Goal: Information Seeking & Learning: Learn about a topic

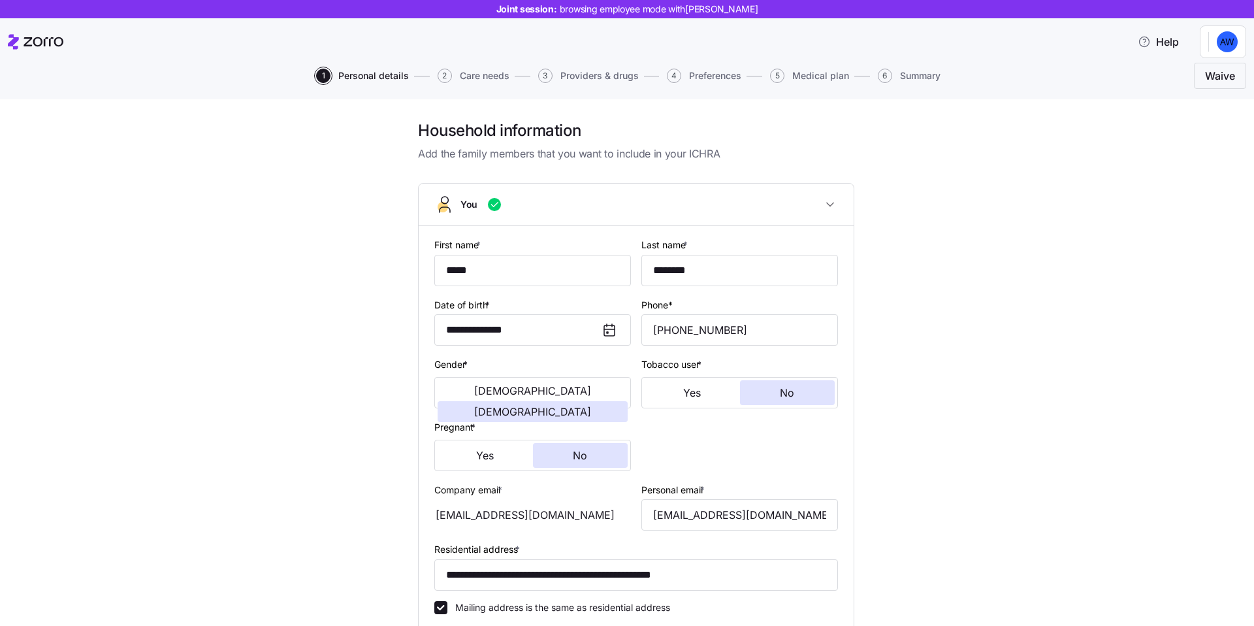
scroll to position [295, 0]
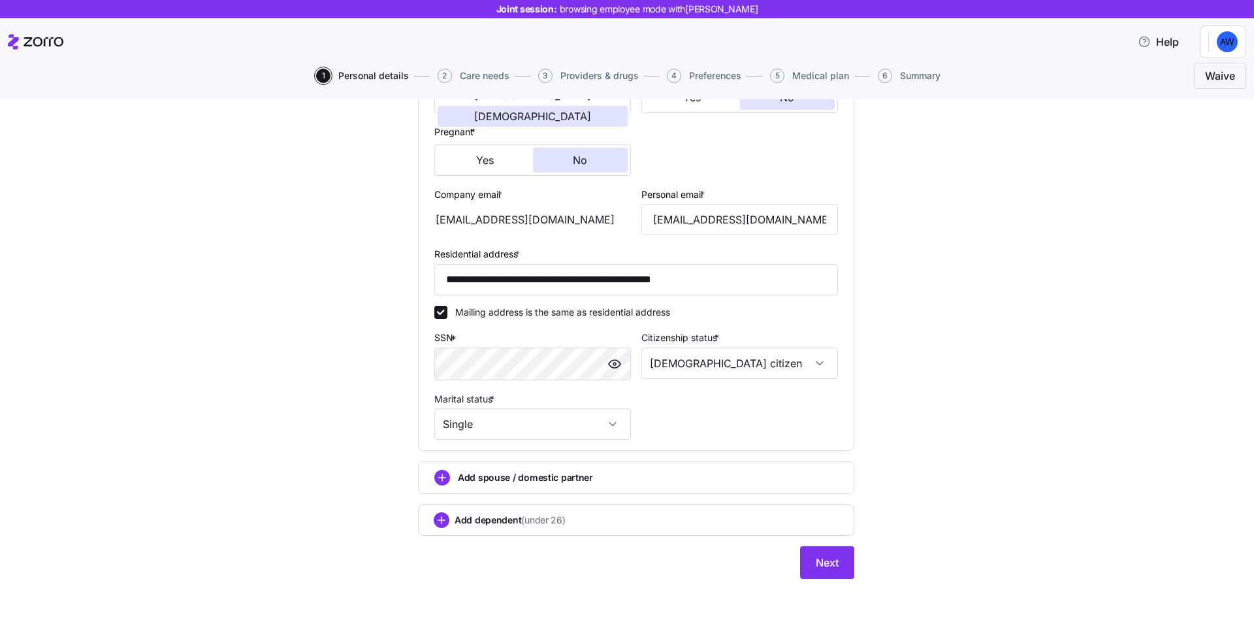
click at [826, 579] on div "**********" at bounding box center [636, 234] width 436 height 692
click at [824, 565] on span "Next" at bounding box center [827, 563] width 23 height 16
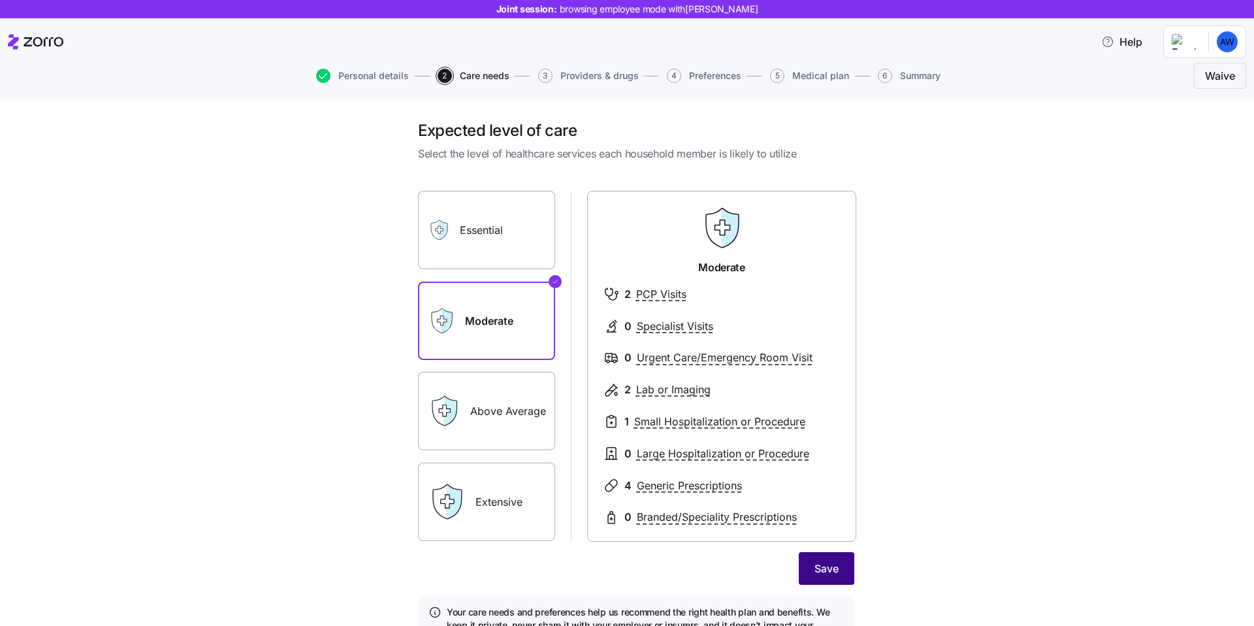
click at [826, 575] on span "Save" at bounding box center [826, 568] width 24 height 16
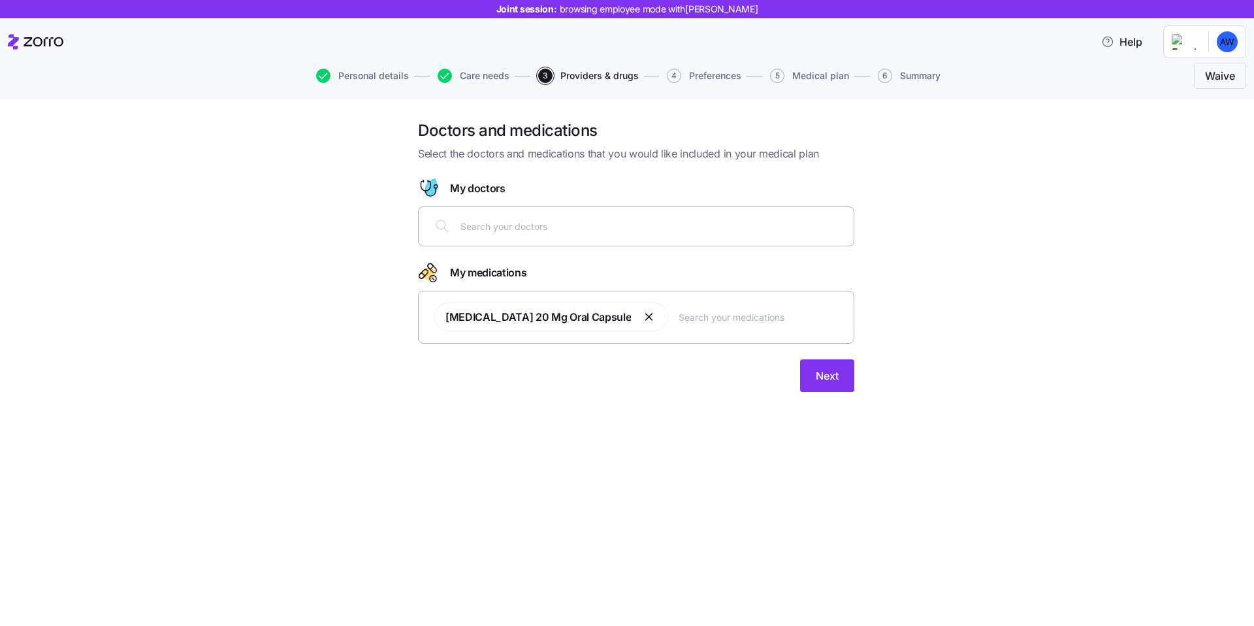
click at [617, 246] on div at bounding box center [636, 226] width 436 height 40
type input "x"
type input "[PERSON_NAME]"
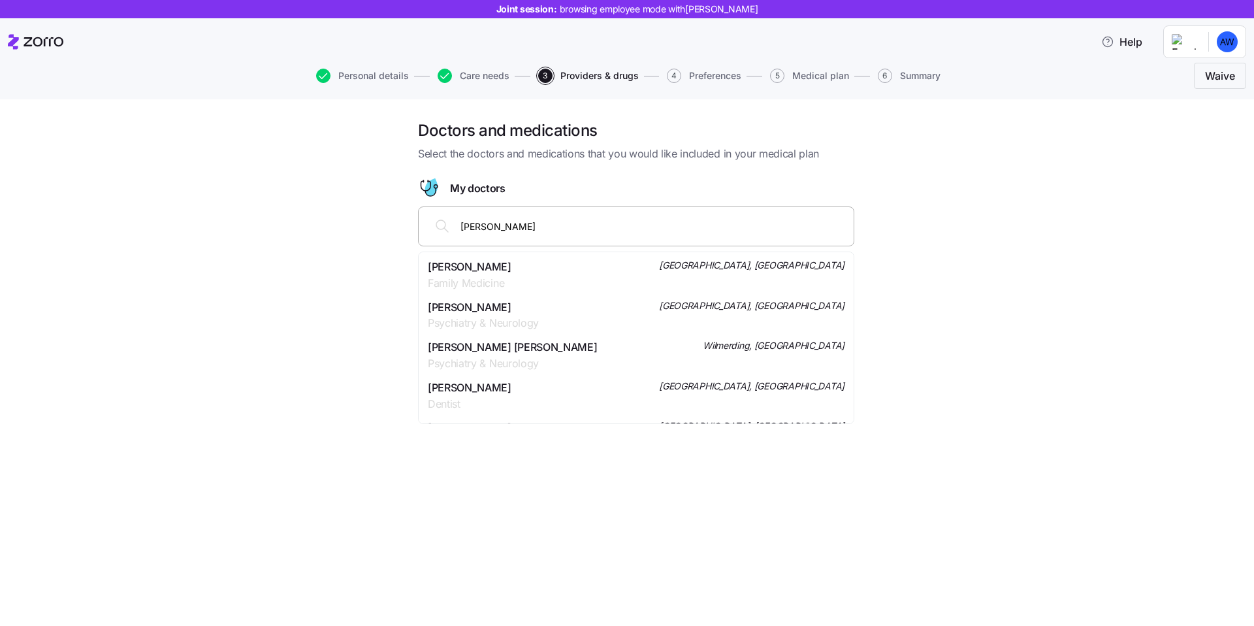
click at [553, 317] on div "[PERSON_NAME] Psychiatry & Neurology [GEOGRAPHIC_DATA], [GEOGRAPHIC_DATA]" at bounding box center [636, 315] width 417 height 33
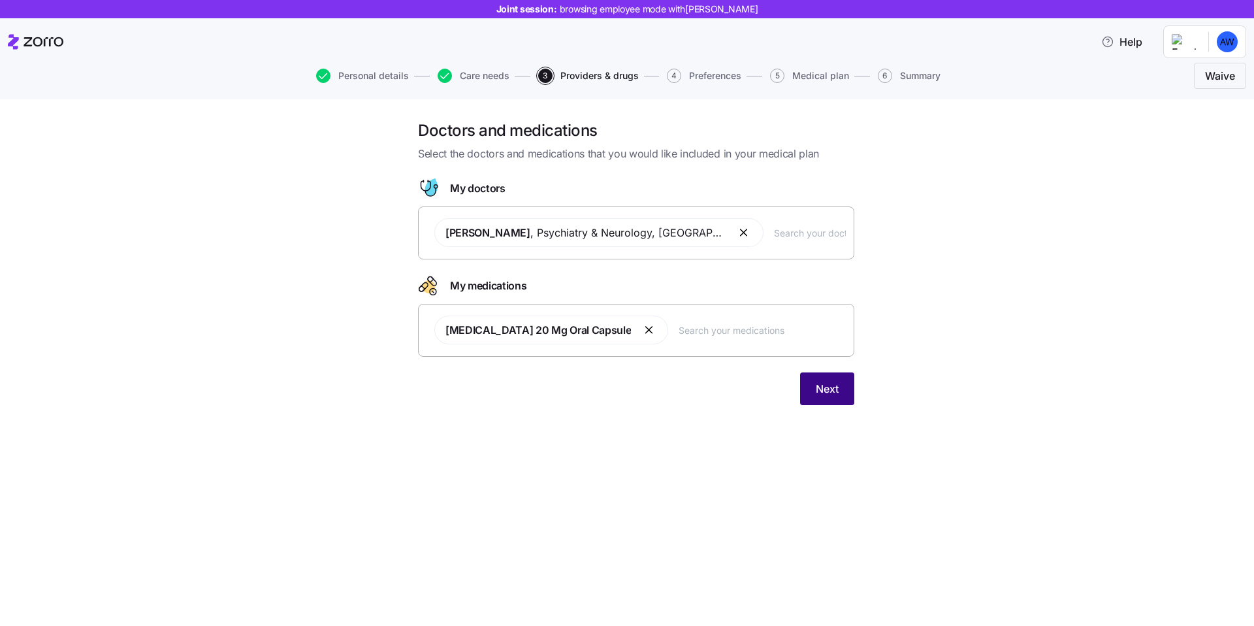
click at [812, 390] on button "Next" at bounding box center [827, 388] width 54 height 33
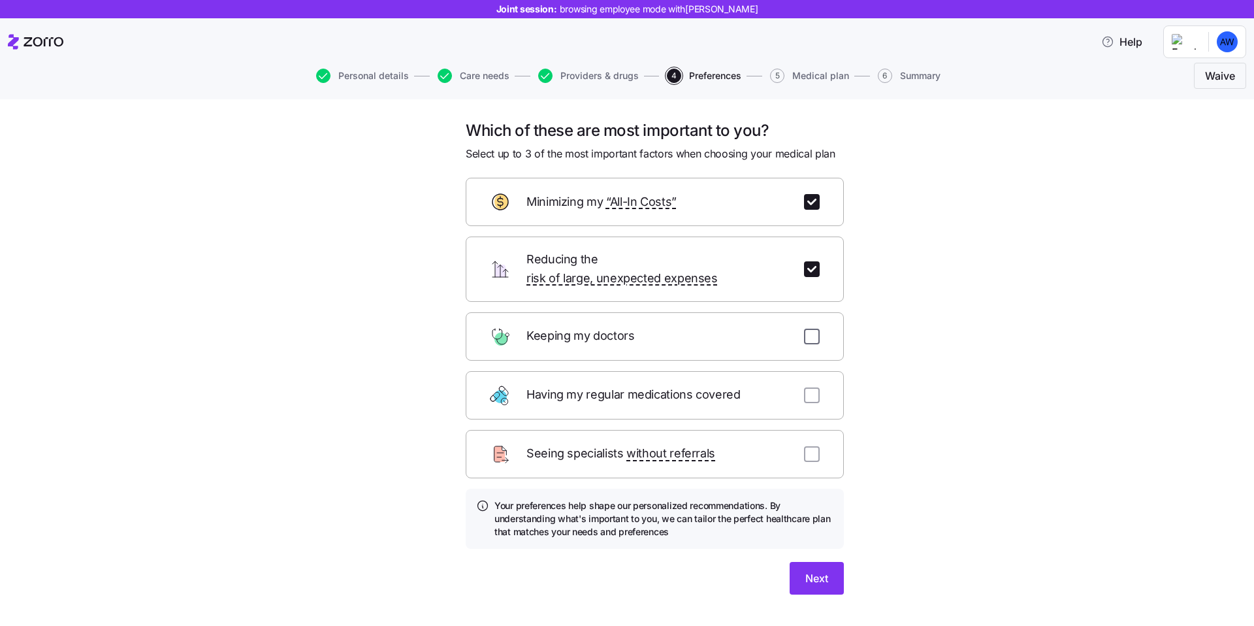
click at [814, 329] on input "checkbox" at bounding box center [812, 337] width 16 height 16
checkbox input "true"
click at [813, 573] on button "Next" at bounding box center [817, 578] width 54 height 33
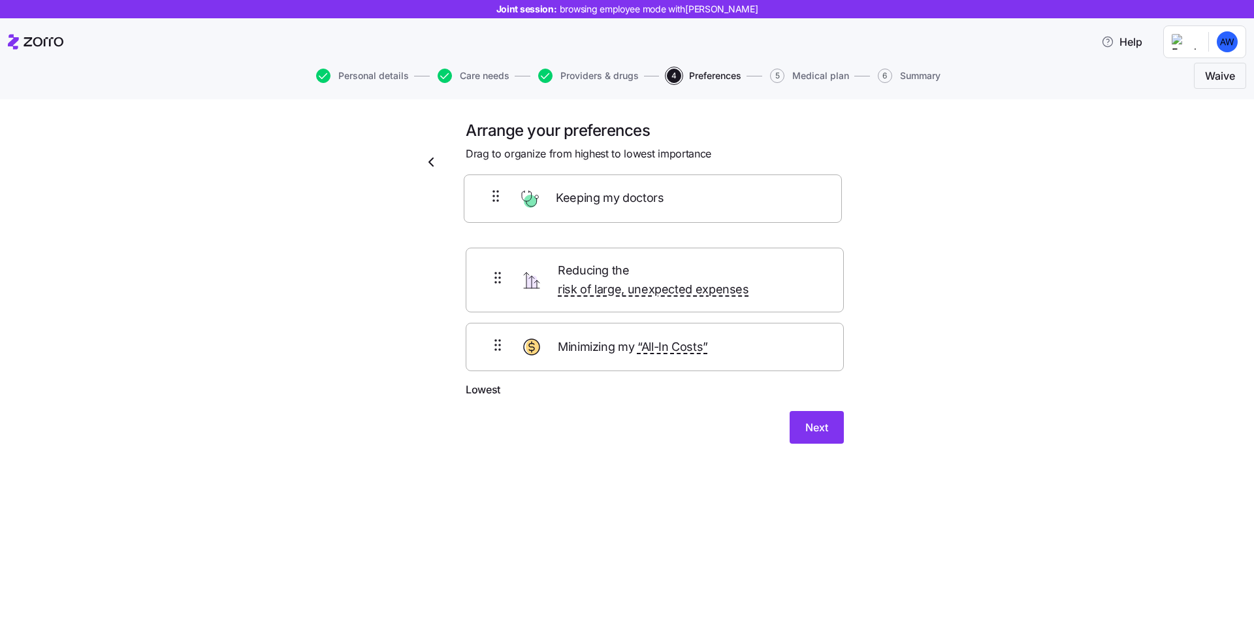
drag, startPoint x: 572, startPoint y: 346, endPoint x: 569, endPoint y: 187, distance: 158.8
click at [569, 187] on form "Highest Reducing the risk of large, unexpected expenses Minimizing my “All-In C…" at bounding box center [655, 311] width 378 height 266
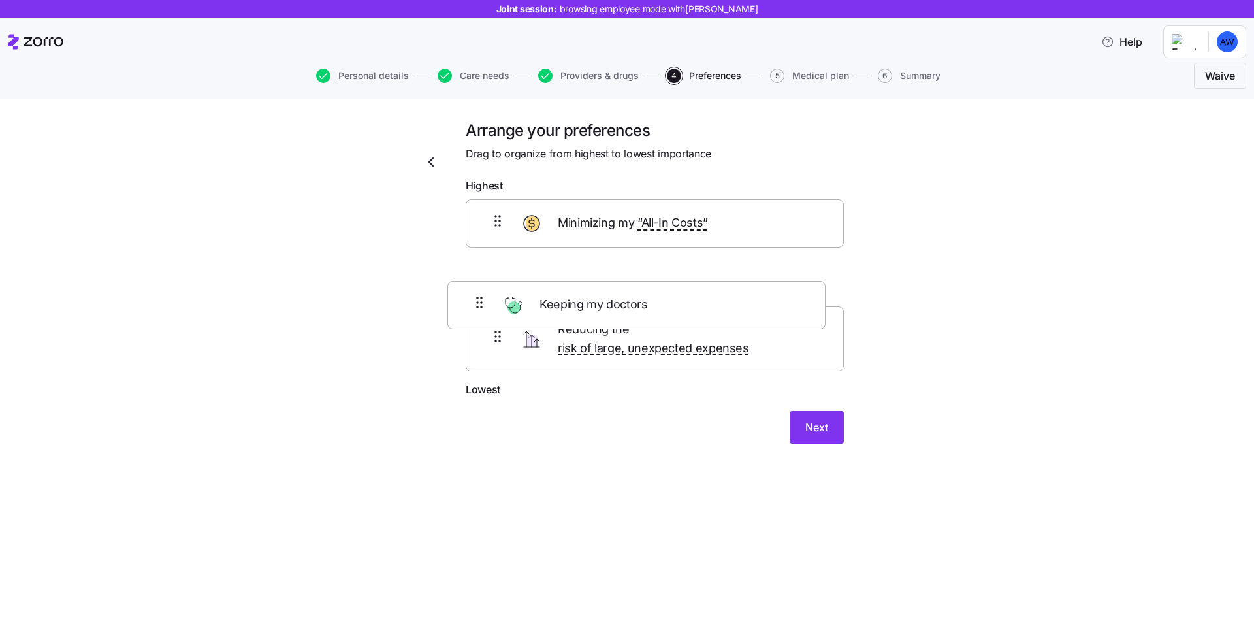
drag, startPoint x: 573, startPoint y: 231, endPoint x: 544, endPoint y: 355, distance: 128.0
click at [544, 355] on div "Keeping my doctors Minimizing my “All-In Costs” Reducing the risk of large, une…" at bounding box center [655, 290] width 378 height 183
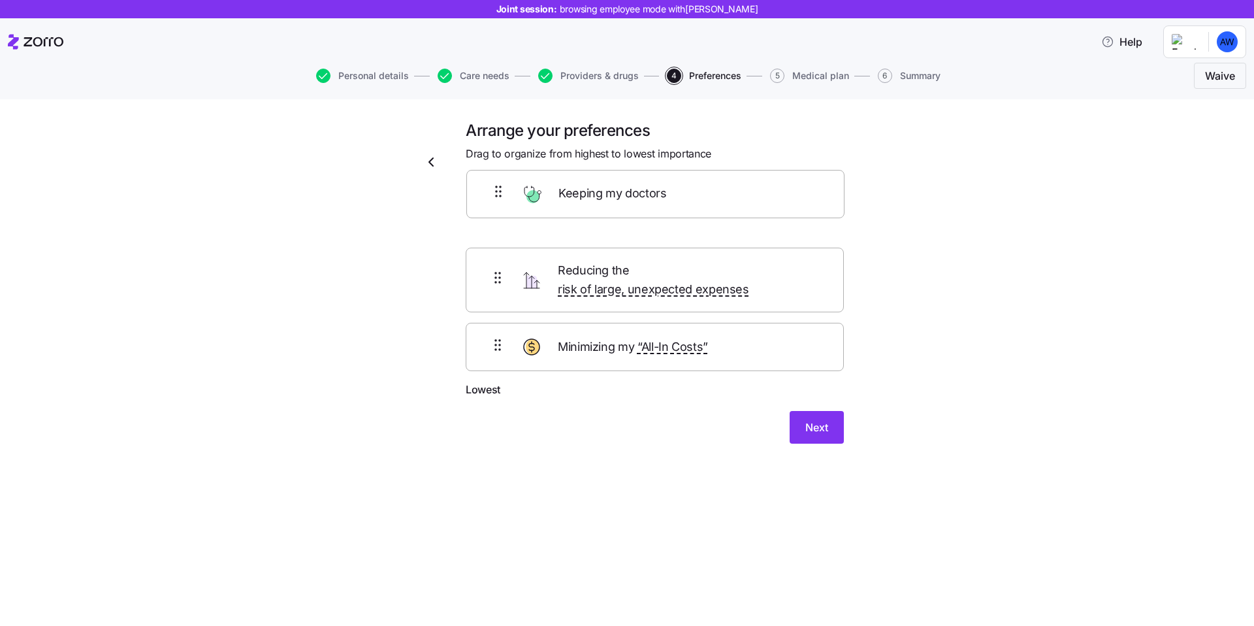
drag, startPoint x: 620, startPoint y: 359, endPoint x: 618, endPoint y: 201, distance: 157.4
click at [619, 201] on div "Reducing the risk of large, unexpected expenses Minimizing my “All-In Costs” Ke…" at bounding box center [655, 290] width 378 height 183
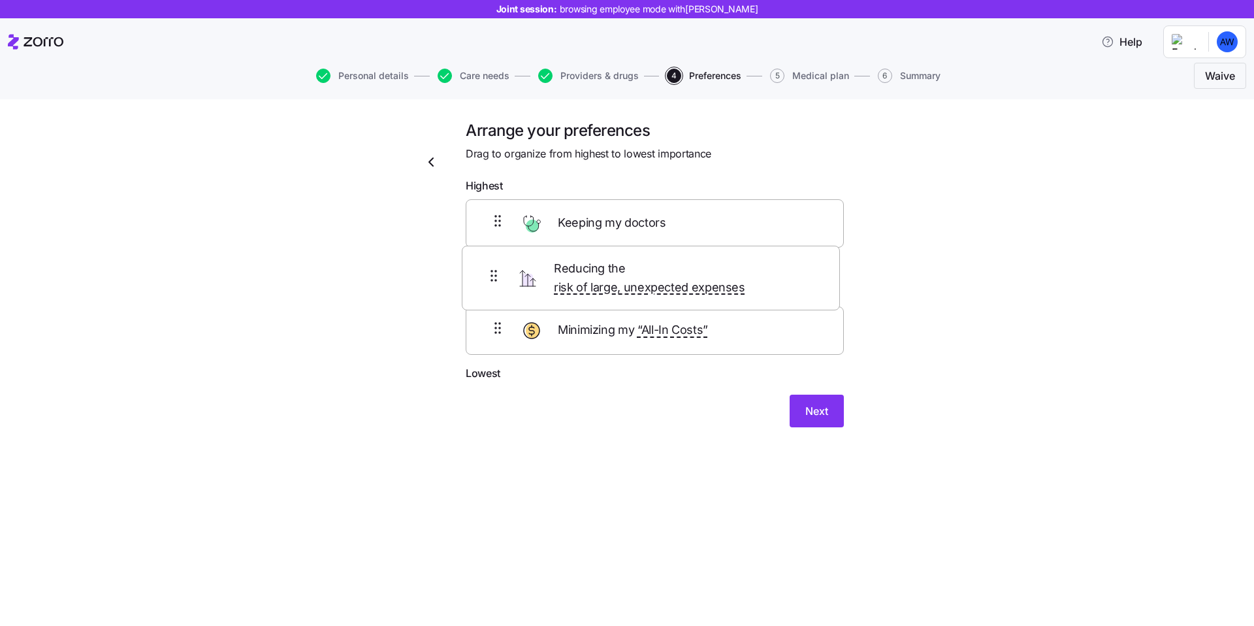
drag, startPoint x: 586, startPoint y: 346, endPoint x: 580, endPoint y: 265, distance: 80.6
click at [581, 265] on div "Keeping my doctors Minimizing my “All-In Costs” Reducing the risk of large, une…" at bounding box center [655, 282] width 378 height 166
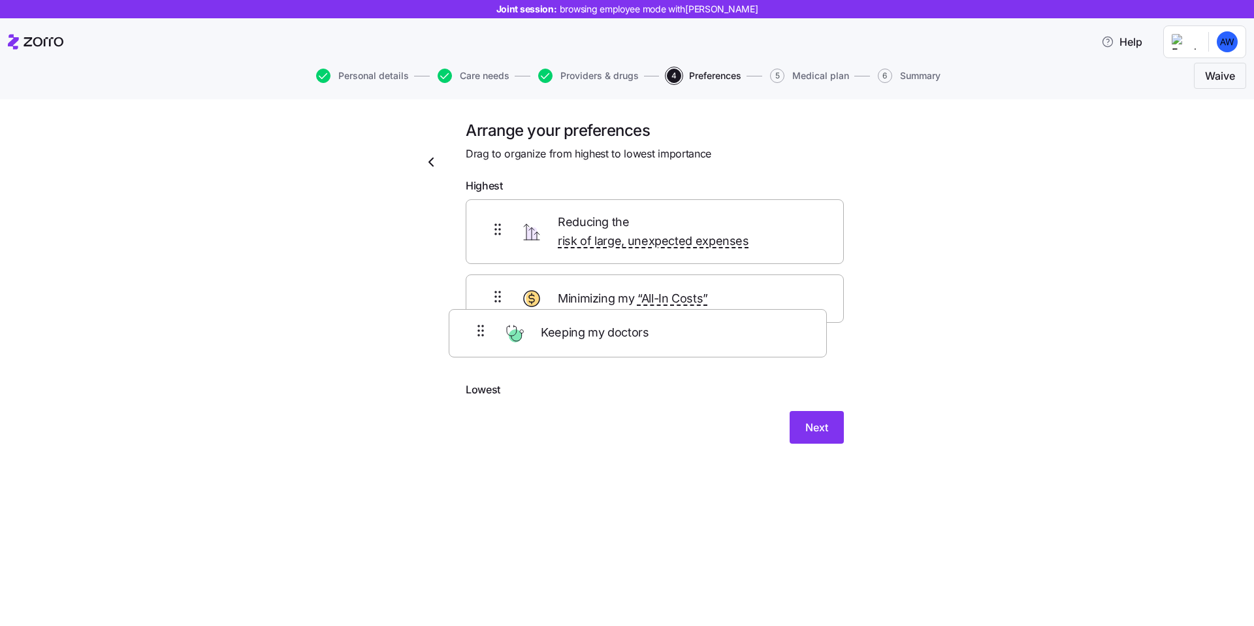
drag, startPoint x: 567, startPoint y: 238, endPoint x: 549, endPoint y: 361, distance: 123.4
click at [549, 361] on div "Keeping my doctors Reducing the risk of large, unexpected expenses Minimizing m…" at bounding box center [655, 290] width 378 height 183
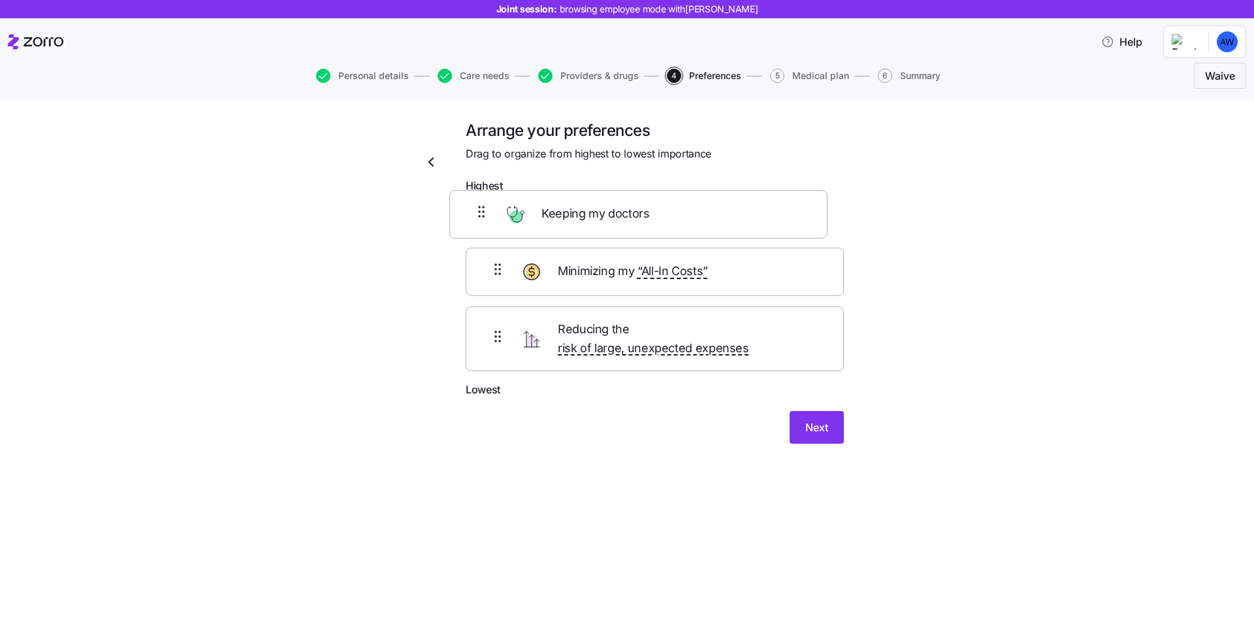
drag, startPoint x: 551, startPoint y: 342, endPoint x: 531, endPoint y: 199, distance: 144.5
click at [531, 199] on div "Minimizing my “All-In Costs” Reducing the risk of large, unexpected expenses Ke…" at bounding box center [655, 290] width 378 height 183
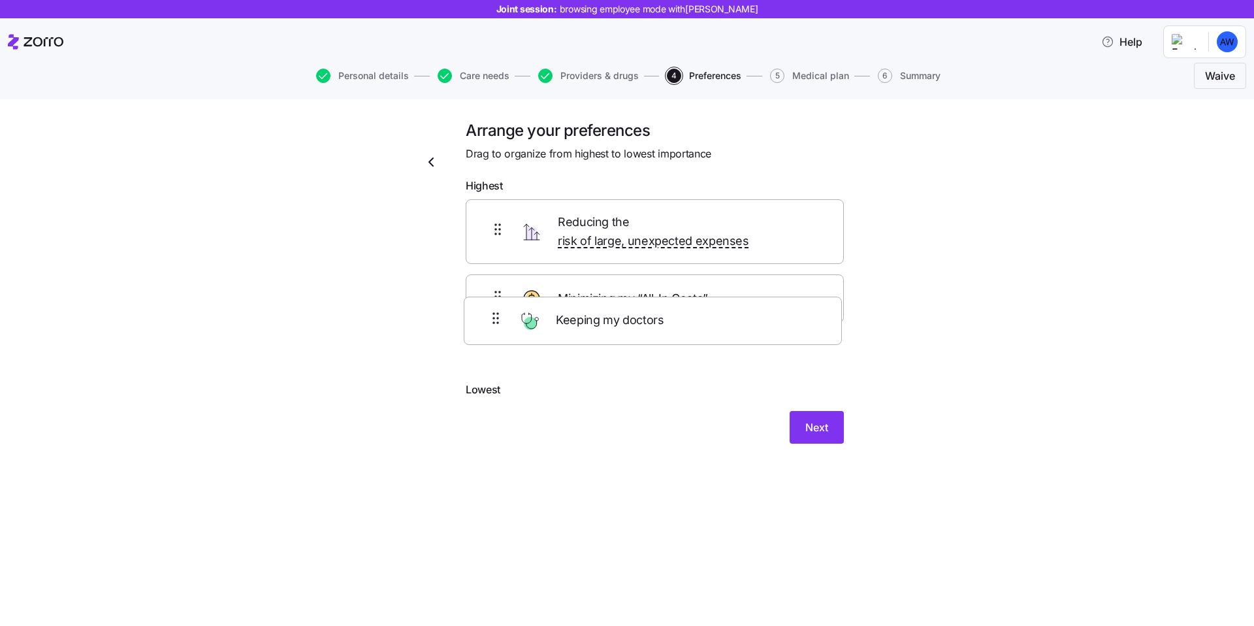
drag, startPoint x: 530, startPoint y: 230, endPoint x: 526, endPoint y: 383, distance: 152.9
click at [526, 386] on form "Highest Keeping my doctors Reducing the risk of large, unexpected expenses Mini…" at bounding box center [655, 311] width 378 height 266
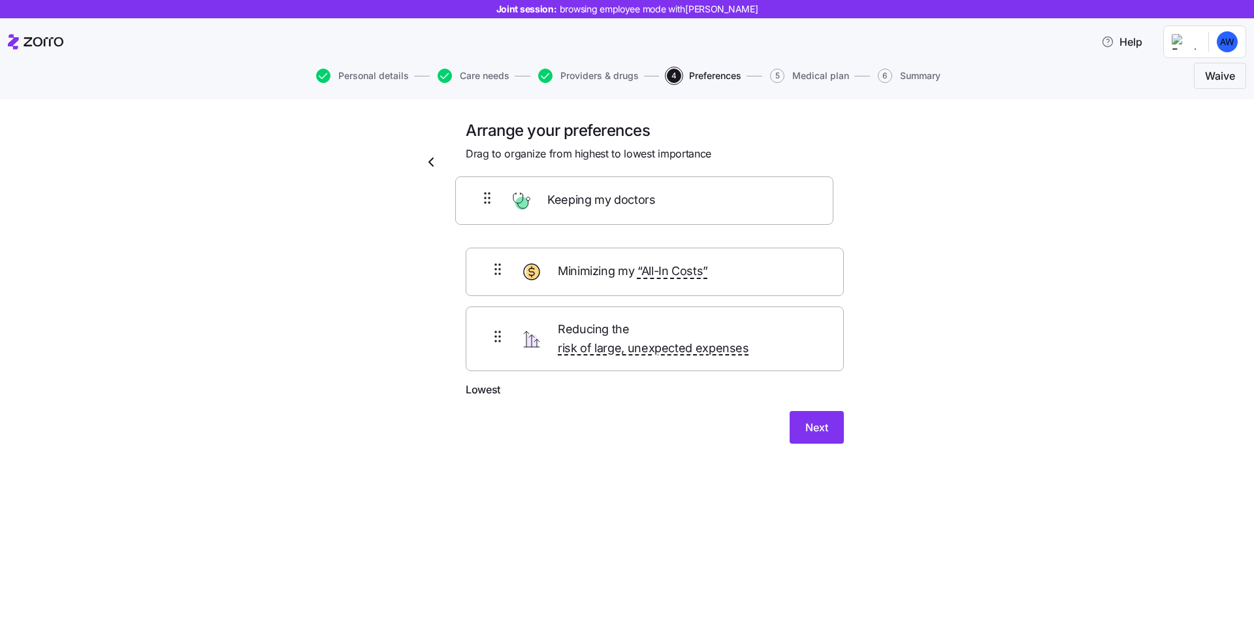
drag, startPoint x: 487, startPoint y: 350, endPoint x: 477, endPoint y: 206, distance: 144.1
click at [477, 206] on div "Minimizing my “All-In Costs” Reducing the risk of large, unexpected expenses Ke…" at bounding box center [655, 290] width 378 height 183
drag, startPoint x: 531, startPoint y: 346, endPoint x: 540, endPoint y: 208, distance: 137.5
click at [540, 208] on div "Keeping my doctors Reducing the risk of large, unexpected expenses Minimizing m…" at bounding box center [655, 290] width 378 height 183
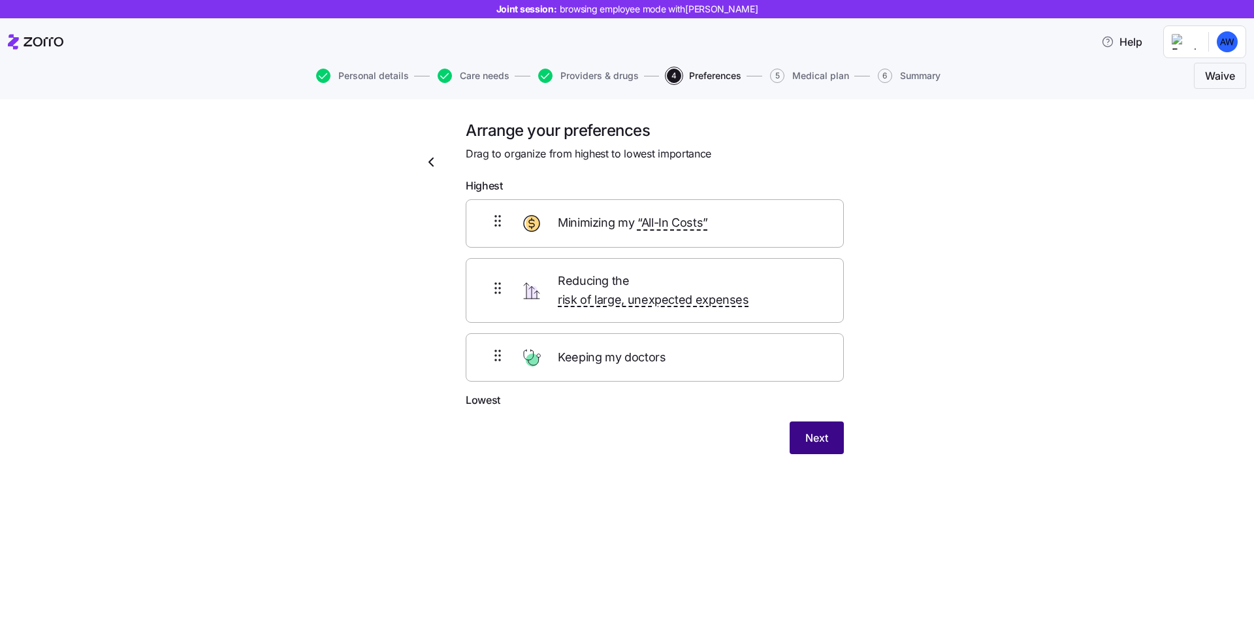
click at [811, 430] on span "Next" at bounding box center [816, 438] width 23 height 16
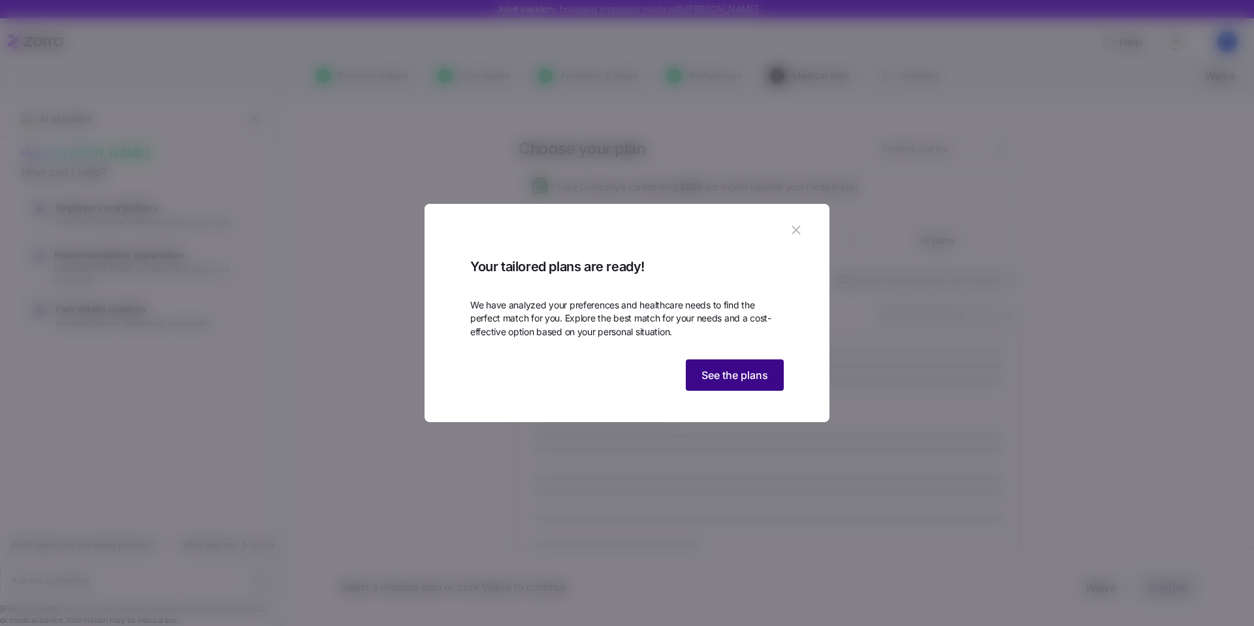
click at [710, 383] on span "See the plans" at bounding box center [734, 375] width 67 height 16
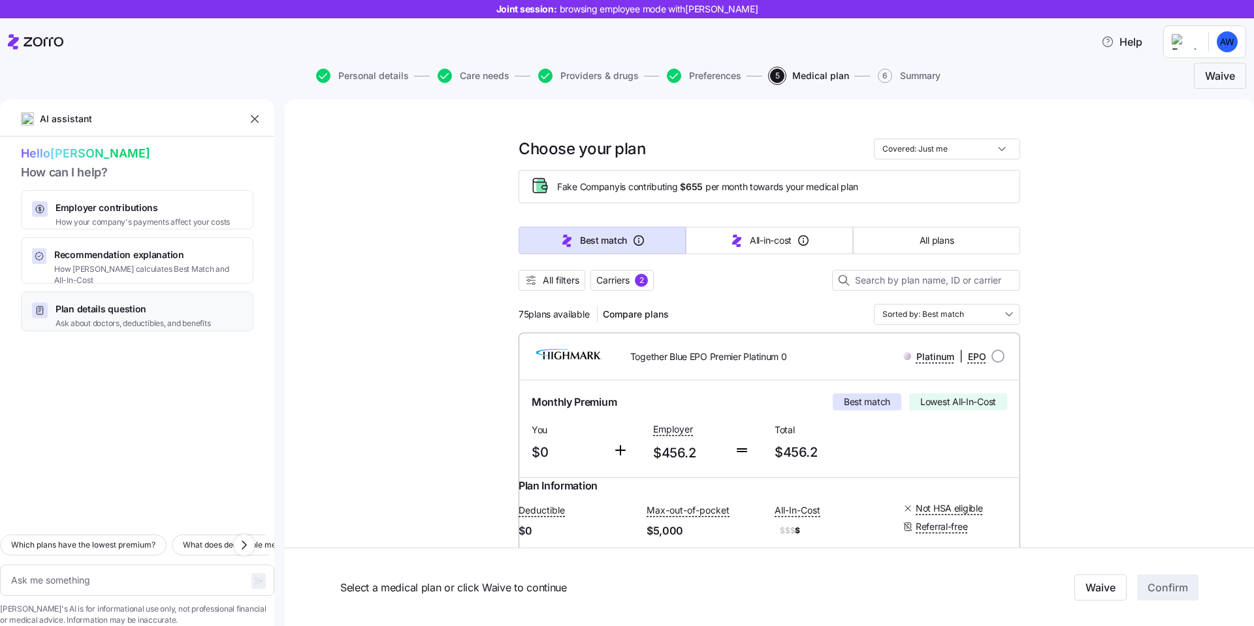
click at [137, 306] on span "Plan details question" at bounding box center [133, 308] width 155 height 13
type textarea "x"
type textarea "Which plans include my doctor, [PERSON_NAME], and have the lowest deductible?"
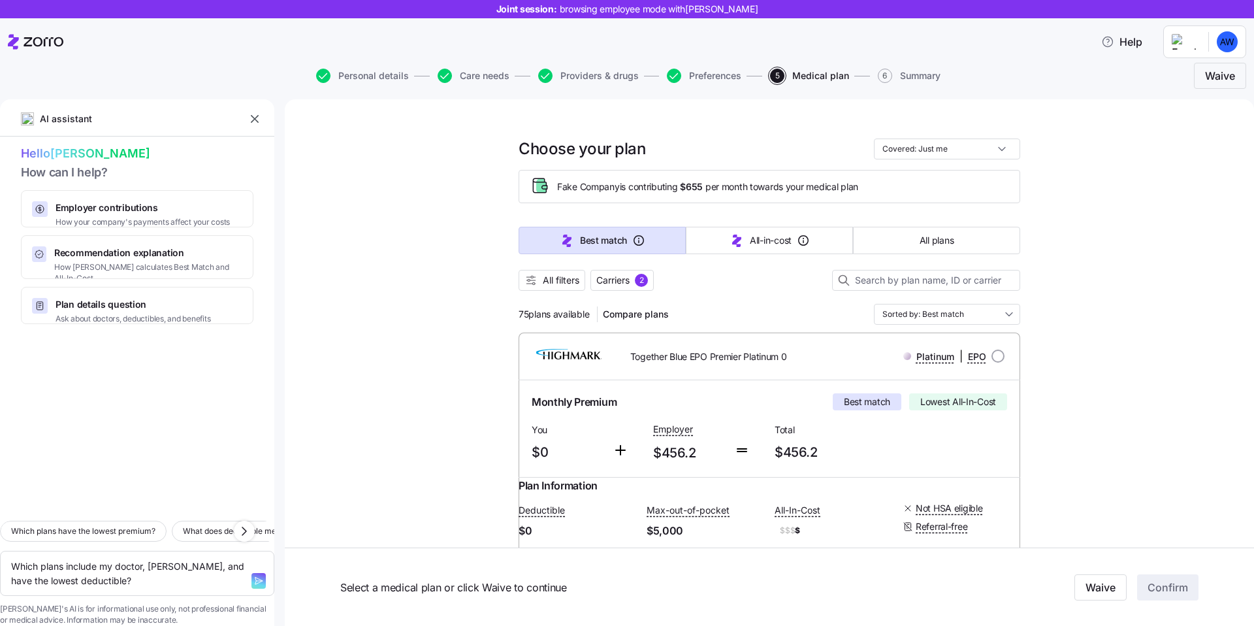
click at [253, 575] on icon "button" at bounding box center [258, 580] width 10 height 10
type textarea "x"
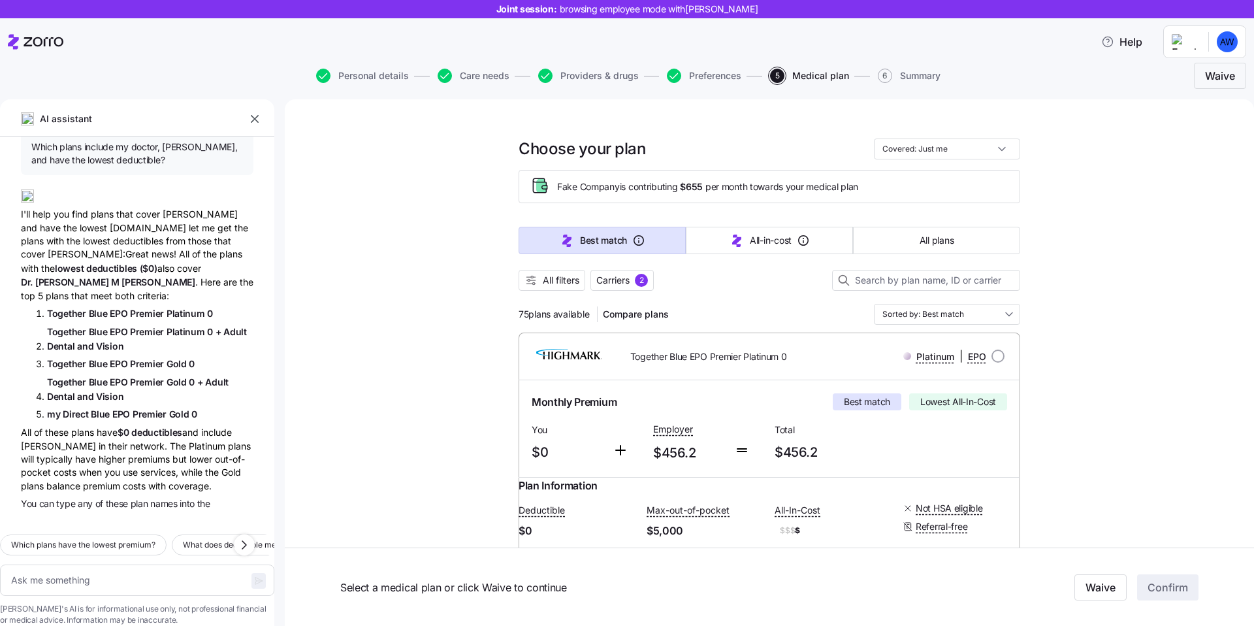
scroll to position [10, 0]
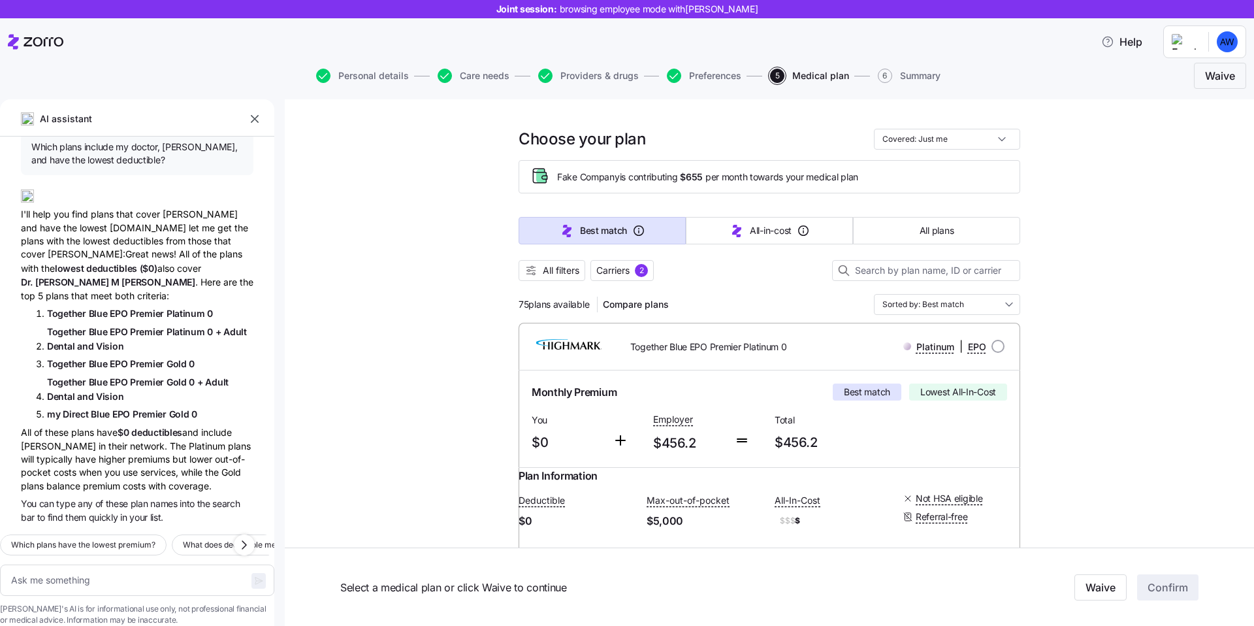
click at [127, 232] on div "I'll help you find plans that cover [PERSON_NAME] and have the lowest [DOMAIN_N…" at bounding box center [137, 240] width 233 height 123
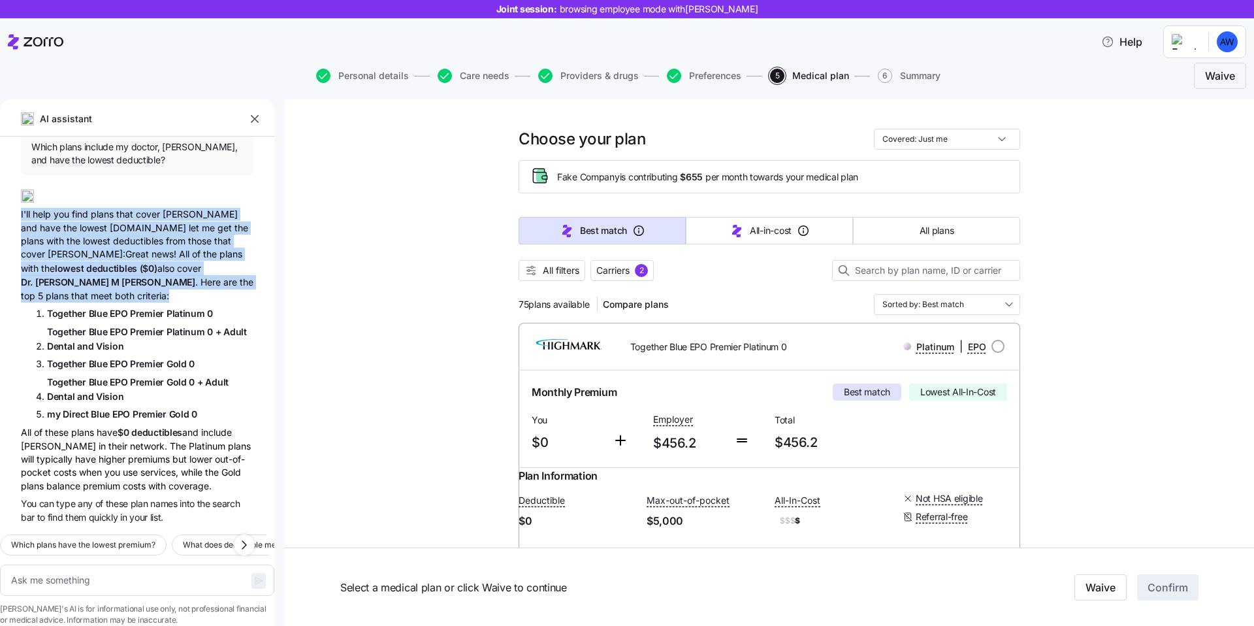
click at [157, 233] on div "I'll help you find plans that cover [PERSON_NAME] and have the lowest [DOMAIN_N…" at bounding box center [137, 240] width 233 height 123
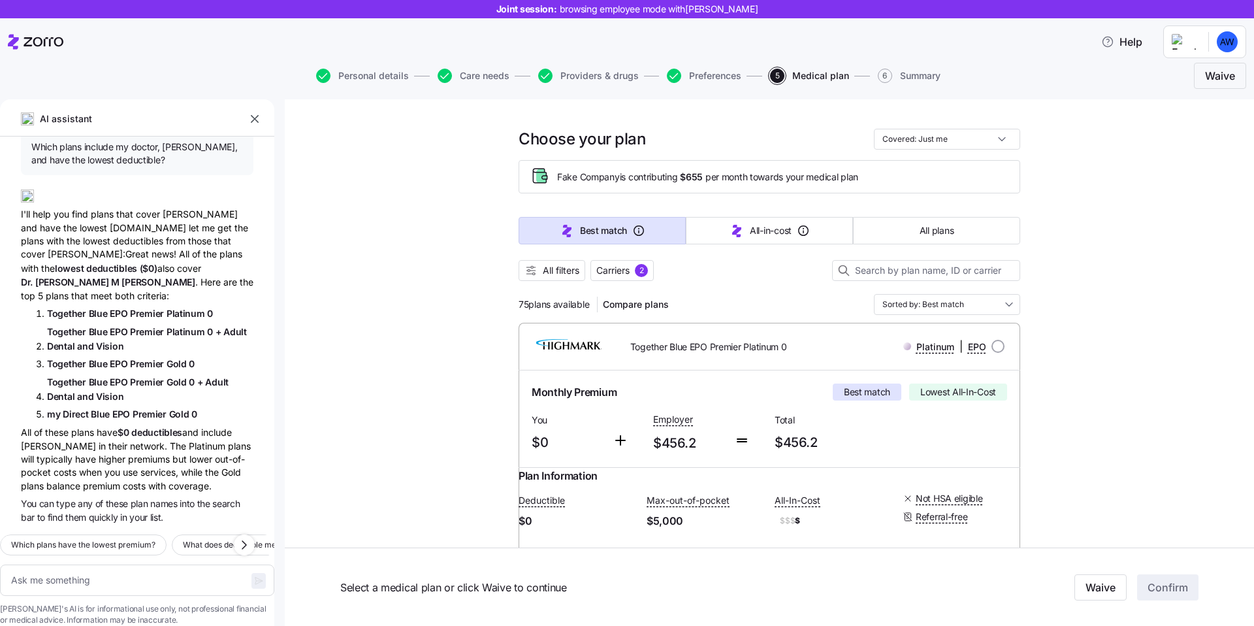
click at [157, 233] on div "I'll help you find plans that cover [PERSON_NAME] and have the lowest [DOMAIN_N…" at bounding box center [137, 240] width 233 height 123
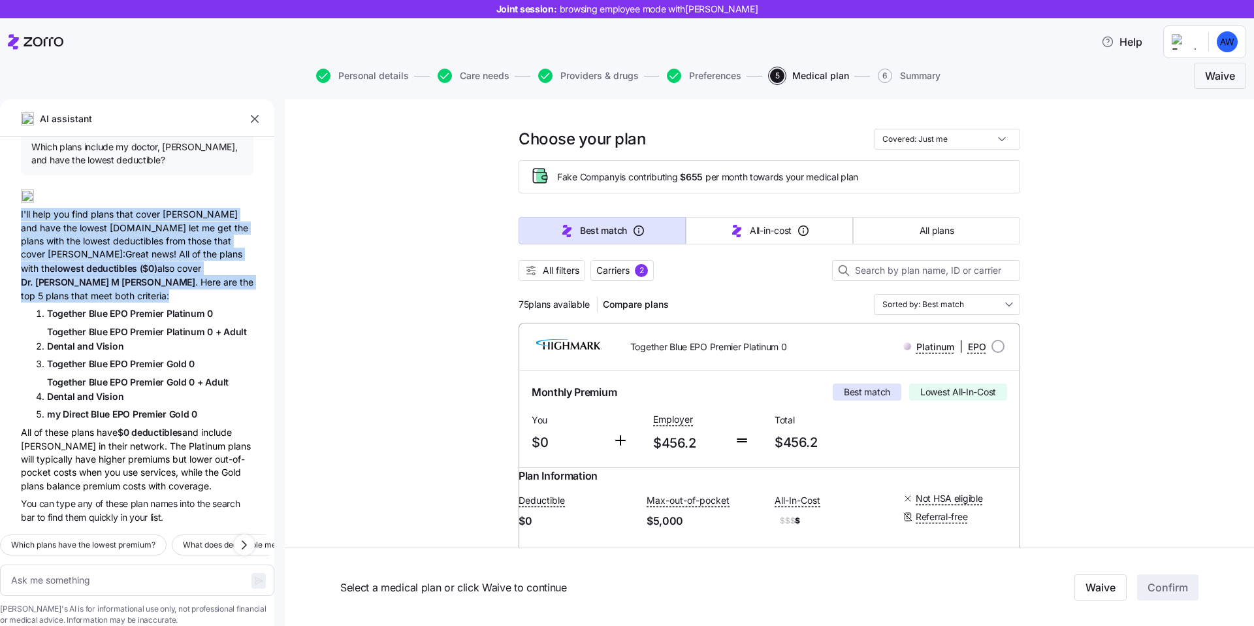
click at [120, 236] on div "I'll help you find plans that cover [PERSON_NAME] and have the lowest [DOMAIN_N…" at bounding box center [137, 240] width 233 height 123
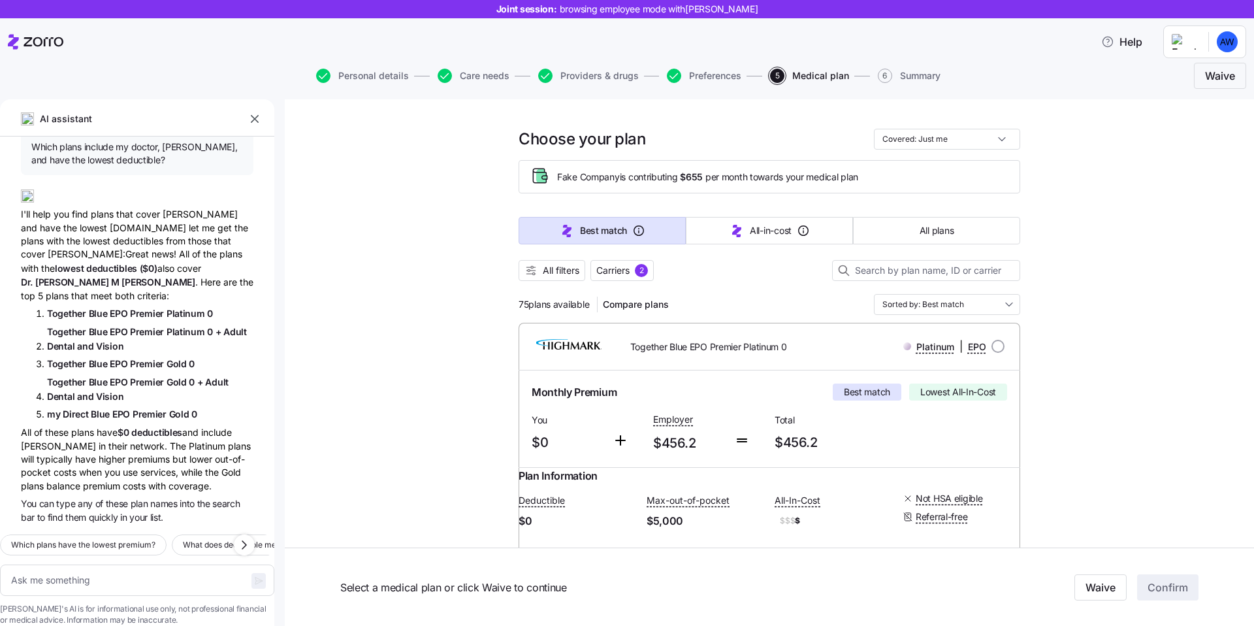
click at [120, 236] on div "I'll help you find plans that cover [PERSON_NAME] and have the lowest [DOMAIN_N…" at bounding box center [137, 240] width 233 height 123
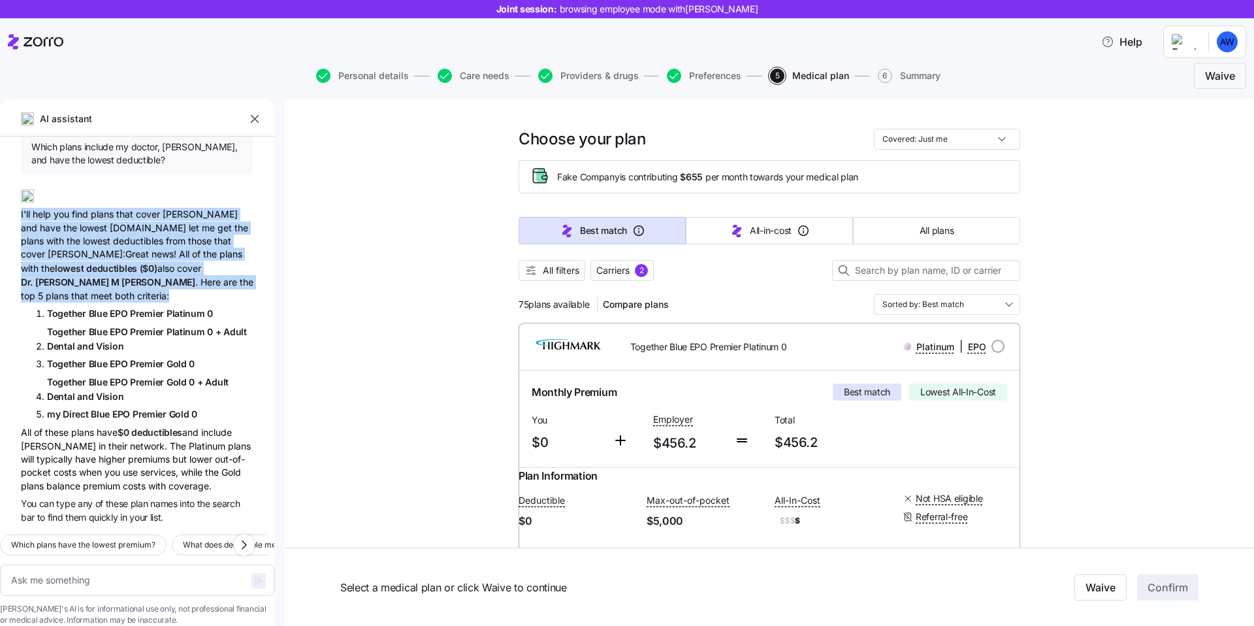
click at [151, 248] on div "I'll help you find plans that cover [PERSON_NAME] and have the lowest [DOMAIN_N…" at bounding box center [137, 240] width 233 height 123
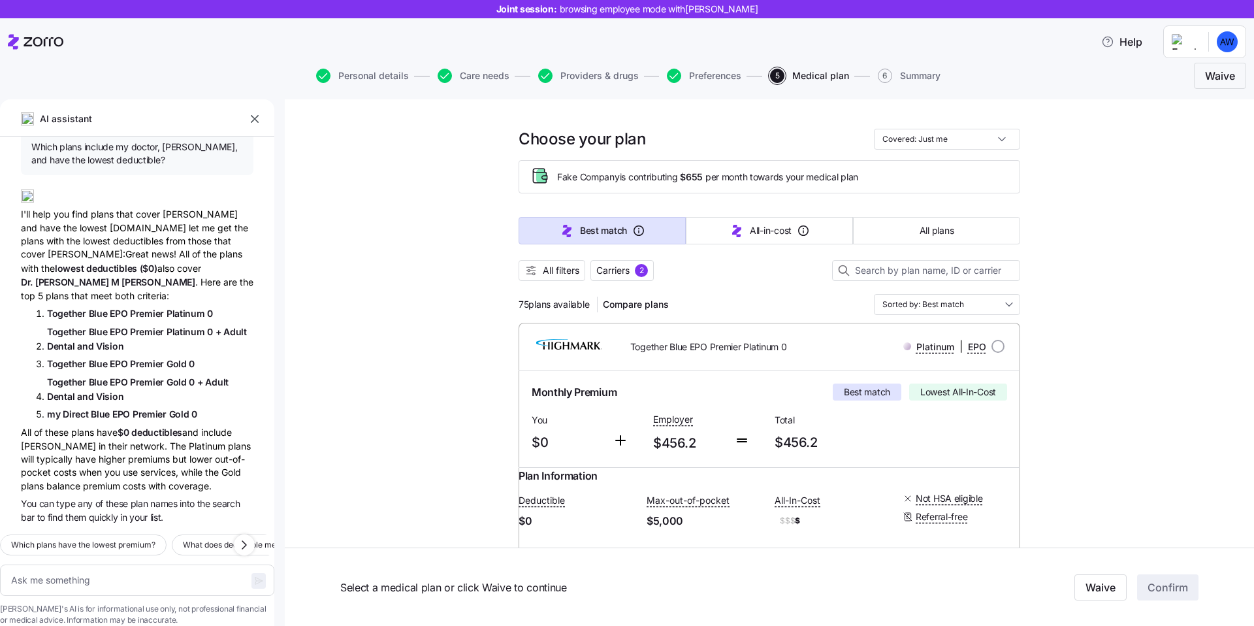
click at [151, 248] on div "I'll help you find plans that cover [PERSON_NAME] and have the lowest [DOMAIN_N…" at bounding box center [137, 240] width 233 height 123
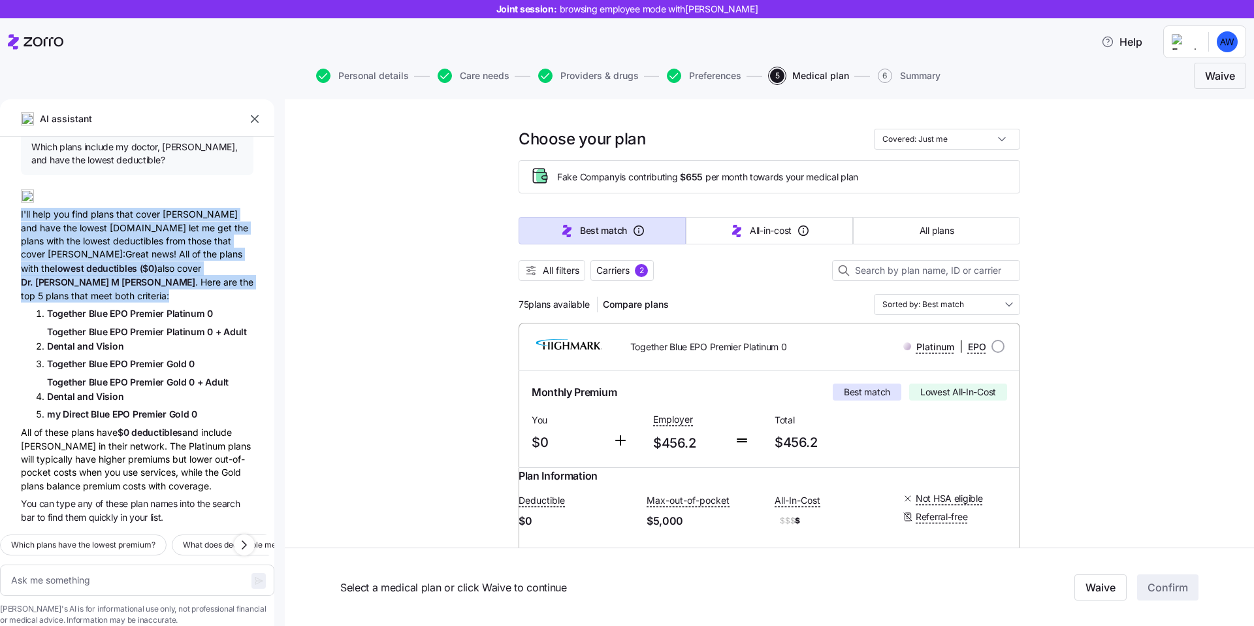
click at [93, 248] on div "I'll help you find plans that cover [PERSON_NAME] and have the lowest [DOMAIN_N…" at bounding box center [137, 240] width 233 height 123
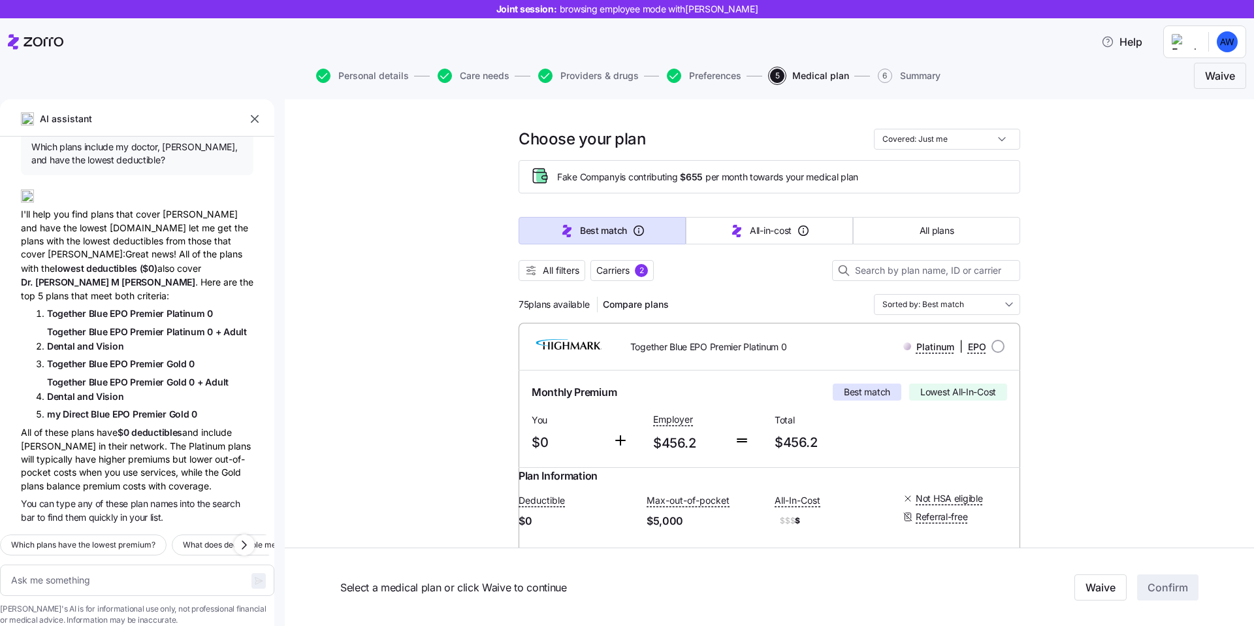
click at [93, 248] on div "I'll help you find plans that cover [PERSON_NAME] and have the lowest [DOMAIN_N…" at bounding box center [137, 240] width 233 height 123
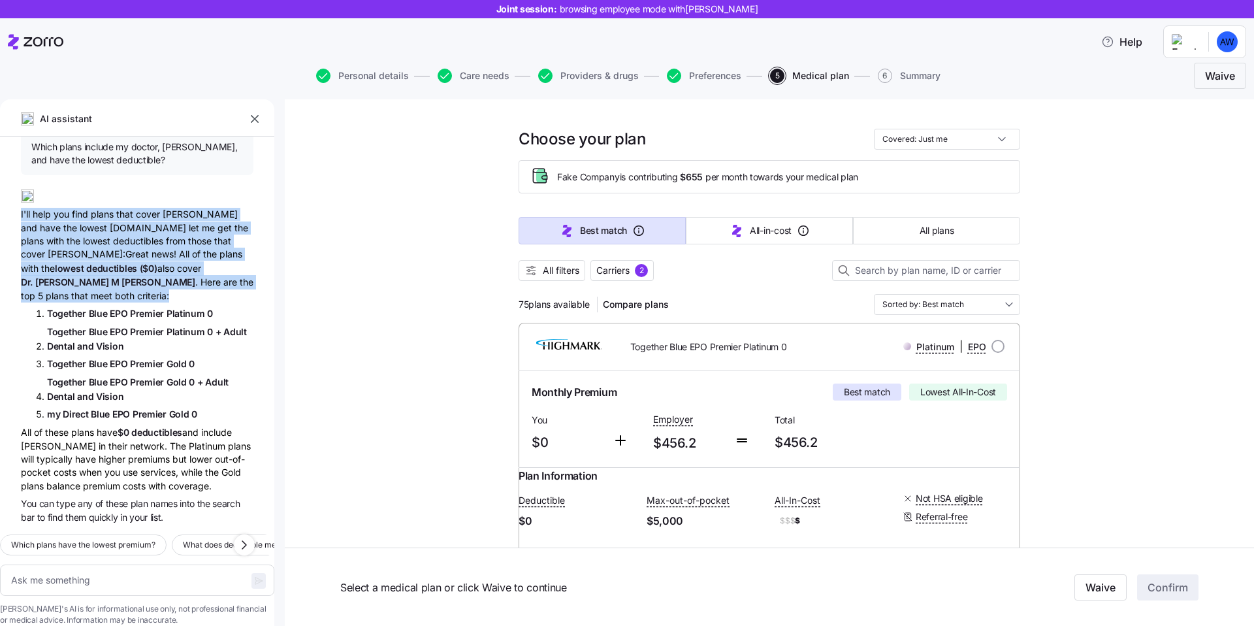
click at [123, 257] on div "I'll help you find plans that cover [PERSON_NAME] and have the lowest [DOMAIN_N…" at bounding box center [137, 240] width 233 height 123
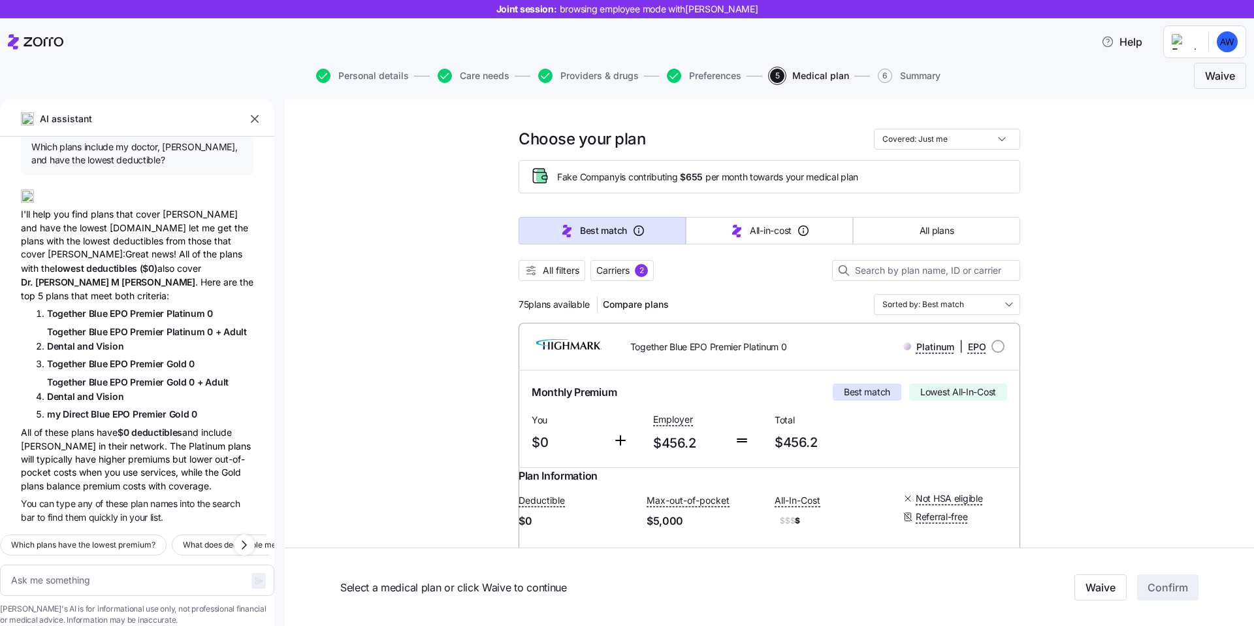
click at [123, 257] on div "I'll help you find plans that cover [PERSON_NAME] and have the lowest [DOMAIN_N…" at bounding box center [137, 240] width 233 height 123
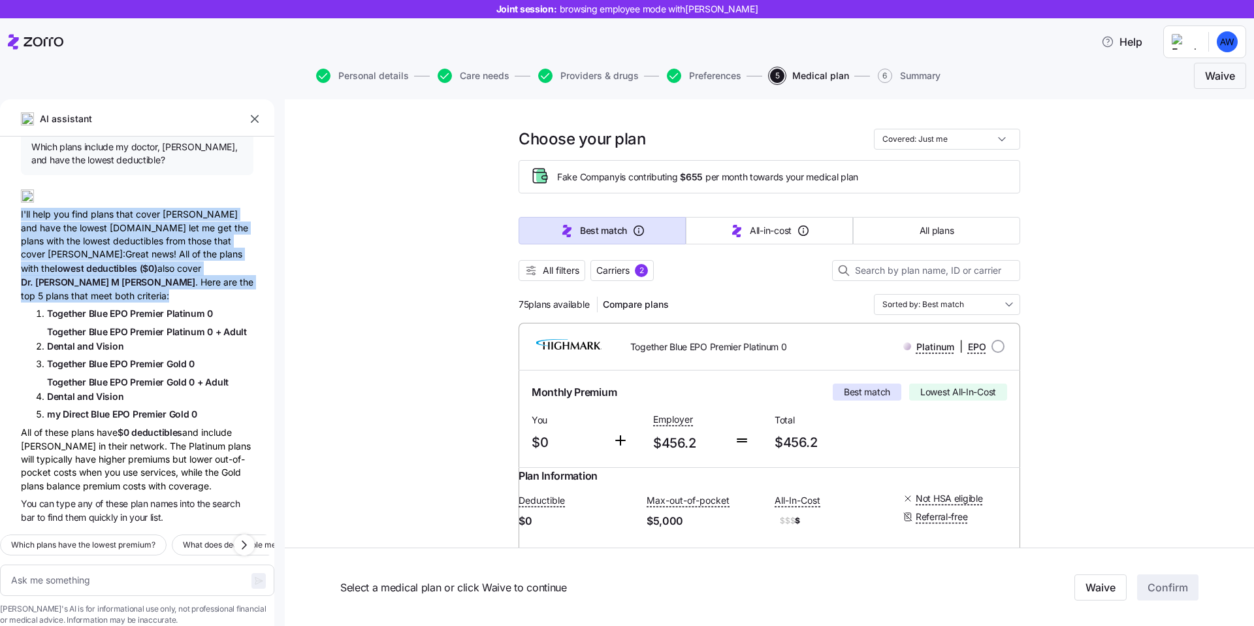
click at [88, 263] on span "deductibles" at bounding box center [113, 268] width 54 height 11
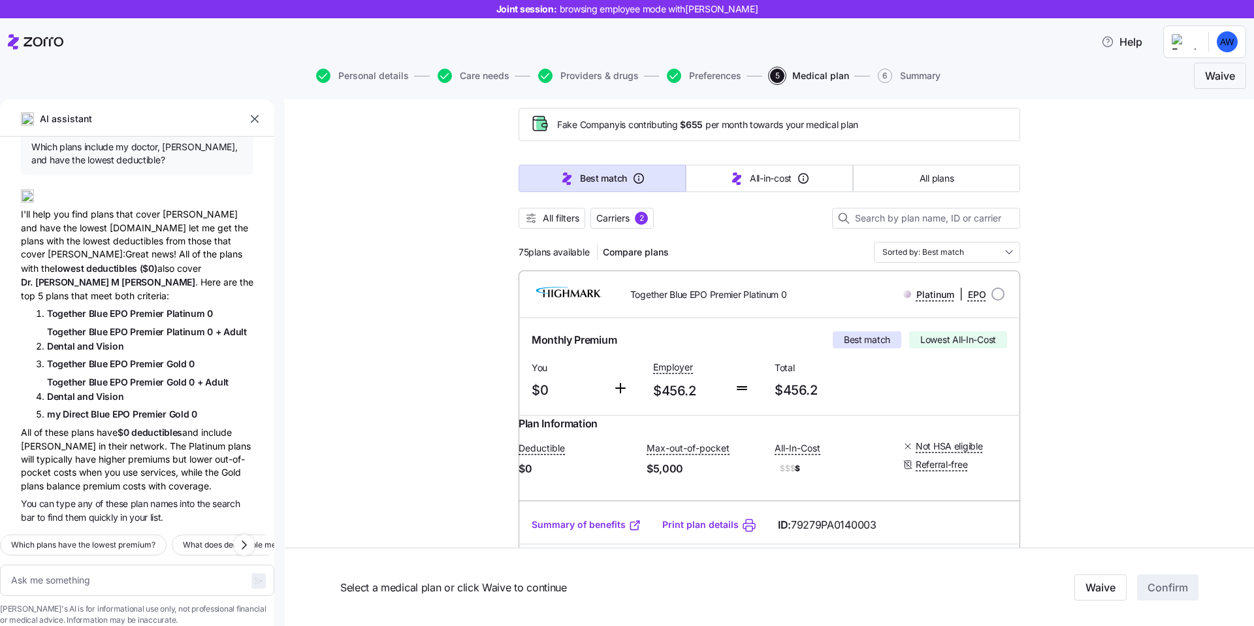
scroll to position [36, 0]
click at [118, 430] on div "All of these plans have $0 deductibles and include [PERSON_NAME] in their netwo…" at bounding box center [137, 461] width 233 height 67
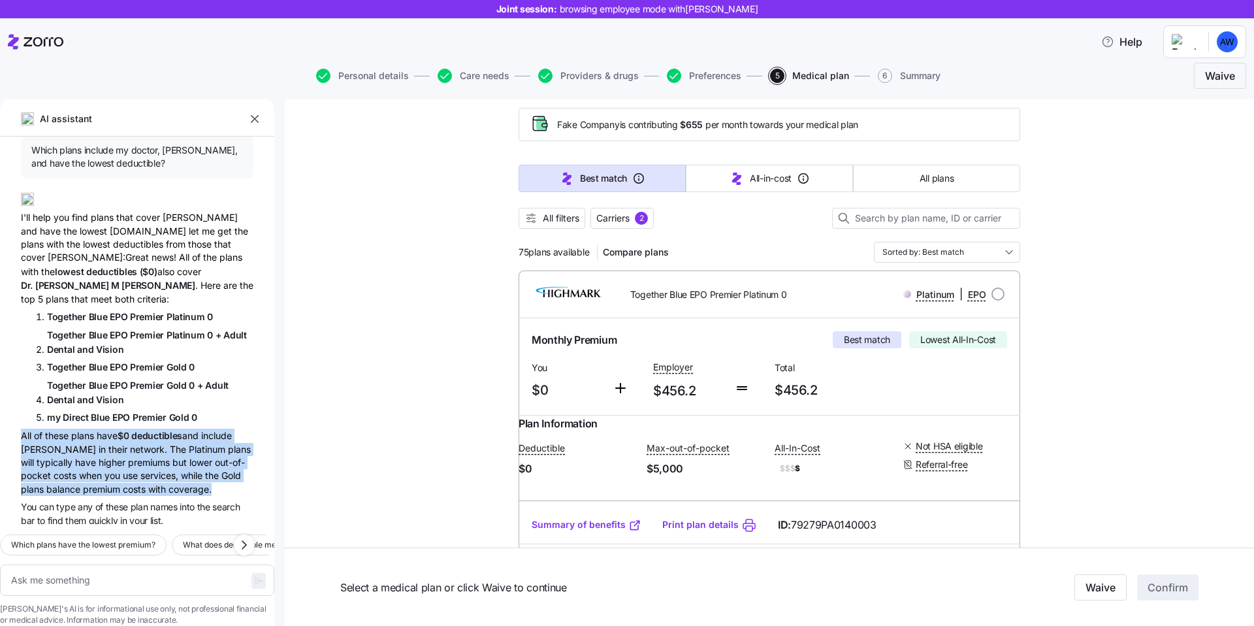
click at [92, 428] on div "All of these plans have $0 deductibles and include [PERSON_NAME] in their netwo…" at bounding box center [137, 461] width 233 height 67
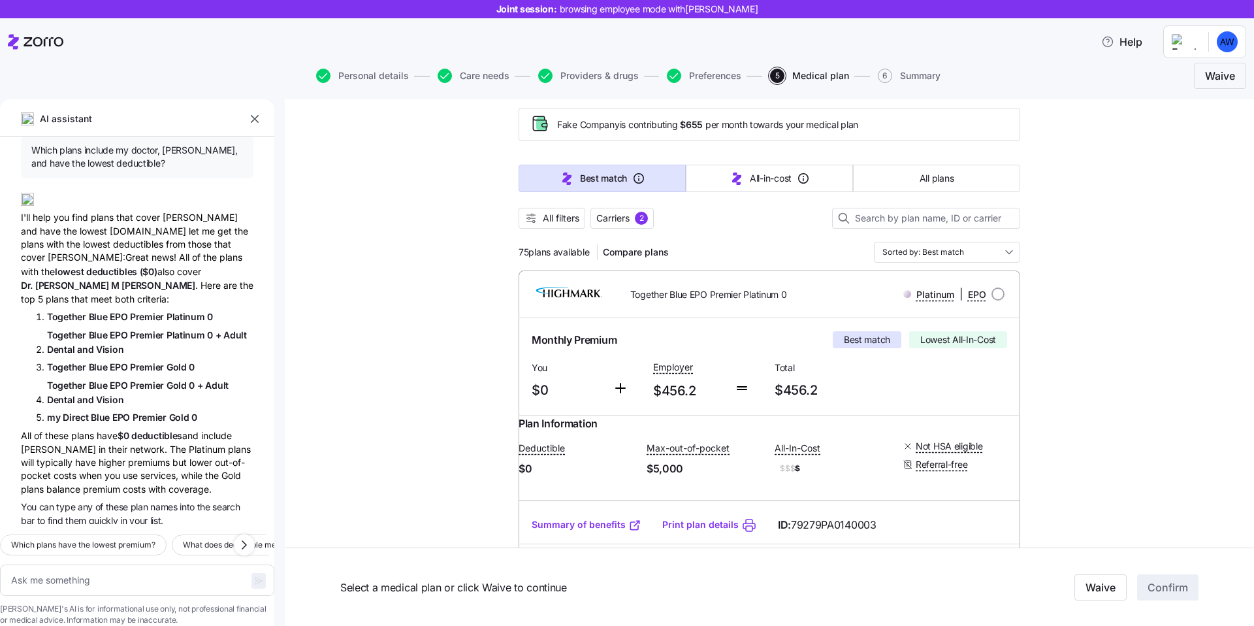
click at [92, 428] on div "All of these plans have $0 deductibles and include [PERSON_NAME] in their netwo…" at bounding box center [137, 461] width 233 height 67
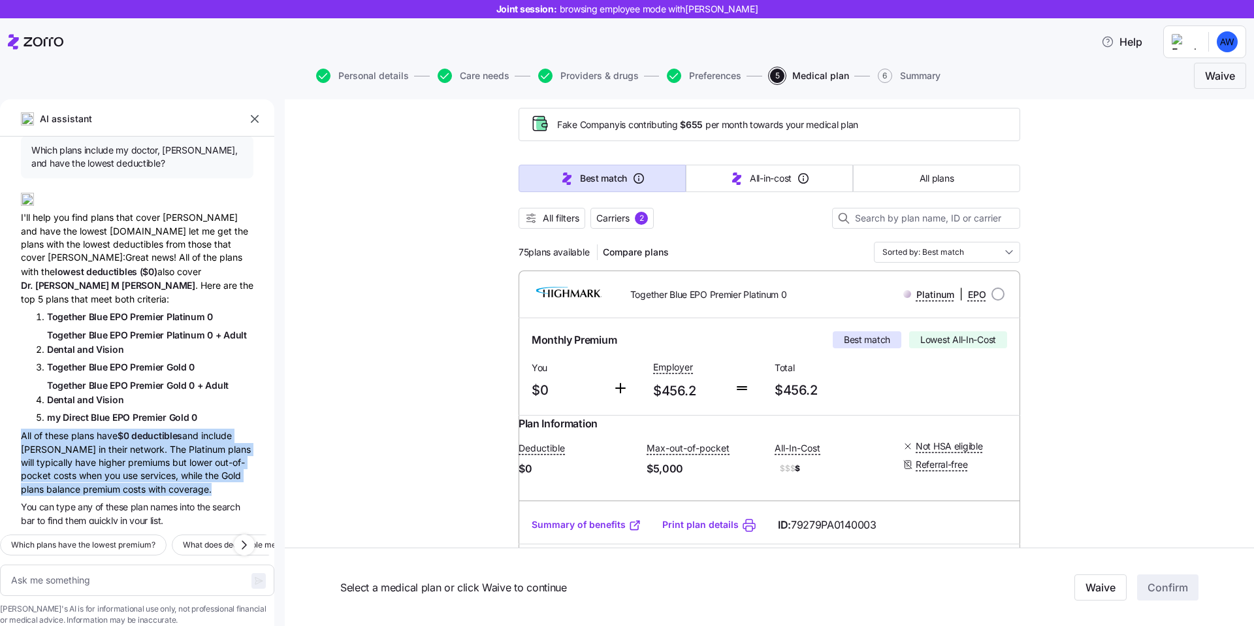
click at [120, 465] on div "All of these plans have $0 deductibles and include [PERSON_NAME] in their netwo…" at bounding box center [137, 461] width 233 height 67
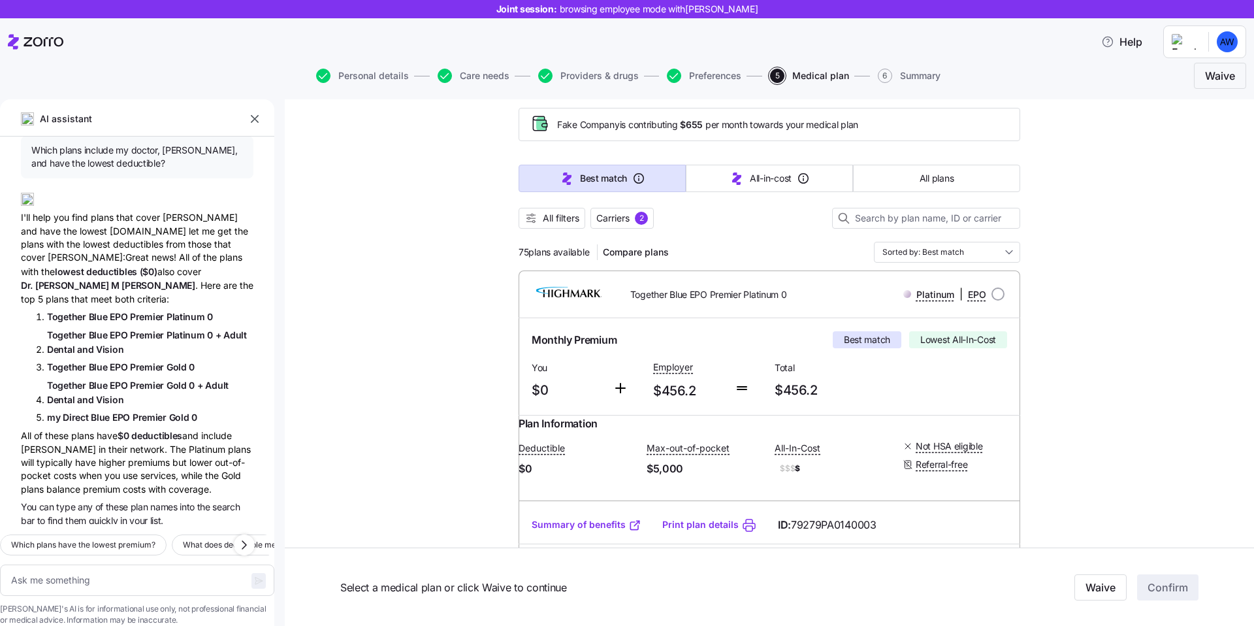
scroll to position [46, 0]
click at [91, 511] on span "quickly" at bounding box center [104, 516] width 31 height 11
click at [68, 438] on div "All of these plans have $0 deductibles and include [PERSON_NAME] in their netwo…" at bounding box center [137, 458] width 233 height 67
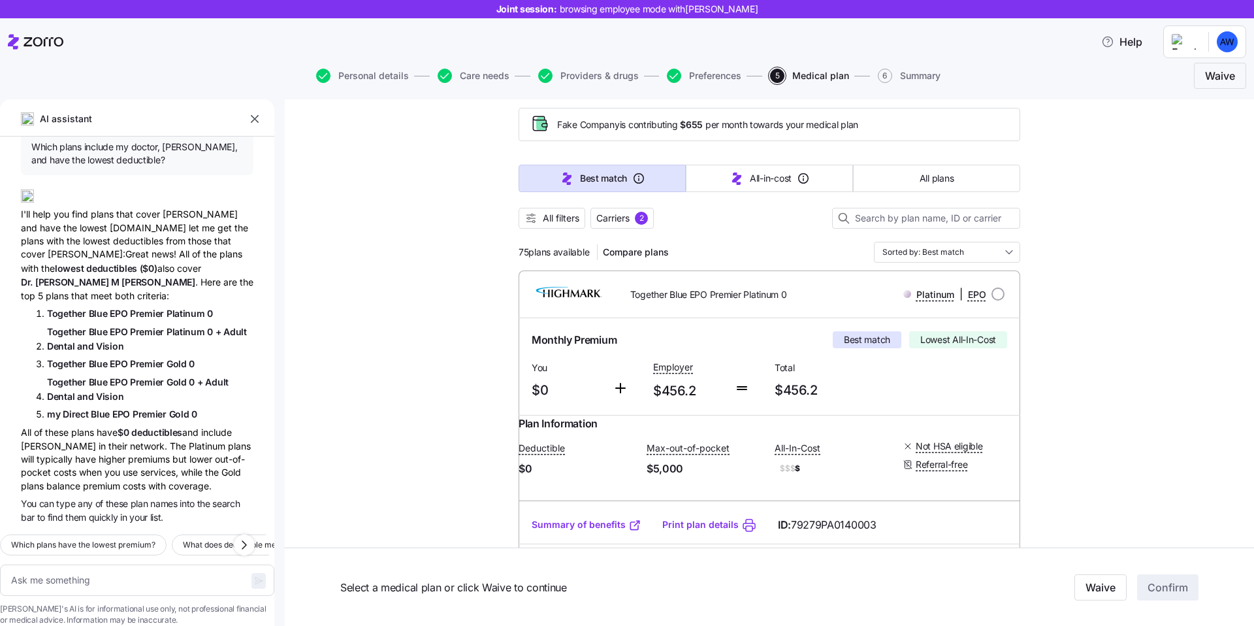
click at [68, 438] on div "All of these plans have $0 deductibles and include [PERSON_NAME] in their netwo…" at bounding box center [137, 458] width 233 height 67
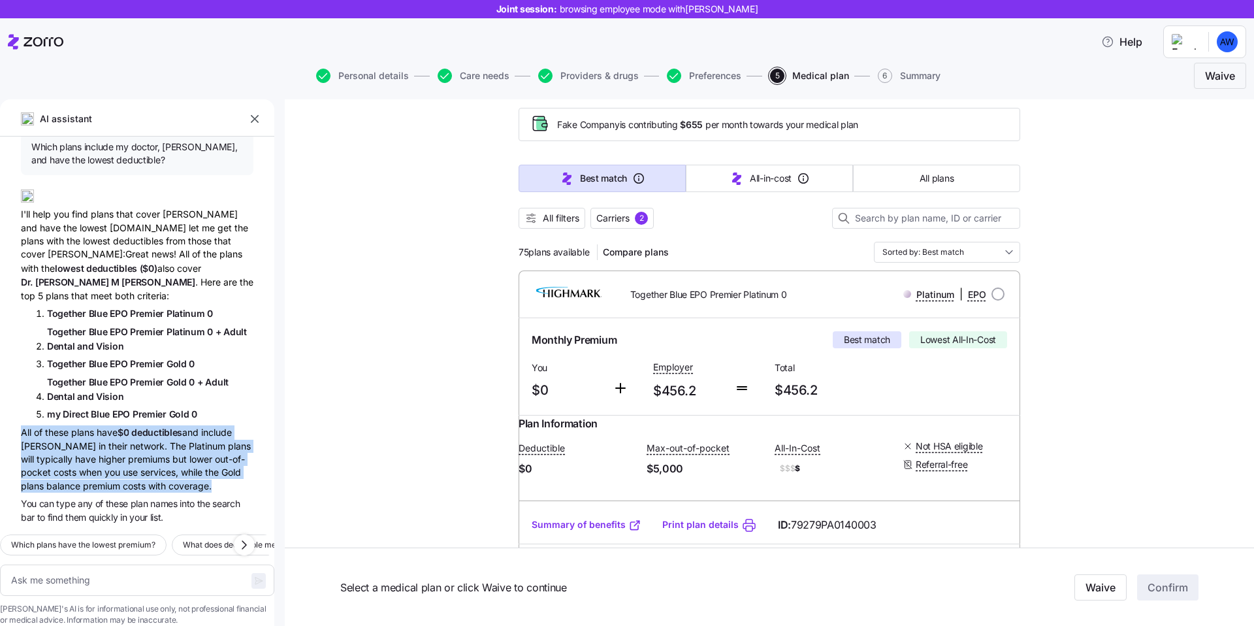
click at [125, 511] on span "in" at bounding box center [124, 516] width 9 height 11
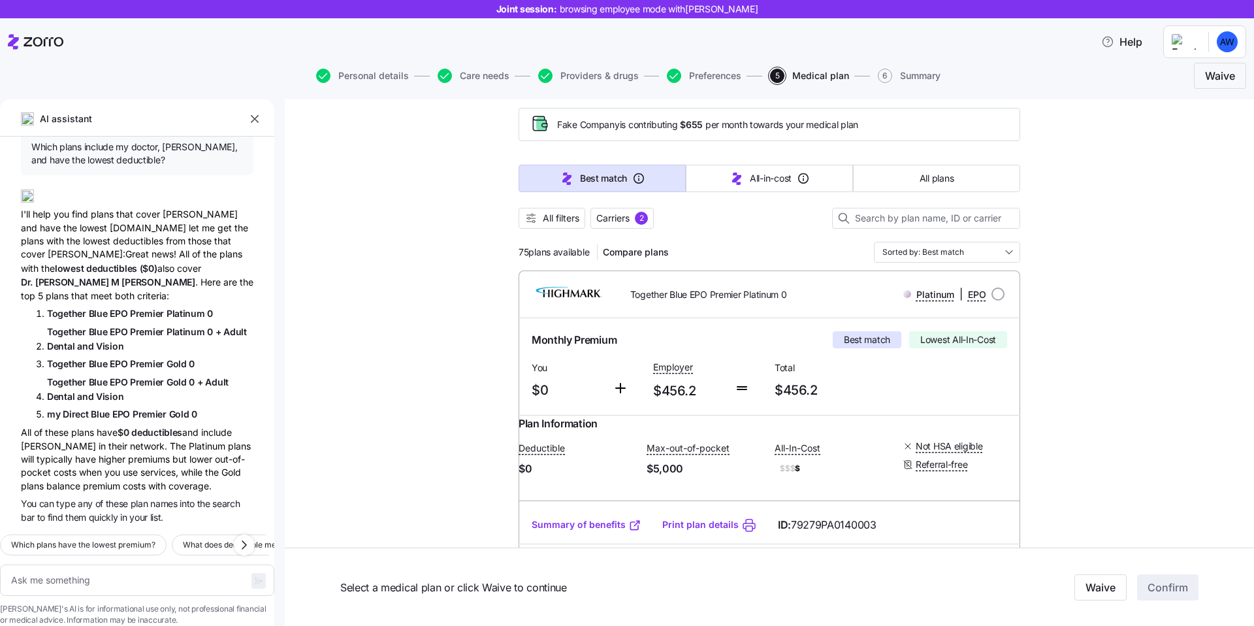
click at [125, 511] on span "in" at bounding box center [124, 516] width 9 height 11
click at [100, 498] on span "of" at bounding box center [100, 503] width 10 height 11
click at [89, 444] on div "All of these plans have $0 deductibles and include [PERSON_NAME] in their netwo…" at bounding box center [137, 458] width 233 height 67
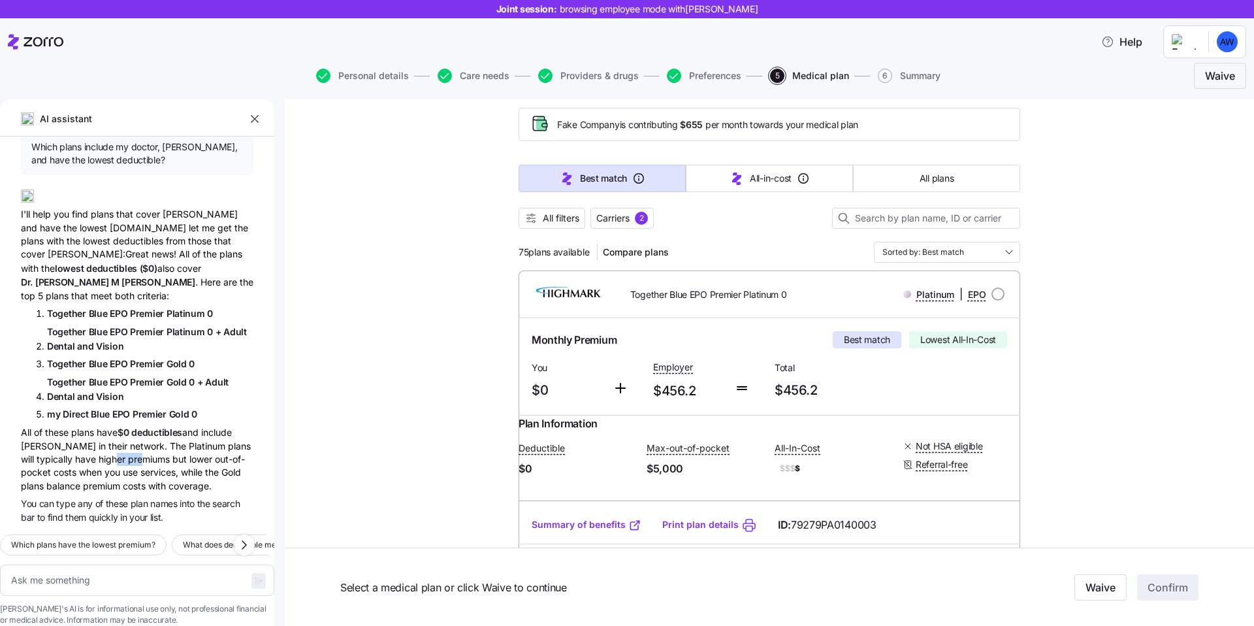
click at [89, 444] on div "All of these plans have $0 deductibles and include [PERSON_NAME] in their netwo…" at bounding box center [137, 458] width 233 height 67
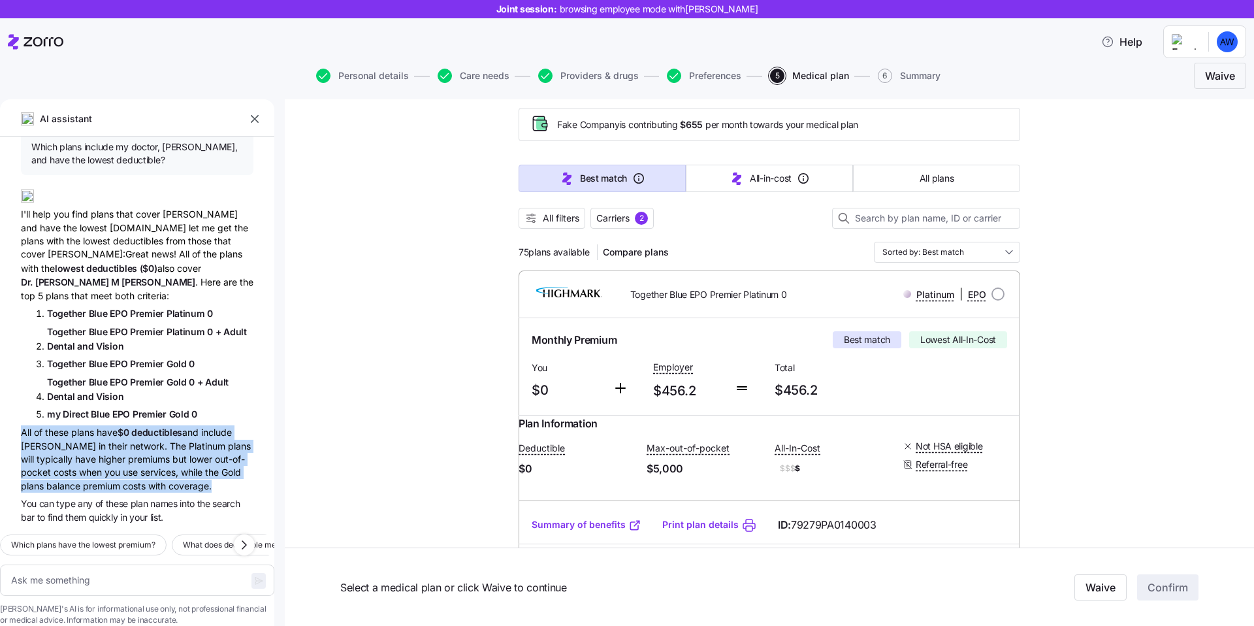
click at [103, 223] on div "I'll help you find plans that cover [PERSON_NAME] and have the lowest [DOMAIN_N…" at bounding box center [137, 240] width 233 height 123
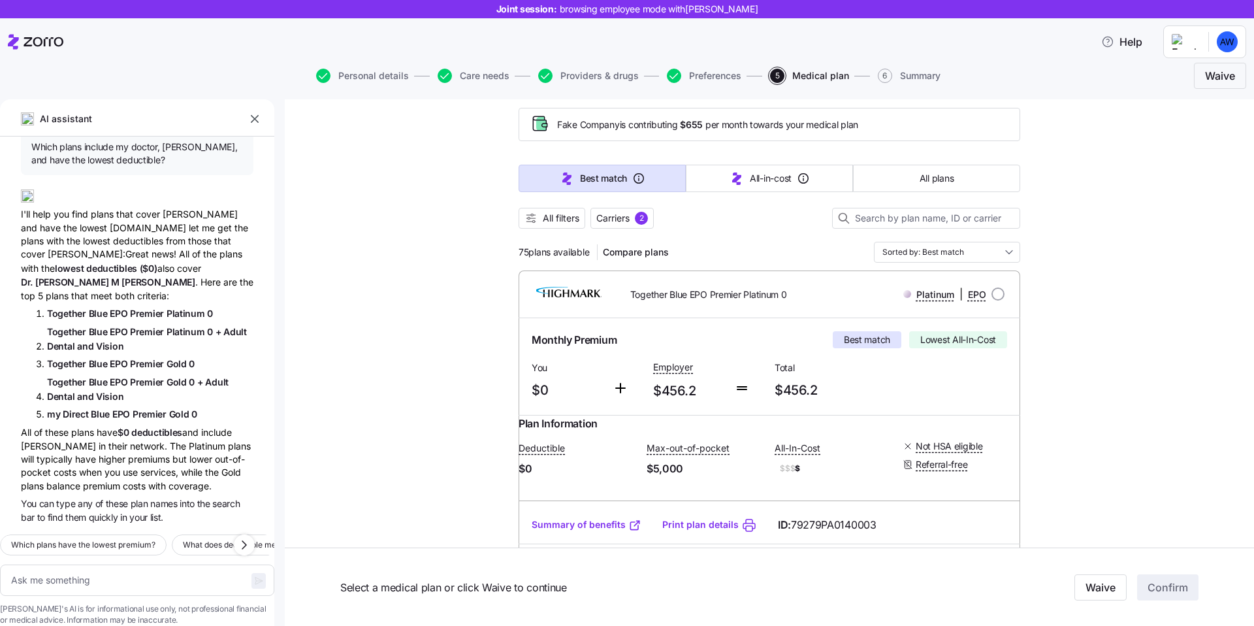
click at [103, 223] on div "I'll help you find plans that cover [PERSON_NAME] and have the lowest [DOMAIN_N…" at bounding box center [137, 240] width 233 height 123
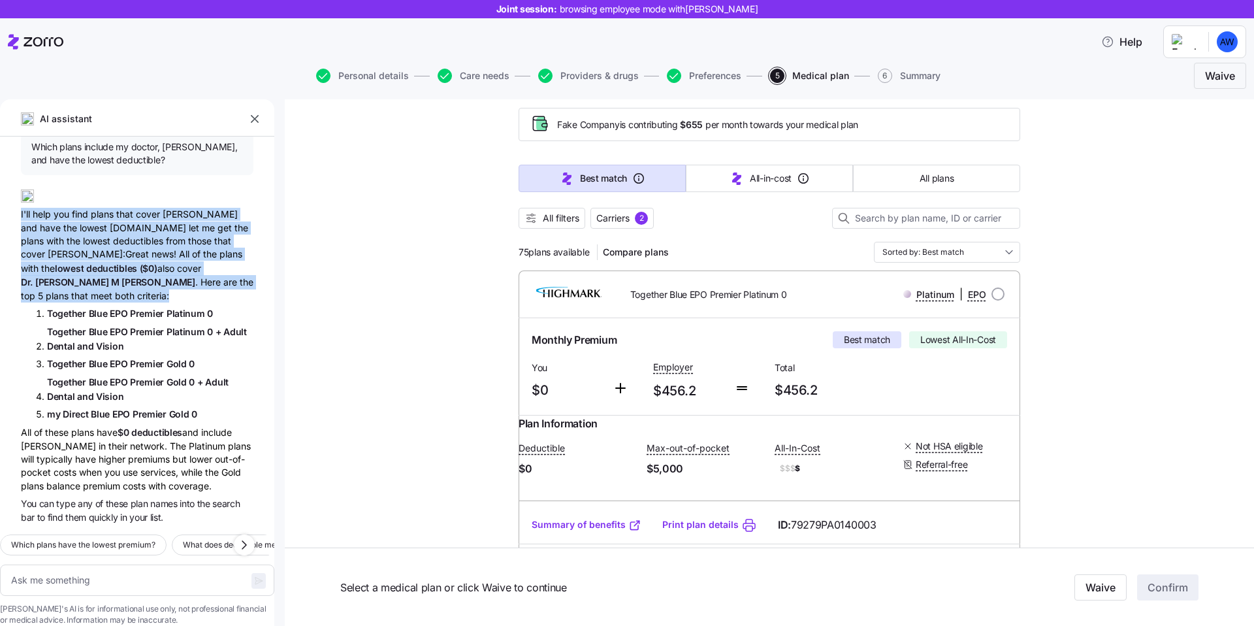
click at [161, 265] on div "I'll help you find plans that cover [PERSON_NAME] and have the lowest [DOMAIN_N…" at bounding box center [137, 240] width 233 height 123
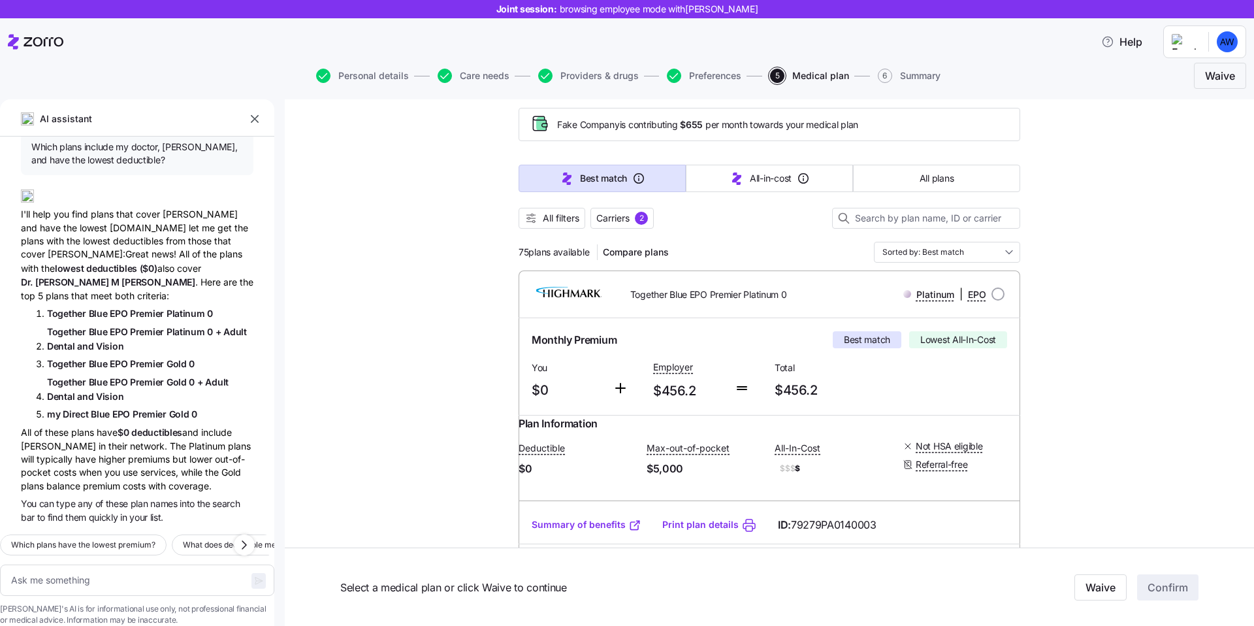
click at [129, 210] on div "I'll help you find plans that cover [PERSON_NAME] and have the lowest [DOMAIN_N…" at bounding box center [137, 240] width 233 height 123
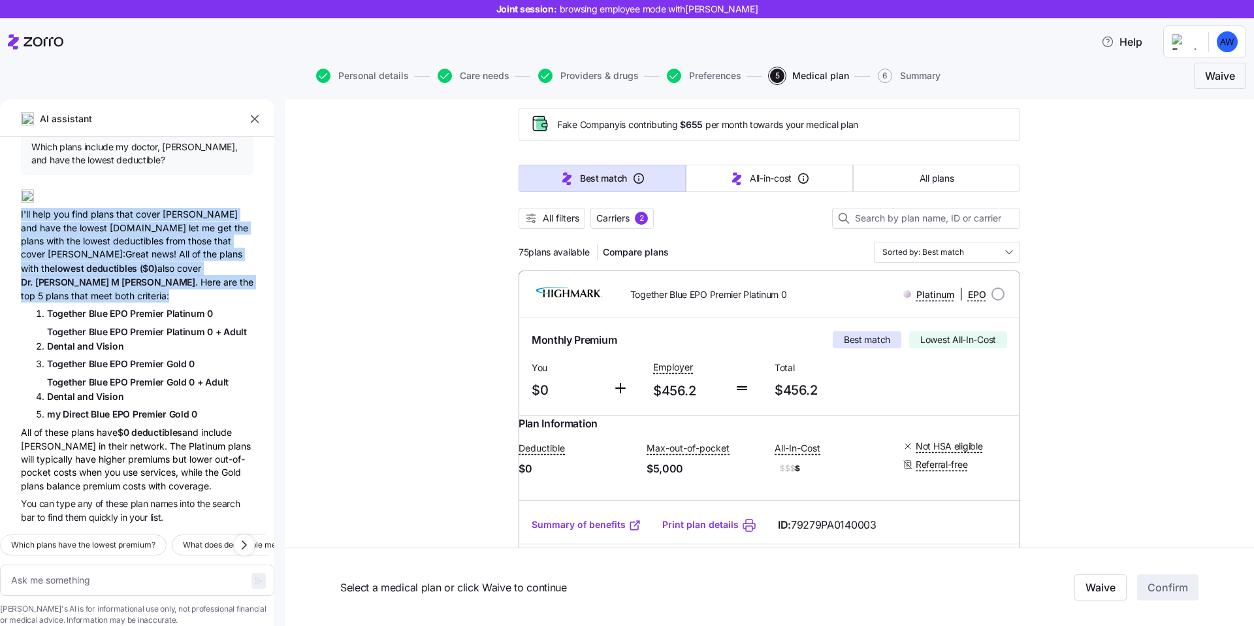
click at [145, 328] on span "Together Blue EPO Premier Platinum 0 + Adult Dental and Vision" at bounding box center [150, 339] width 206 height 28
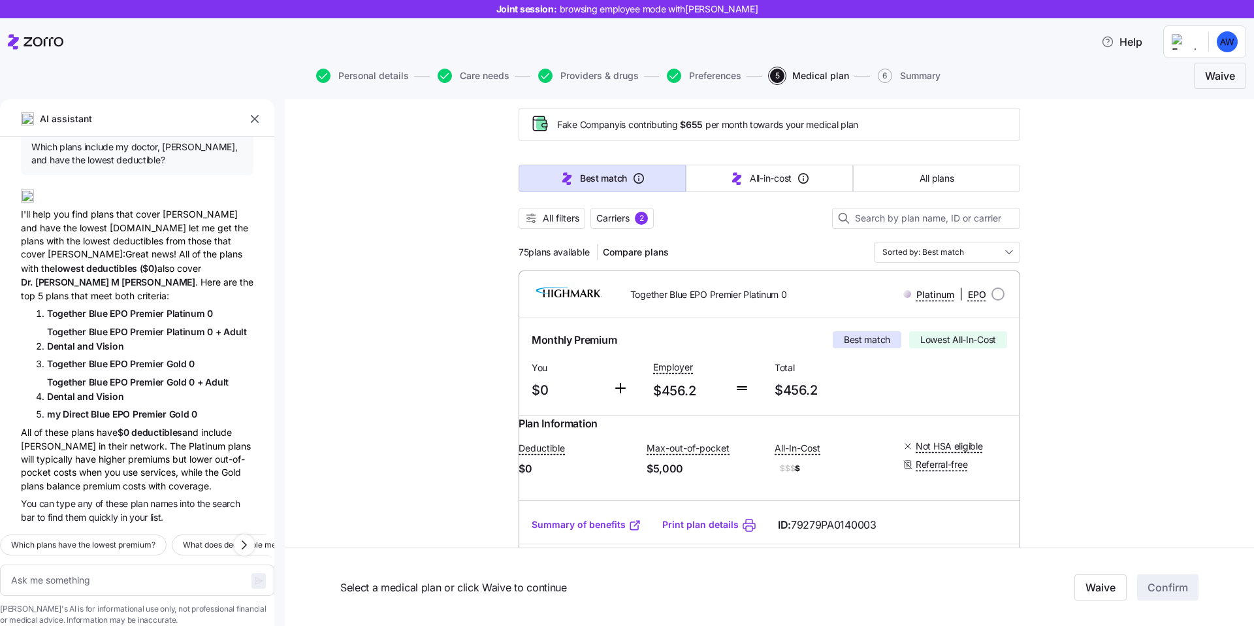
click at [145, 328] on span "Together Blue EPO Premier Platinum 0 + Adult Dental and Vision" at bounding box center [150, 339] width 206 height 28
click at [140, 376] on span "Premier" at bounding box center [148, 381] width 37 height 11
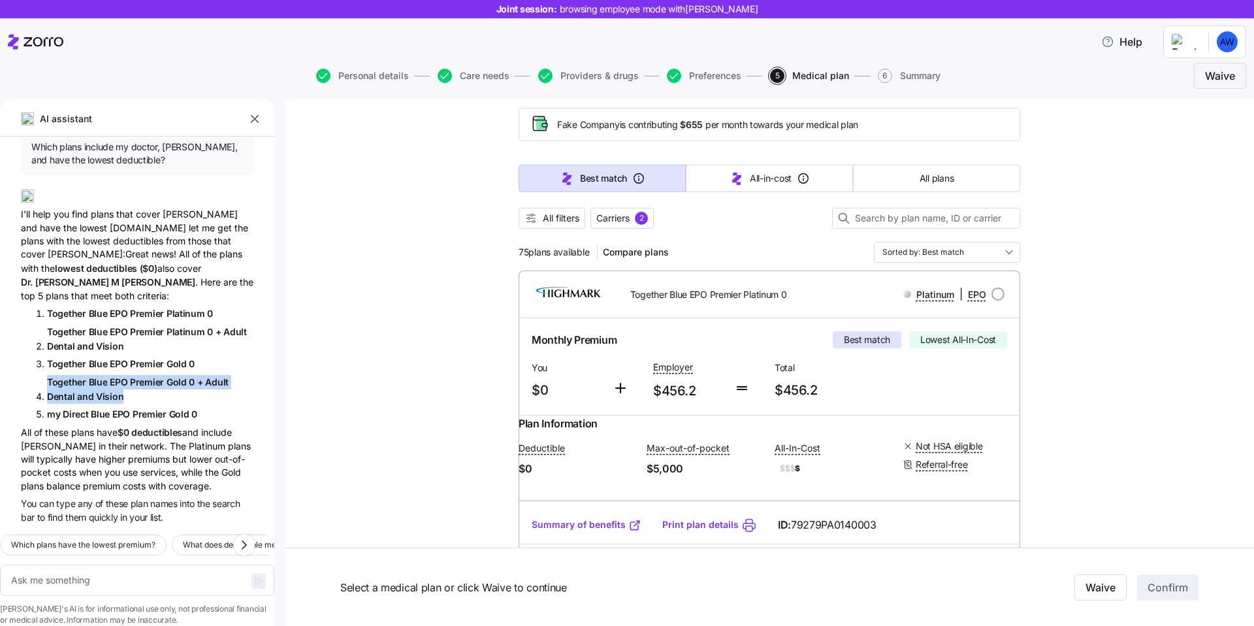
click at [130, 385] on div "A W Which plans include my doctor, [PERSON_NAME], and have the lowest deductibl…" at bounding box center [137, 330] width 274 height 387
click at [142, 408] on span "Premier" at bounding box center [151, 413] width 37 height 11
click at [102, 308] on span "Blue" at bounding box center [100, 313] width 22 height 11
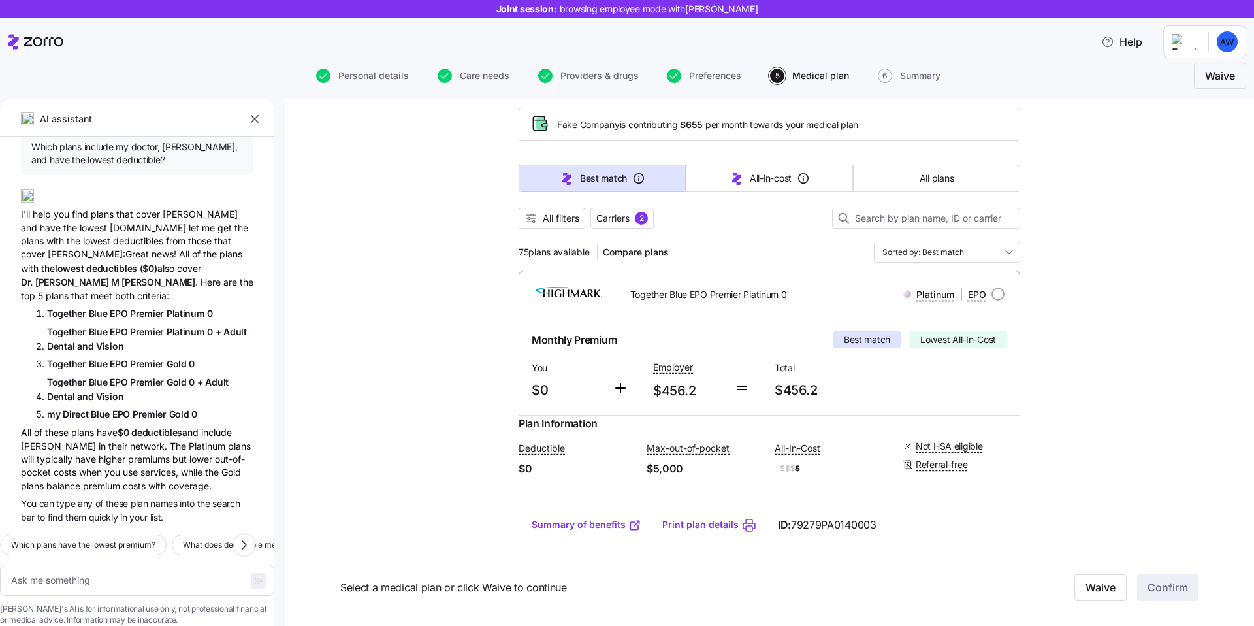
click at [102, 308] on span "Blue" at bounding box center [100, 313] width 22 height 11
click at [95, 358] on span "Blue" at bounding box center [100, 363] width 22 height 11
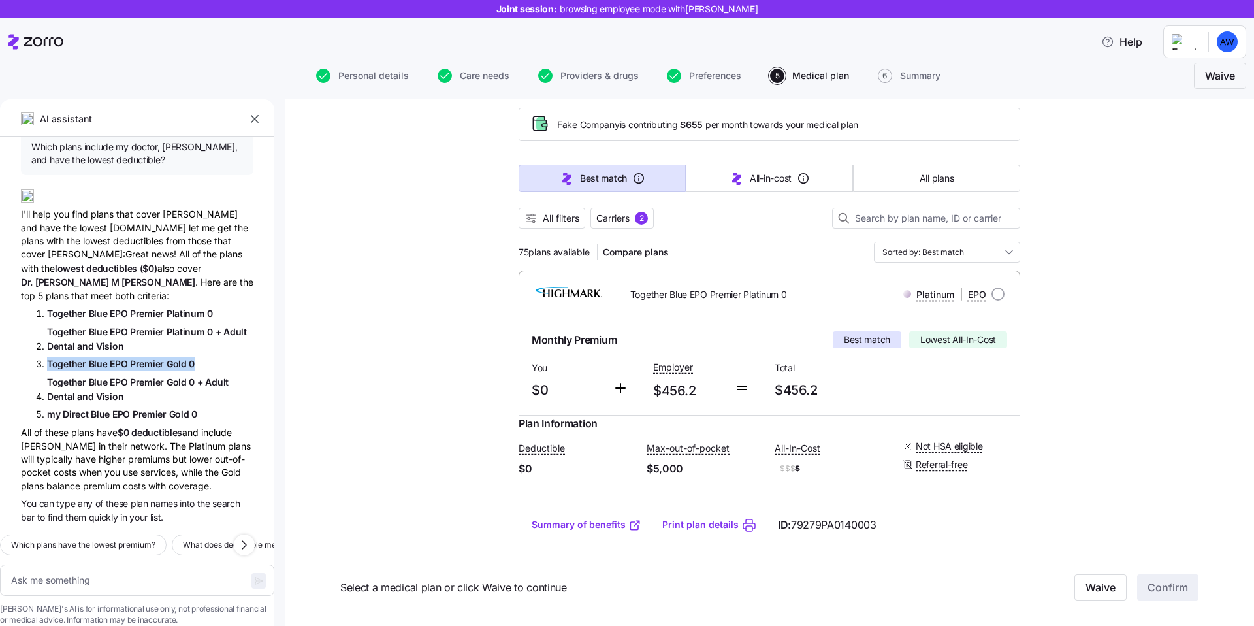
click at [96, 391] on span "Vision" at bounding box center [109, 396] width 27 height 11
click at [111, 407] on span "my Direct Blue EPO Premier Gold 0" at bounding box center [122, 414] width 150 height 14
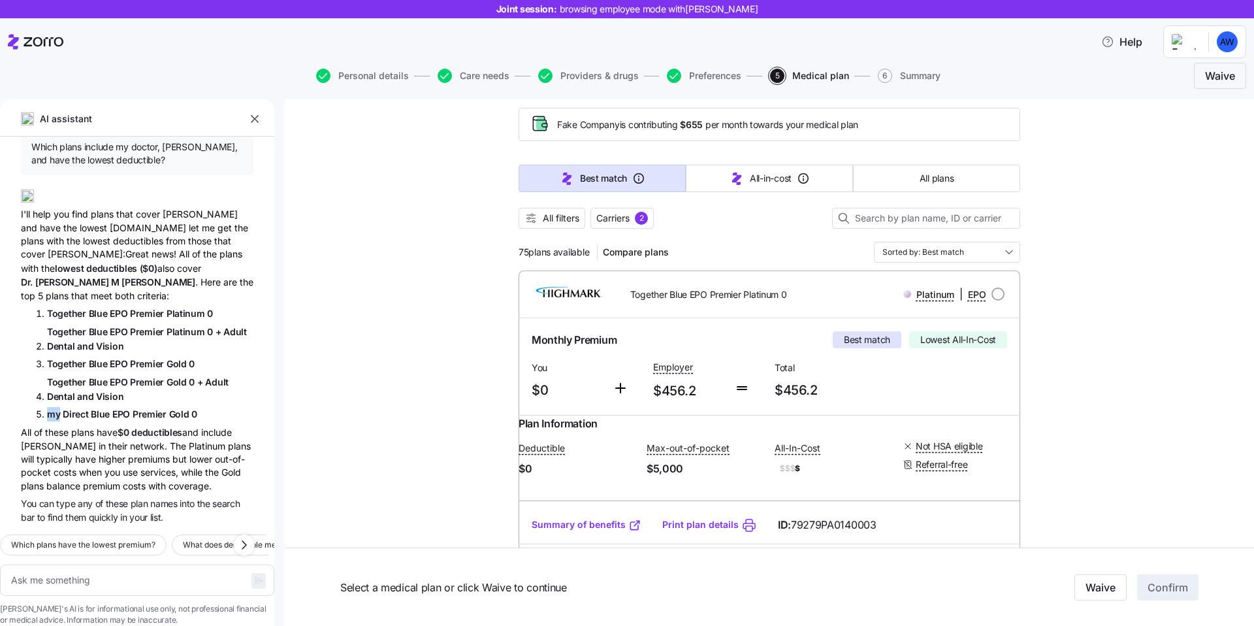
click at [111, 407] on span "my Direct Blue EPO Premier Gold 0" at bounding box center [122, 414] width 150 height 14
click at [140, 400] on div "A W Which plans include my doctor, [PERSON_NAME], and have the lowest deductibl…" at bounding box center [137, 330] width 274 height 387
click at [120, 408] on span "EPO" at bounding box center [122, 413] width 20 height 11
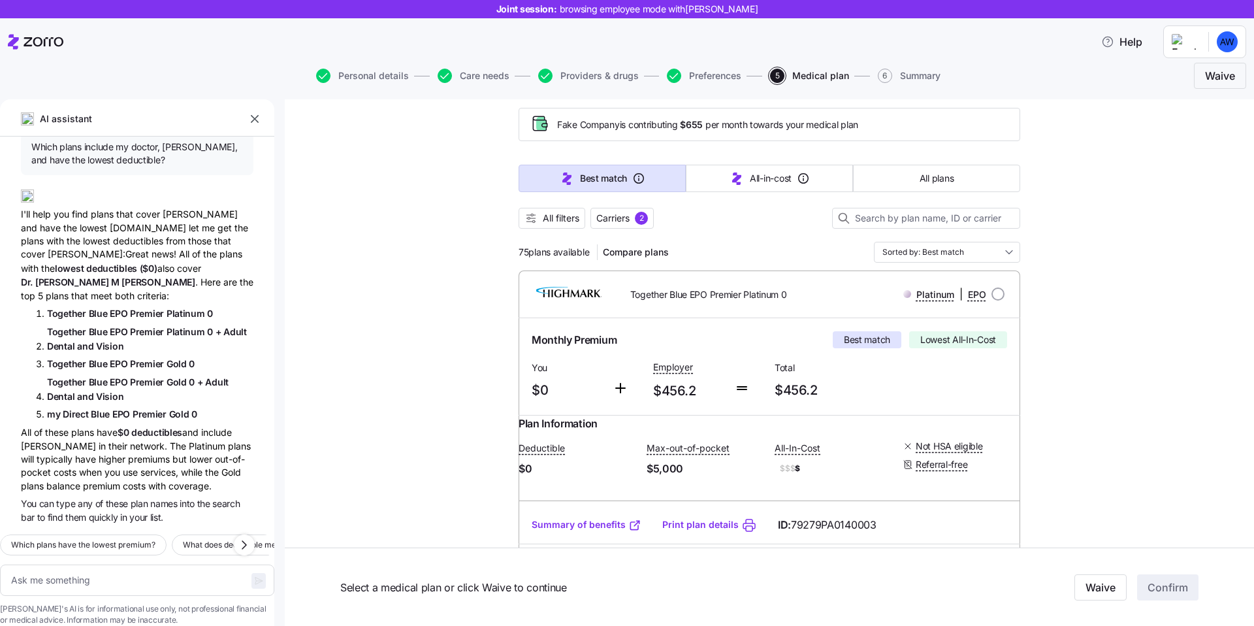
click at [120, 408] on span "EPO" at bounding box center [122, 413] width 20 height 11
click at [897, 208] on input at bounding box center [926, 218] width 188 height 21
paste input "my Direct Blue EPO Premier Gold 0"
type textarea "x"
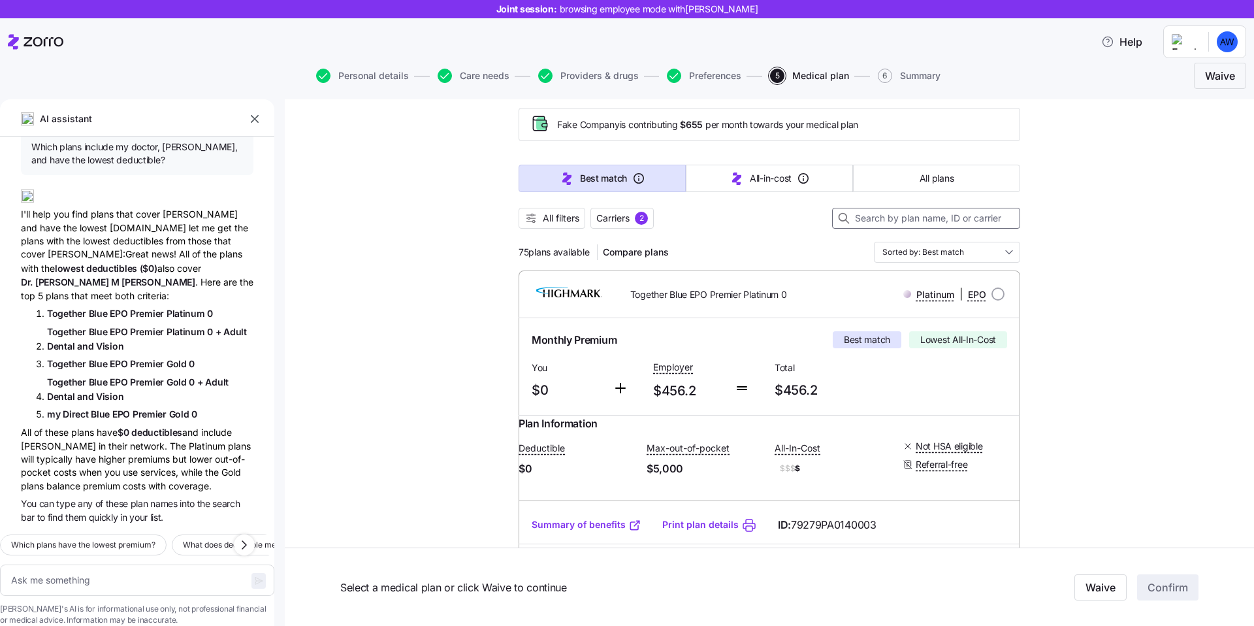
type input "my Direct Blue EPO Premier Gold 0"
type textarea "x"
type input "my Direct Blue EPO Premier Gold 0"
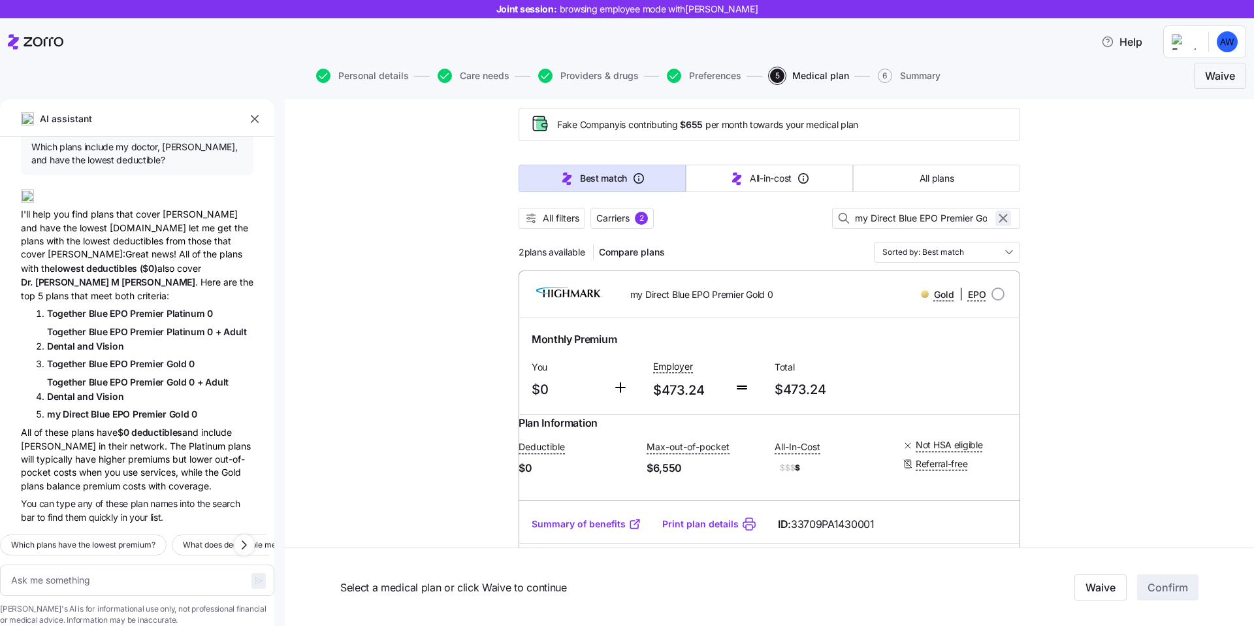
click at [1008, 221] on icon "button" at bounding box center [1003, 218] width 14 height 16
type textarea "x"
click at [195, 437] on div "All of these plans have $0 deductibles and include [PERSON_NAME] in their netwo…" at bounding box center [137, 458] width 233 height 67
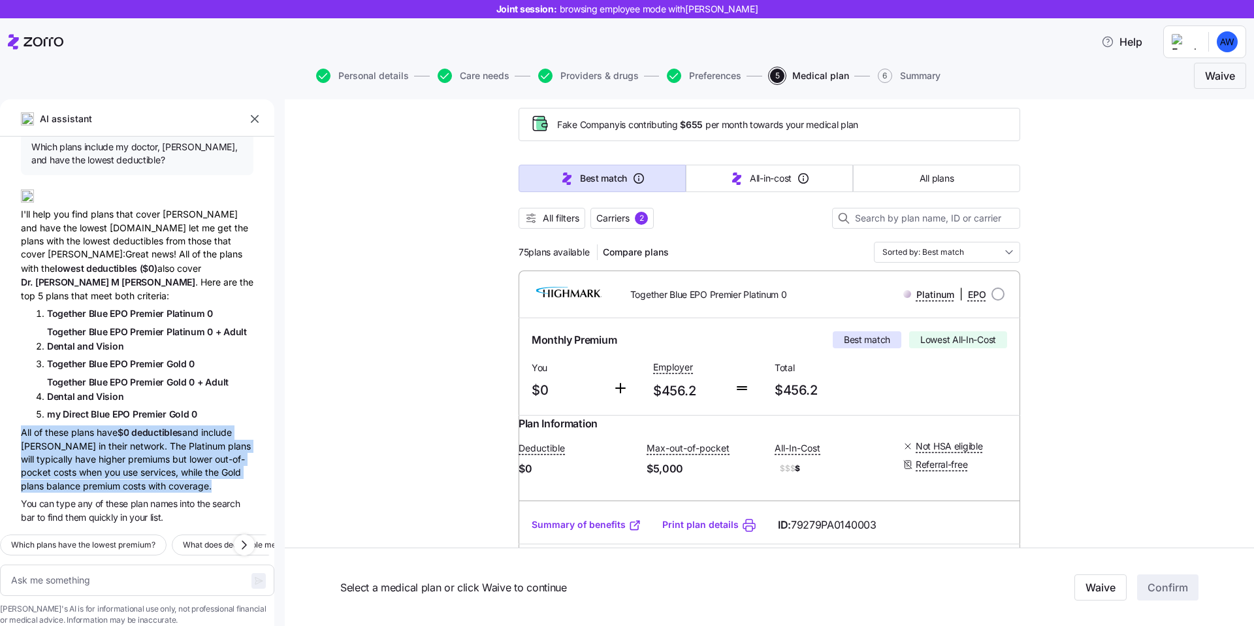
click at [169, 468] on div "All of these plans have $0 deductibles and include [PERSON_NAME] in their netwo…" at bounding box center [137, 458] width 233 height 67
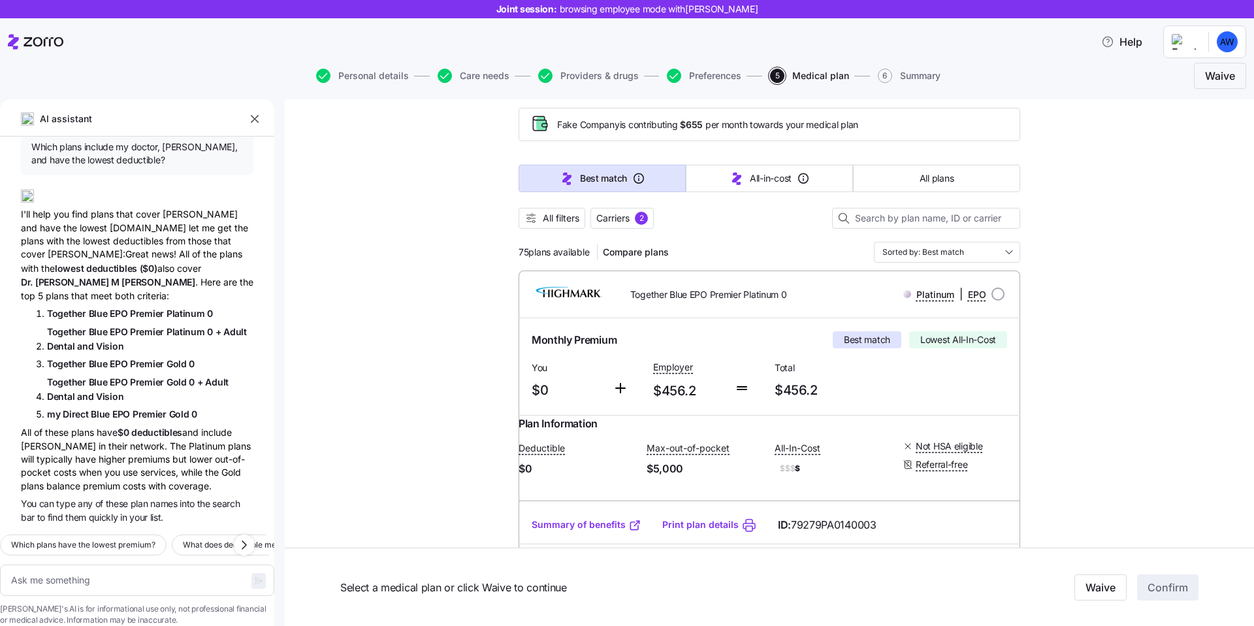
click at [169, 468] on div "All of these plans have $0 deductibles and include [PERSON_NAME] in their netwo…" at bounding box center [137, 458] width 233 height 67
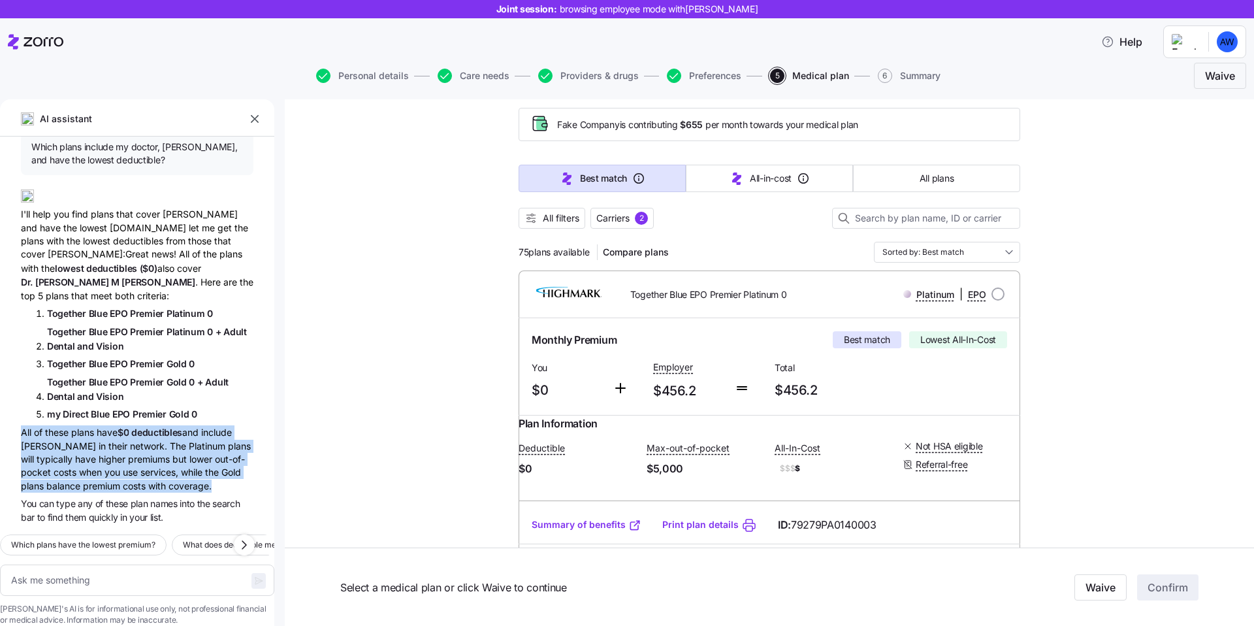
click at [170, 496] on span "You can type any of these plan names into the search bar to find them quickly i…" at bounding box center [137, 509] width 233 height 27
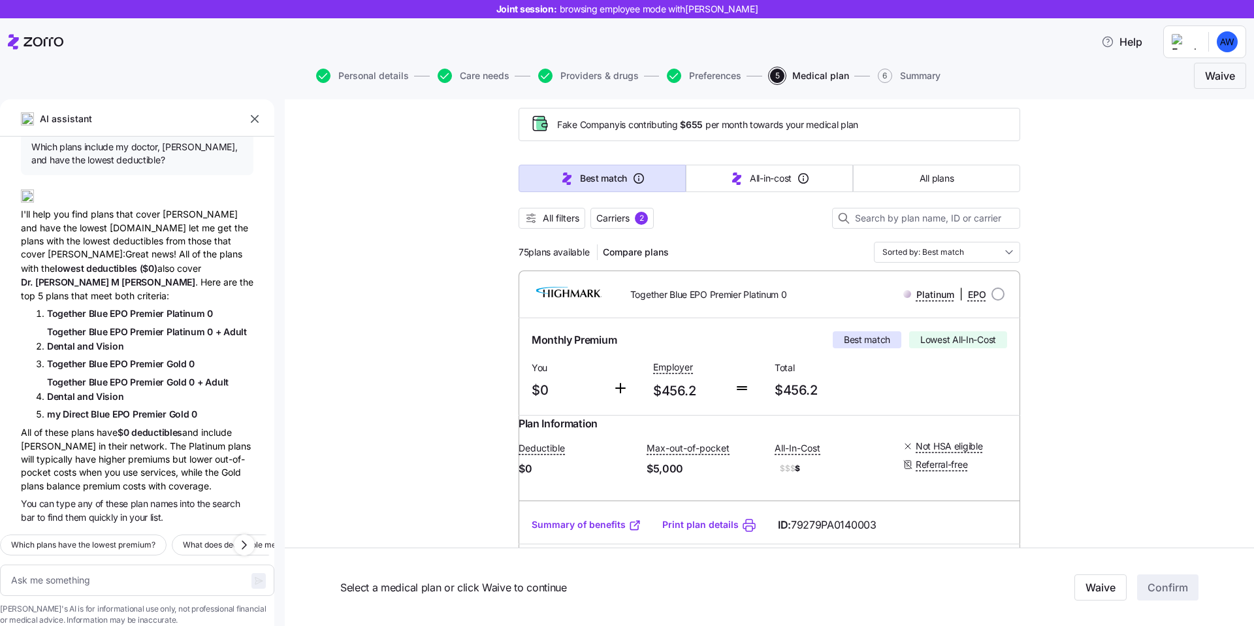
click at [170, 496] on span "You can type any of these plan names into the search bar to find them quickly i…" at bounding box center [137, 509] width 233 height 27
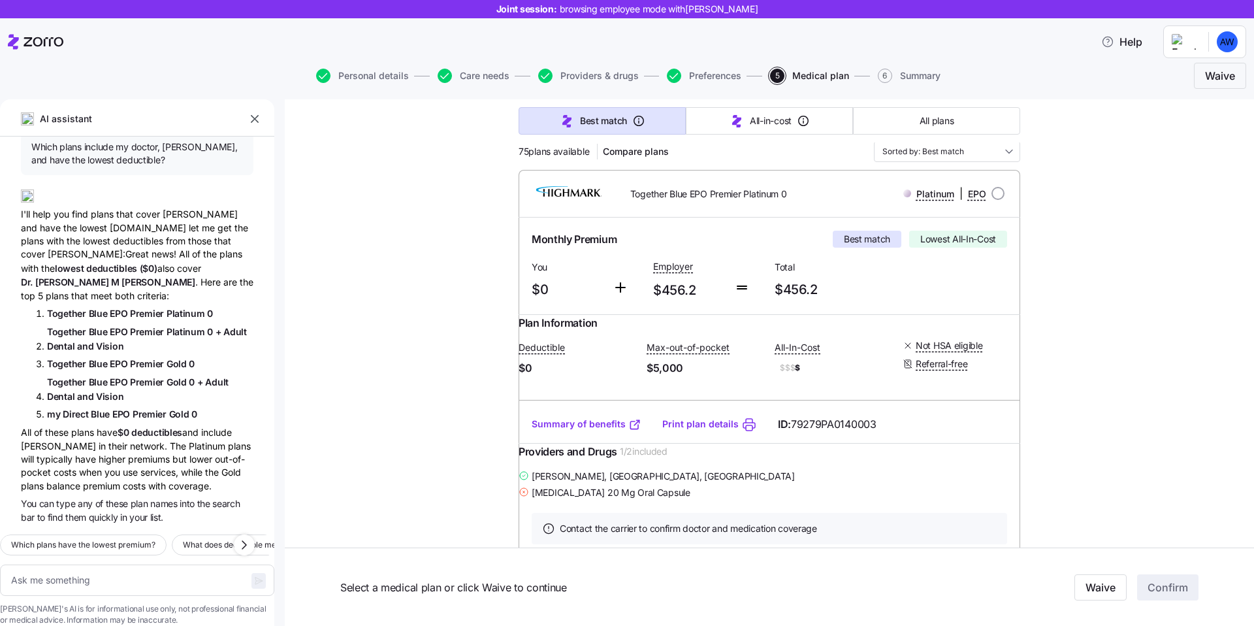
scroll to position [46, 0]
click at [156, 233] on div "I'll help you find plans that cover [PERSON_NAME] and have the lowest [DOMAIN_N…" at bounding box center [137, 240] width 233 height 123
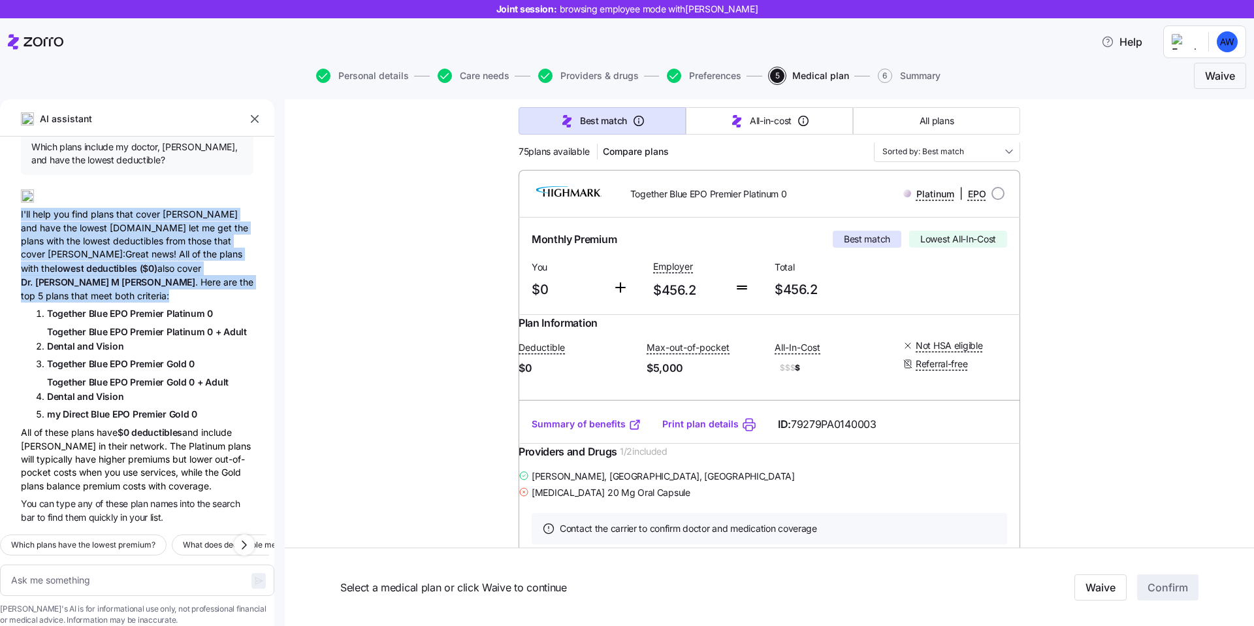
click at [105, 244] on div "I'll help you find plans that cover [PERSON_NAME] and have the lowest [DOMAIN_N…" at bounding box center [137, 240] width 233 height 123
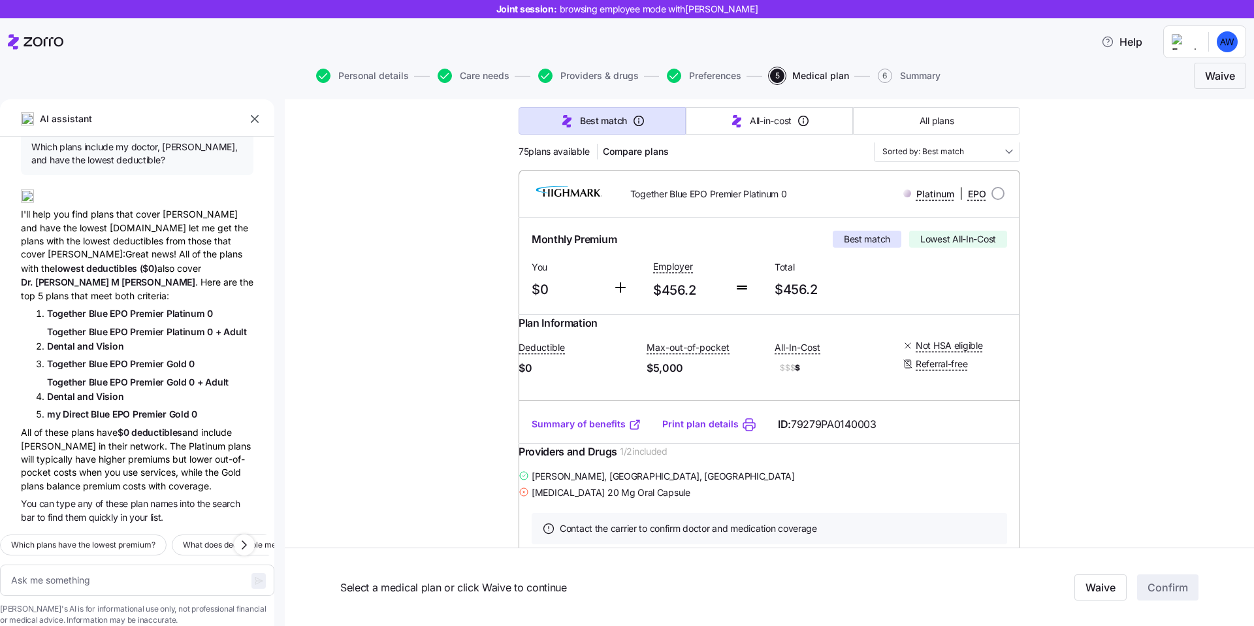
click at [96, 425] on div "All of these plans have $0 deductibles and include [PERSON_NAME] in their netwo…" at bounding box center [137, 458] width 233 height 67
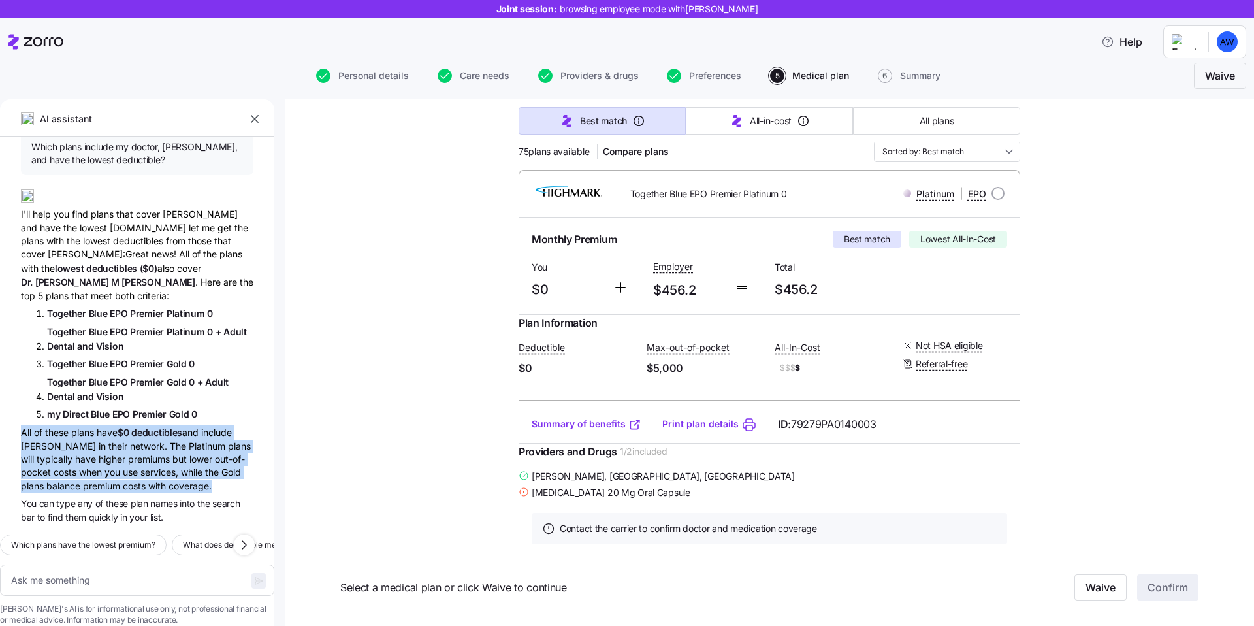
click at [96, 425] on div "All of these plans have $0 deductibles and include [PERSON_NAME] in their netwo…" at bounding box center [137, 458] width 233 height 67
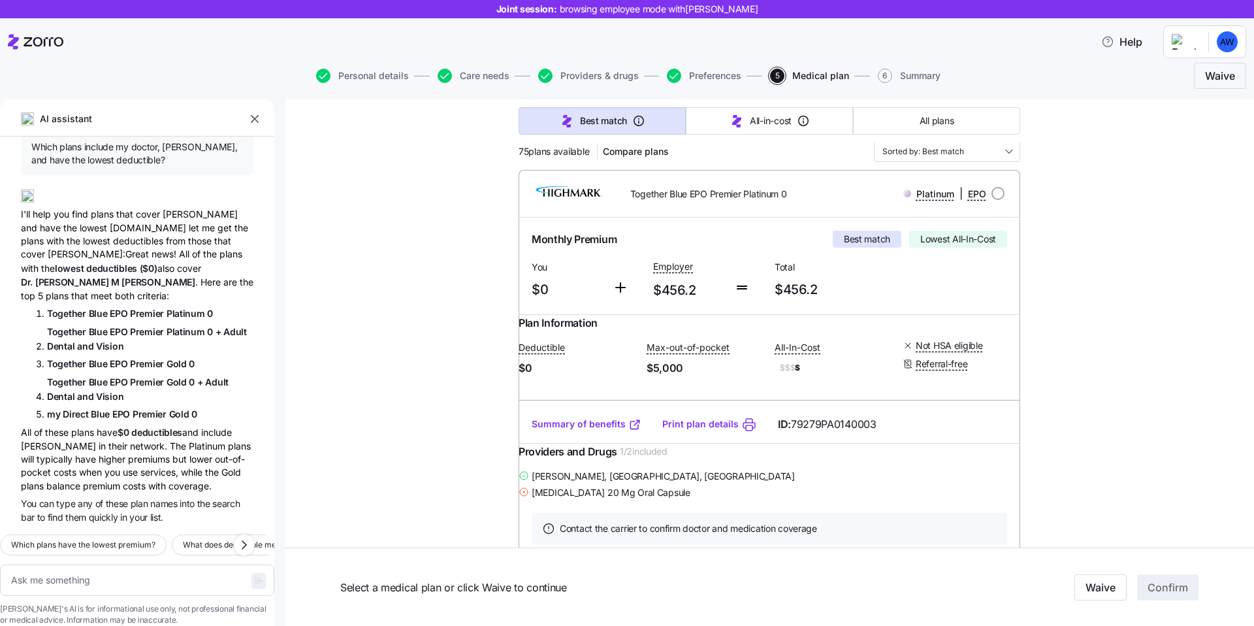
click at [104, 498] on span "of" at bounding box center [100, 503] width 10 height 11
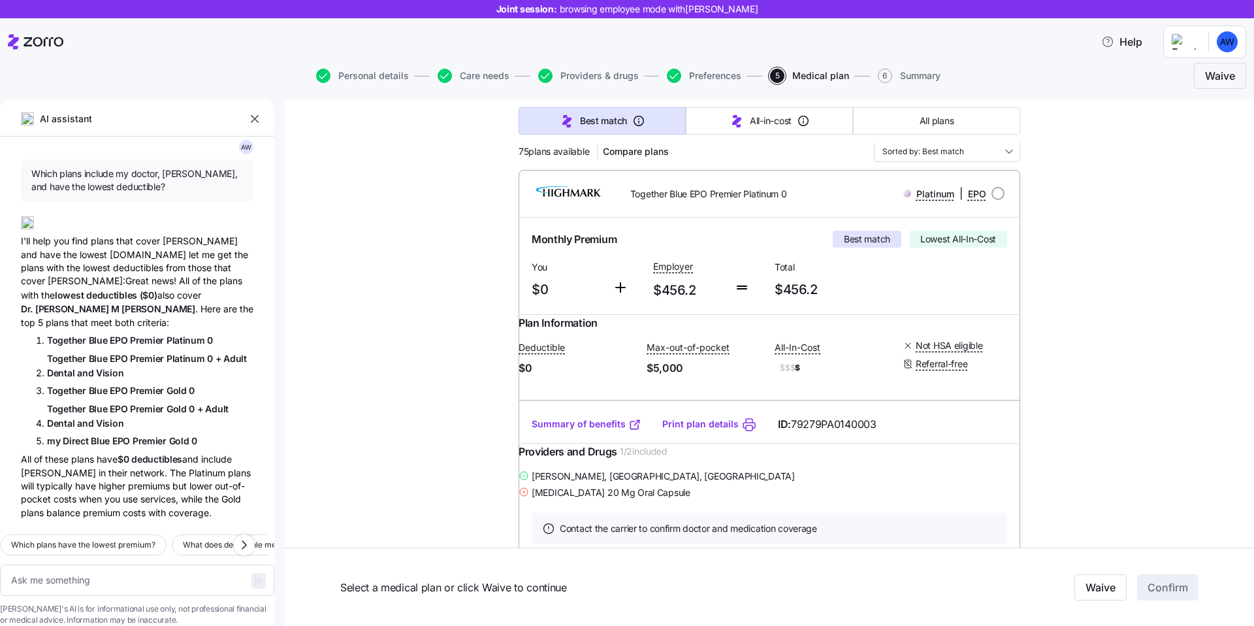
scroll to position [10, 0]
click at [108, 179] on span "Which plans include my doctor, [PERSON_NAME], and have the lowest deductible?" at bounding box center [137, 182] width 212 height 27
copy span "Which plans include my doctor, [PERSON_NAME], and have the lowest deductible?"
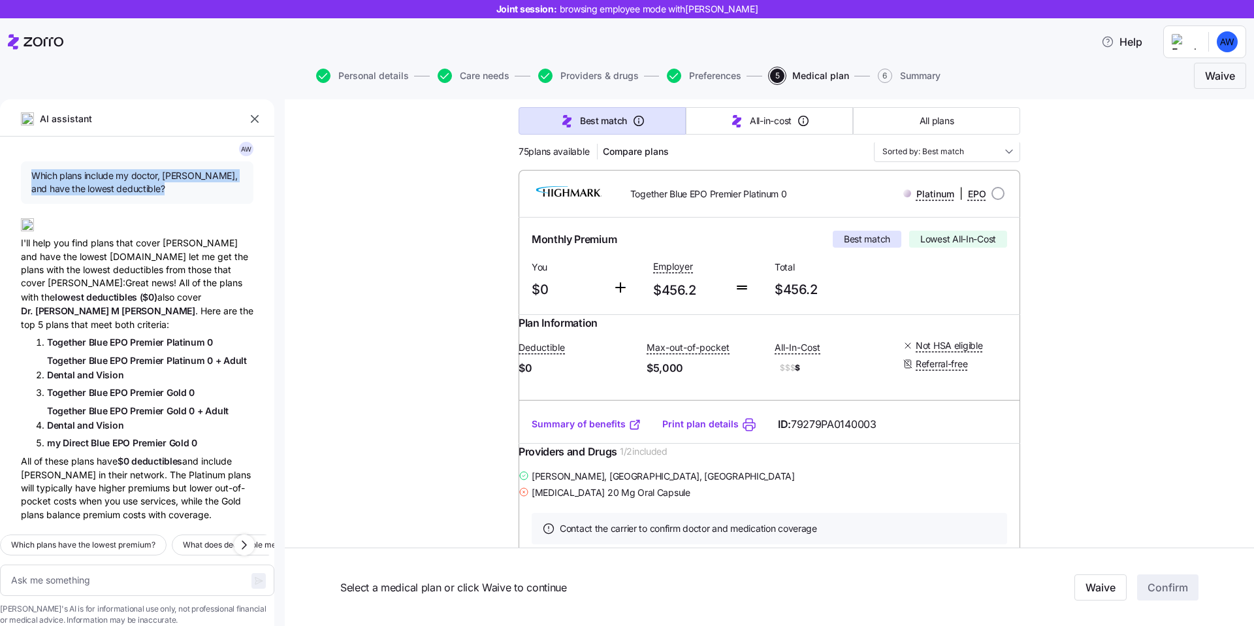
click at [126, 177] on span "Which plans include my doctor, [PERSON_NAME], and have the lowest deductible?" at bounding box center [137, 182] width 212 height 27
click at [111, 305] on span "[PERSON_NAME]" at bounding box center [73, 310] width 76 height 11
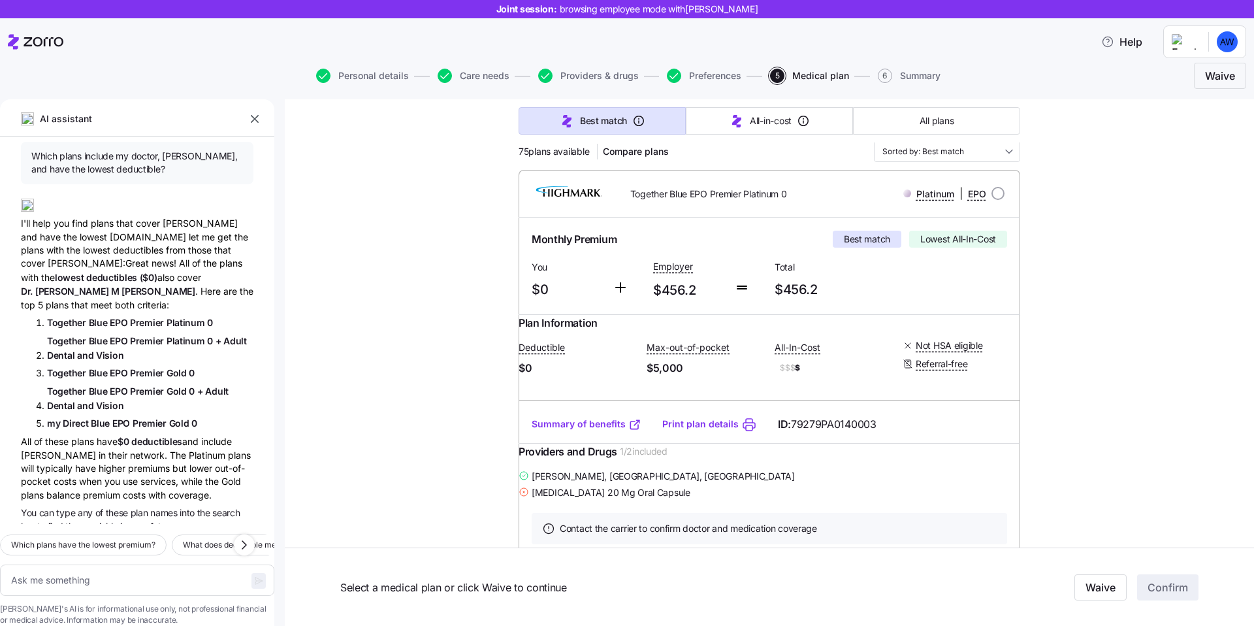
scroll to position [46, 0]
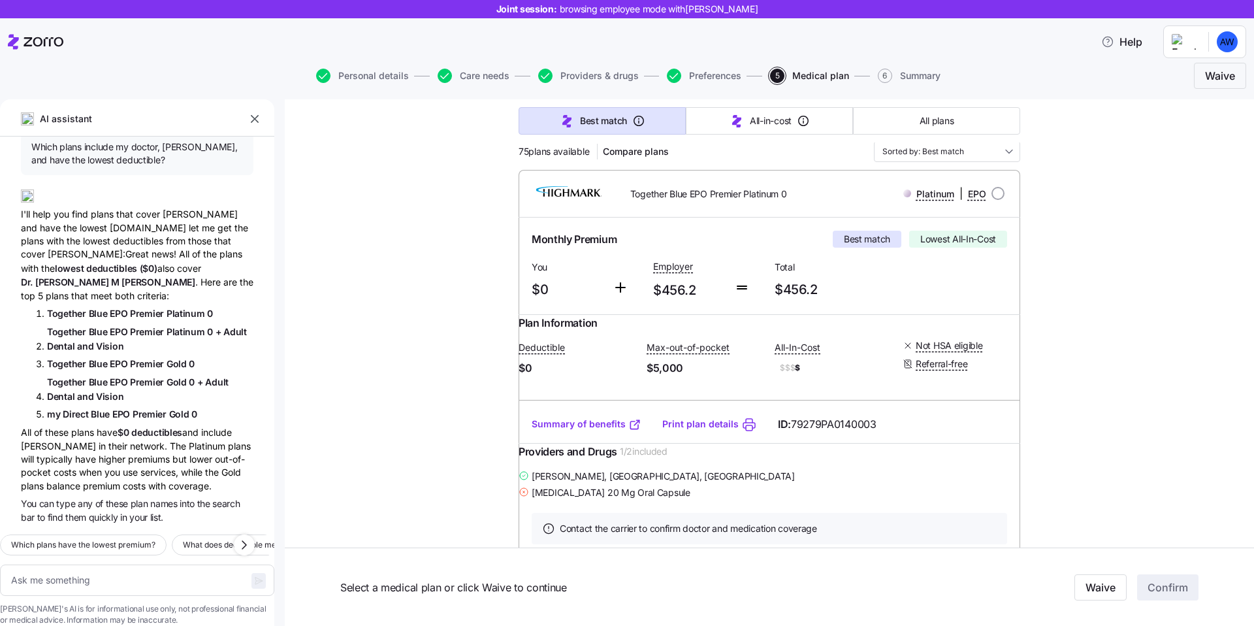
click at [153, 325] on span "Together Blue EPO Premier Platinum 0 + Adult Dental and Vision" at bounding box center [150, 339] width 206 height 28
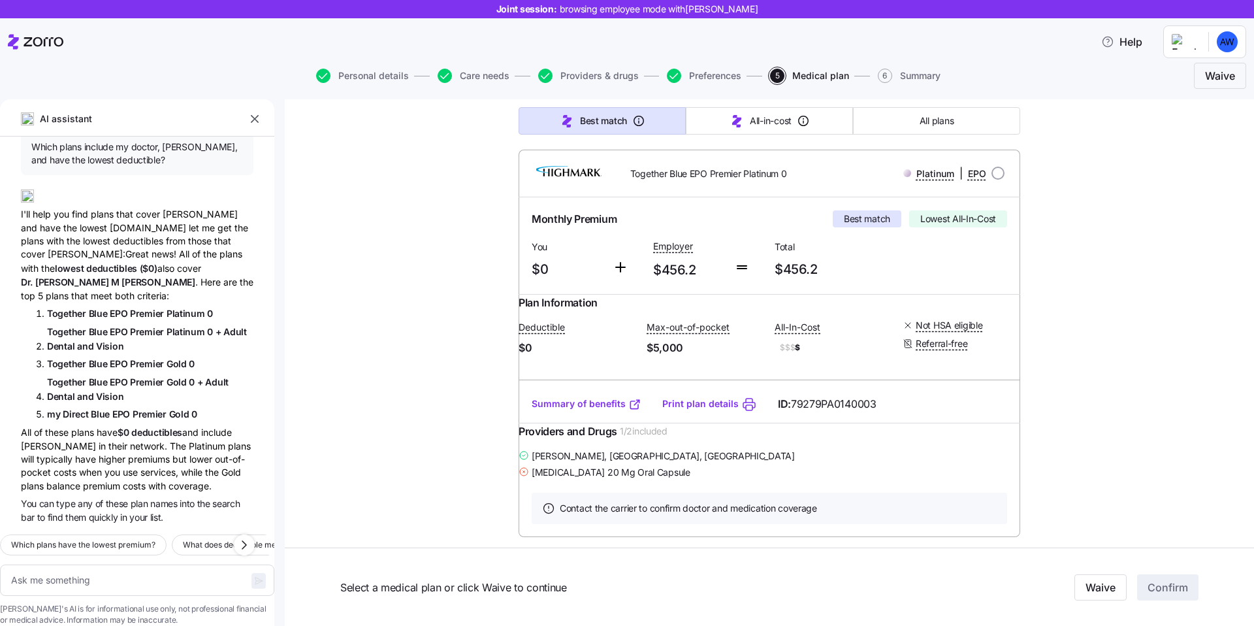
scroll to position [182, 0]
click at [99, 538] on span "Which plans have the lowest premium?" at bounding box center [83, 544] width 144 height 13
type textarea "x"
type textarea "Which plans have the lowest premium?"
click at [253, 575] on icon "button" at bounding box center [258, 580] width 10 height 10
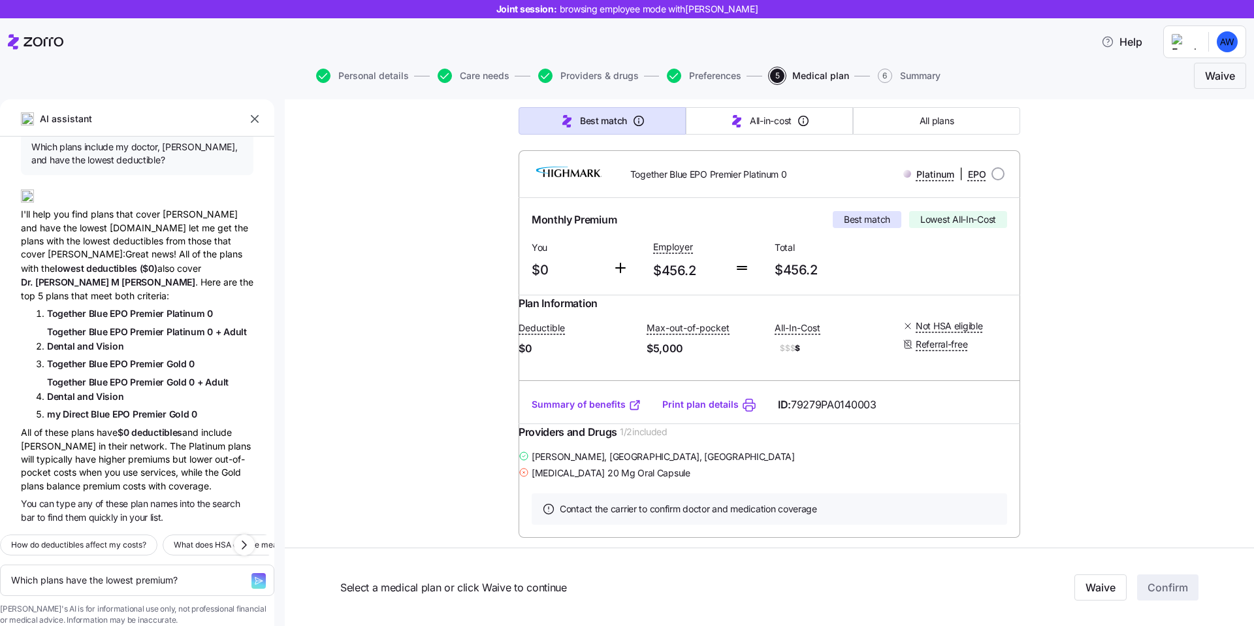
type textarea "x"
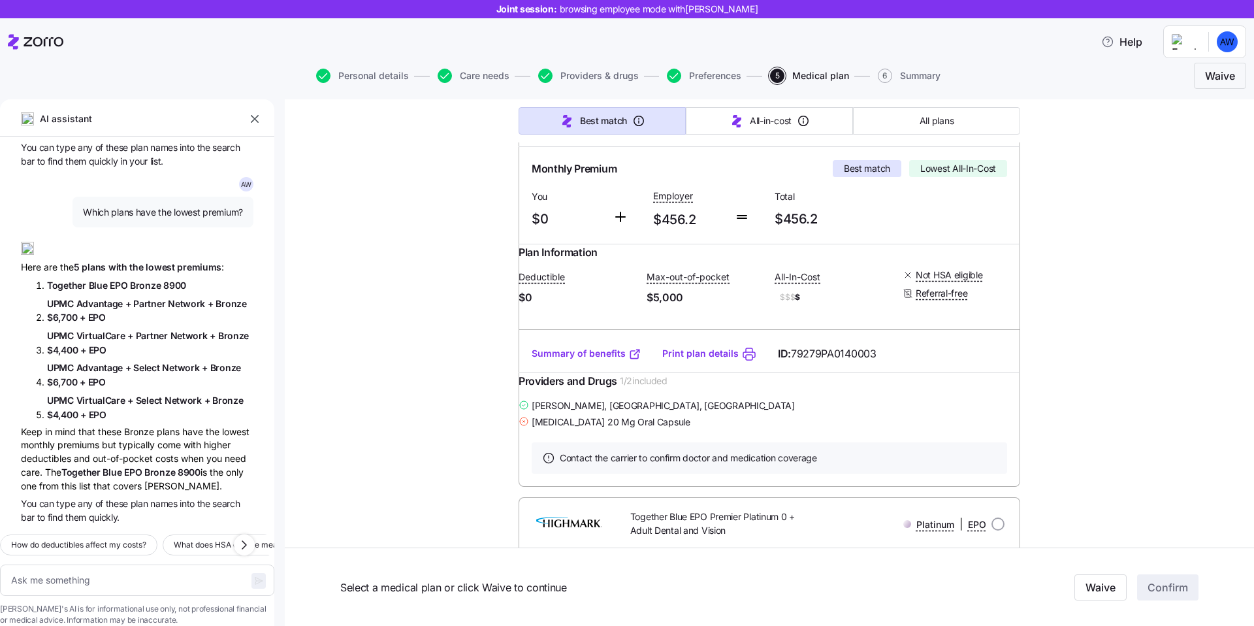
scroll to position [402, 0]
click at [138, 425] on div "Keep in mind that these Bronze plans have the lowest monthly premiums but typic…" at bounding box center [137, 458] width 233 height 67
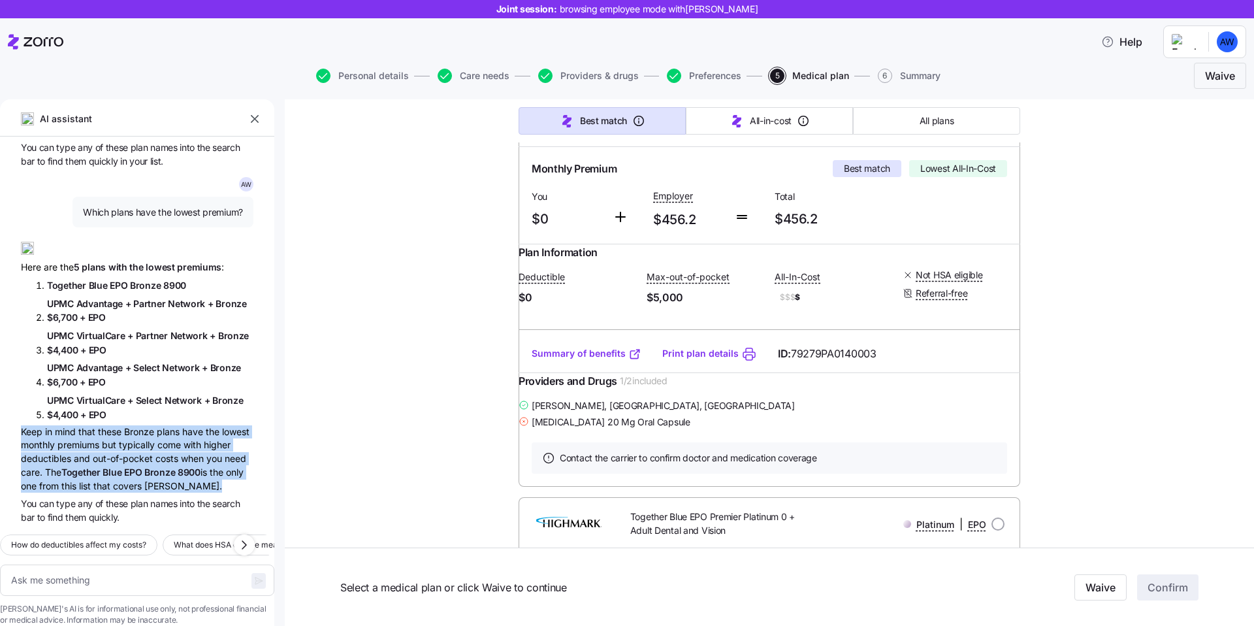
click at [104, 498] on span "of" at bounding box center [100, 503] width 10 height 11
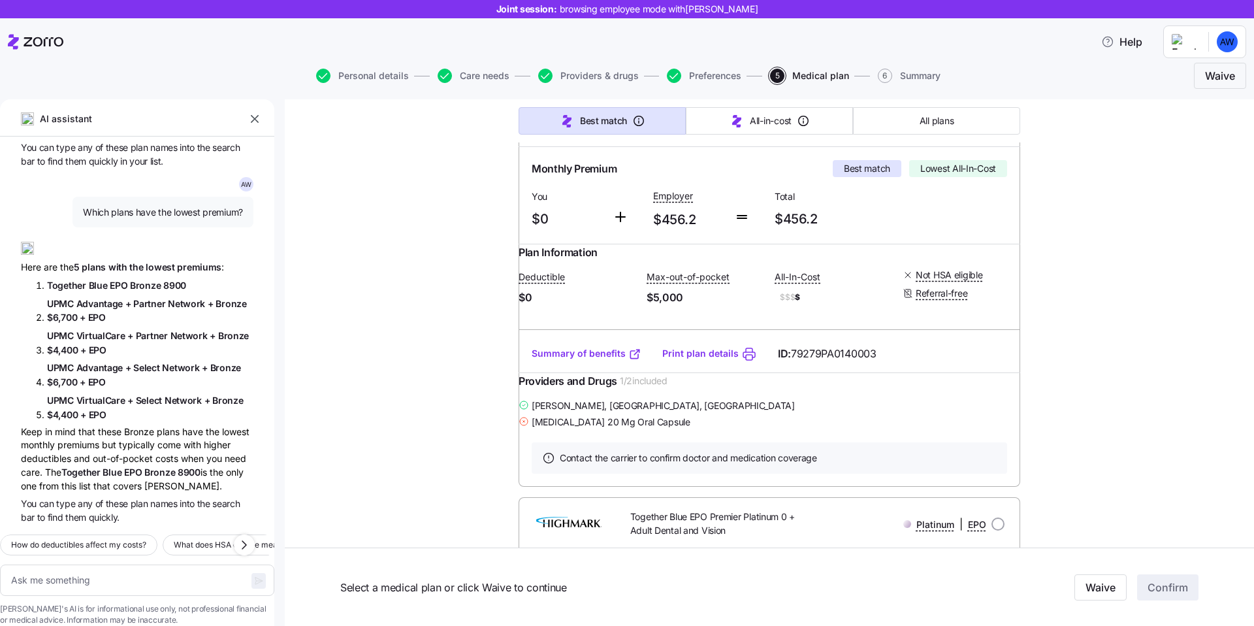
click at [104, 498] on span "of" at bounding box center [100, 503] width 10 height 11
click at [108, 395] on span "VirtualCare" at bounding box center [102, 400] width 52 height 11
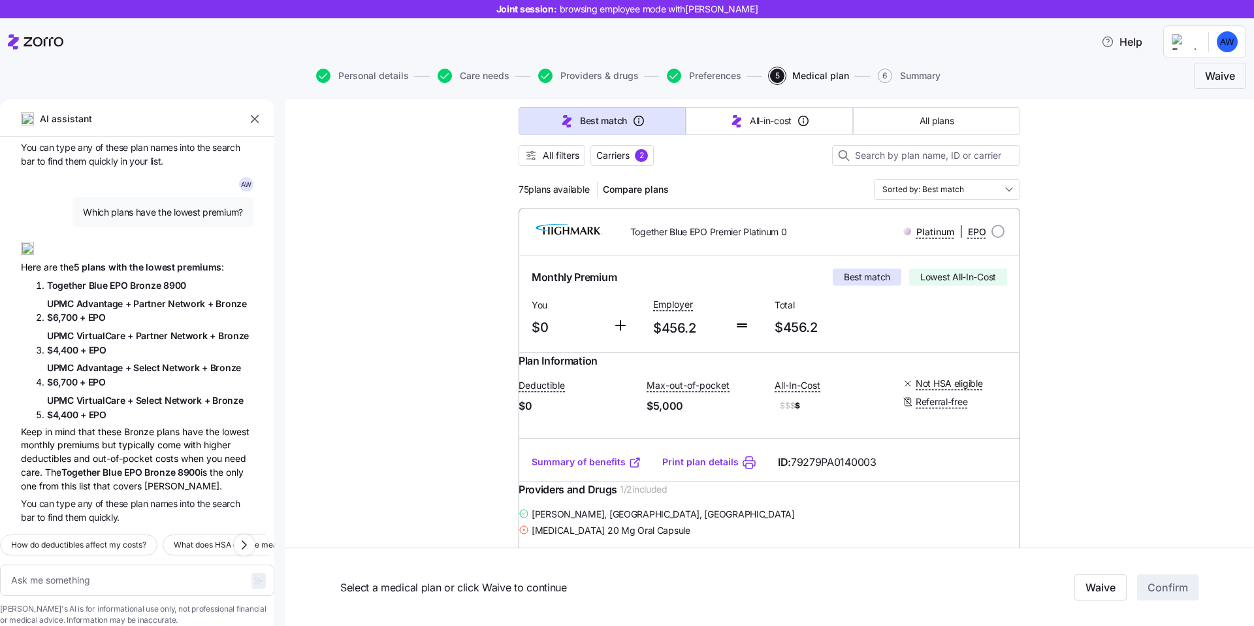
scroll to position [0, 0]
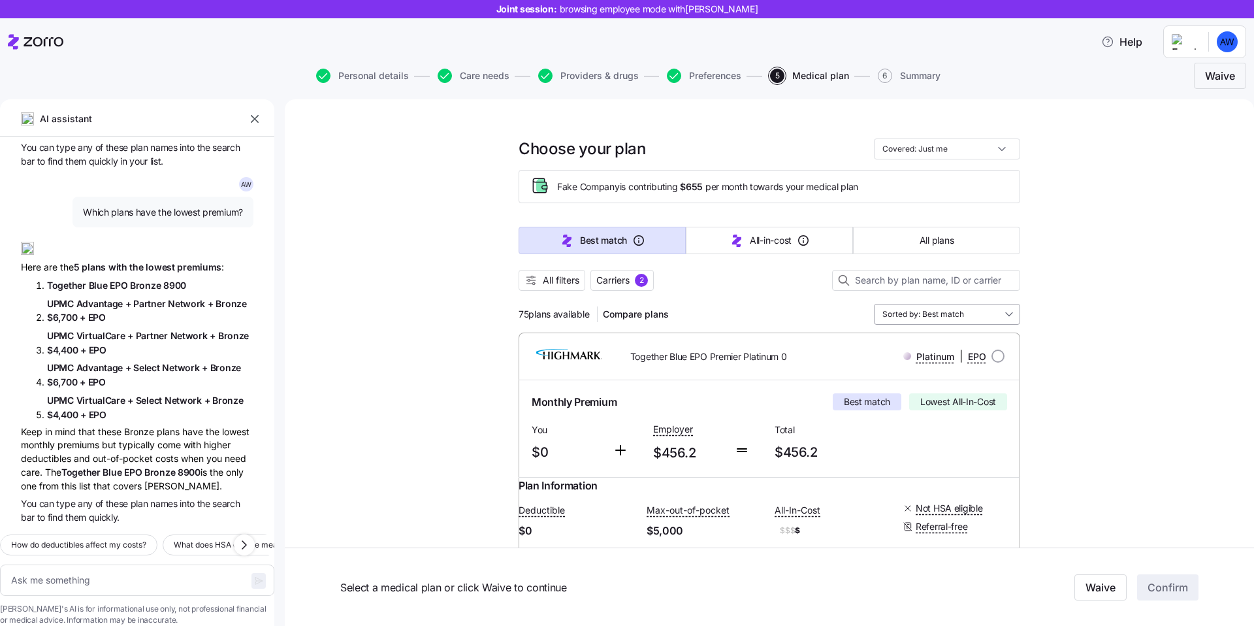
click at [930, 314] on input "Sorted by: Best match" at bounding box center [947, 314] width 146 height 21
click at [927, 392] on div "Premium" at bounding box center [947, 390] width 136 height 22
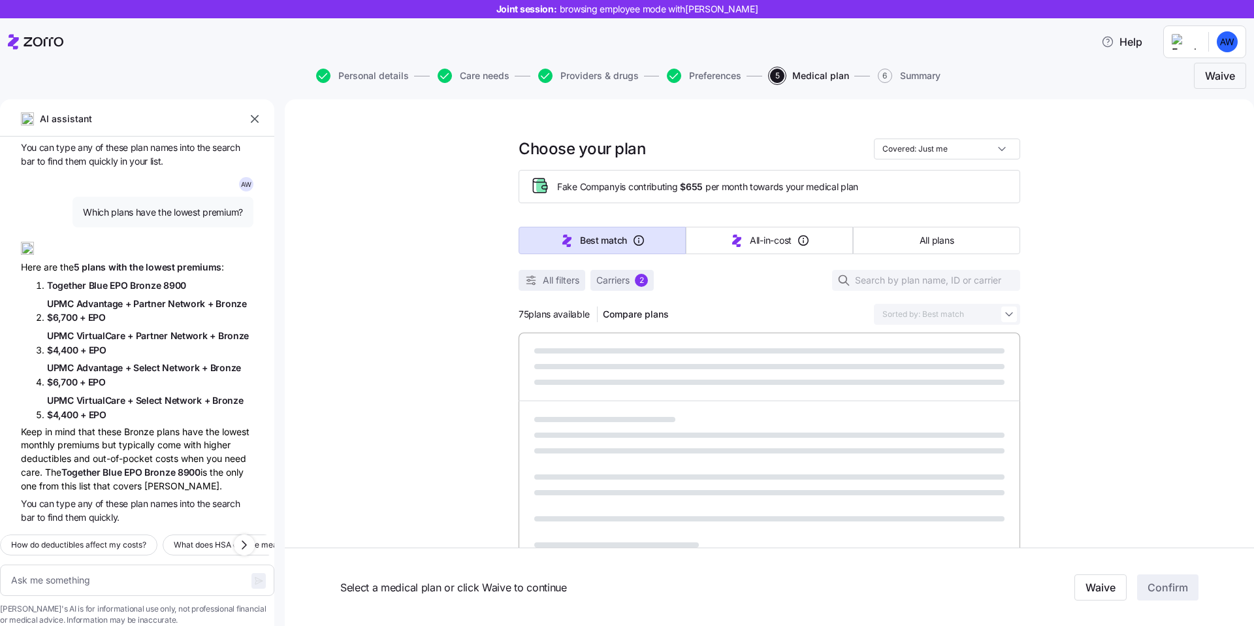
type textarea "x"
type input "Sorted by: Premium"
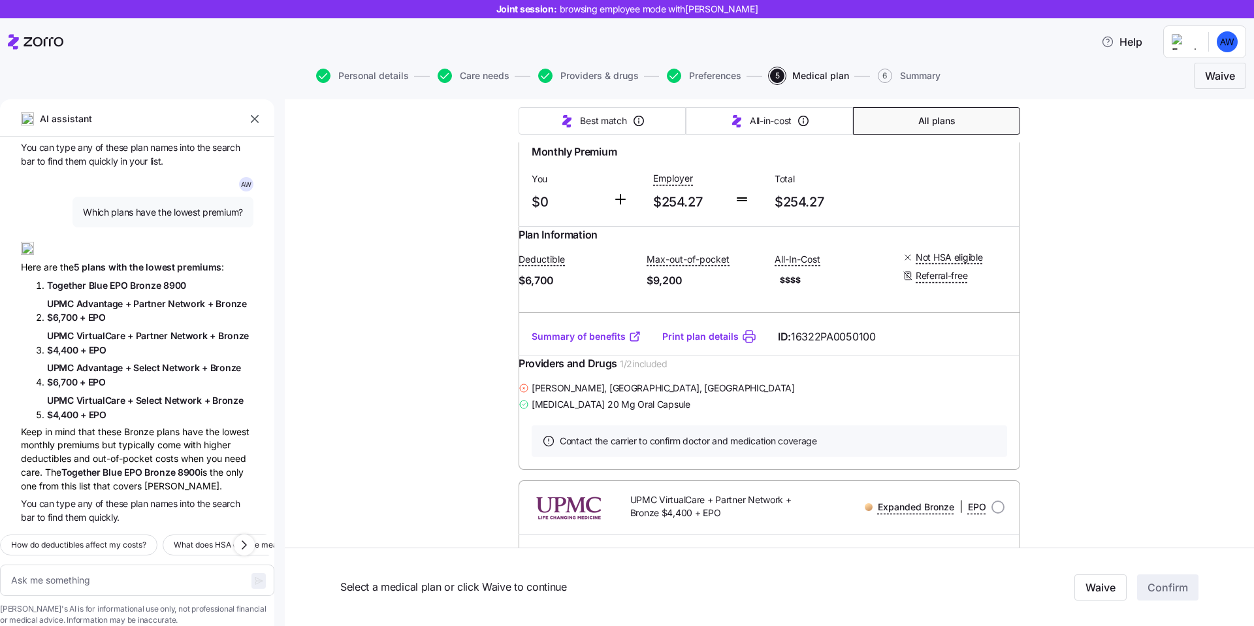
scroll to position [1050, 0]
click at [169, 425] on div "Keep in mind that these Bronze plans have the lowest monthly premiums but typic…" at bounding box center [137, 458] width 233 height 67
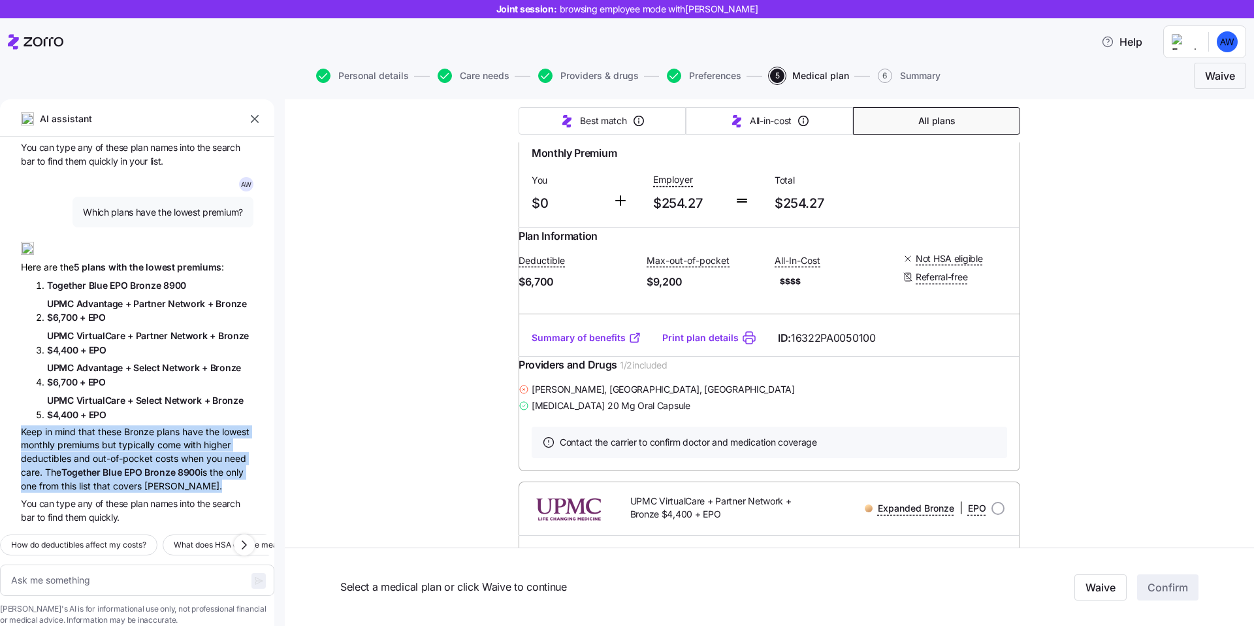
click at [90, 425] on div "Keep in mind that these Bronze plans have the lowest monthly premiums but typic…" at bounding box center [137, 458] width 233 height 67
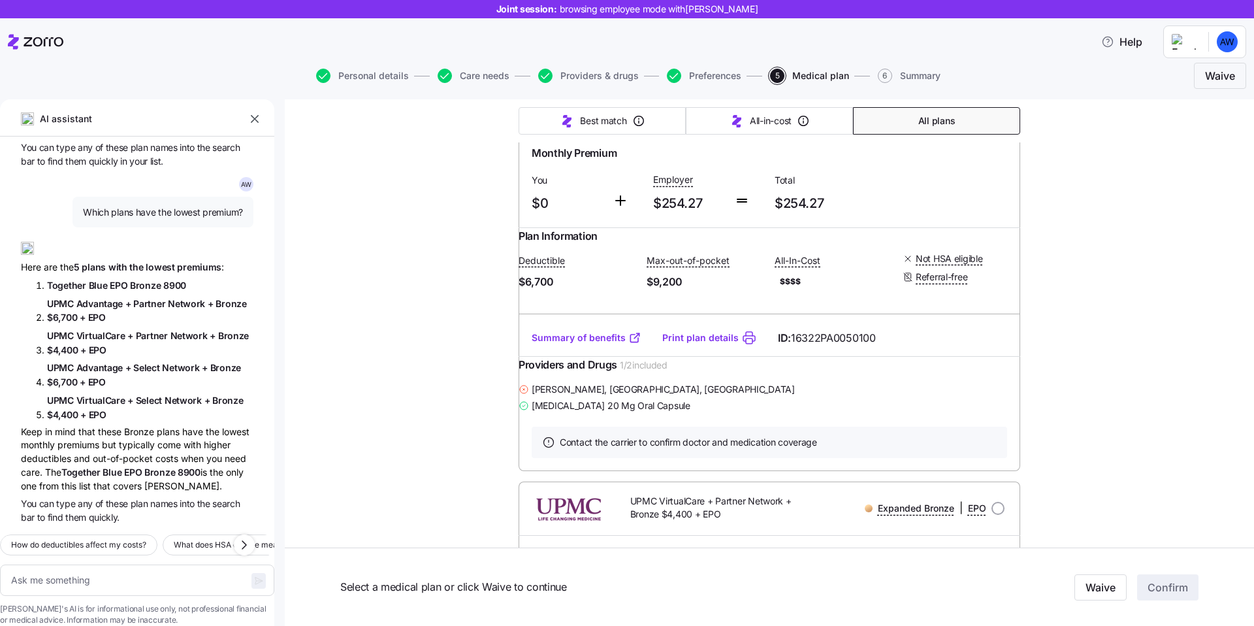
click at [90, 425] on div "Keep in mind that these Bronze plans have the lowest monthly premiums but typic…" at bounding box center [137, 458] width 233 height 67
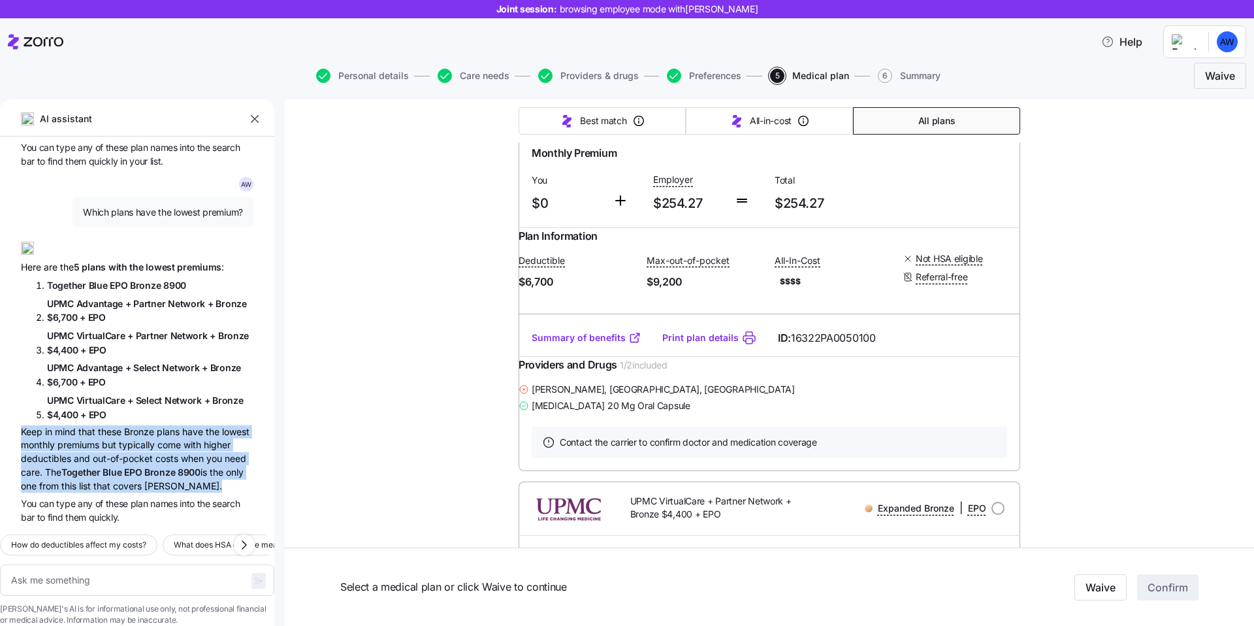
click at [116, 434] on div "Keep in mind that these Bronze plans have the lowest monthly premiums but typic…" at bounding box center [137, 458] width 233 height 67
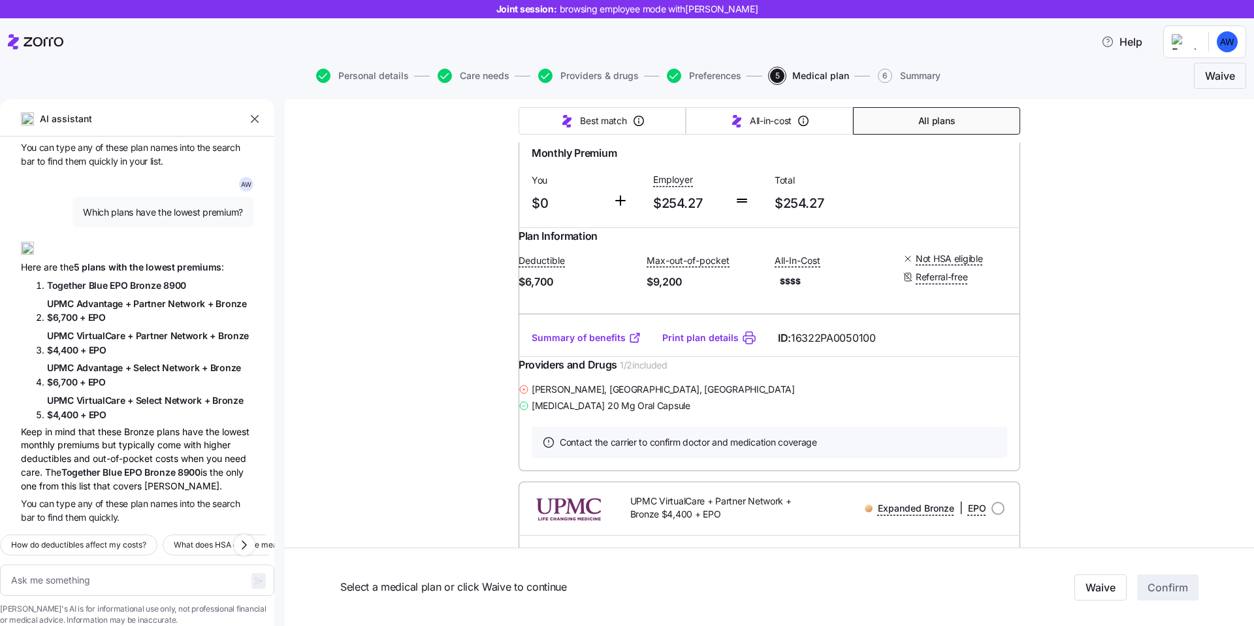
click at [116, 434] on div "Keep in mind that these Bronze plans have the lowest monthly premiums but typic…" at bounding box center [137, 458] width 233 height 67
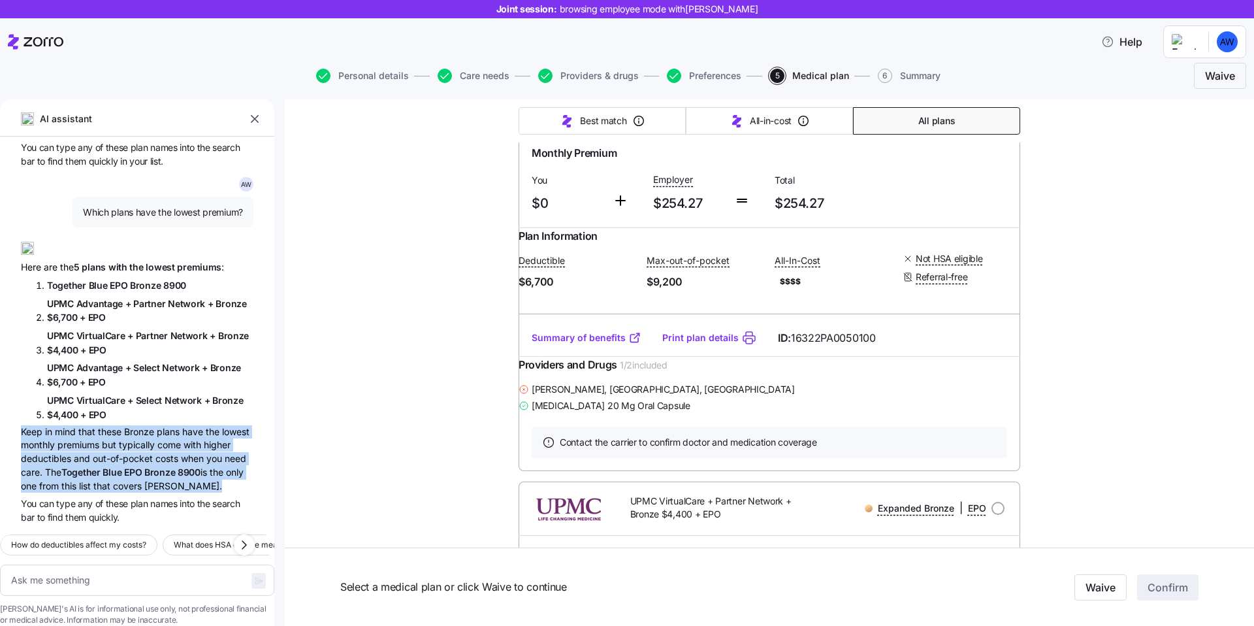
click at [135, 434] on div "Keep in mind that these Bronze plans have the lowest monthly premiums but typic…" at bounding box center [137, 458] width 233 height 67
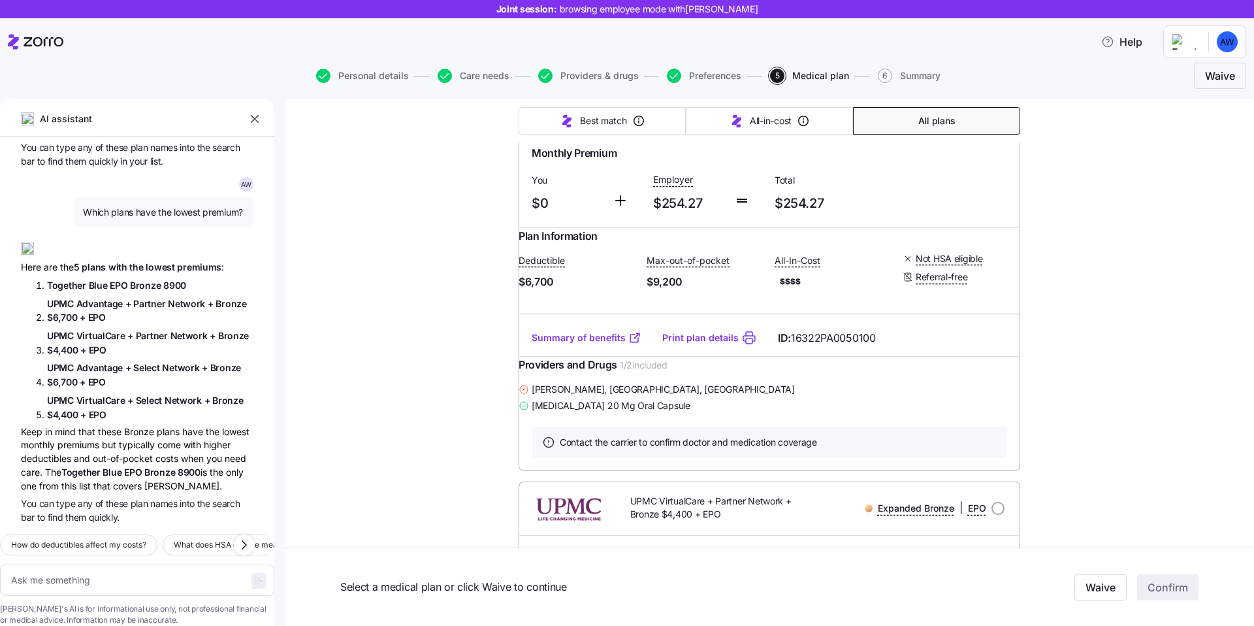
click at [135, 434] on div "Keep in mind that these Bronze plans have the lowest monthly premiums but typic…" at bounding box center [137, 458] width 233 height 67
click at [85, 429] on div "Keep in mind that these Bronze plans have the lowest monthly premiums but typic…" at bounding box center [137, 458] width 233 height 67
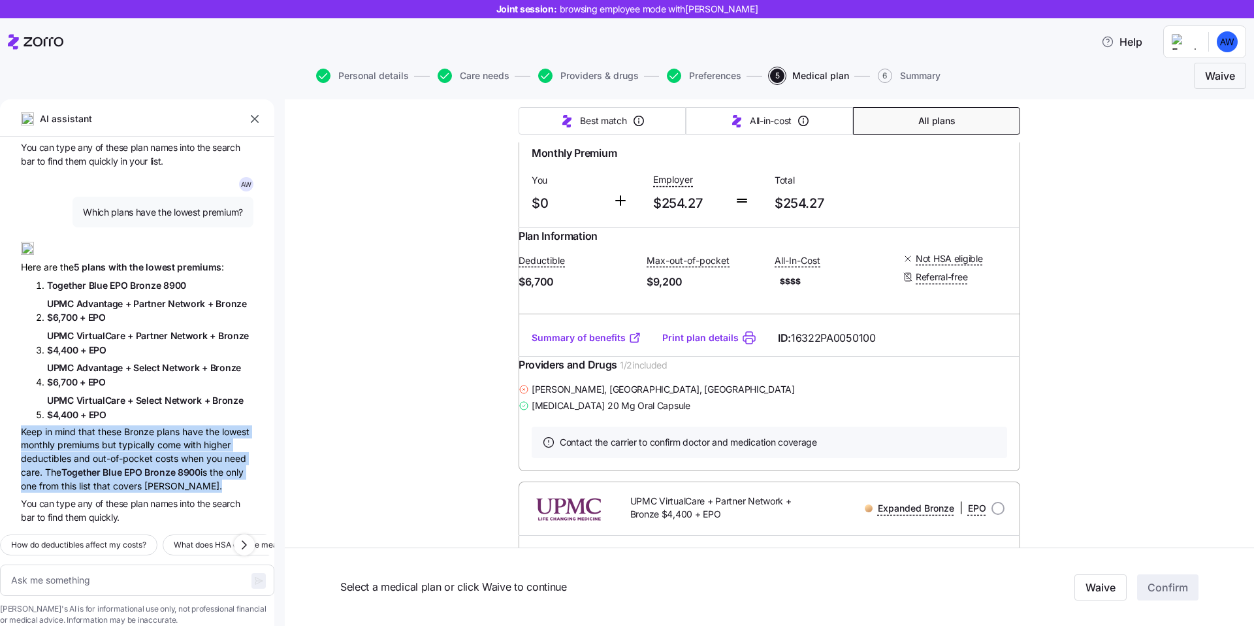
click at [134, 434] on div "Keep in mind that these Bronze plans have the lowest monthly premiums but typic…" at bounding box center [137, 458] width 233 height 67
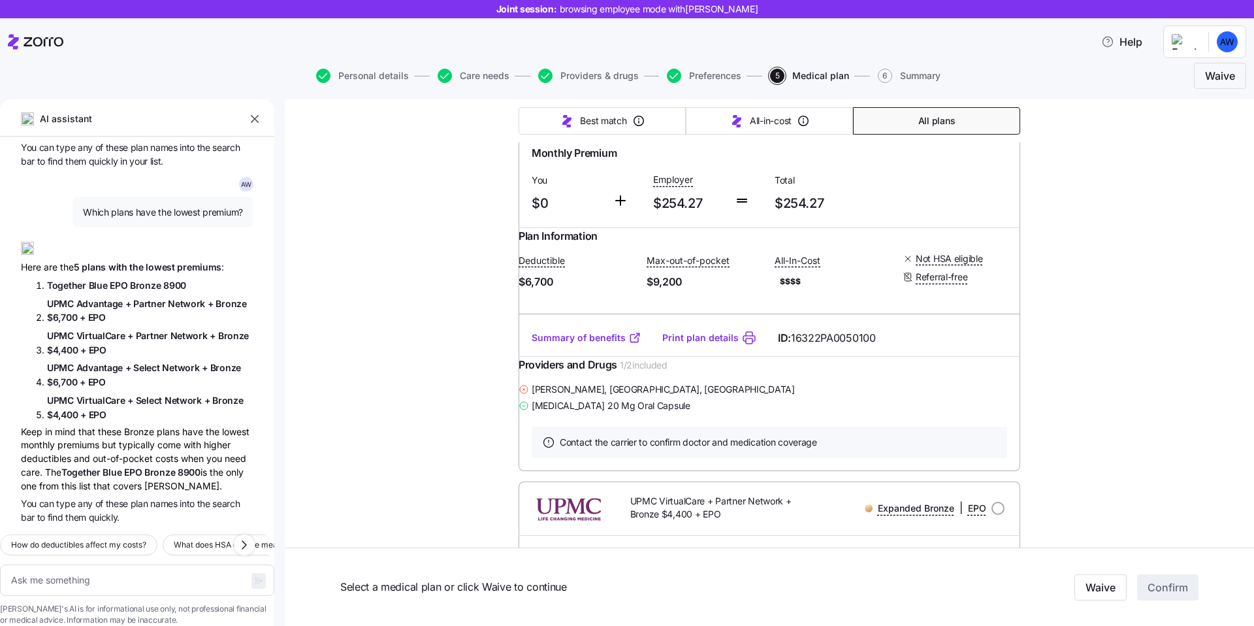
click at [134, 434] on div "Keep in mind that these Bronze plans have the lowest monthly premiums but typic…" at bounding box center [137, 458] width 233 height 67
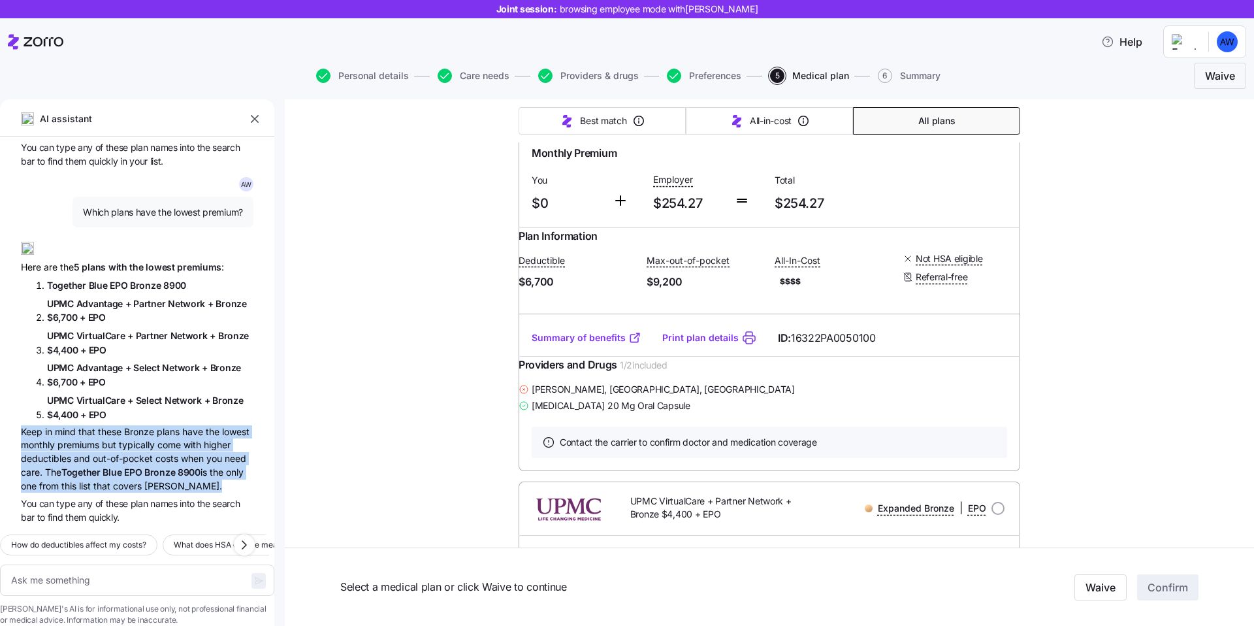
click at [169, 434] on div "Keep in mind that these Bronze plans have the lowest monthly premiums but typic…" at bounding box center [137, 458] width 233 height 67
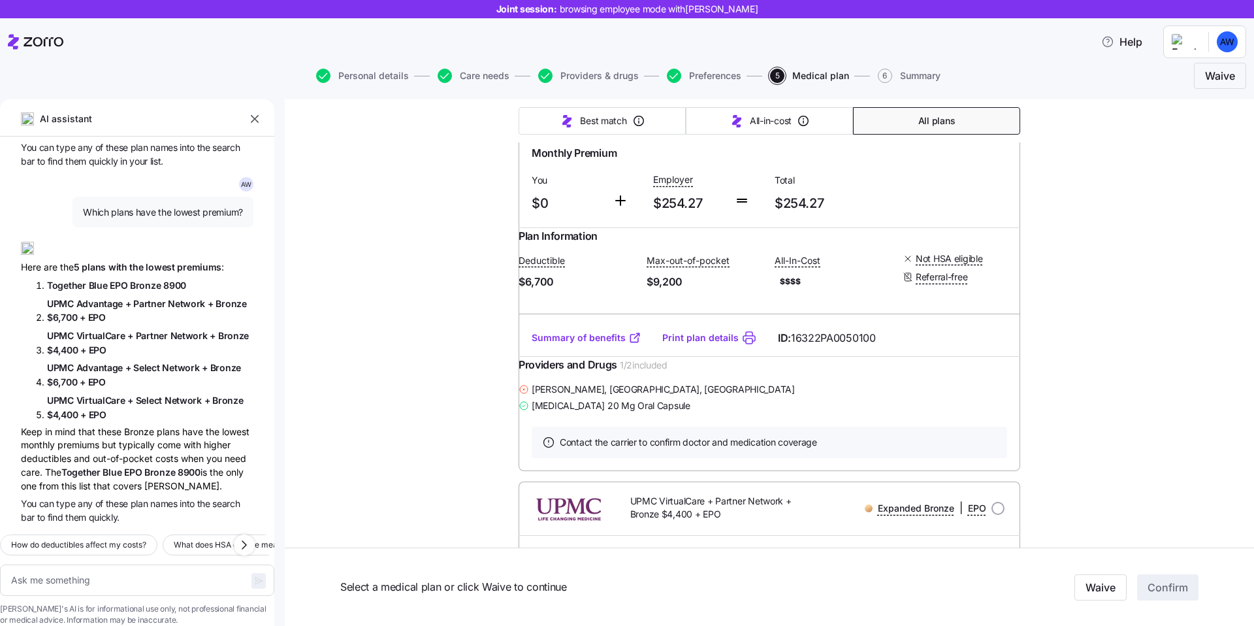
click at [169, 434] on div "Keep in mind that these Bronze plans have the lowest monthly premiums but typic…" at bounding box center [137, 458] width 233 height 67
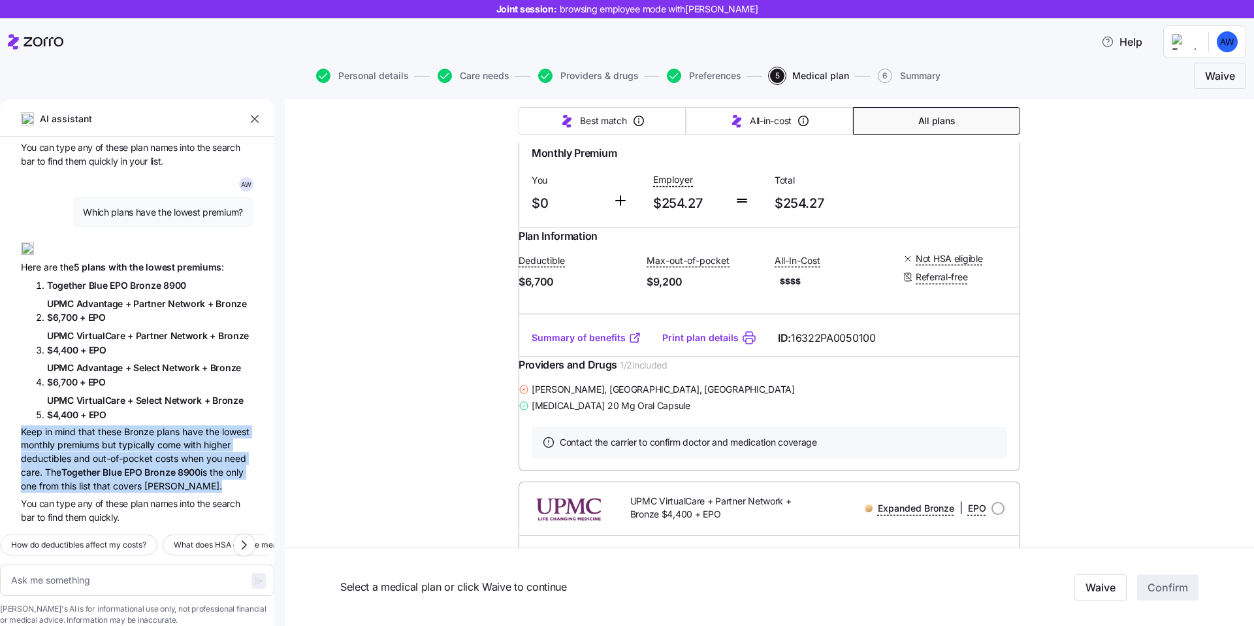
click at [95, 434] on div "Keep in mind that these Bronze plans have the lowest monthly premiums but typic…" at bounding box center [137, 458] width 233 height 67
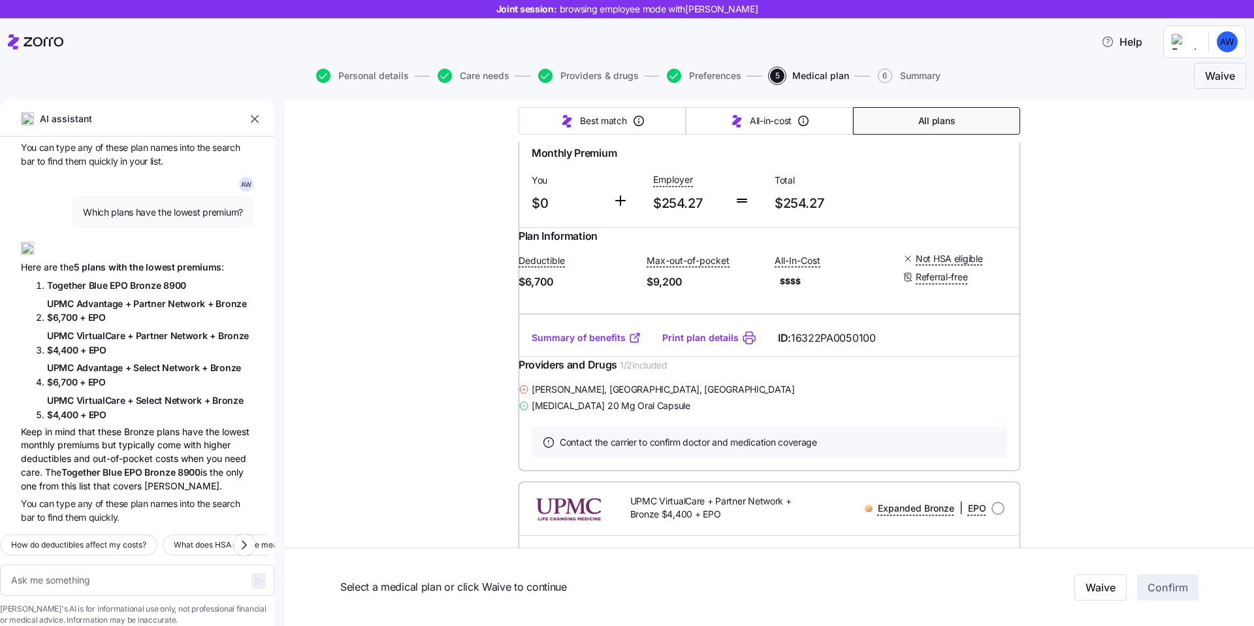
click at [95, 434] on div "Keep in mind that these Bronze plans have the lowest monthly premiums but typic…" at bounding box center [137, 458] width 233 height 67
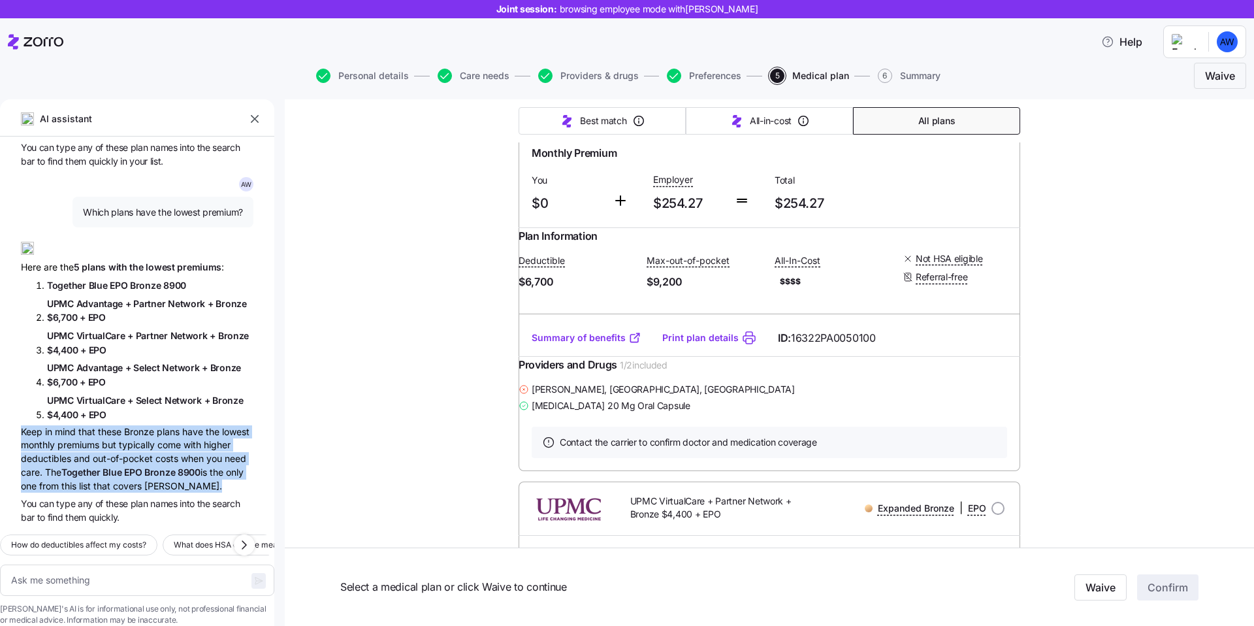
click at [144, 435] on div "Keep in mind that these Bronze plans have the lowest monthly premiums but typic…" at bounding box center [137, 458] width 233 height 67
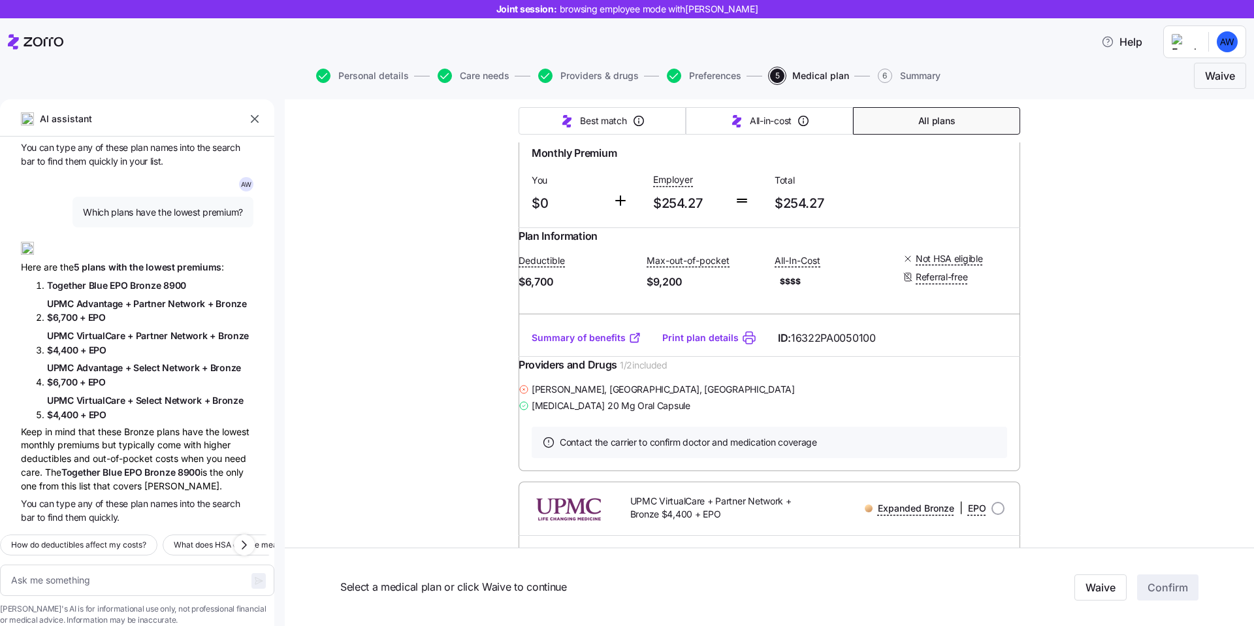
click at [144, 435] on div "Keep in mind that these Bronze plans have the lowest monthly premiums but typic…" at bounding box center [137, 458] width 233 height 67
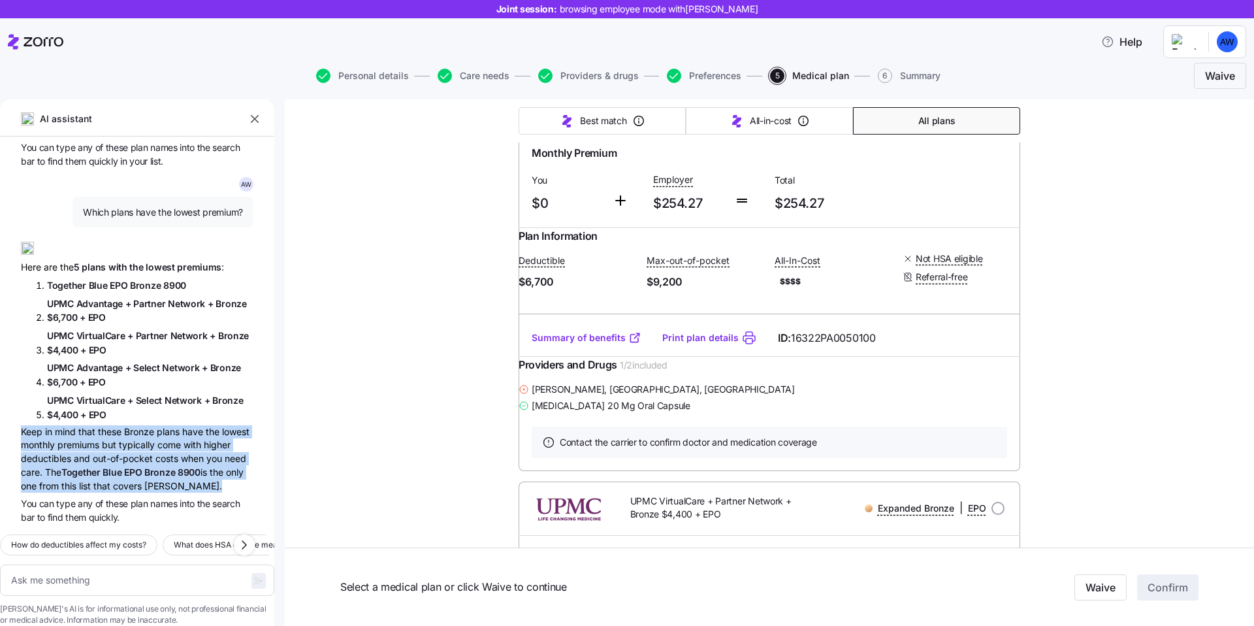
click at [140, 466] on span "Together Blue EPO Bronze 8900" at bounding box center [130, 471] width 139 height 11
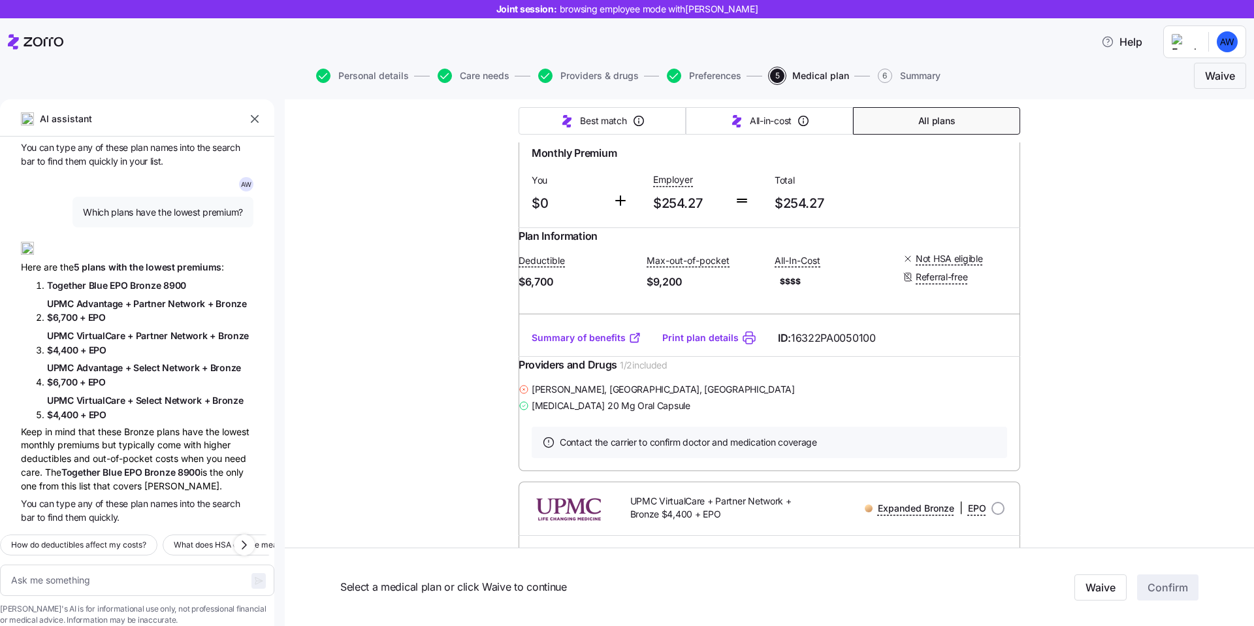
click at [140, 466] on span "Together Blue EPO Bronze 8900" at bounding box center [130, 471] width 139 height 11
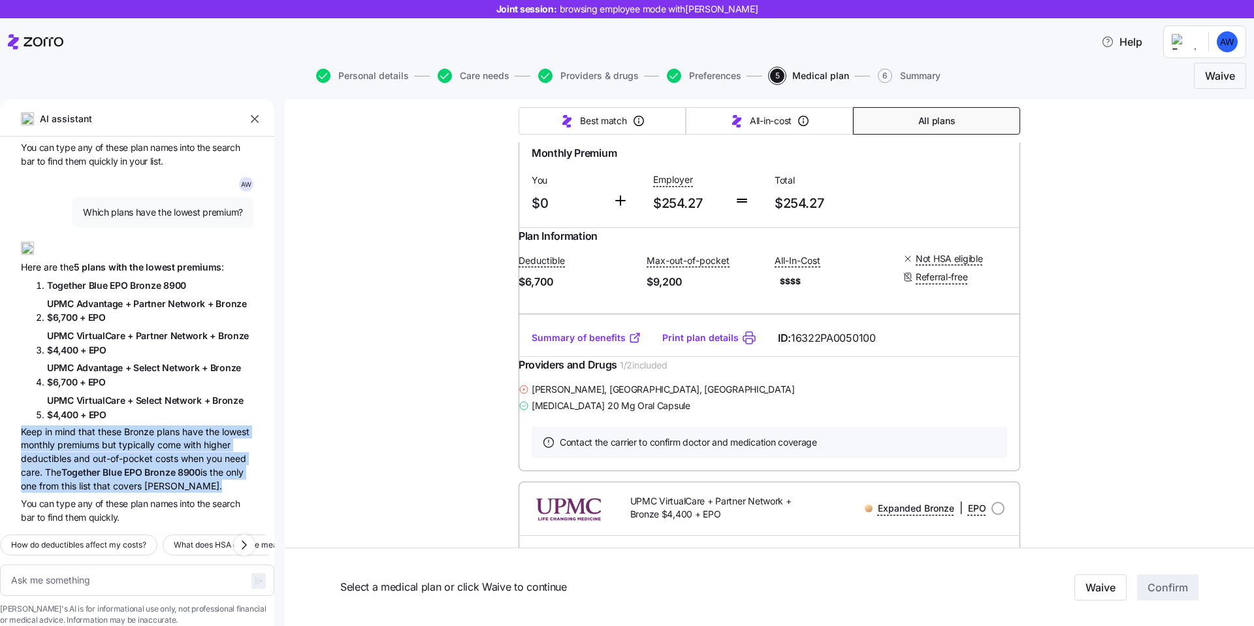
click at [109, 466] on span "Together Blue EPO Bronze 8900" at bounding box center [130, 471] width 139 height 11
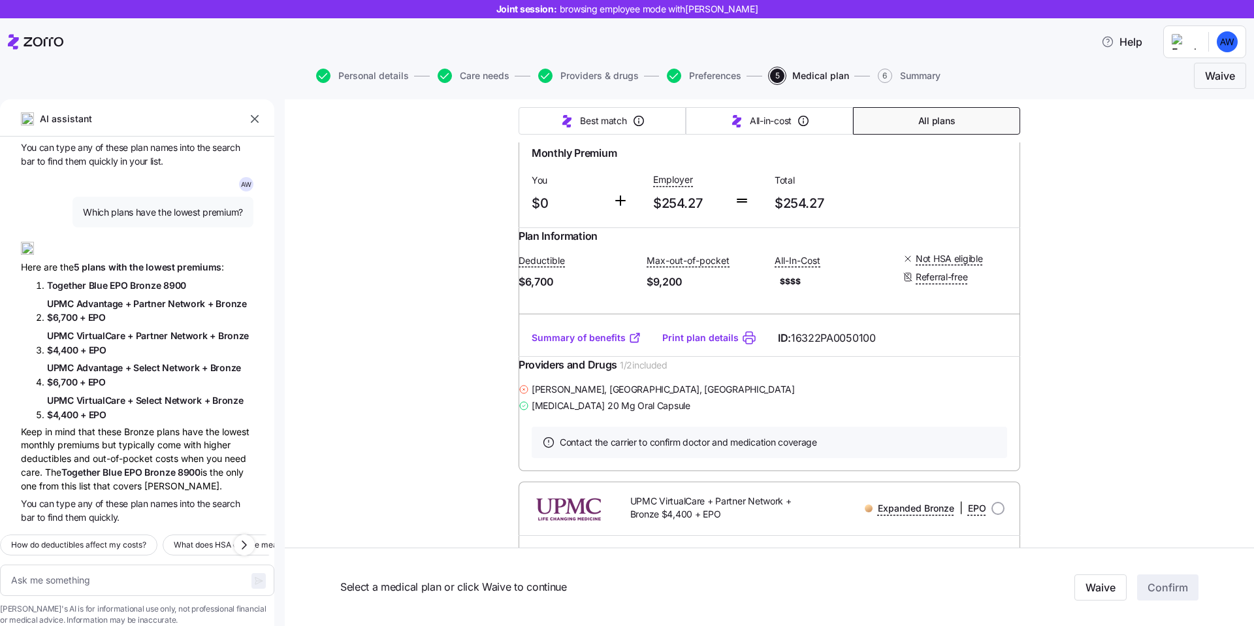
click at [109, 466] on span "Together Blue EPO Bronze 8900" at bounding box center [130, 471] width 139 height 11
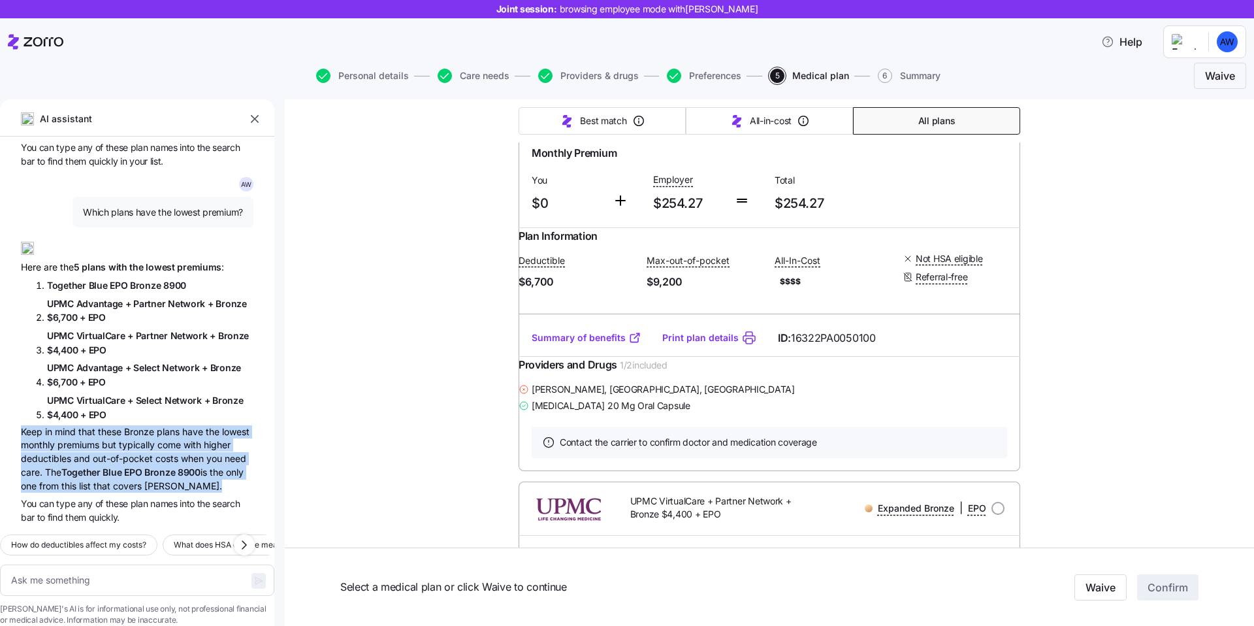
click at [132, 466] on span "Together Blue EPO Bronze 8900" at bounding box center [130, 471] width 139 height 11
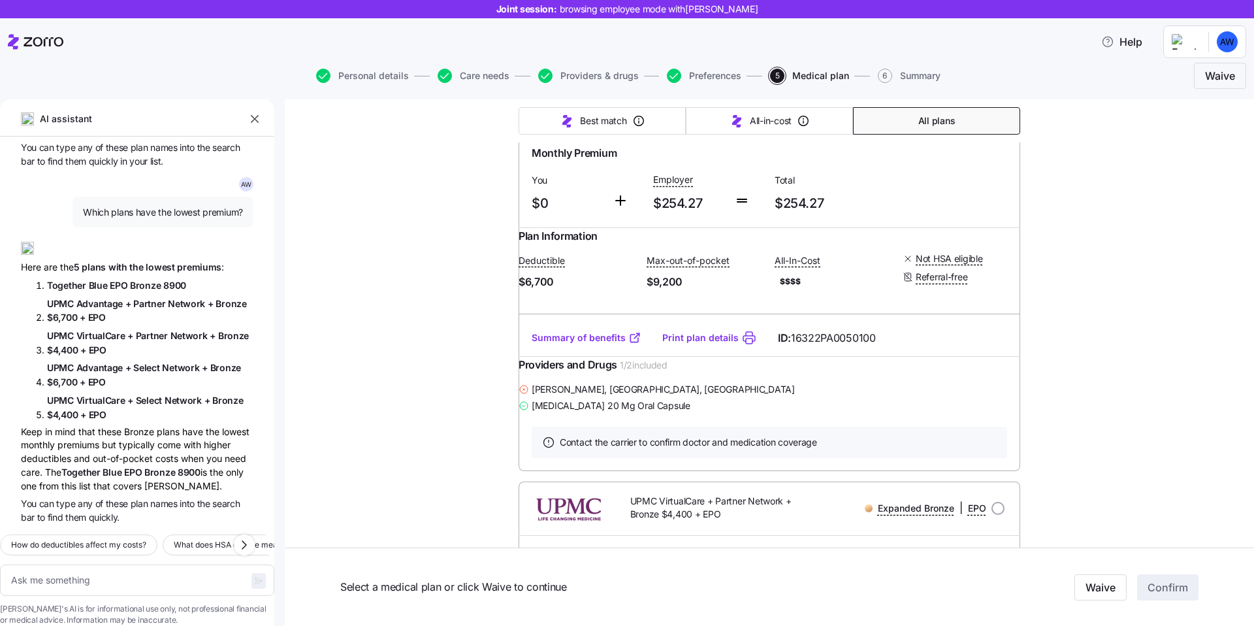
click at [132, 466] on span "Together Blue EPO Bronze 8900" at bounding box center [130, 471] width 139 height 11
click at [173, 465] on span "Together Blue EPO Bronze 8900" at bounding box center [130, 472] width 139 height 14
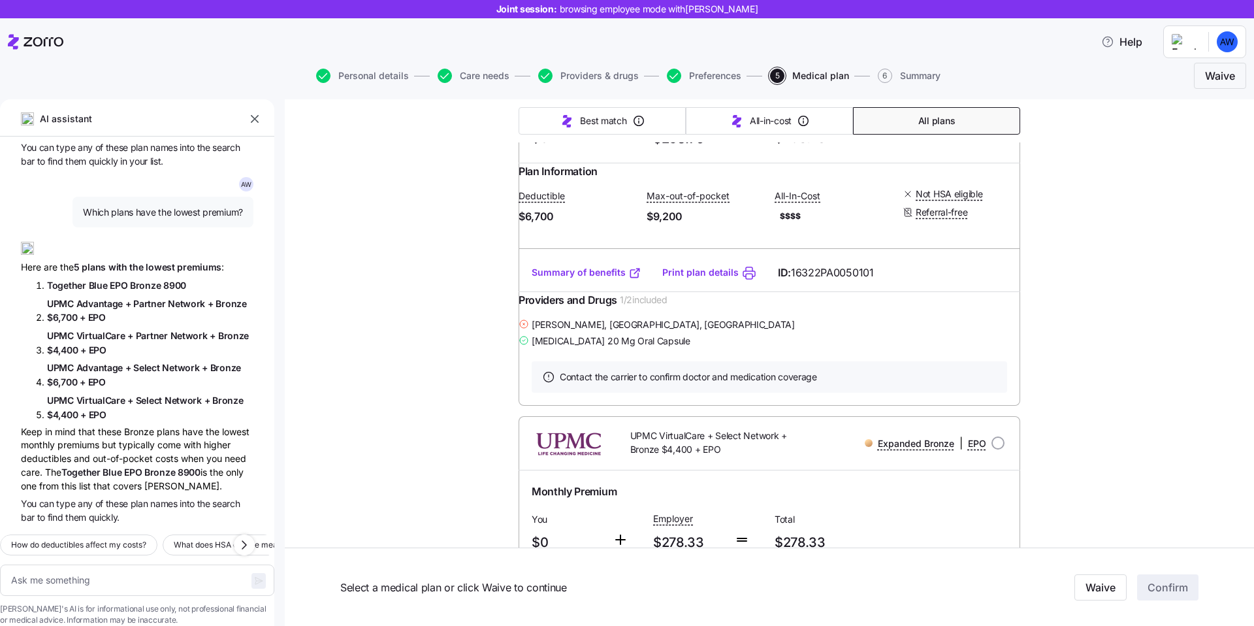
scroll to position [1937, 0]
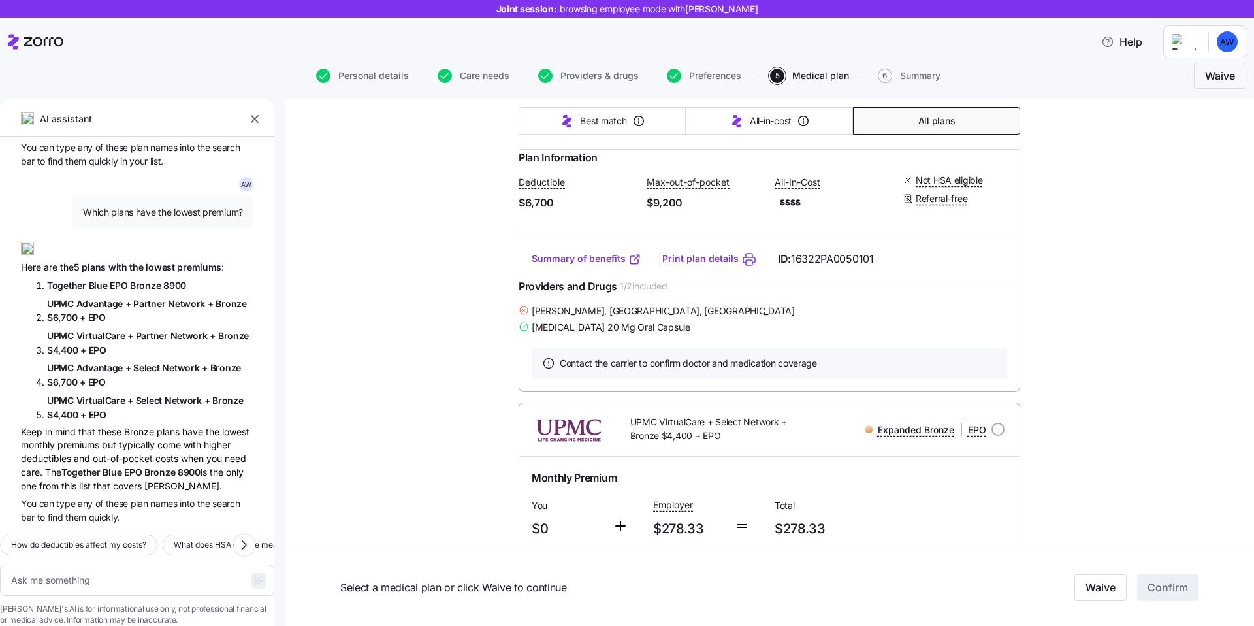
click at [158, 460] on div "Keep in mind that these Bronze plans have the lowest monthly premiums but typic…" at bounding box center [137, 458] width 233 height 67
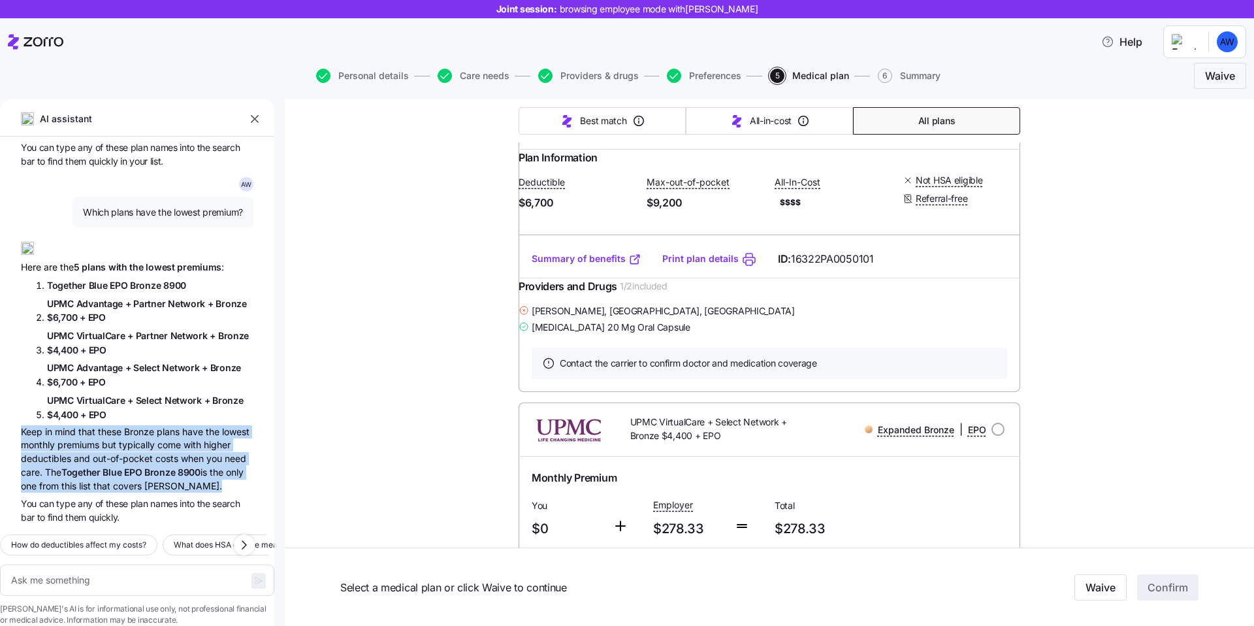
click at [103, 498] on span "of" at bounding box center [100, 503] width 10 height 11
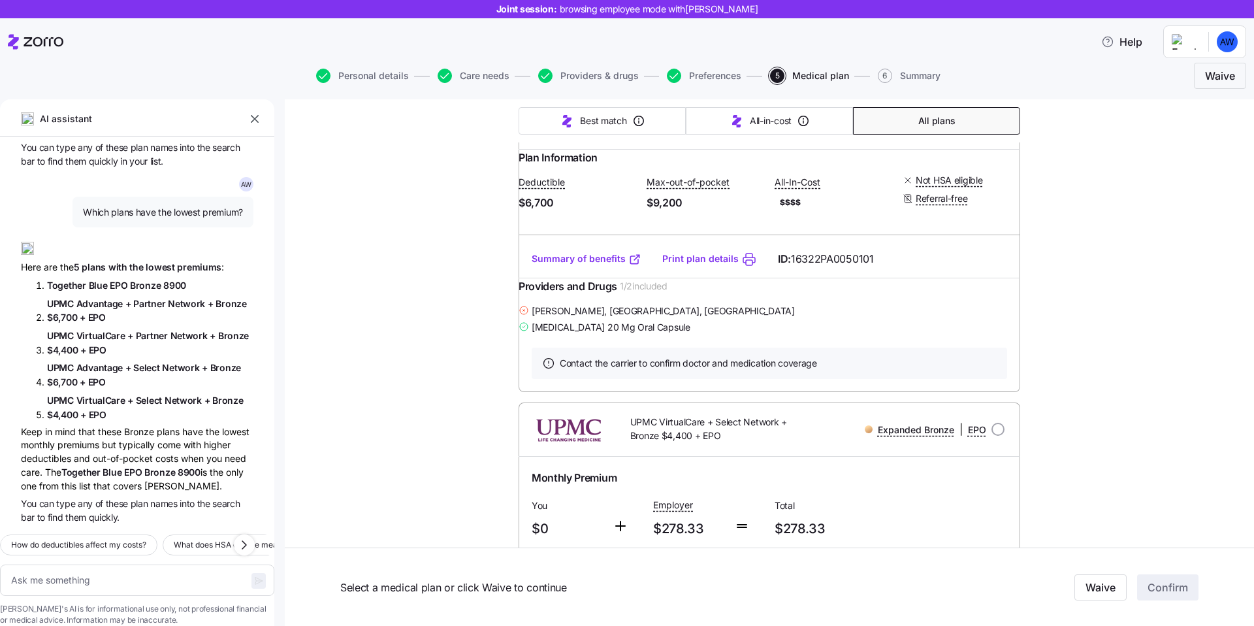
click at [103, 498] on span "of" at bounding box center [100, 503] width 10 height 11
click at [130, 496] on span "You can type any of these plan names into the search bar to find them quickly." at bounding box center [137, 509] width 233 height 27
click at [139, 496] on span "You can type any of these plan names into the search bar to find them quickly." at bounding box center [137, 509] width 233 height 27
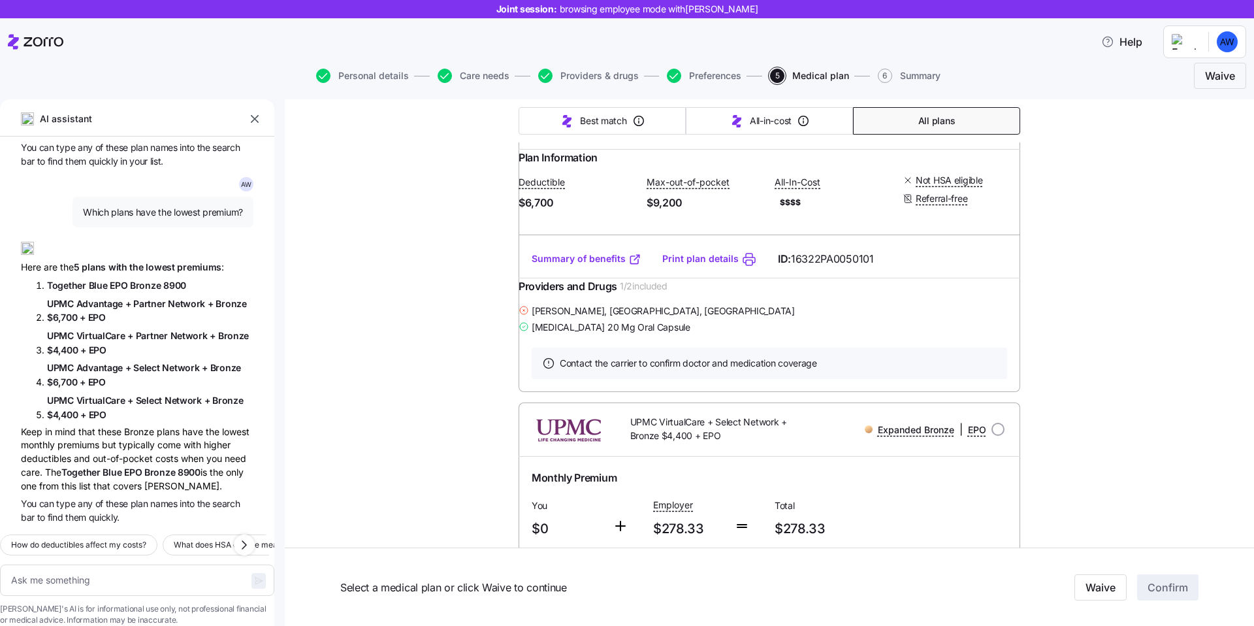
click at [139, 496] on span "You can type any of these plan names into the search bar to find them quickly." at bounding box center [137, 509] width 233 height 27
click at [166, 496] on span "You can type any of these plan names into the search bar to find them quickly." at bounding box center [137, 509] width 233 height 27
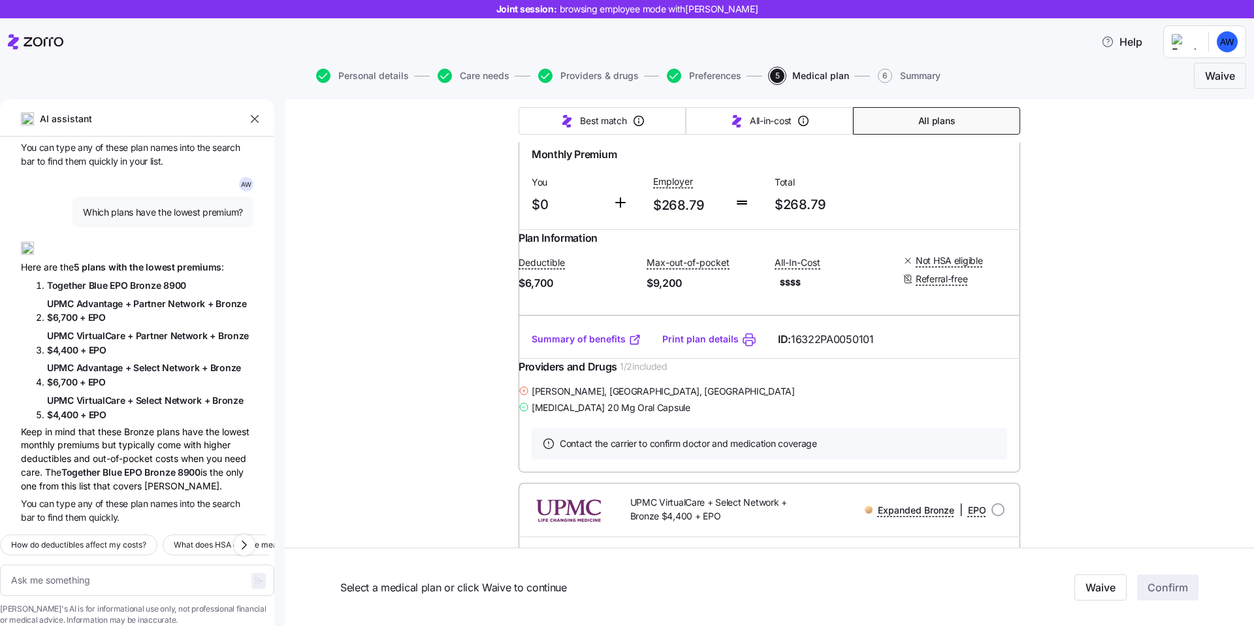
scroll to position [1856, 0]
click at [131, 298] on span "+" at bounding box center [129, 303] width 8 height 11
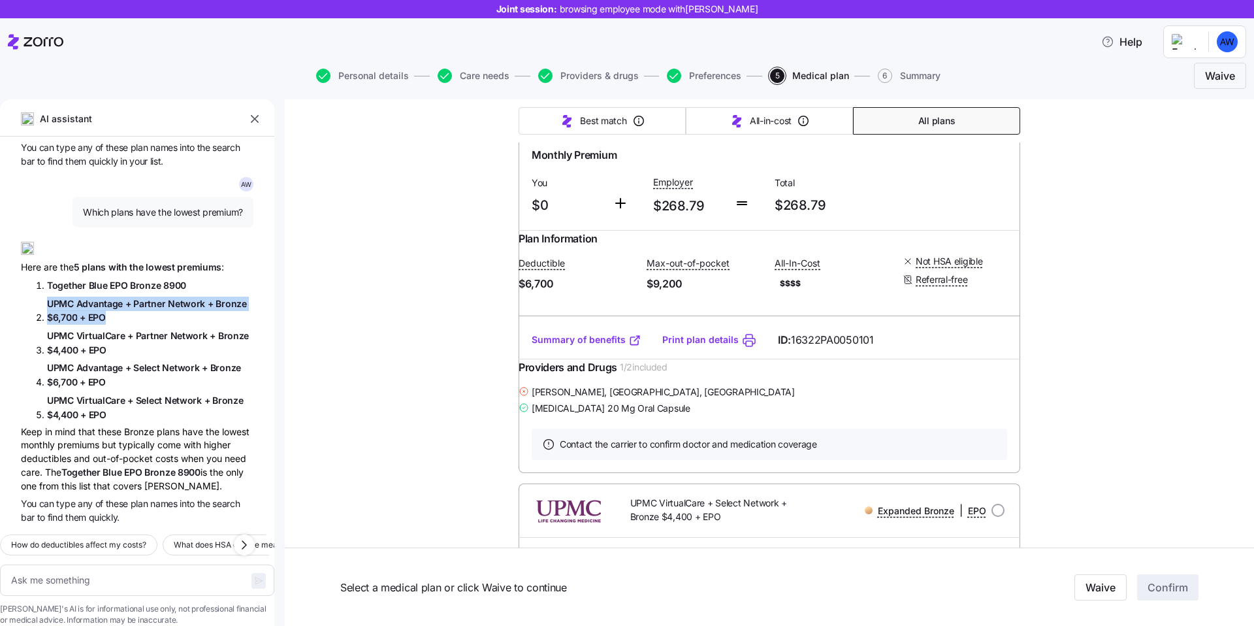
click at [86, 255] on div "A W Which plans include my doctor, [PERSON_NAME], and have the lowest deductibl…" at bounding box center [137, 330] width 274 height 387
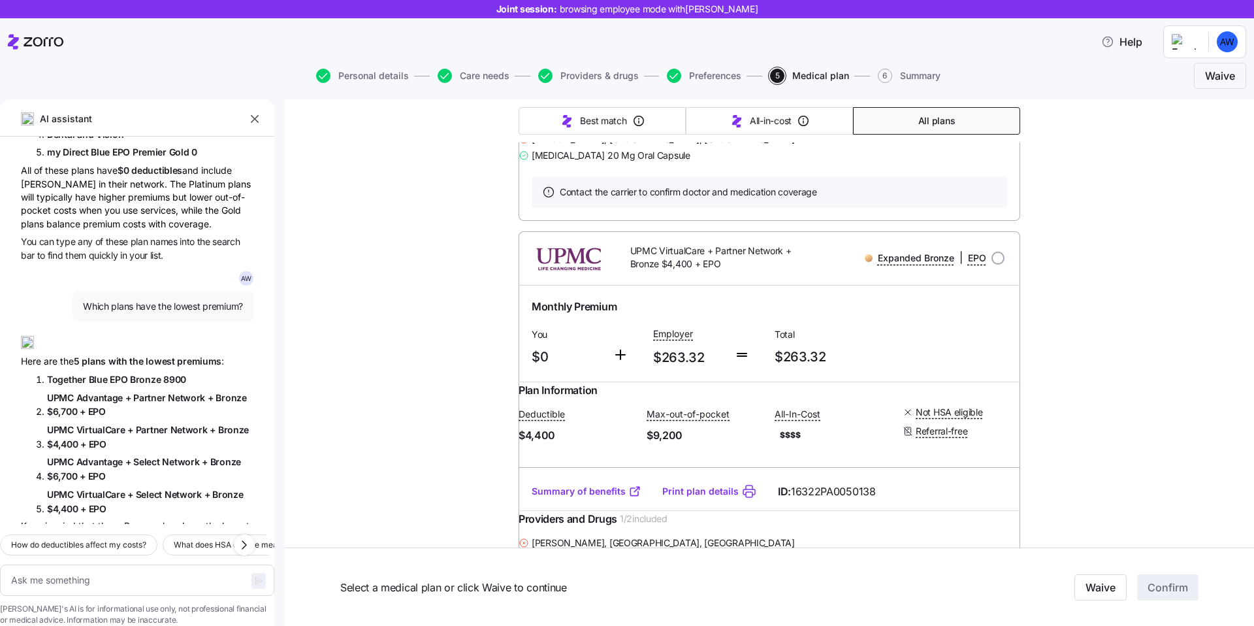
scroll to position [319, 0]
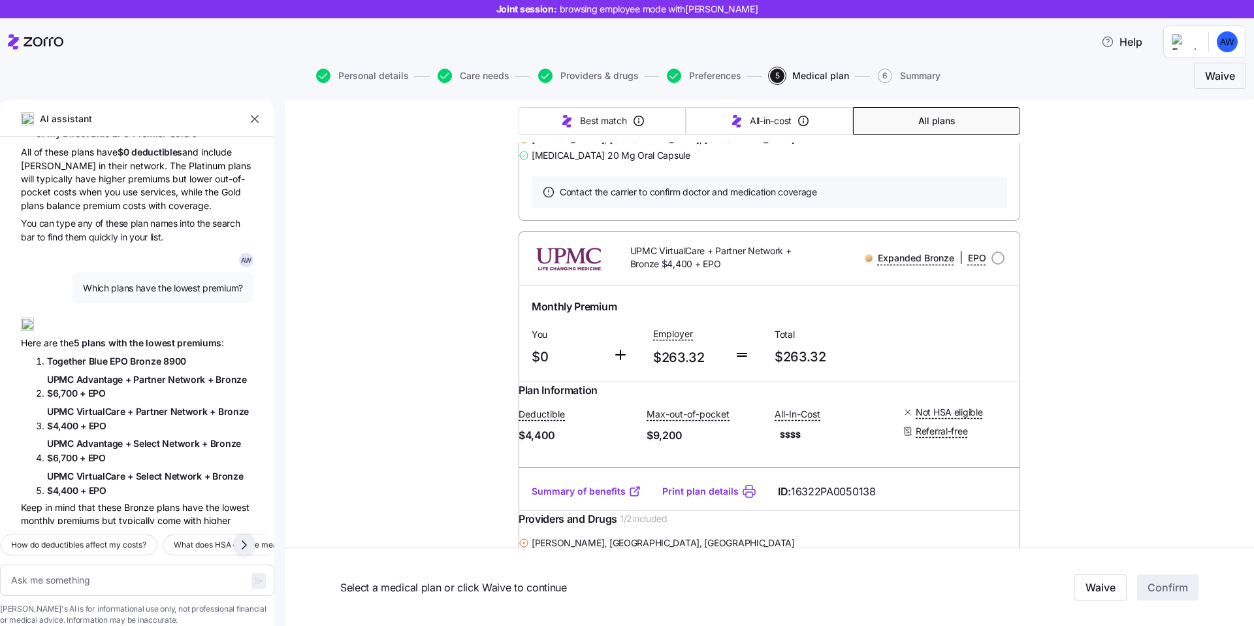
click at [242, 537] on icon "button" at bounding box center [244, 545] width 16 height 16
click at [137, 538] on span "Can I change who's covered after enrollment?" at bounding box center [93, 544] width 170 height 13
type textarea "x"
type textarea "Can I change who's covered after enrollment?"
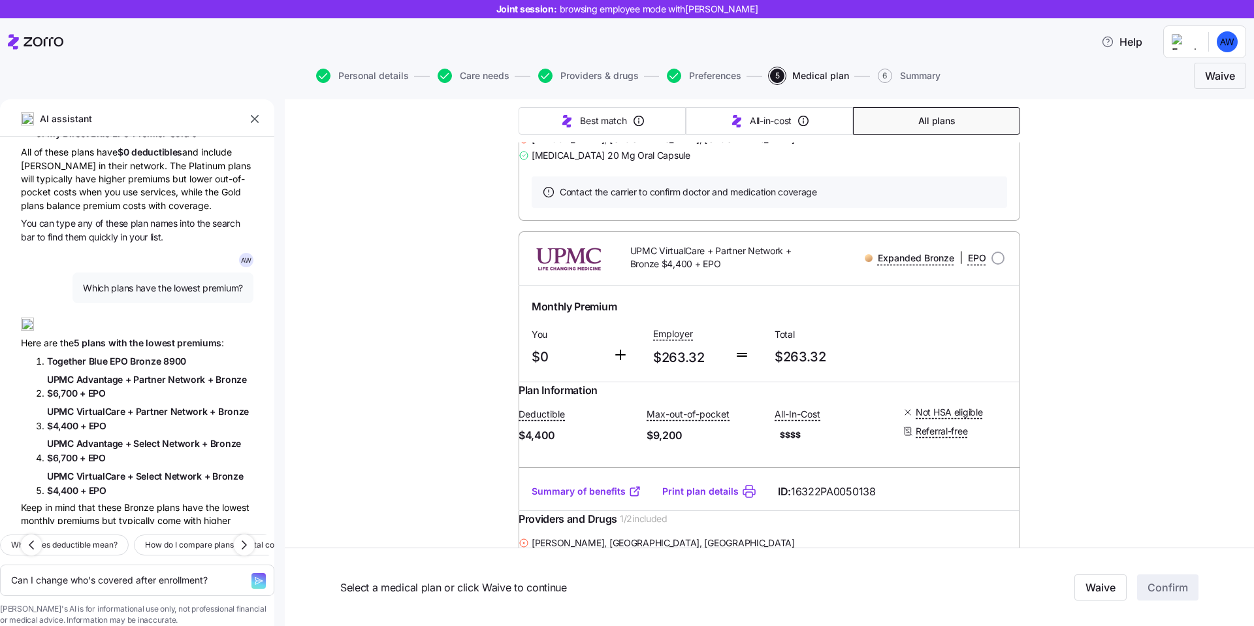
click at [253, 575] on icon "button" at bounding box center [258, 580] width 10 height 10
type textarea "x"
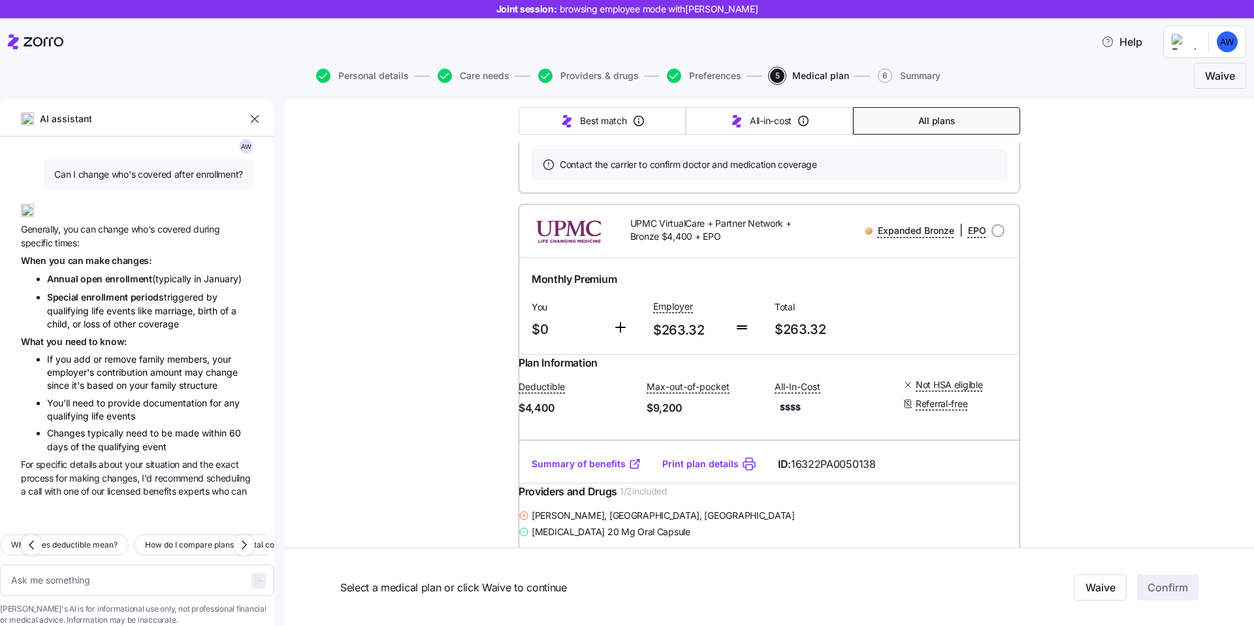
scroll to position [798, 0]
click at [144, 378] on span "your" at bounding box center [140, 383] width 22 height 11
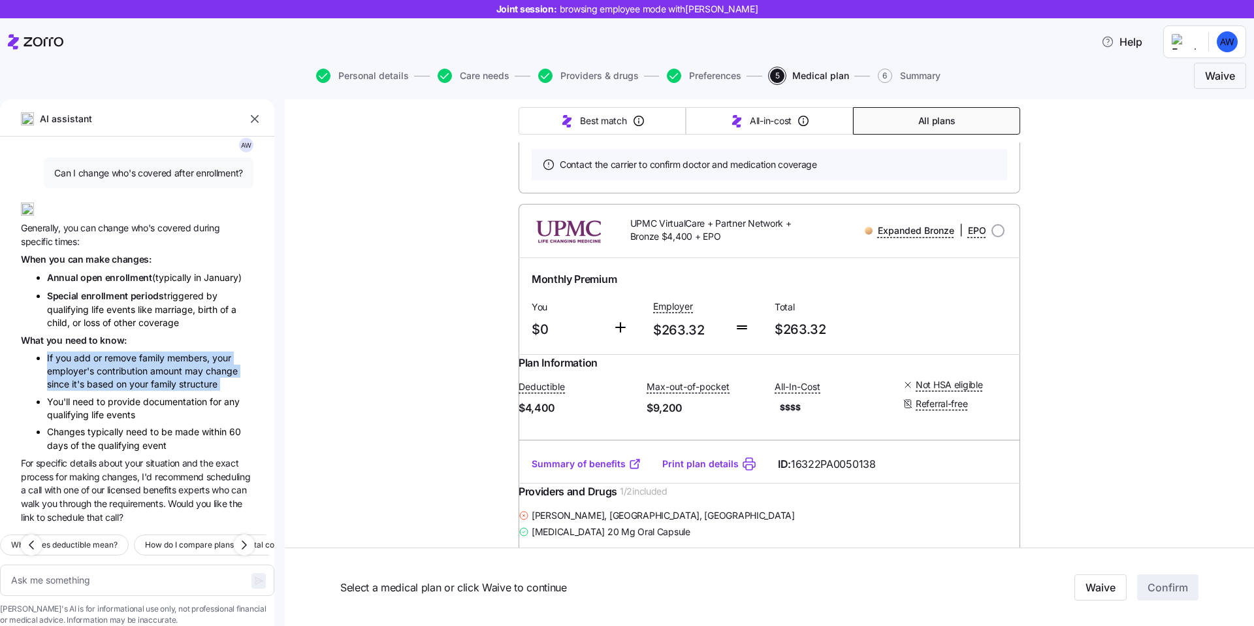
click at [129, 409] on span "events" at bounding box center [120, 414] width 29 height 11
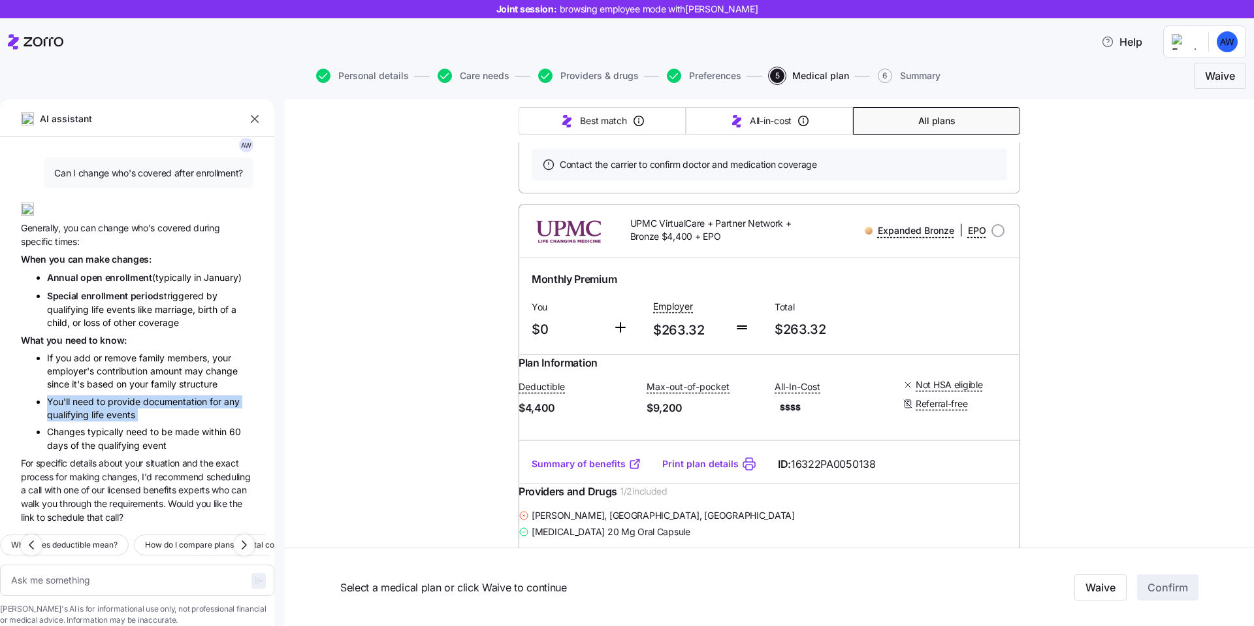
click at [126, 409] on span "events" at bounding box center [120, 414] width 29 height 11
click at [118, 426] on span "typically" at bounding box center [107, 431] width 39 height 11
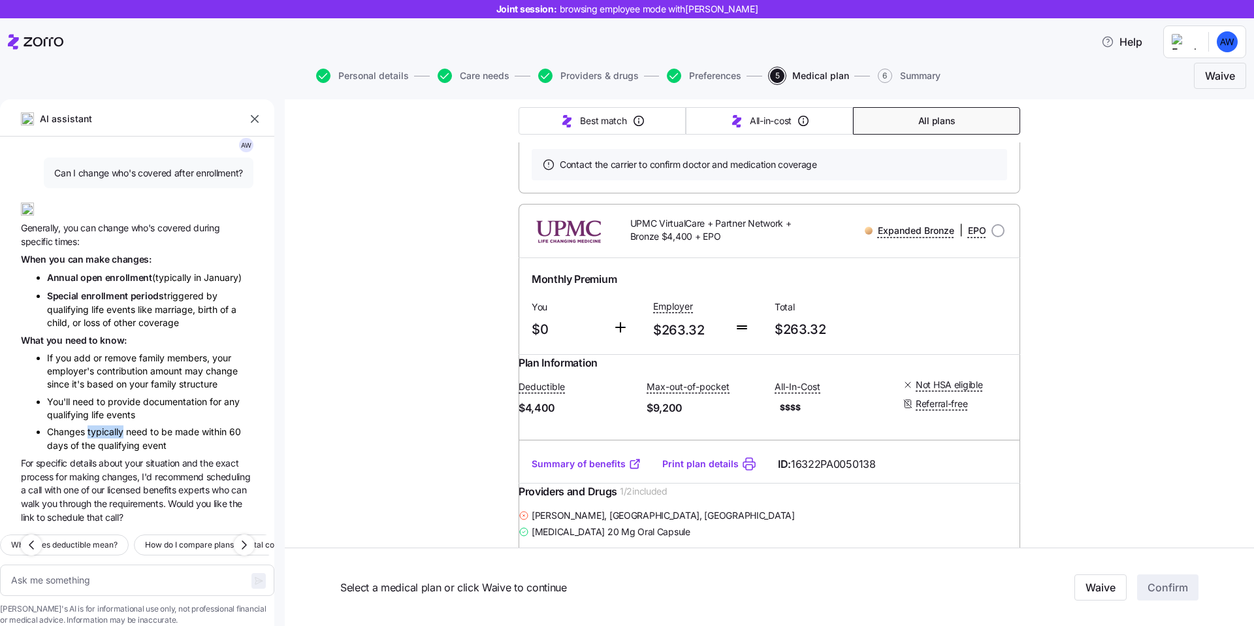
click at [118, 426] on span "typically" at bounding box center [107, 431] width 39 height 11
click at [118, 498] on span "requirements." at bounding box center [138, 503] width 59 height 11
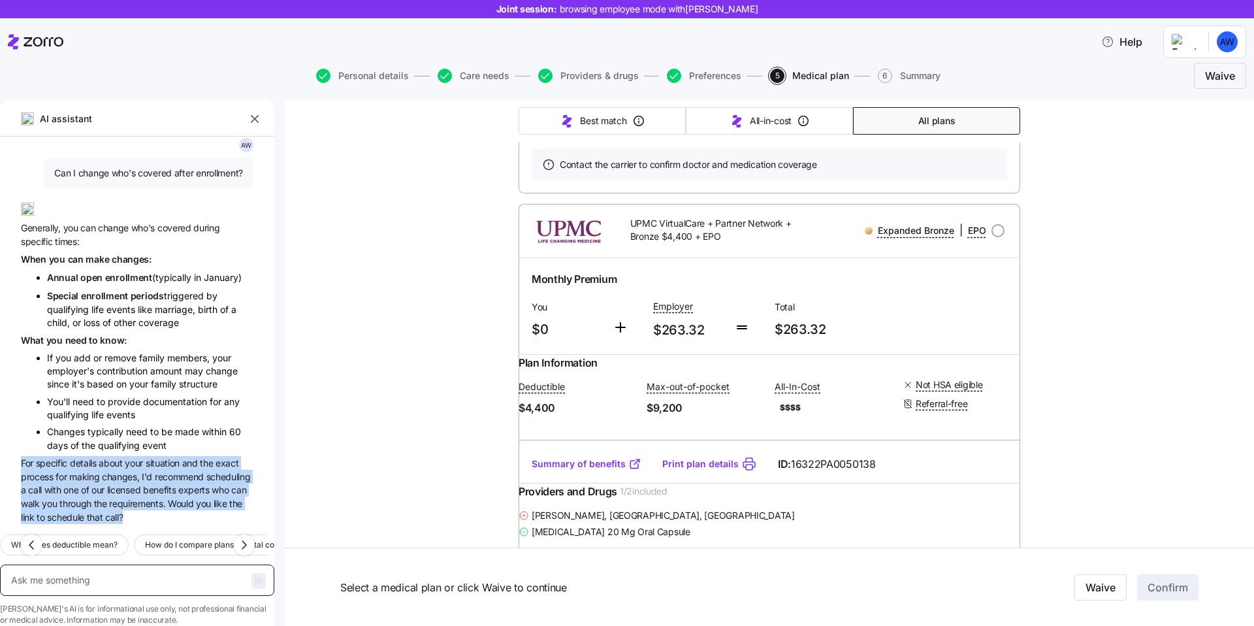
click at [105, 564] on textarea at bounding box center [137, 579] width 274 height 31
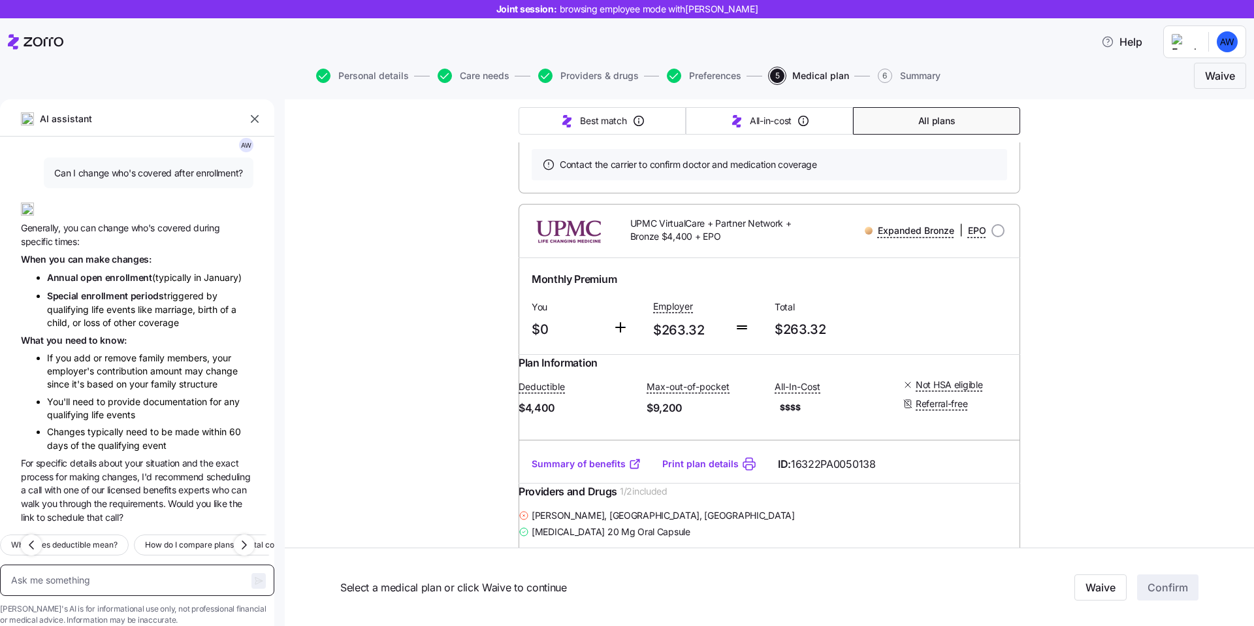
type textarea "x"
type textarea "h"
type textarea "x"
type textarea "ho"
type textarea "x"
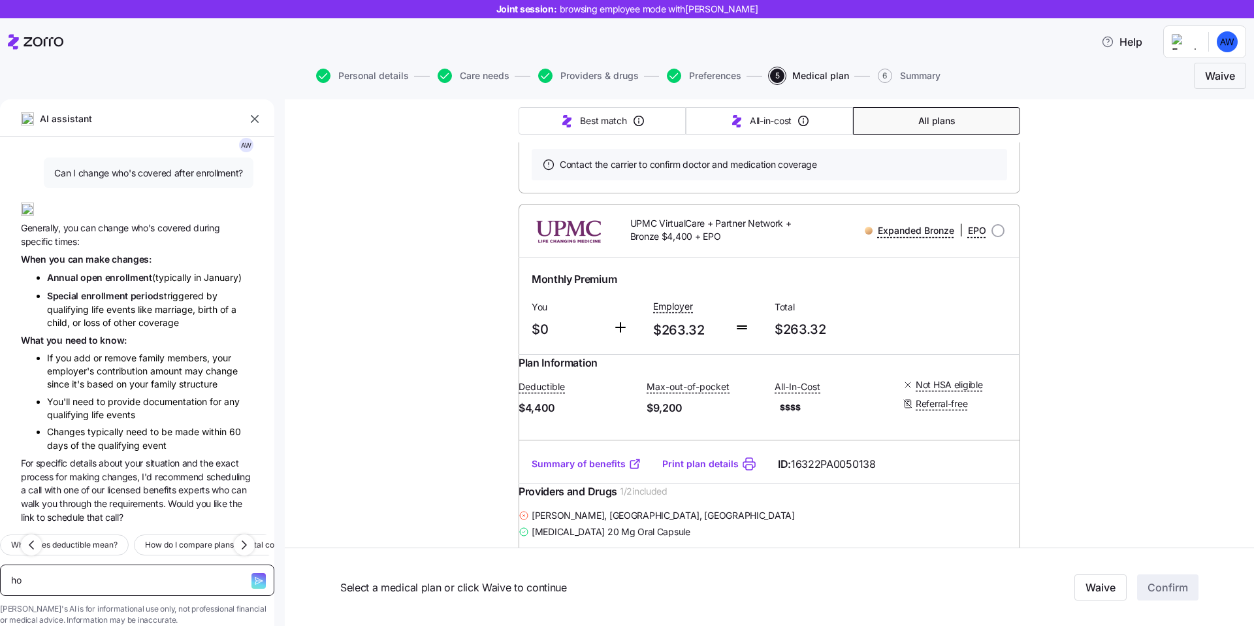
type textarea "how"
type textarea "x"
type textarea "how"
type textarea "x"
type textarea "how m"
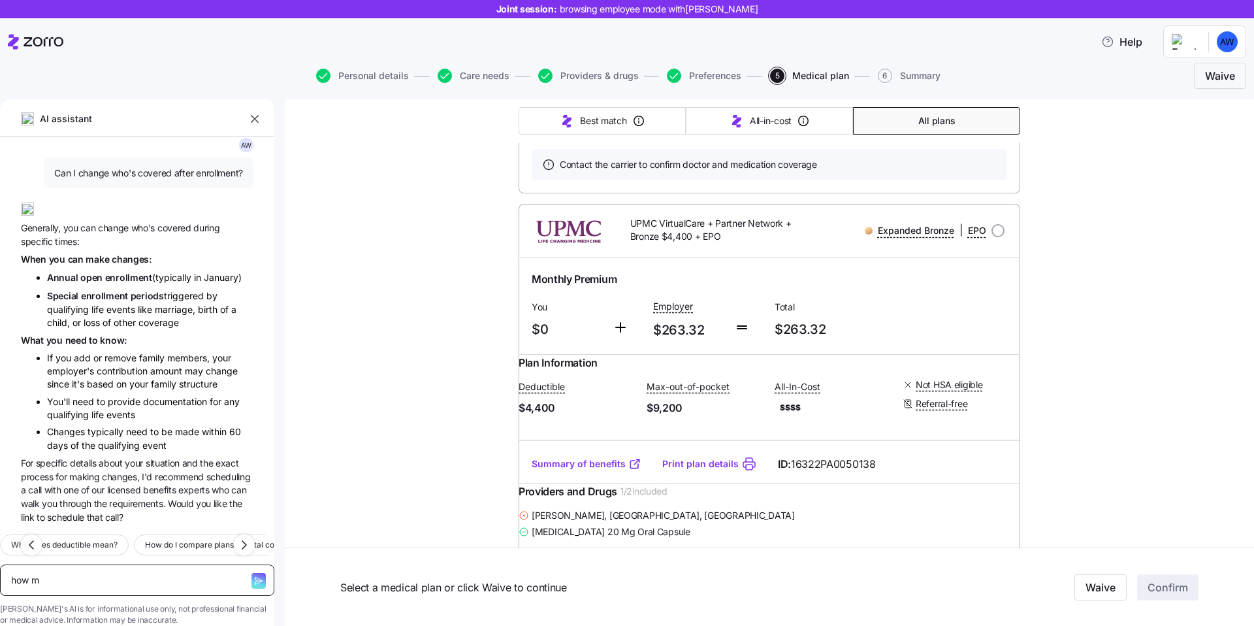
type textarea "x"
type textarea "how mu"
type textarea "x"
type textarea "how muc"
type textarea "x"
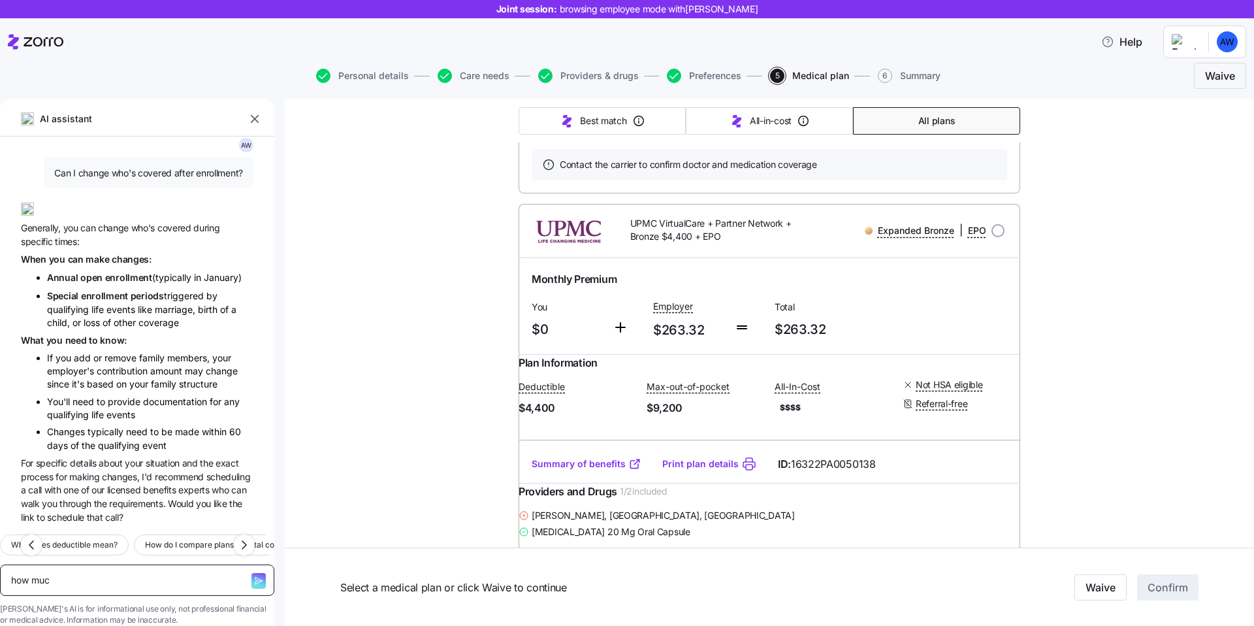
type textarea "how much"
type textarea "x"
type textarea "how much"
type textarea "x"
type textarea "how much w"
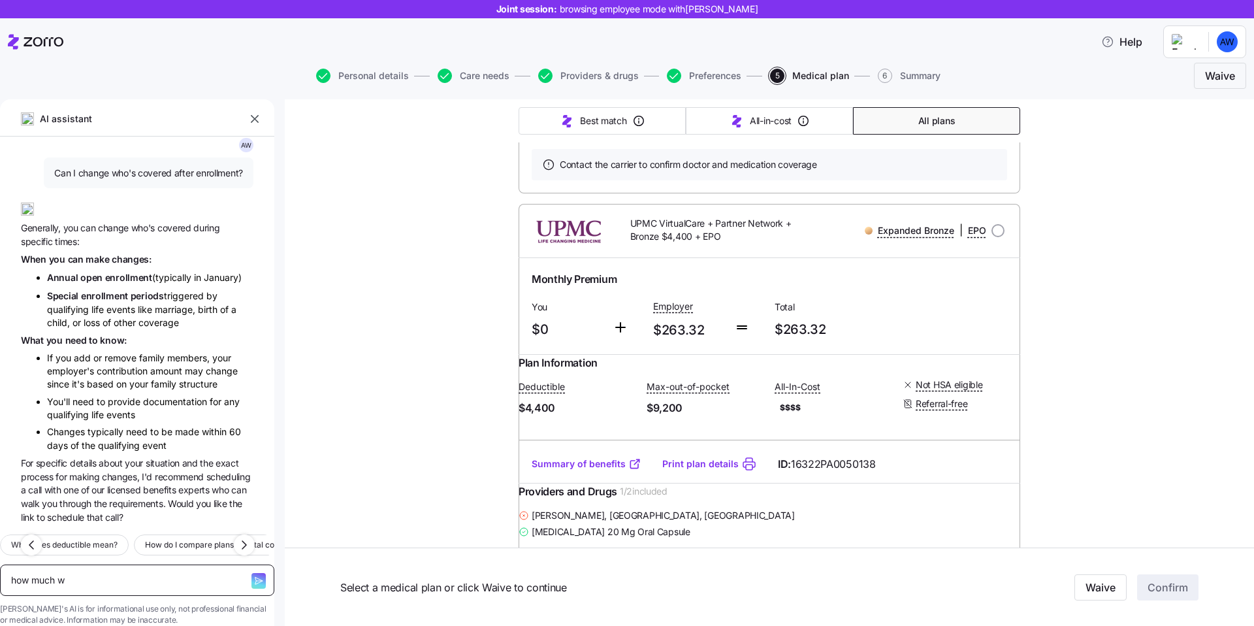
type textarea "x"
type textarea "how much wo"
type textarea "x"
type textarea "how much wou"
type textarea "x"
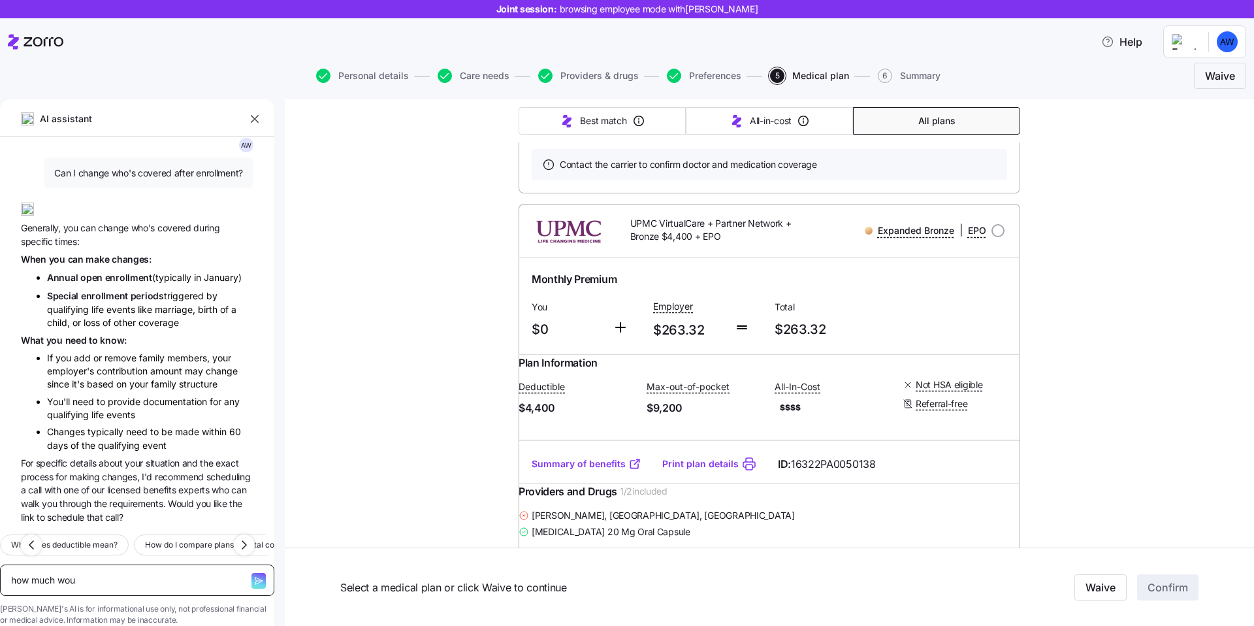
type textarea "how much woul"
type textarea "x"
type textarea "how much would"
type textarea "x"
type textarea "how much would"
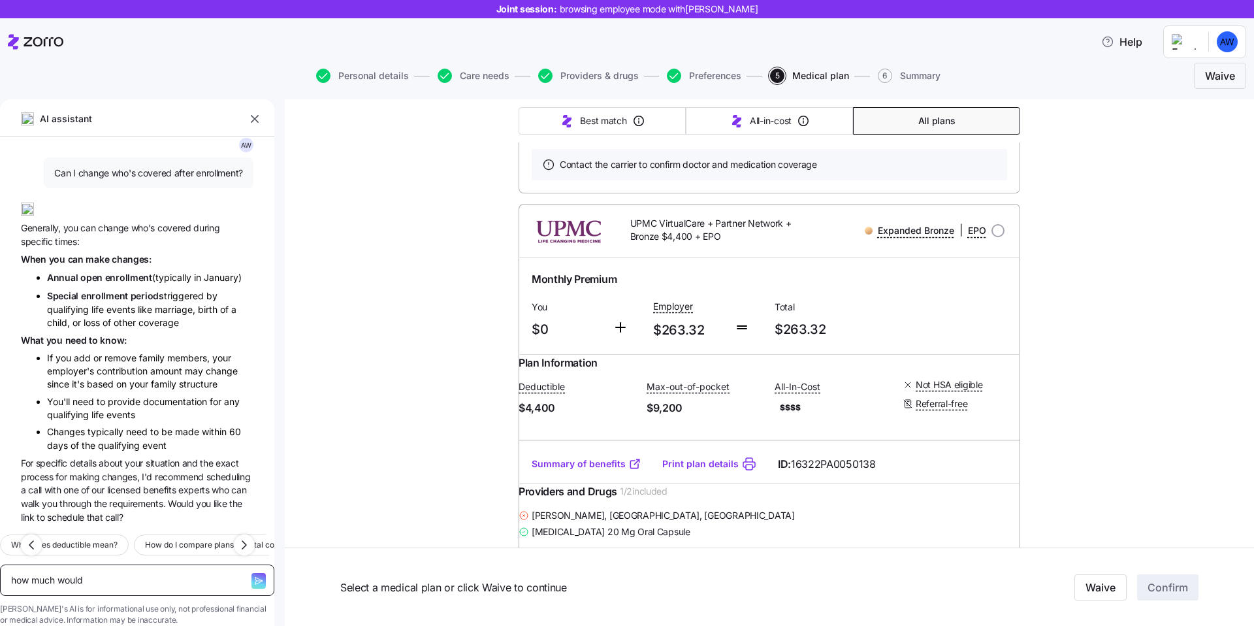
type textarea "x"
type textarea "how much would m"
type textarea "x"
type textarea "how much would my"
type textarea "x"
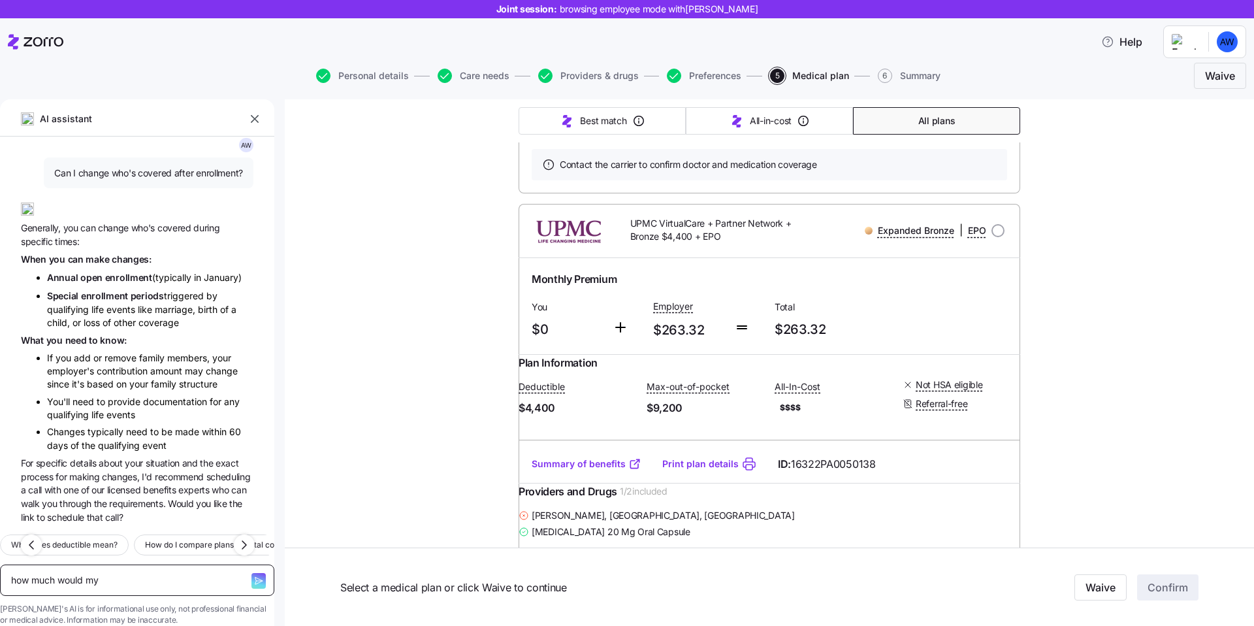
type textarea "how much would my"
type textarea "x"
type textarea "how much would [MEDICAL_DATA]"
type textarea "x"
type textarea "how much would my em"
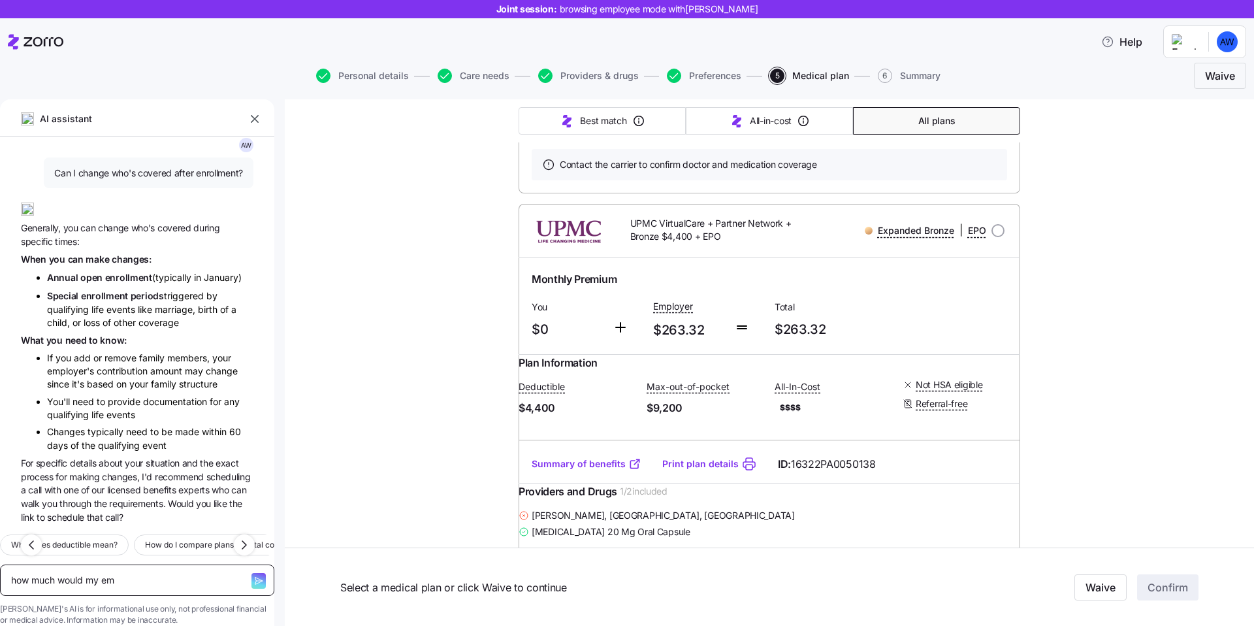
type textarea "x"
type textarea "how much would my emp"
type textarea "x"
type textarea "how much would my empl"
type textarea "x"
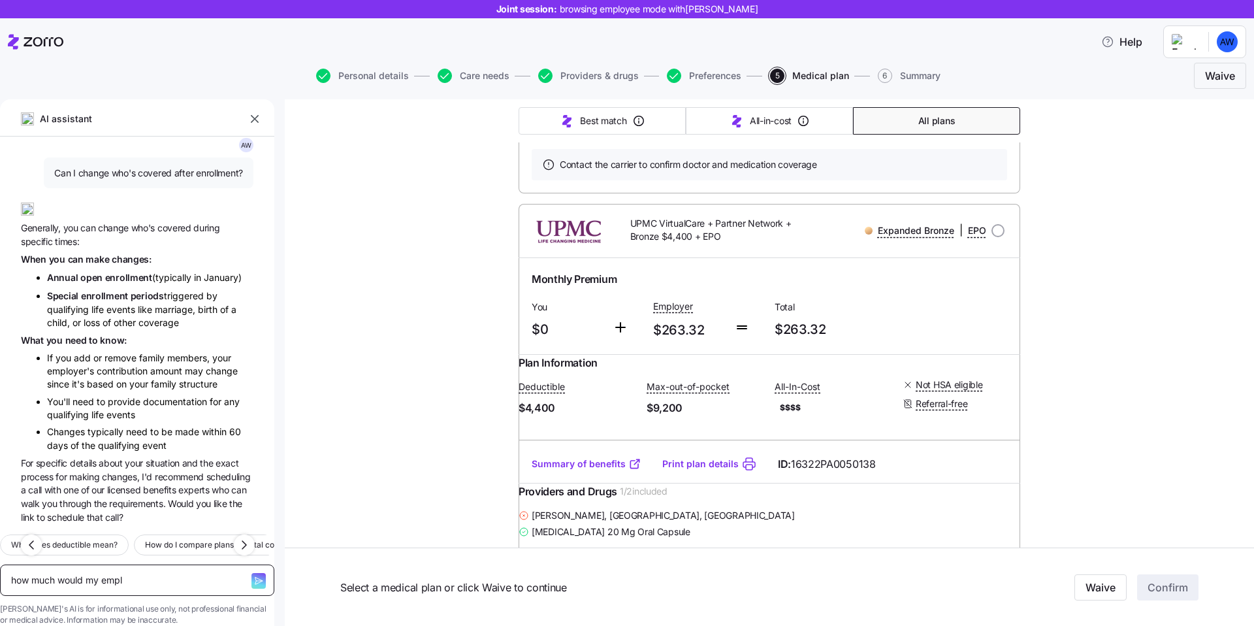
type textarea "how much would my emplo"
type textarea "x"
type textarea "how much would my employ"
type textarea "x"
type textarea "how much would my employe"
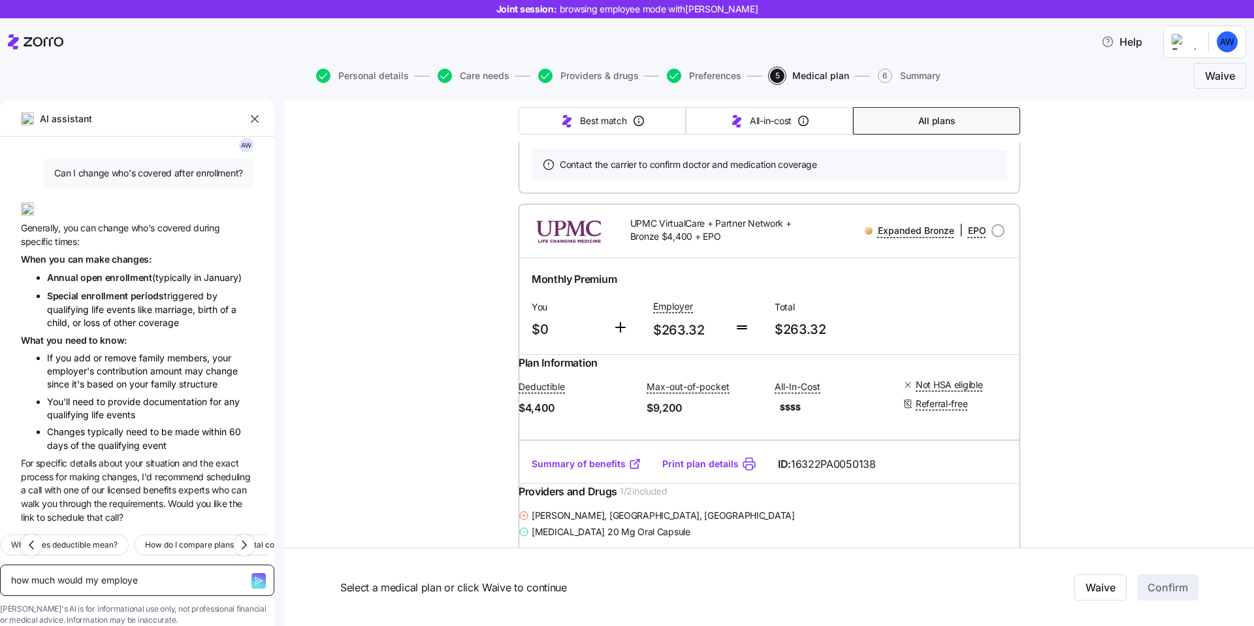
type textarea "x"
type textarea "how much would my employer"
type textarea "x"
type textarea "how much would my employer"
type textarea "x"
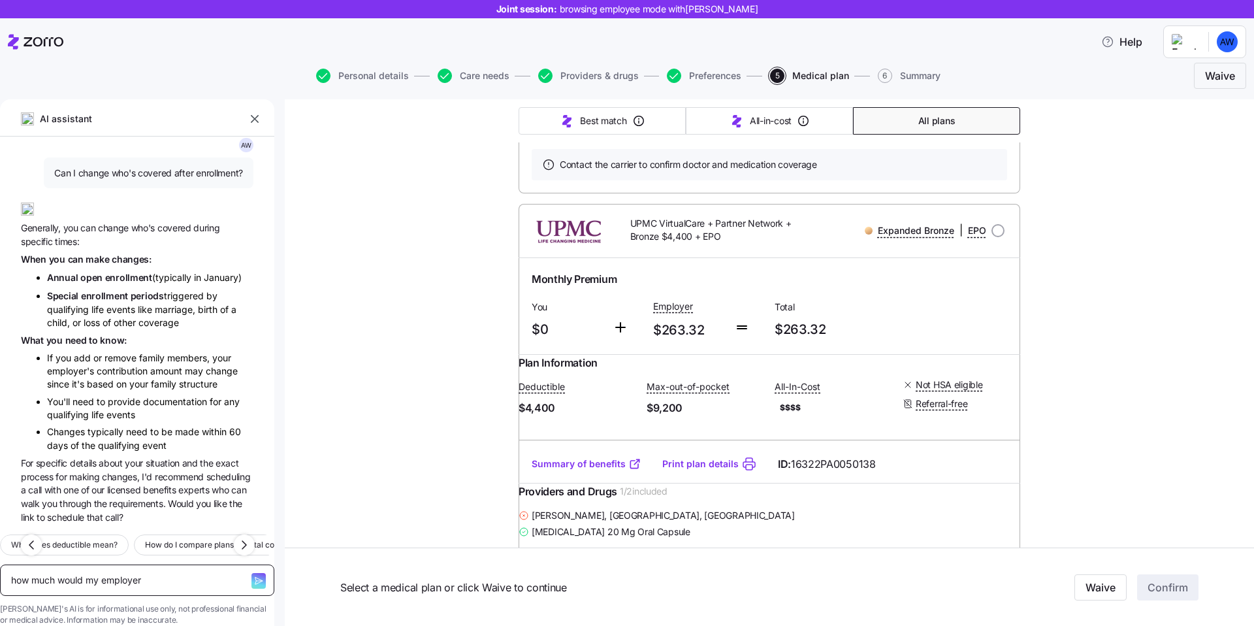
type textarea "how much would my employer c"
type textarea "x"
type textarea "how much would my employer co"
type textarea "x"
type textarea "how much would my employer con"
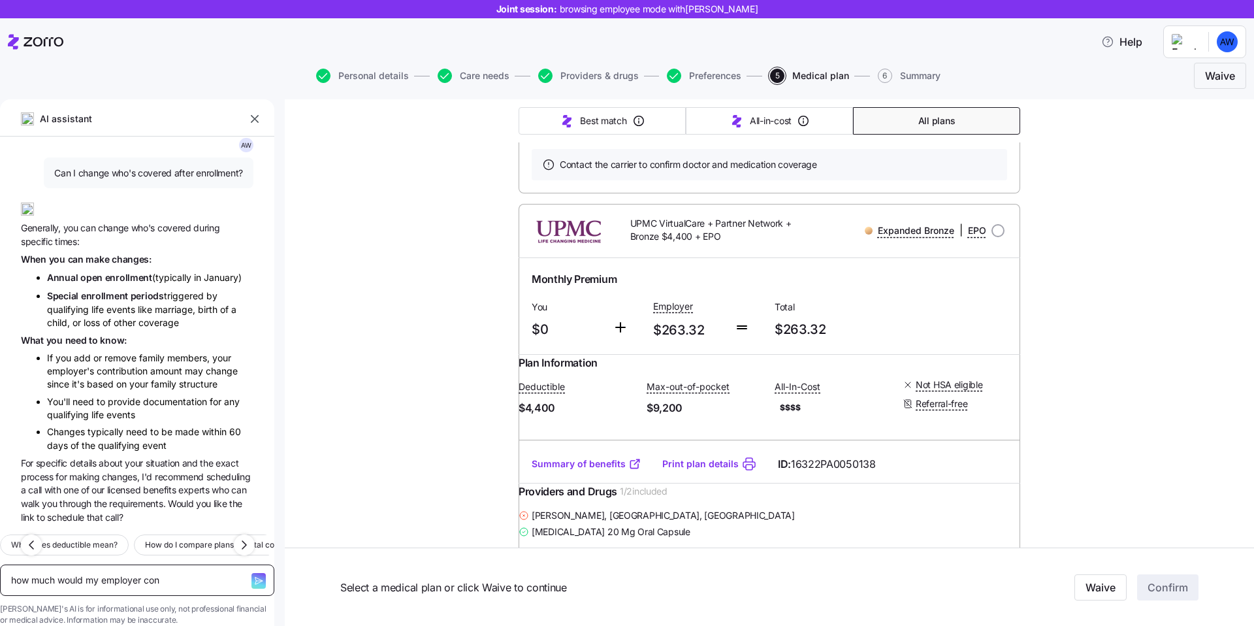
type textarea "x"
type textarea "how much would my employer cont"
type textarea "x"
type textarea "how much would my employer contr"
type textarea "x"
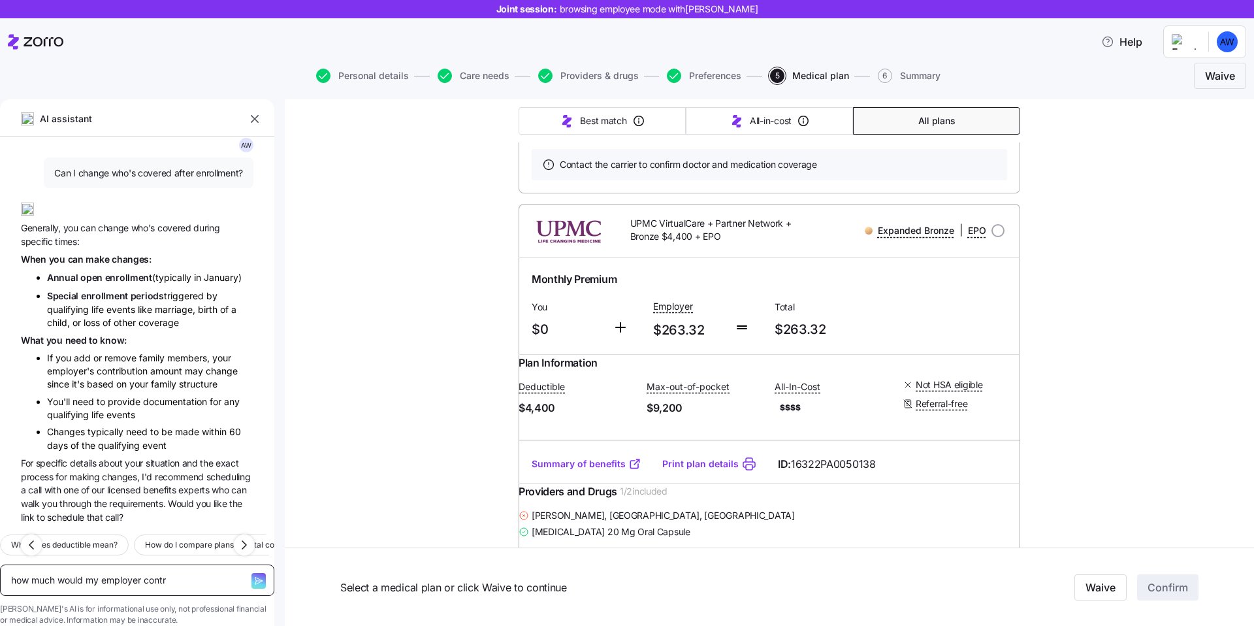
type textarea "how much would my employer contri"
type textarea "x"
type textarea "how much would my employer contrib"
type textarea "x"
type textarea "how much would my employer contribu"
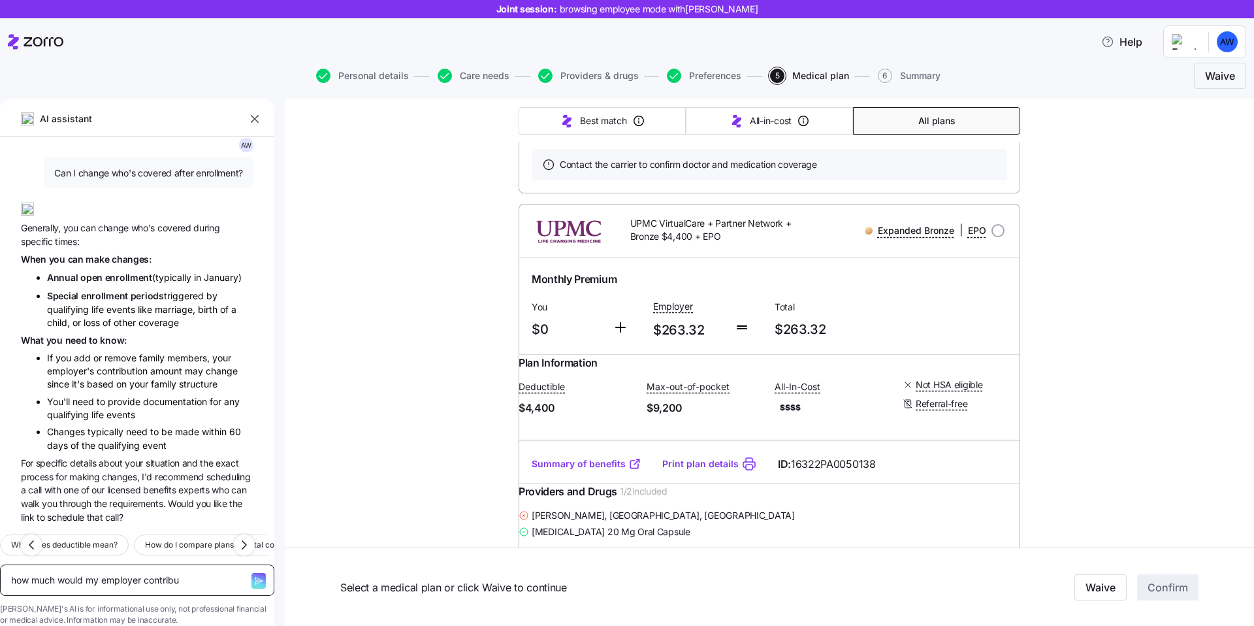
type textarea "x"
type textarea "how much would my employer contribut"
type textarea "x"
type textarea "how much would my employer contribute"
type textarea "x"
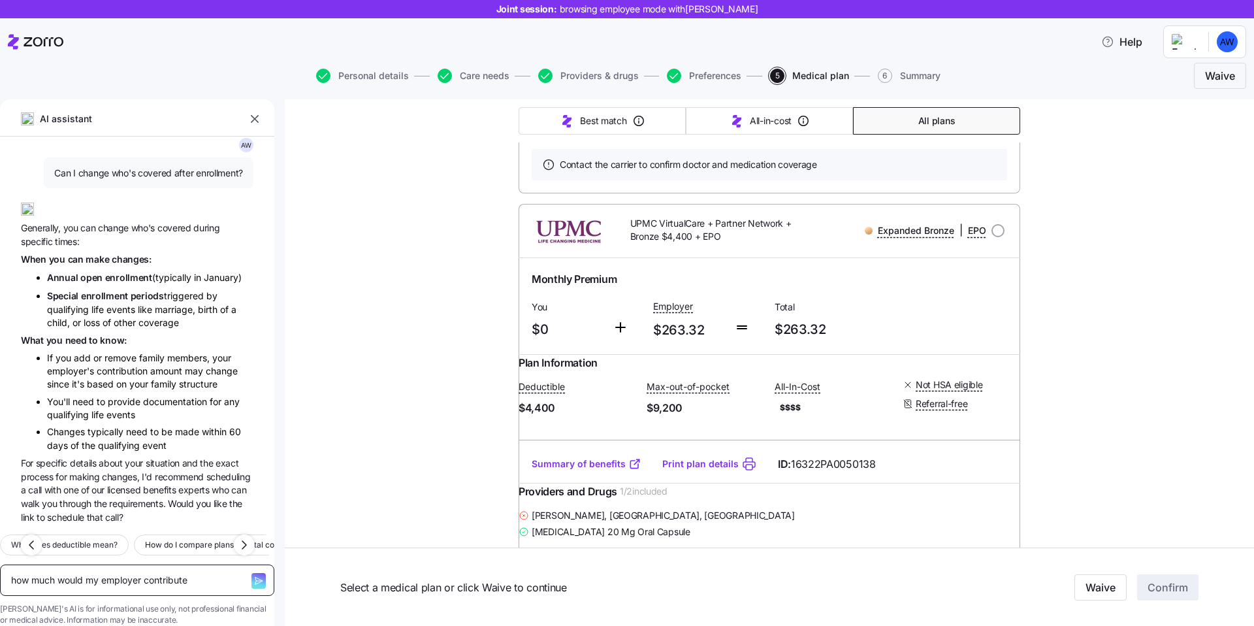
type textarea "how much would my employer contribute"
type textarea "x"
type textarea "how much would my employer contribute i"
type textarea "x"
type textarea "how much would my employer contribute if"
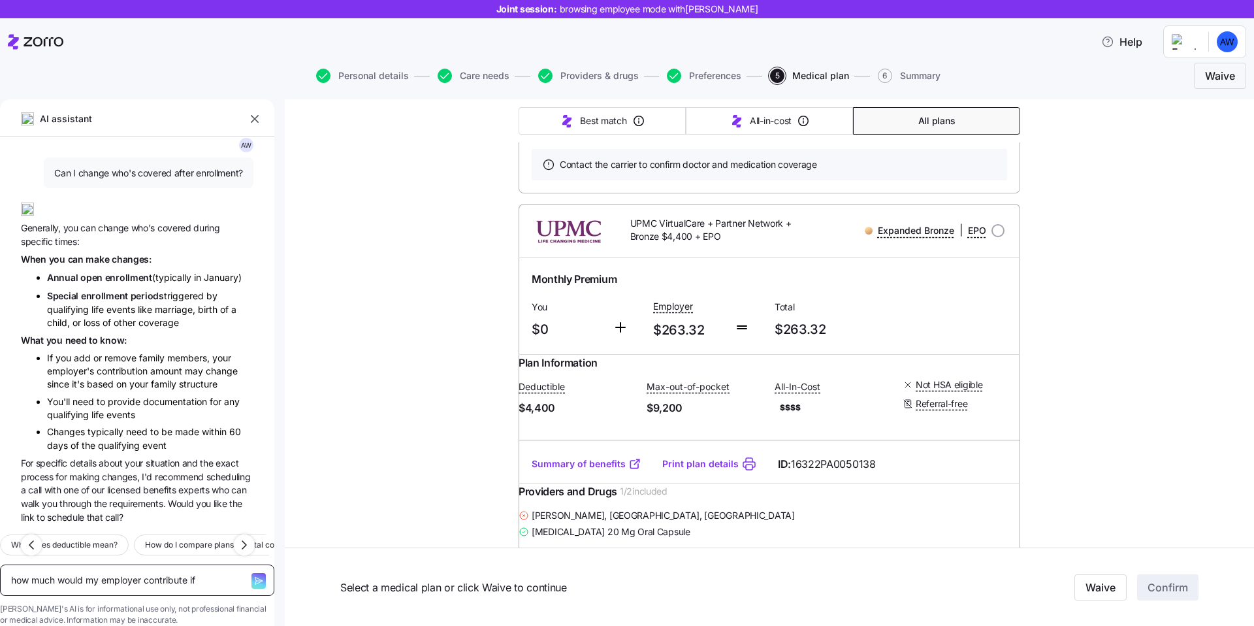
type textarea "x"
type textarea "how much would my employer contribute if"
type textarea "x"
type textarea "how much would my employer contribute if I"
type textarea "x"
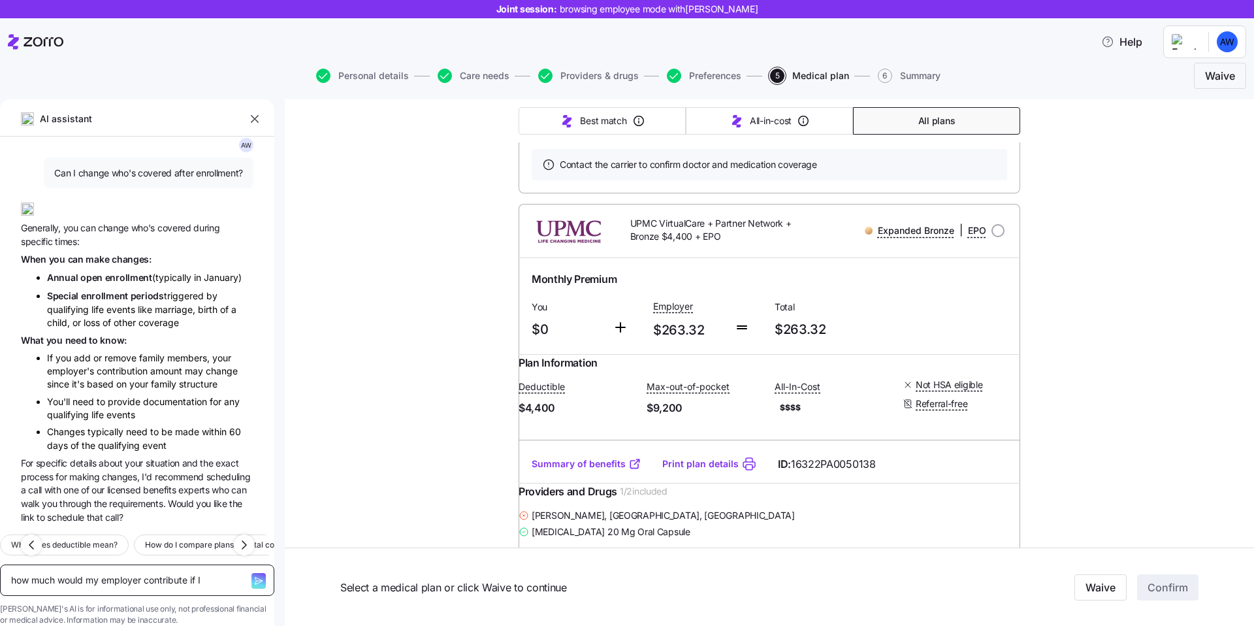
type textarea "how much would my employer contribute if I'"
type textarea "x"
type textarea "how much would my employer contribute if I'm"
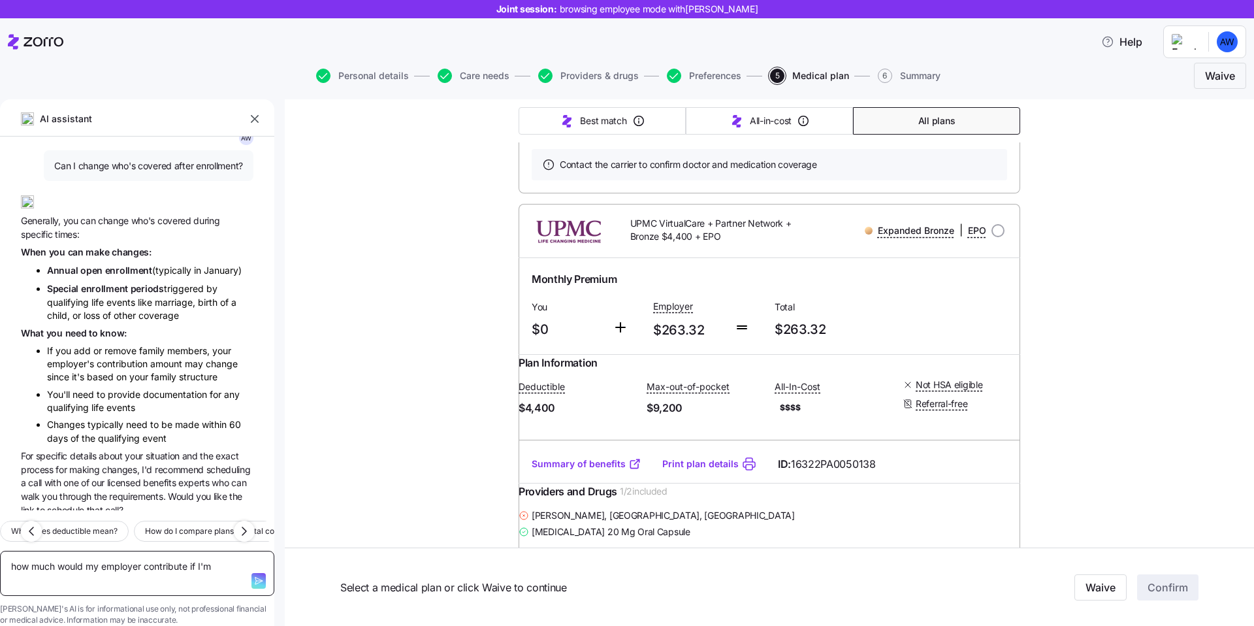
type textarea "x"
type textarea "how much would my employer contribute if I'm"
type textarea "x"
type textarea "how much would my employer contribute if I'm"
type textarea "x"
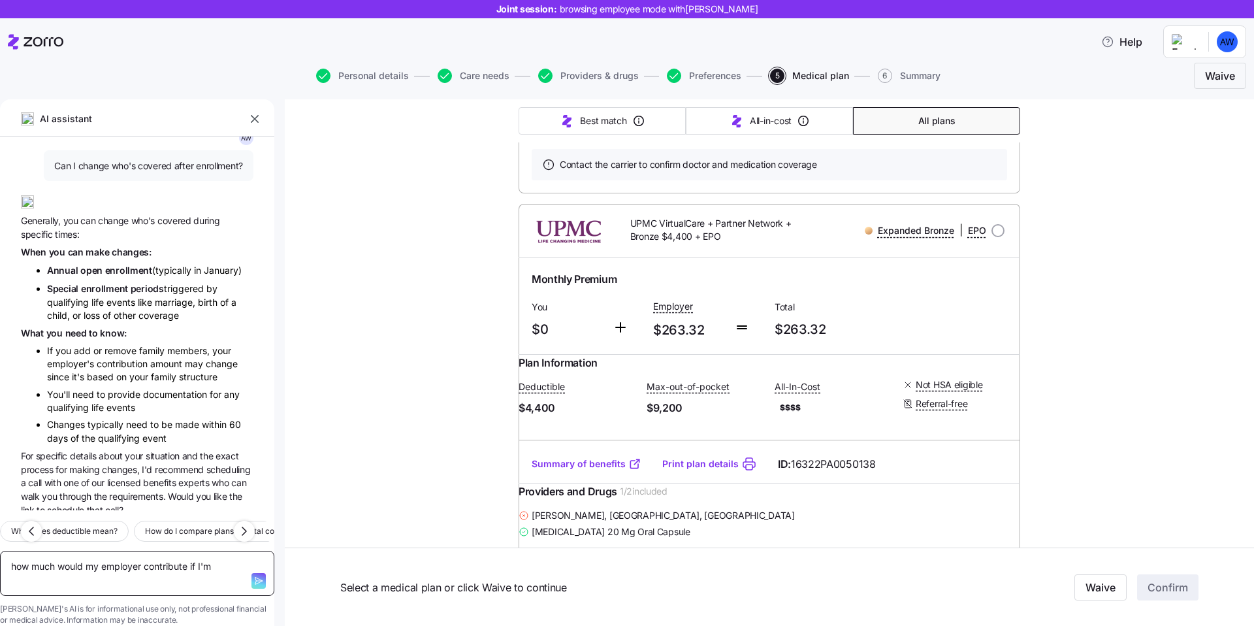
type textarea "how much would my employer contribute if I'"
type textarea "x"
type textarea "how much would my employer contribute if I"
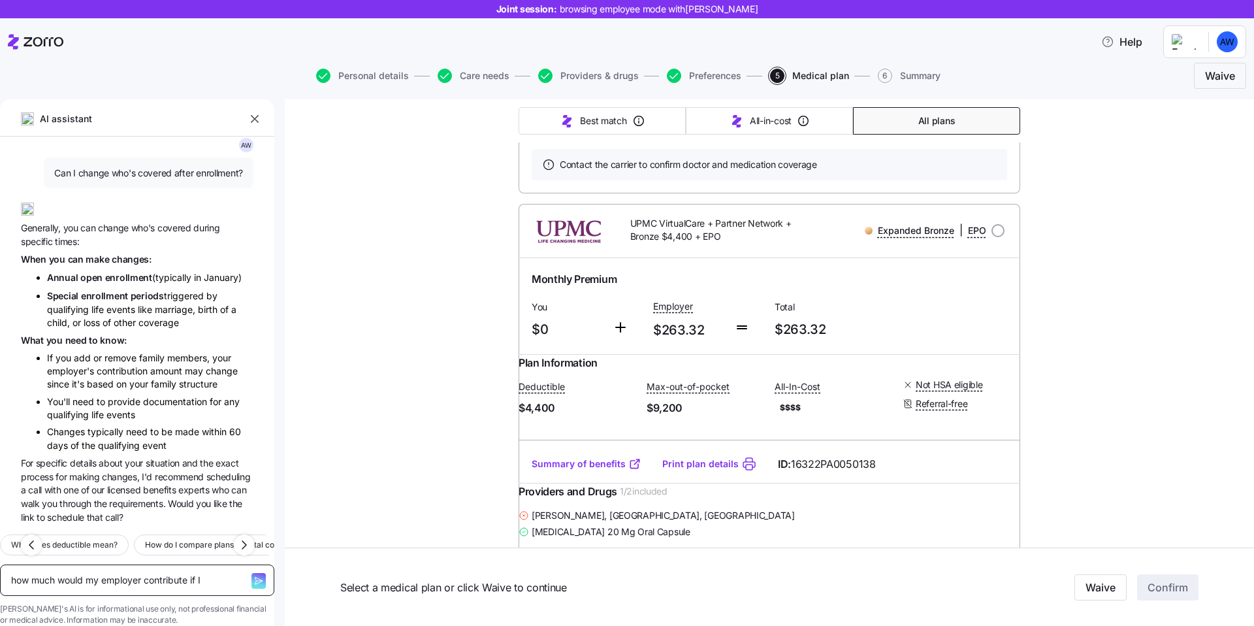
type textarea "x"
type textarea "how much would my employer contribute if"
type textarea "x"
type textarea "how much would my employer contribute if"
type textarea "x"
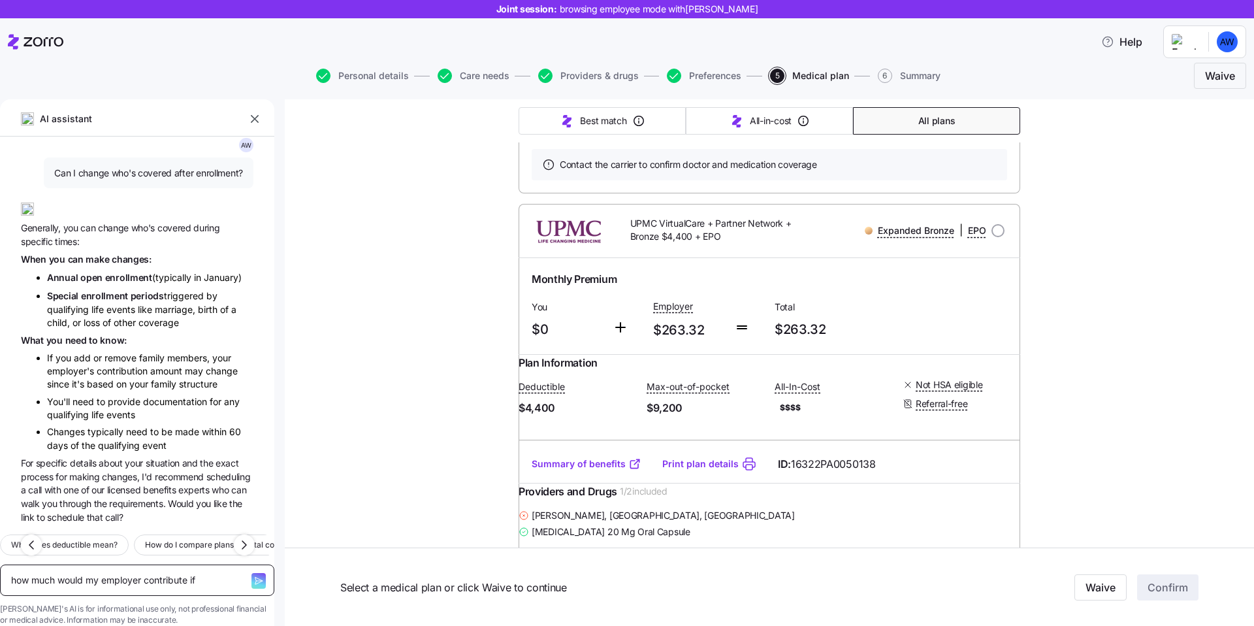
type textarea "how much would my employer contribute i"
type textarea "x"
type textarea "how much would my employer contribute"
type textarea "x"
type textarea "how much would my employer contribute t"
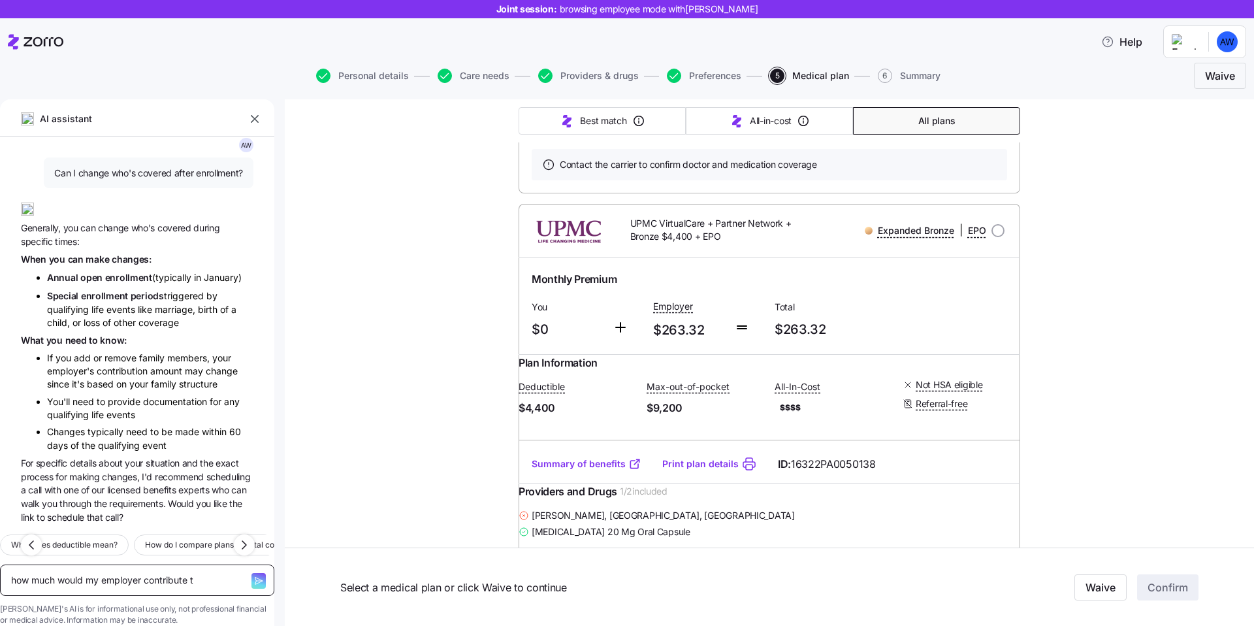
type textarea "x"
type textarea "how much would my employer contribute to"
type textarea "x"
type textarea "how much would my employer contribute to"
type textarea "x"
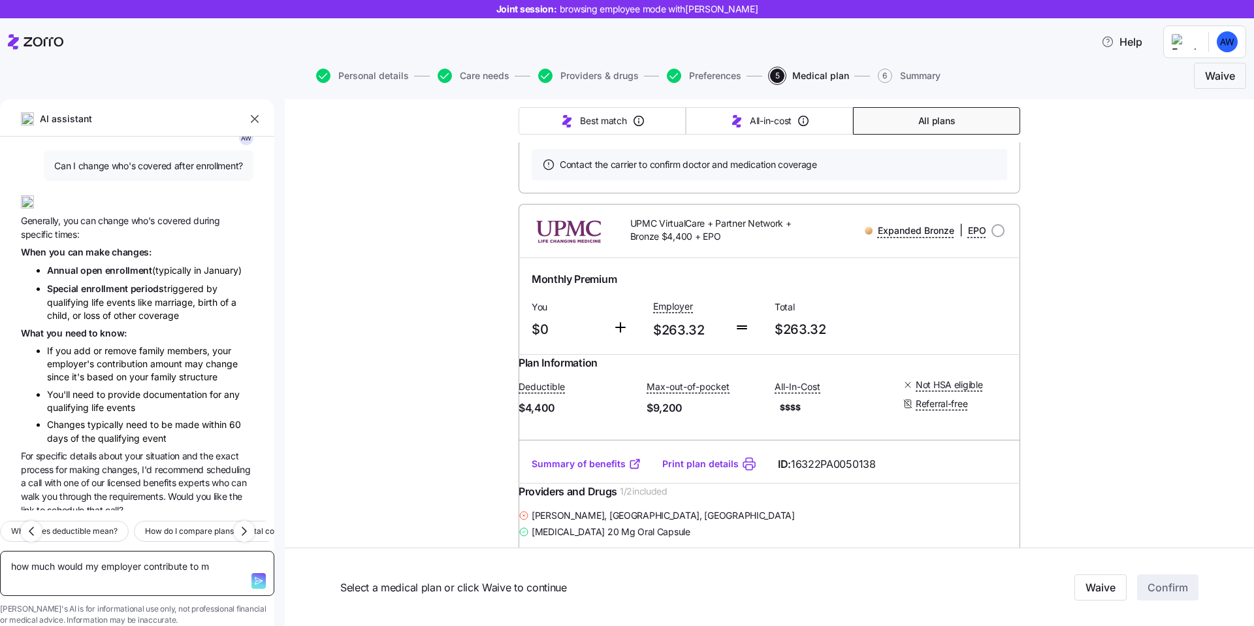
type textarea "how much would my employer contribute to me"
type textarea "x"
type textarea "how much would my employer contribute to me?"
click at [55, 551] on textarea "how much would my employer contribute to me?" at bounding box center [137, 573] width 274 height 45
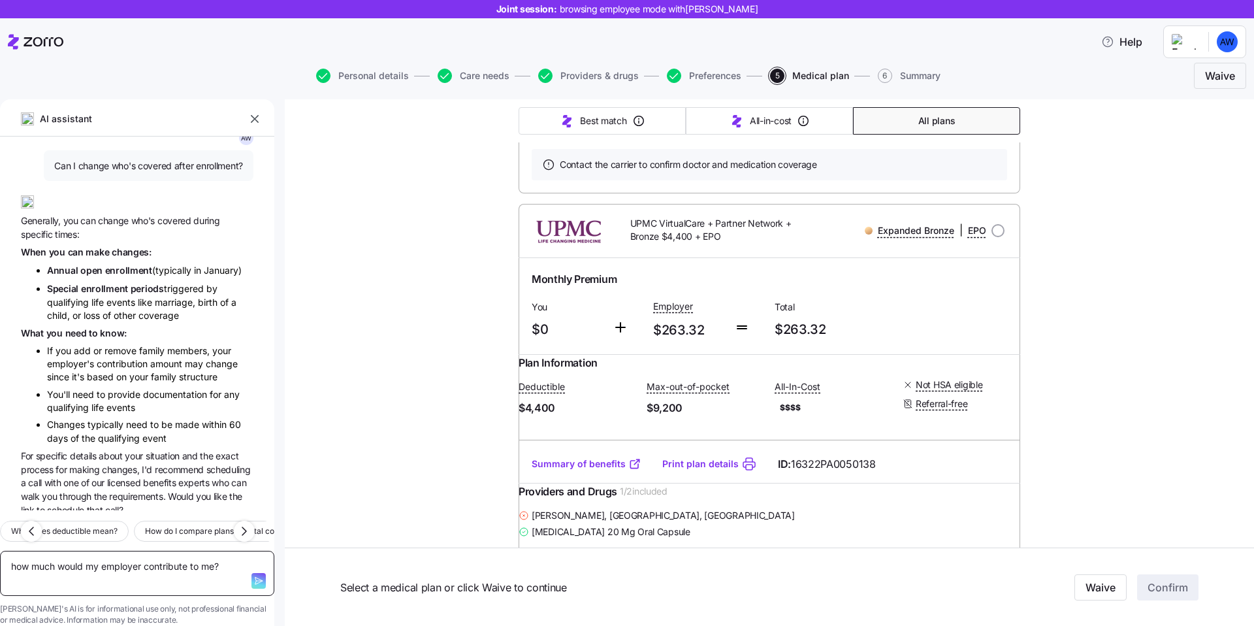
click at [55, 551] on textarea "how much would my employer contribute to me?" at bounding box center [137, 573] width 274 height 45
type textarea "x"
type textarea "w"
type textarea "x"
type textarea "wh"
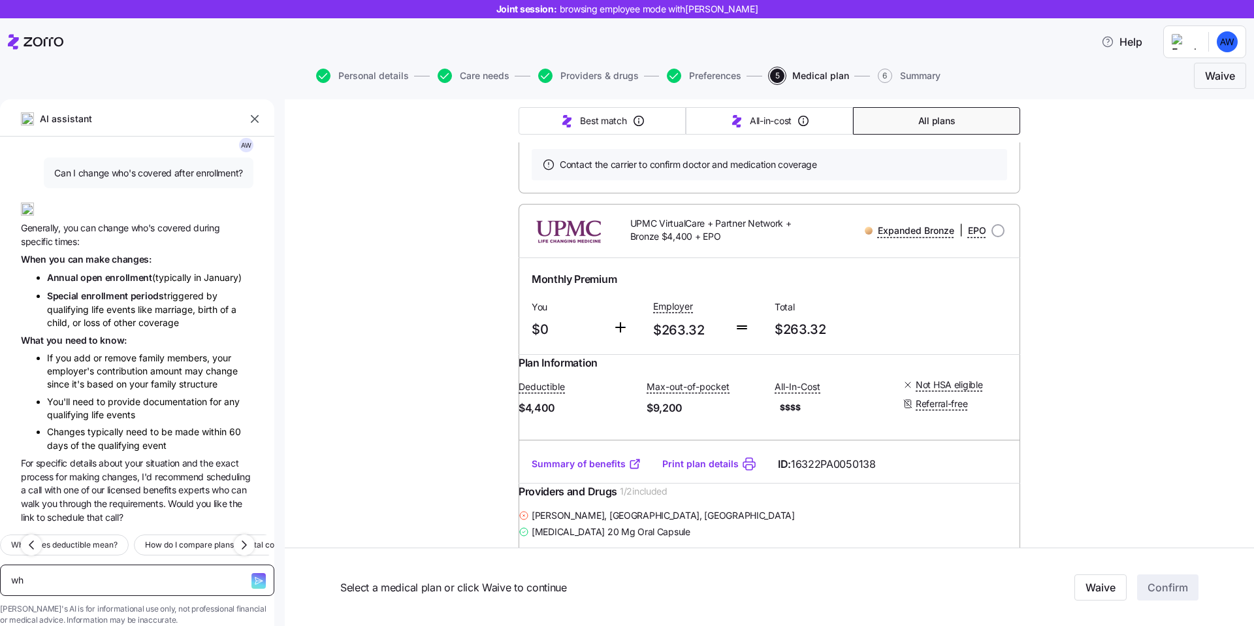
type textarea "x"
type textarea "whi"
type textarea "x"
type textarea "whic"
type textarea "x"
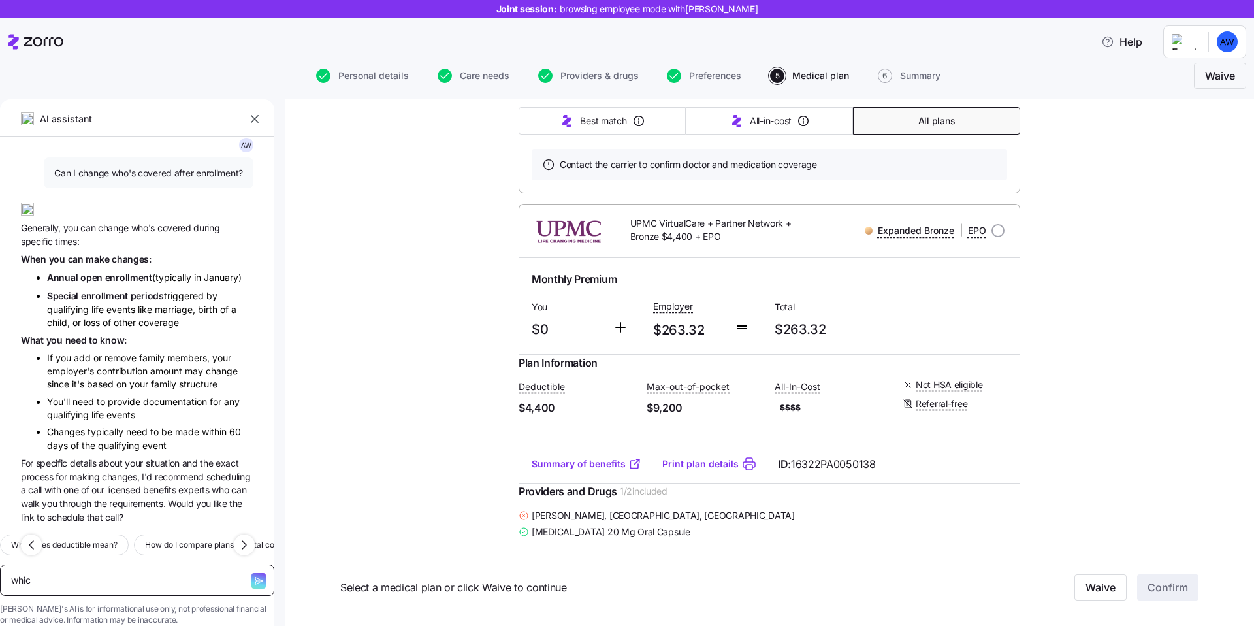
type textarea "which"
type textarea "x"
type textarea "which p"
type textarea "x"
type textarea "which pl"
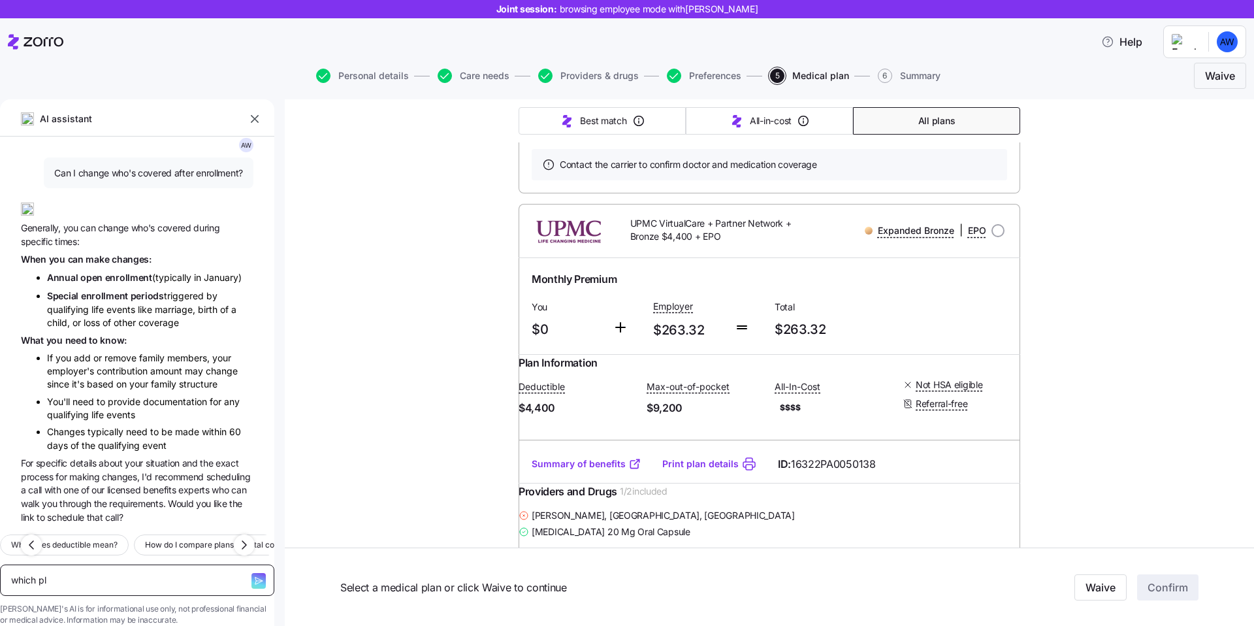
type textarea "x"
type textarea "which pla"
type textarea "x"
type textarea "which plan"
type textarea "x"
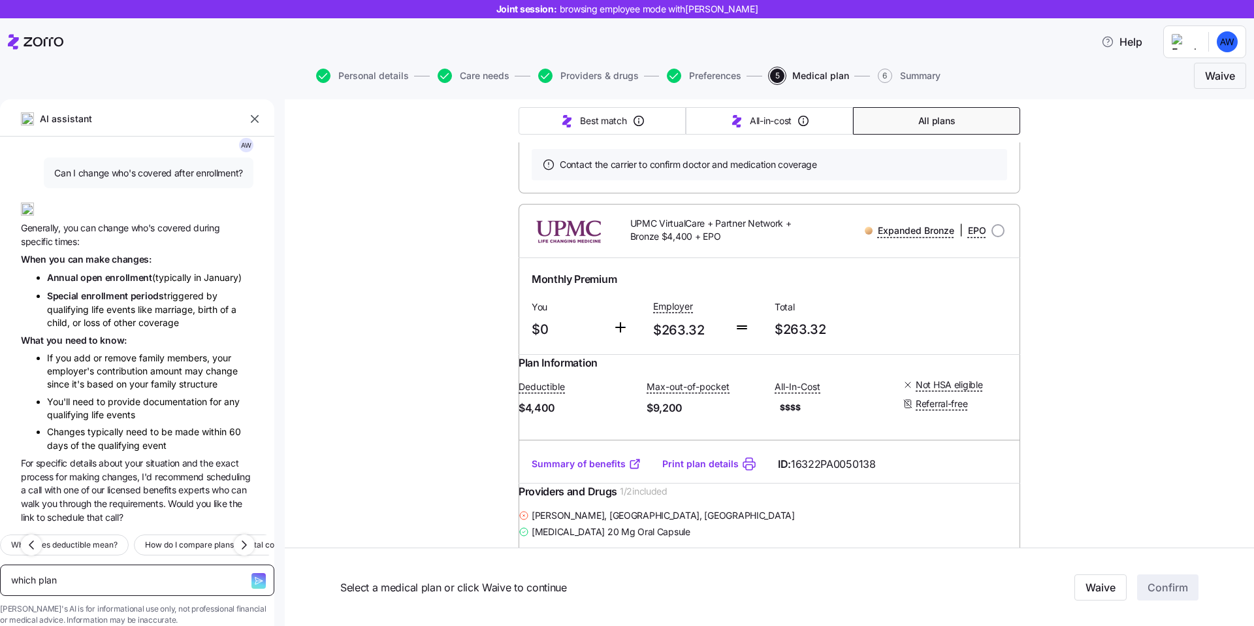
type textarea "which plan"
type textarea "x"
type textarea "which plan c"
type textarea "x"
type textarea "which plan ca"
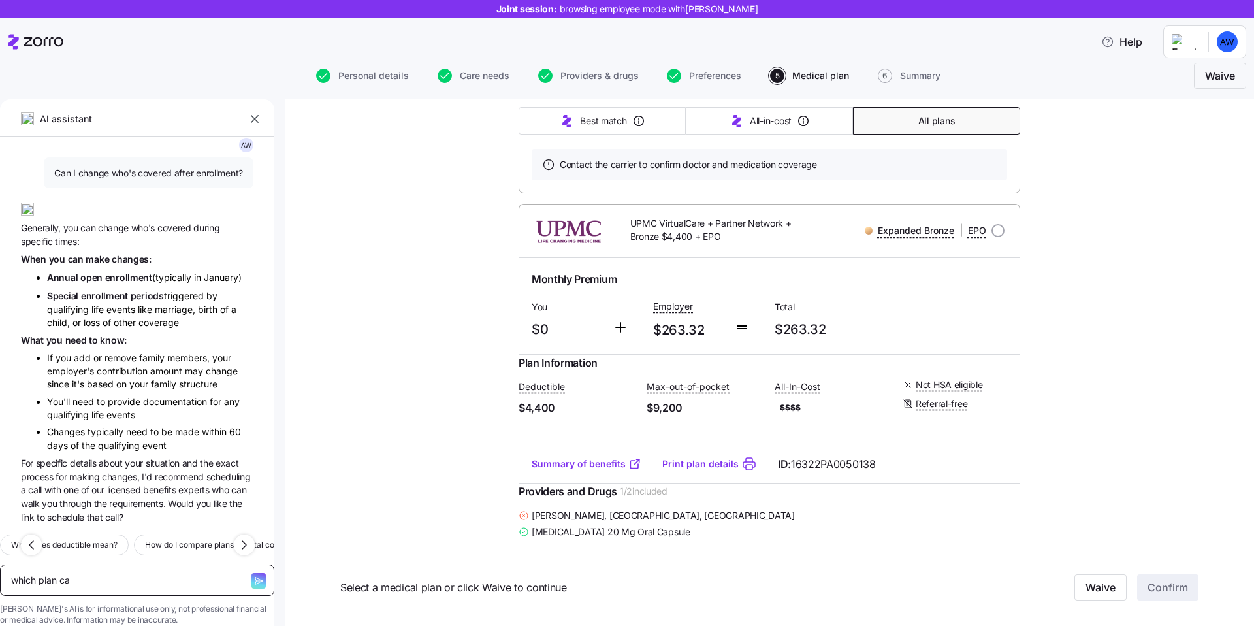
type textarea "x"
type textarea "which plan can"
type textarea "x"
type textarea "which plan can"
type textarea "x"
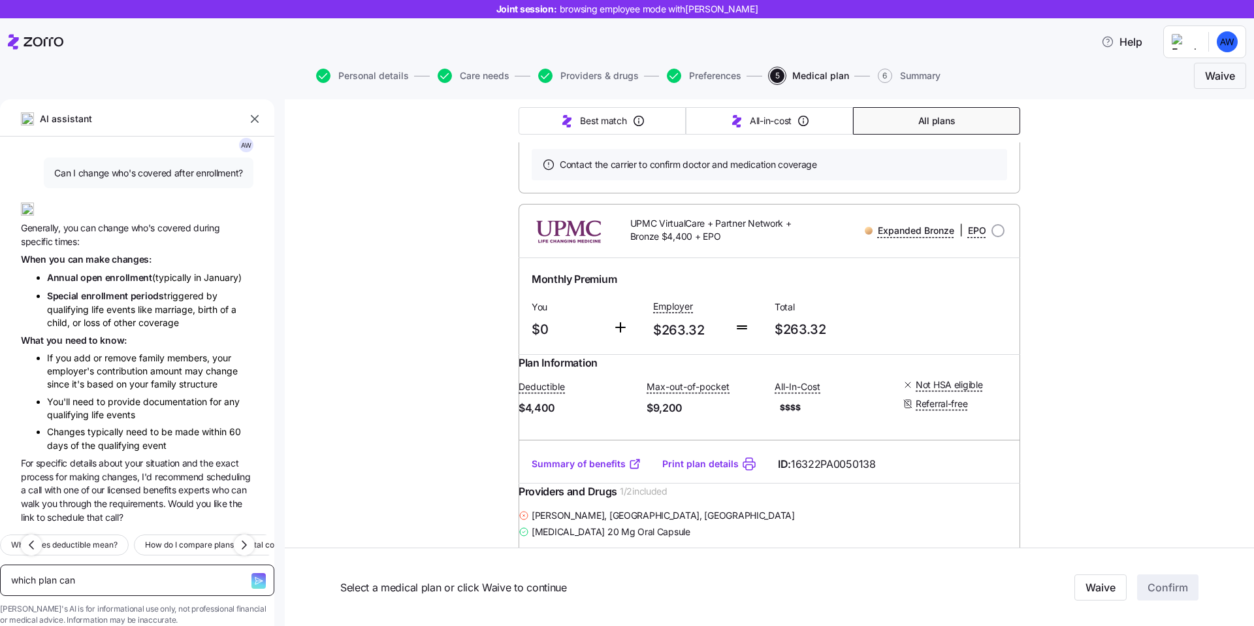
type textarea "which plan can I"
type textarea "x"
type textarea "which plan can I"
type textarea "x"
type textarea "which plan can I g"
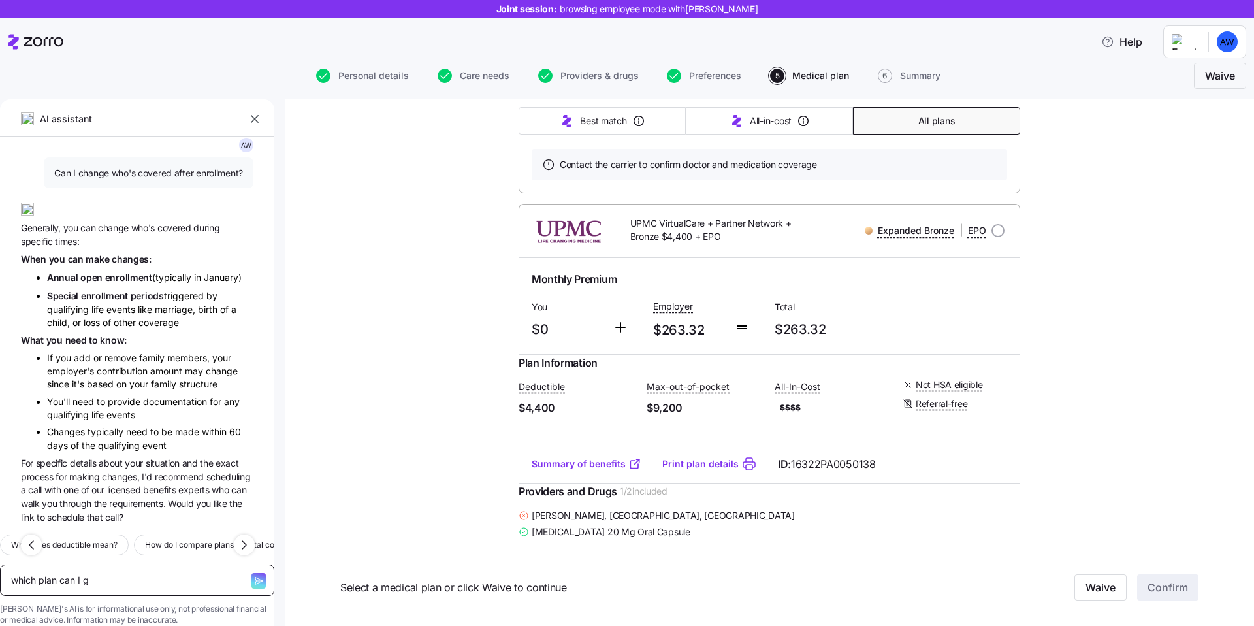
type textarea "x"
type textarea "which plan can I ge"
type textarea "x"
type textarea "which plan can I get"
type textarea "x"
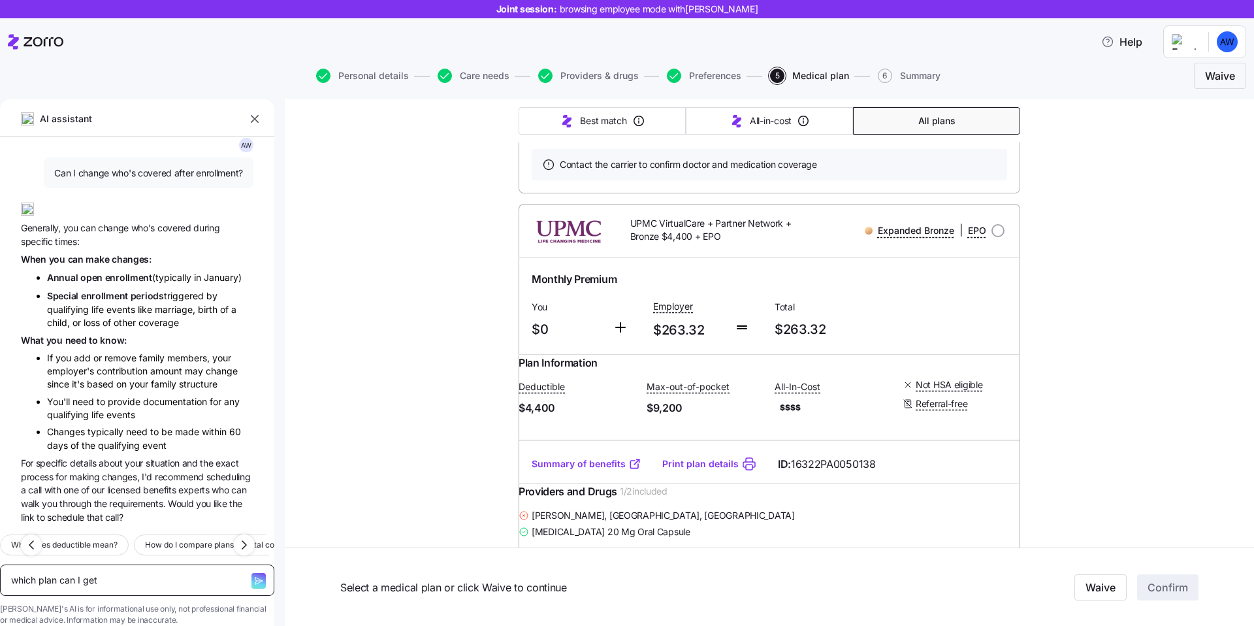
type textarea "which plan can I get"
type textarea "x"
type textarea "which plan can I get f"
type textarea "x"
type textarea "which plan can I get fo"
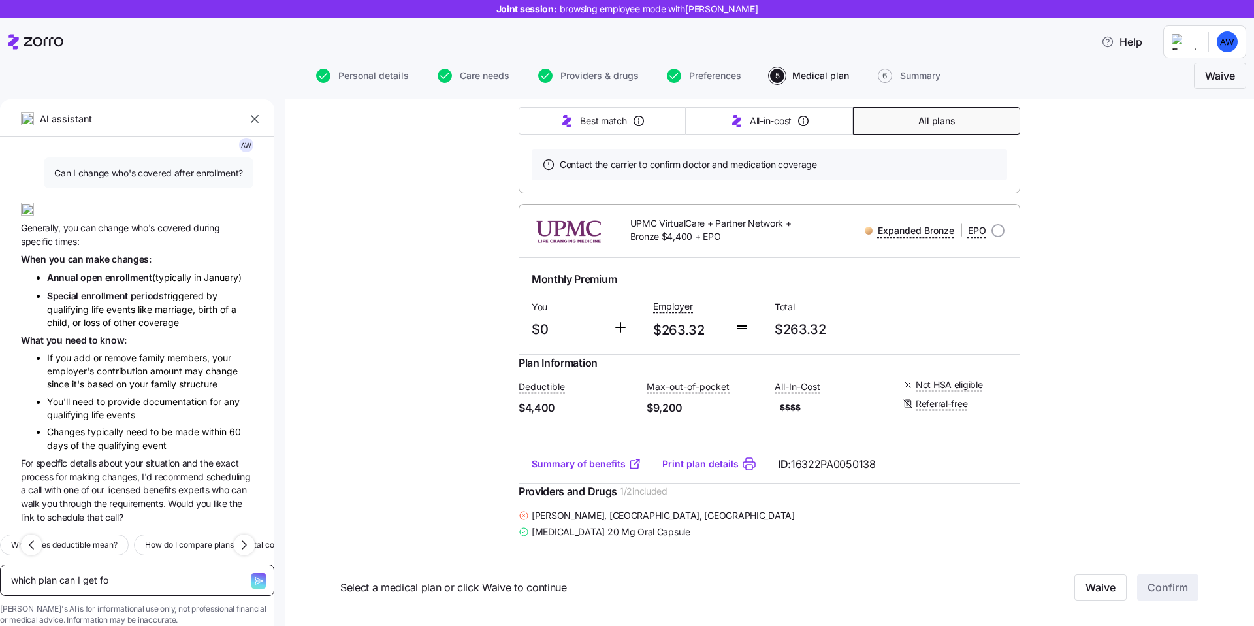
type textarea "x"
type textarea "which plan can I get for"
type textarea "x"
type textarea "which plan can I get for"
type textarea "x"
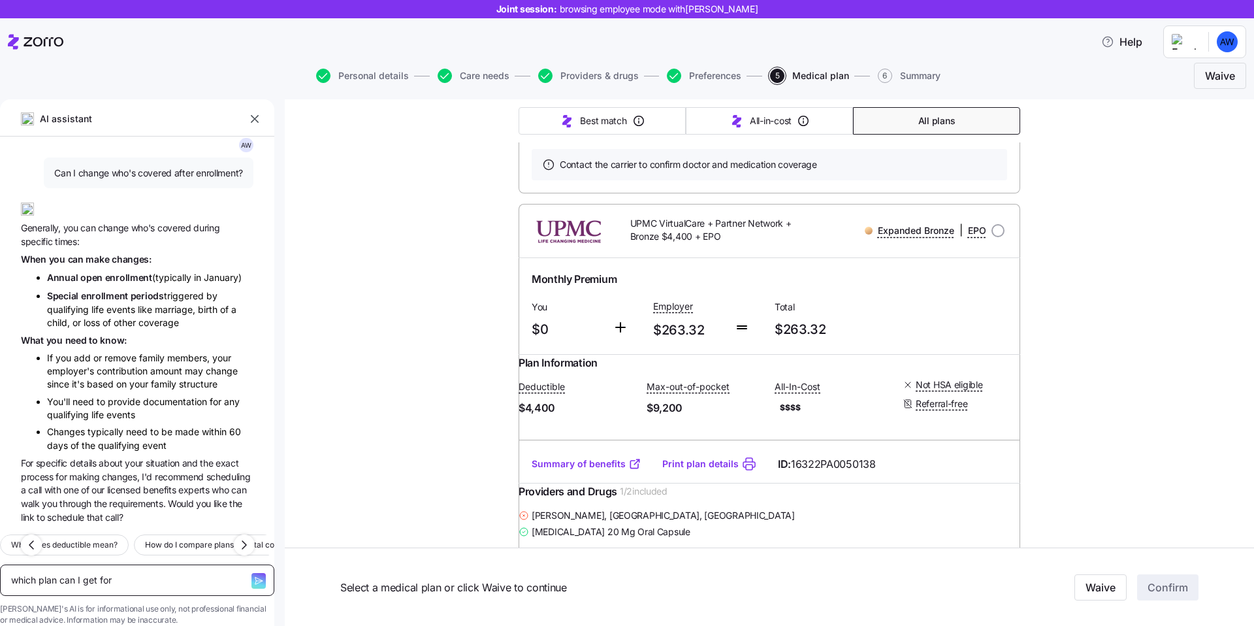
type textarea "which plan can I get for 0"
type textarea "x"
type textarea "which plan can I get for 0?"
type textarea "x"
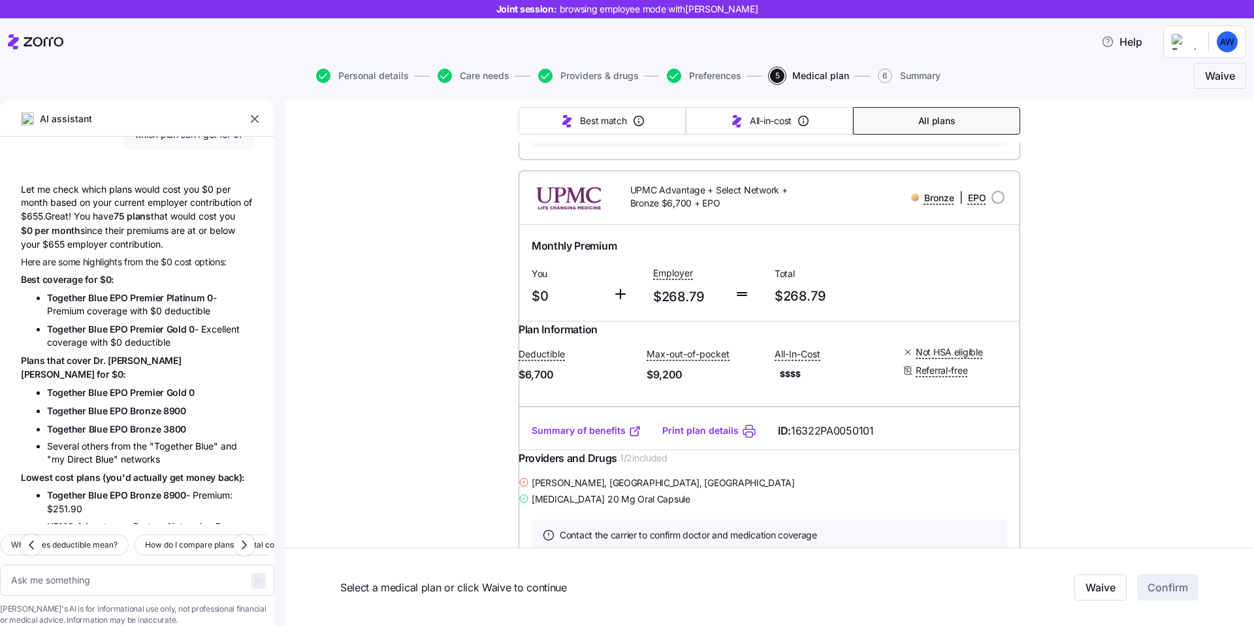
scroll to position [1205, 0]
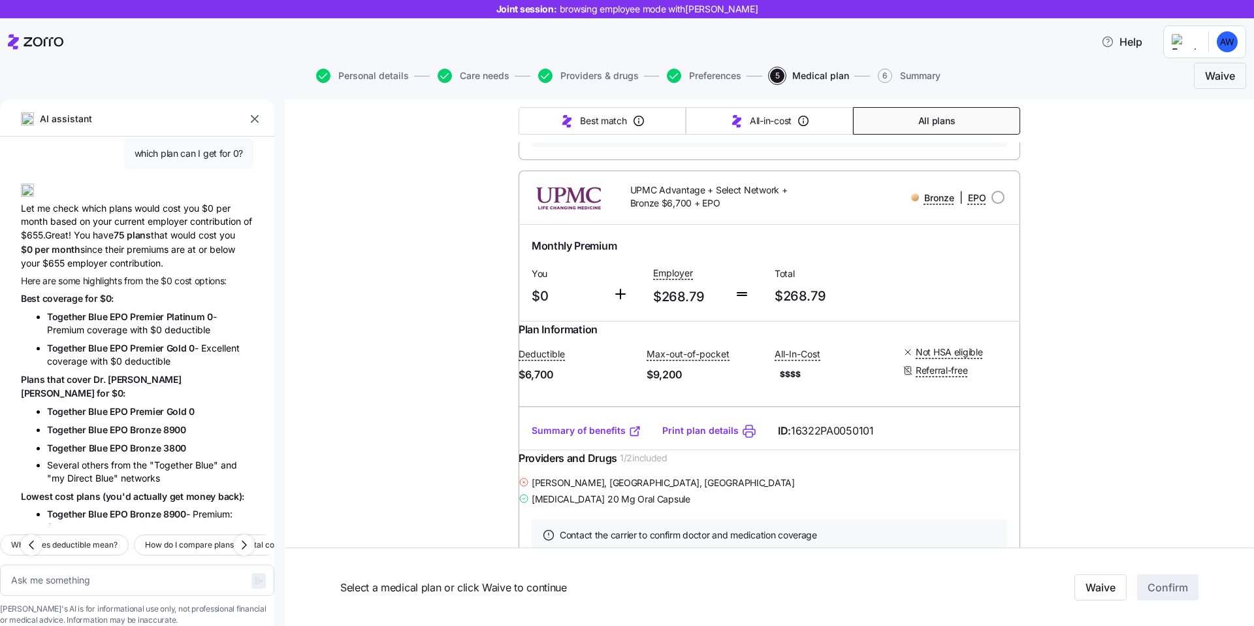
click at [93, 207] on div "Let me check which plans would cost you $0 per month based on your current empl…" at bounding box center [137, 221] width 233 height 97
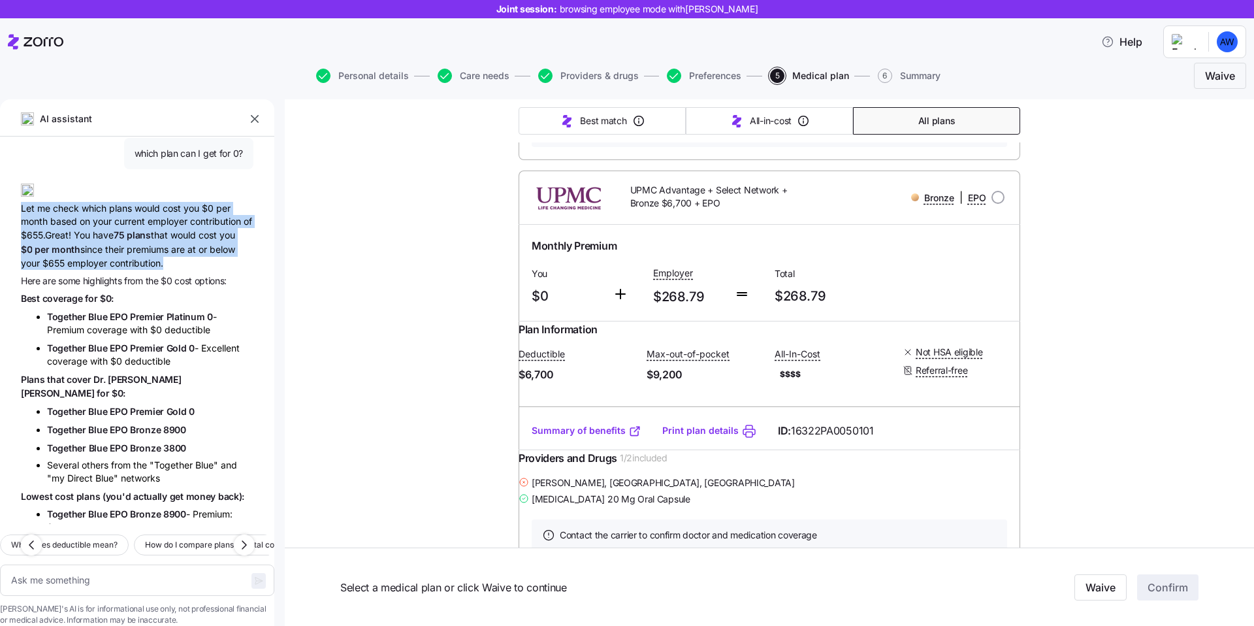
click at [123, 214] on div "Let me check which plans would cost you $0 per month based on your current empl…" at bounding box center [137, 221] width 233 height 97
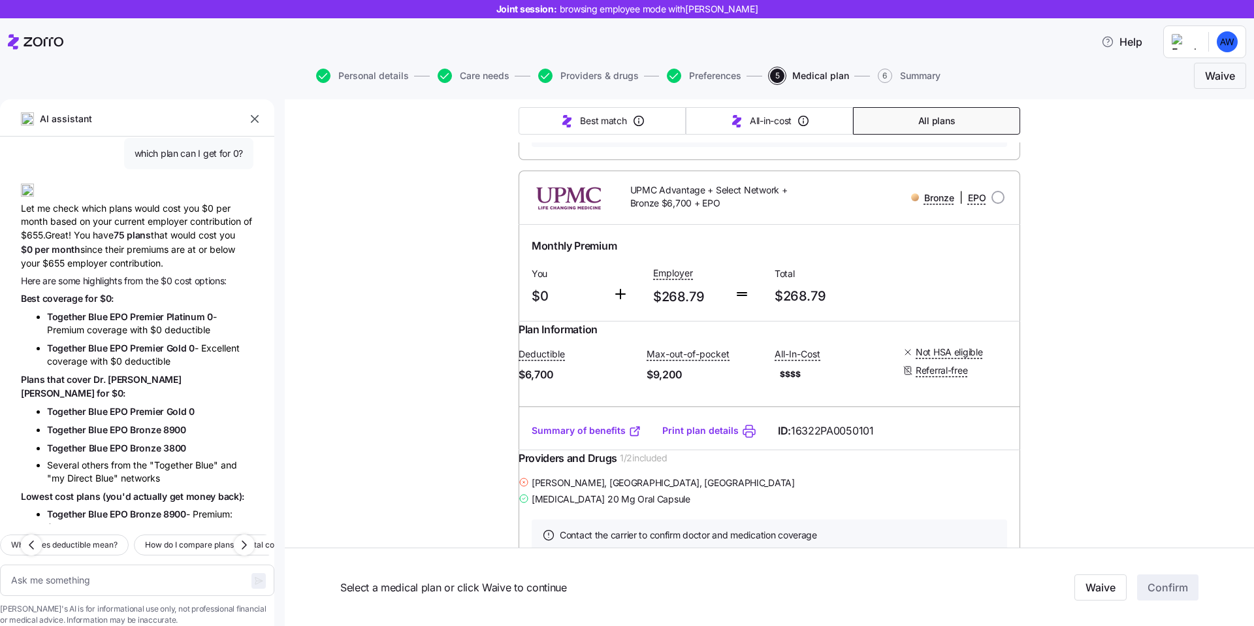
click at [123, 214] on div "Let me check which plans would cost you $0 per month based on your current empl…" at bounding box center [137, 221] width 233 height 97
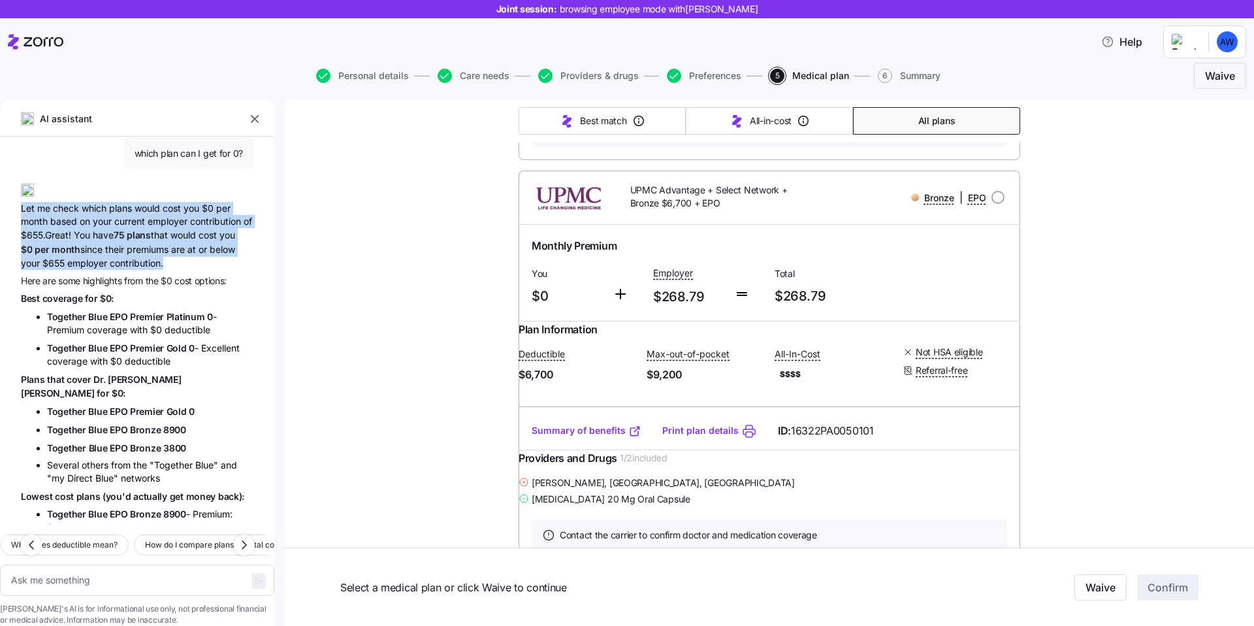
click at [127, 229] on span "75" at bounding box center [120, 234] width 13 height 11
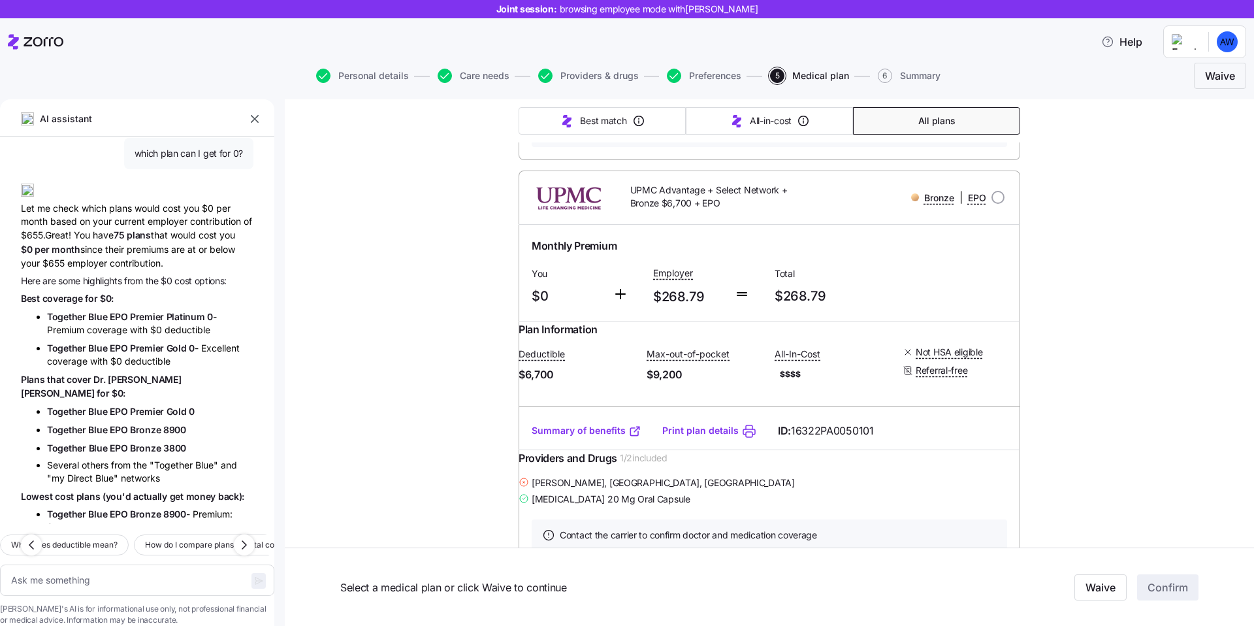
click at [127, 229] on span "75" at bounding box center [120, 234] width 13 height 11
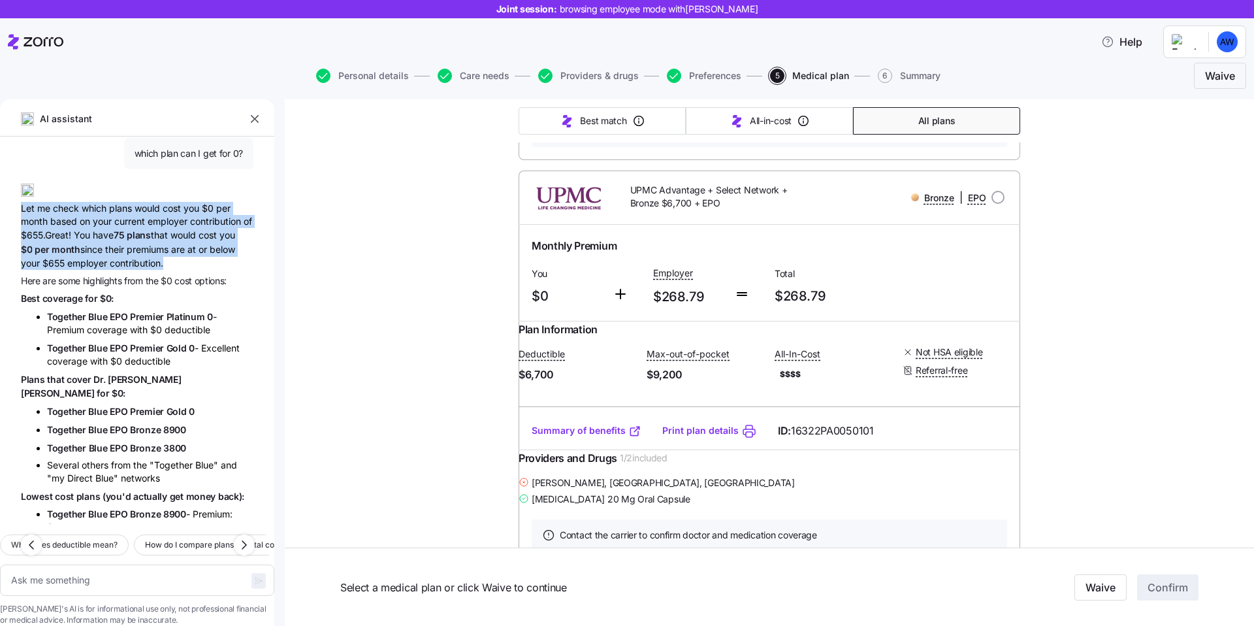
click at [153, 233] on div "Let me check which plans would cost you $0 per month based on your current empl…" at bounding box center [137, 221] width 233 height 97
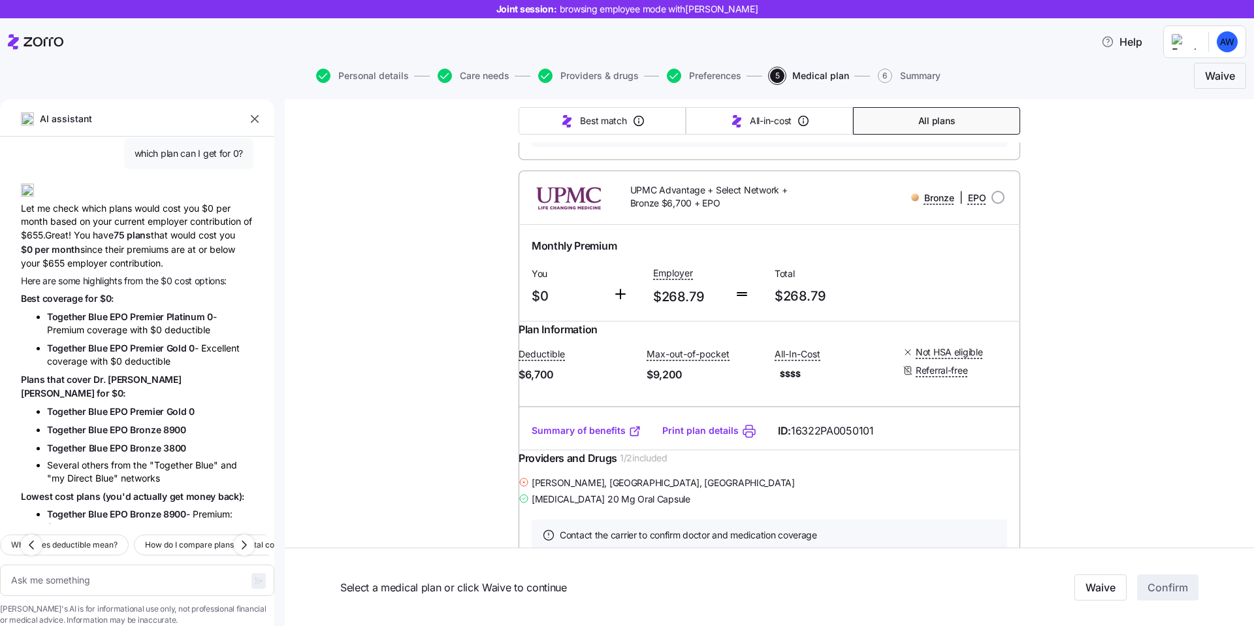
click at [153, 233] on div "Let me check which plans would cost you $0 per month based on your current empl…" at bounding box center [137, 221] width 233 height 97
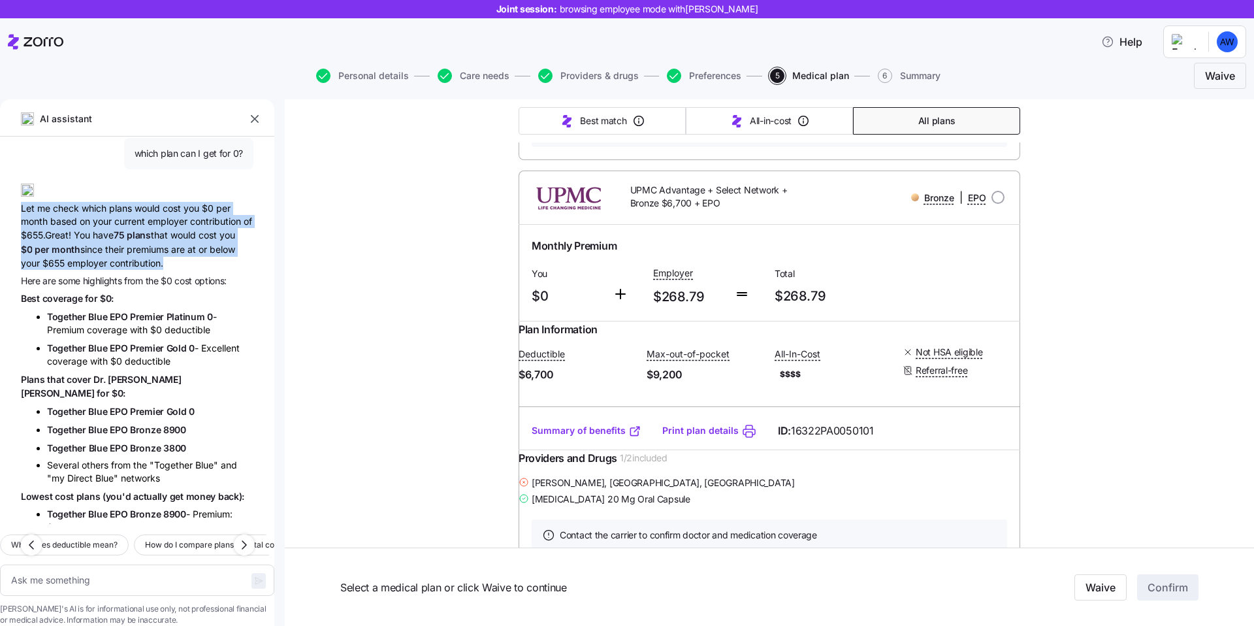
click at [91, 233] on div "Let me check which plans would cost you $0 per month based on your current empl…" at bounding box center [137, 221] width 233 height 97
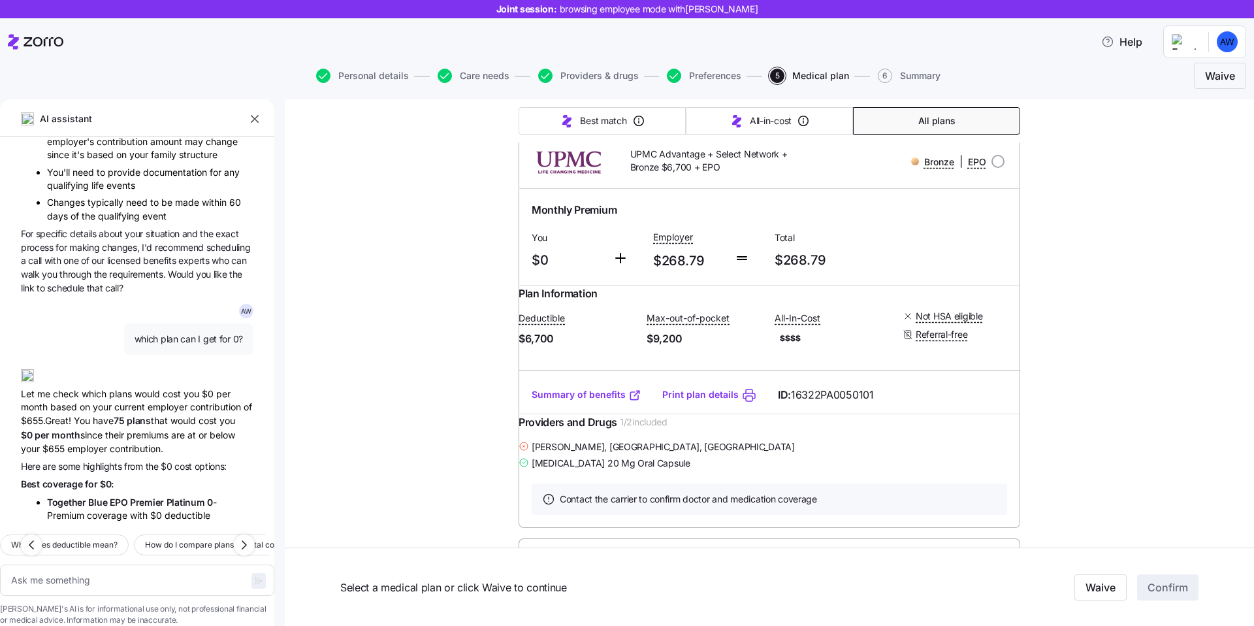
scroll to position [1299, 0]
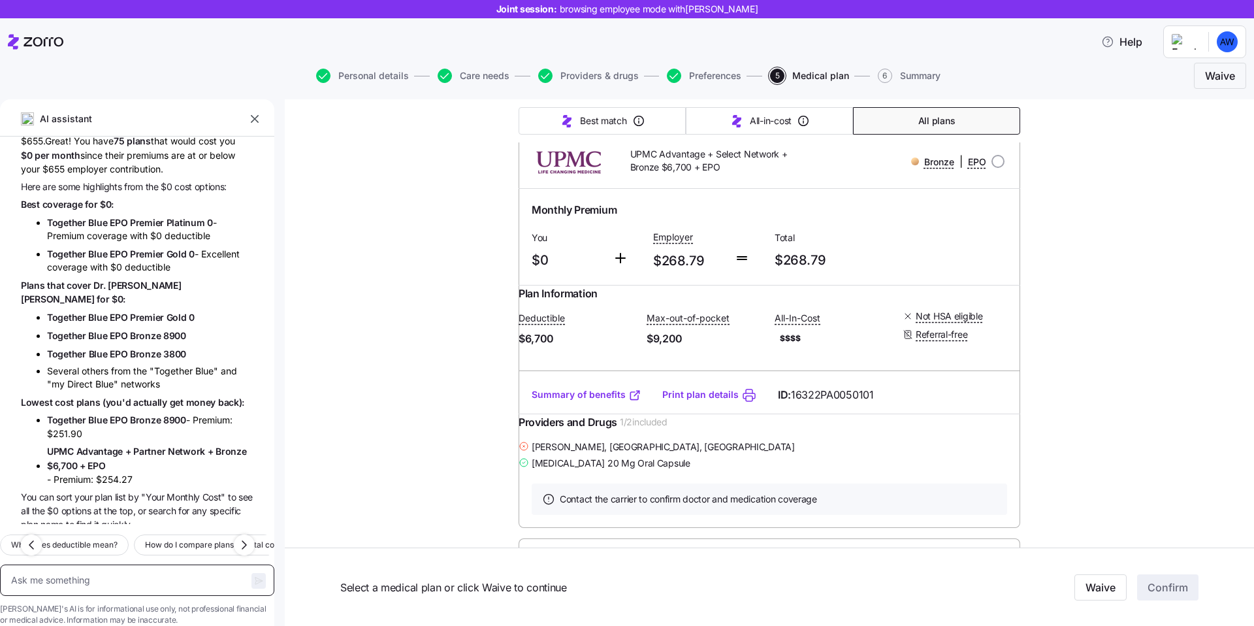
click at [114, 564] on textarea at bounding box center [137, 579] width 274 height 31
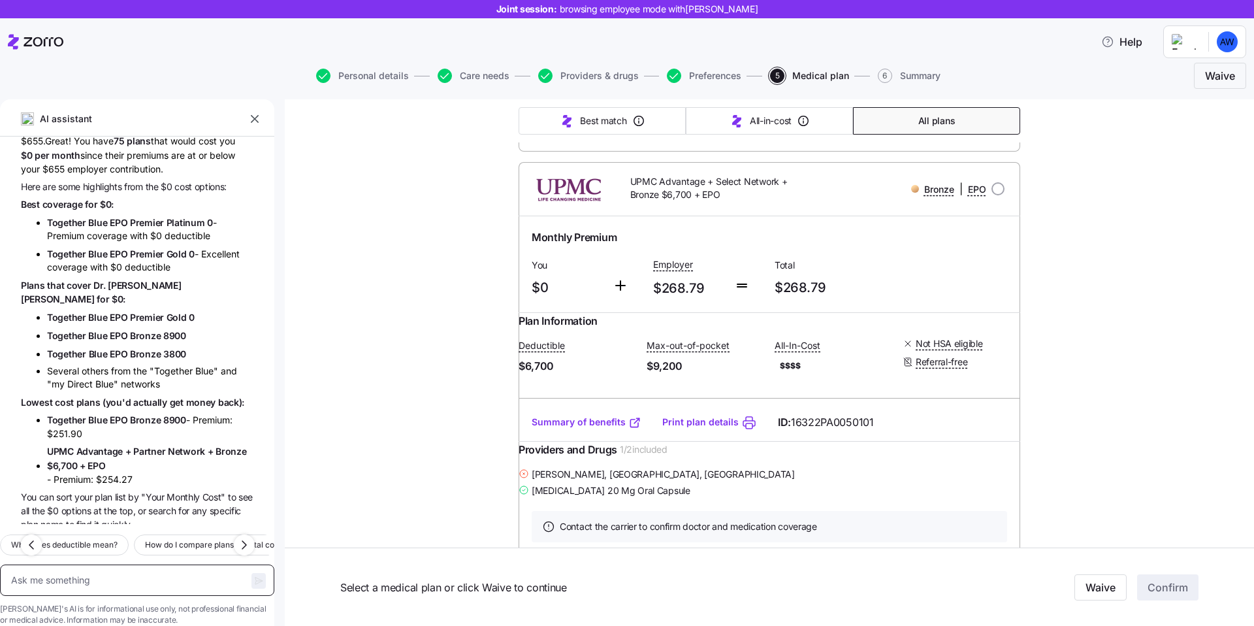
type textarea "x"
type textarea "w"
type textarea "x"
type textarea "wh"
type textarea "x"
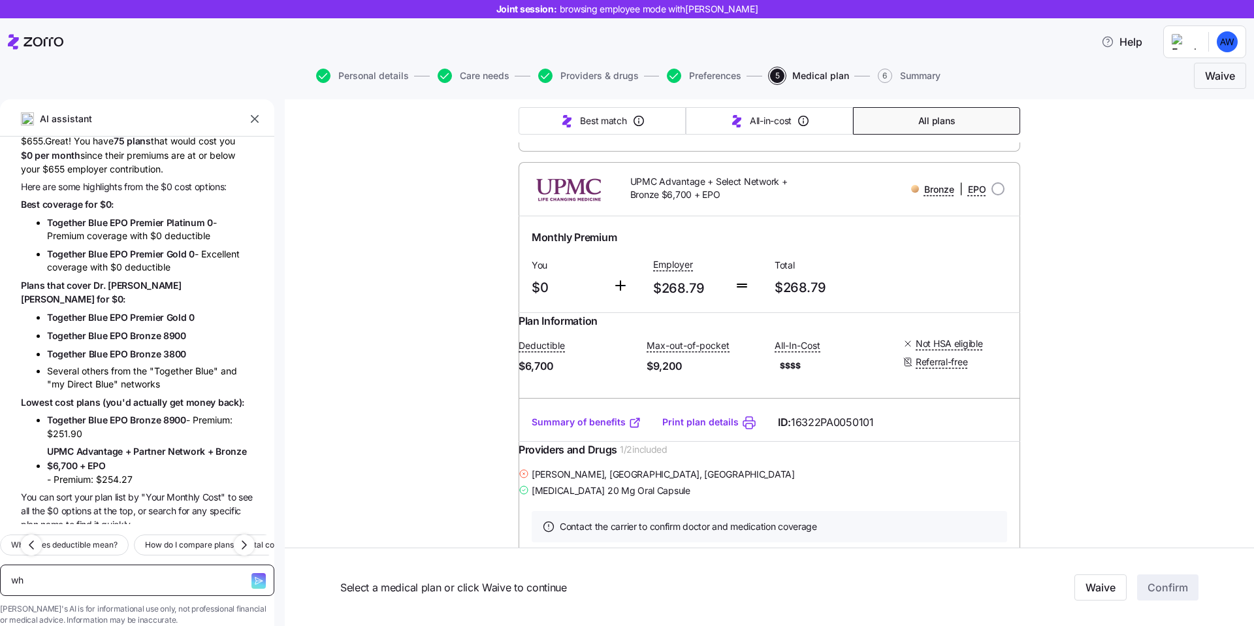
type textarea "whi"
type textarea "x"
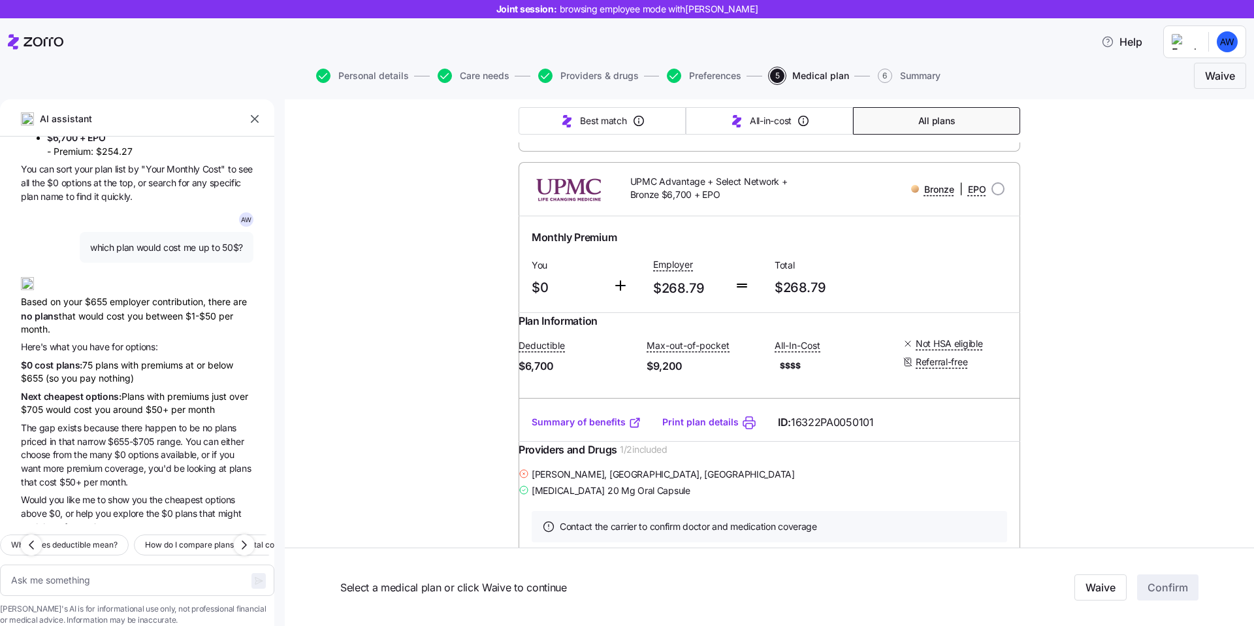
scroll to position [1630, 0]
click at [133, 387] on div "Next cheapest options: Plans with premiums just over $705 would cost you around…" at bounding box center [137, 400] width 233 height 27
click at [159, 387] on div "Next cheapest options: Plans with premiums just over $705 would cost you around…" at bounding box center [137, 400] width 233 height 27
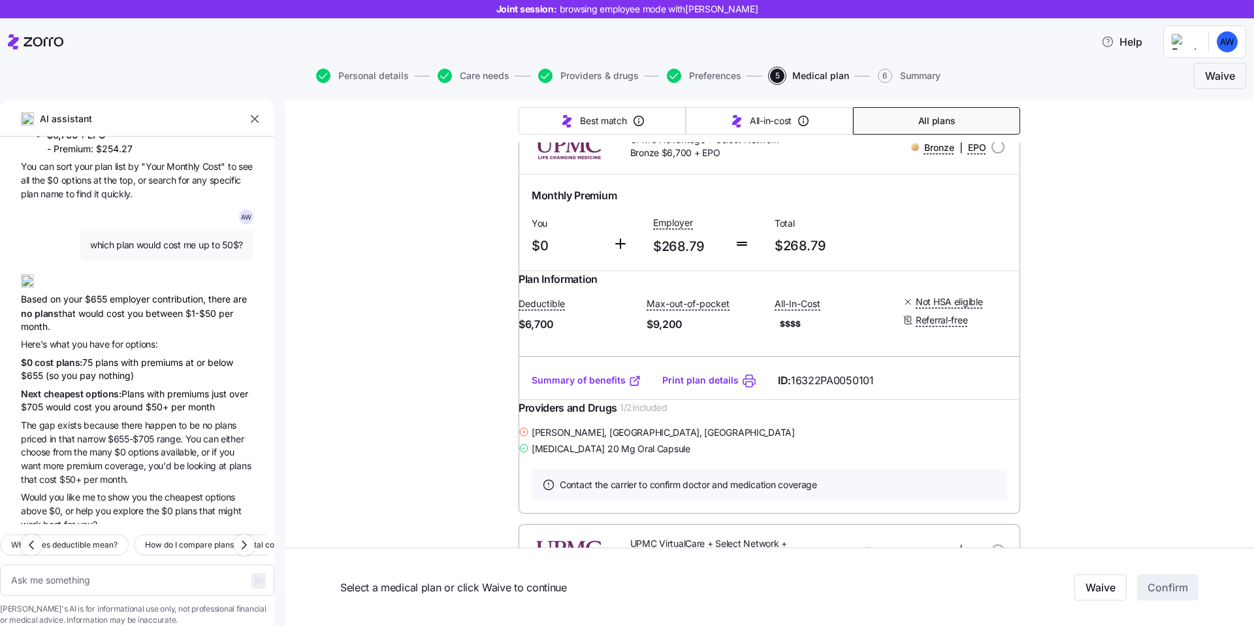
click at [103, 460] on span "premium" at bounding box center [86, 465] width 38 height 11
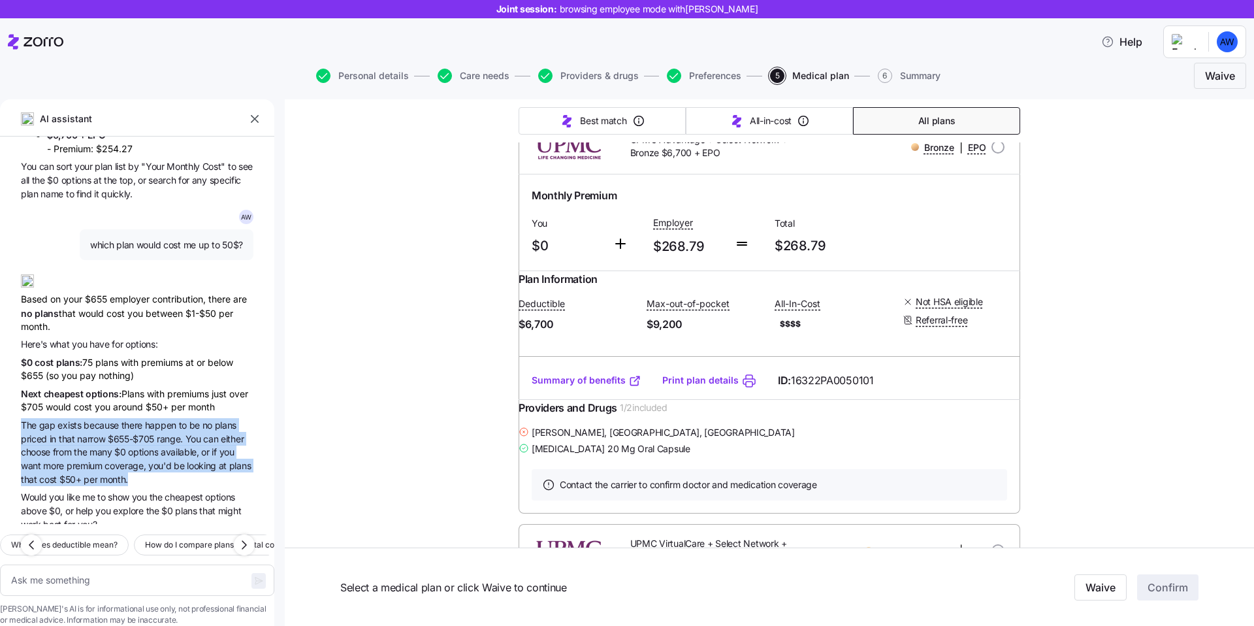
click at [84, 419] on span "because" at bounding box center [102, 424] width 37 height 11
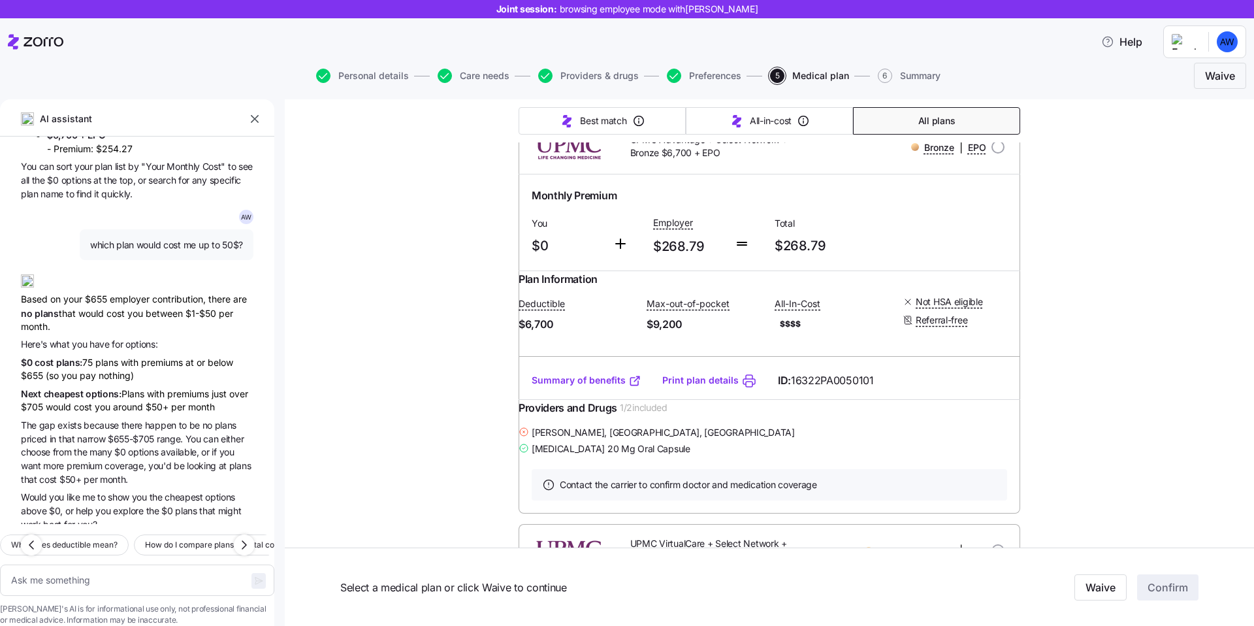
click at [83, 388] on span "cheapest" at bounding box center [65, 393] width 42 height 11
click at [135, 446] on span "options" at bounding box center [144, 451] width 32 height 11
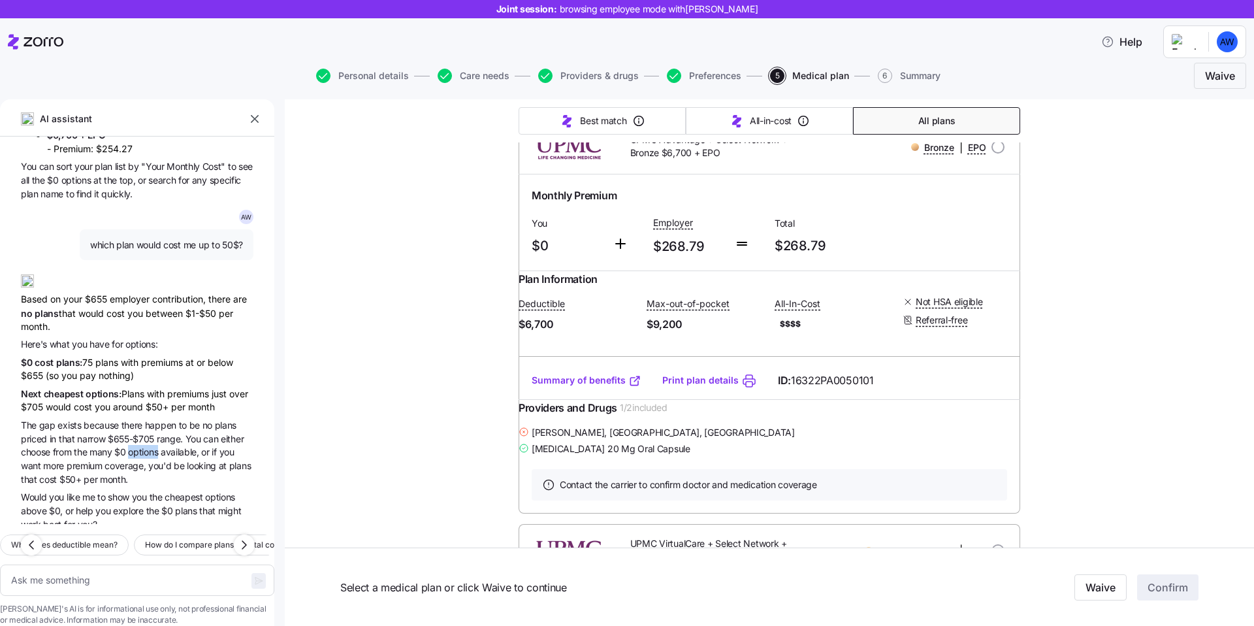
click at [135, 446] on span "options" at bounding box center [144, 451] width 32 height 11
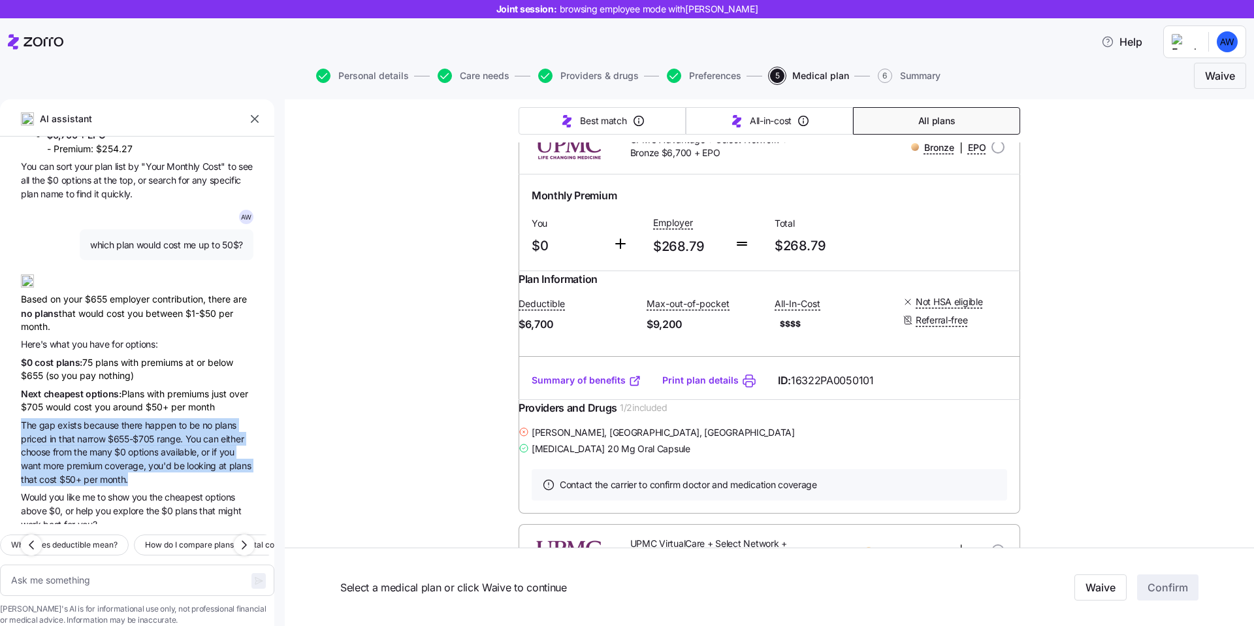
click at [164, 433] on span "range." at bounding box center [171, 438] width 29 height 11
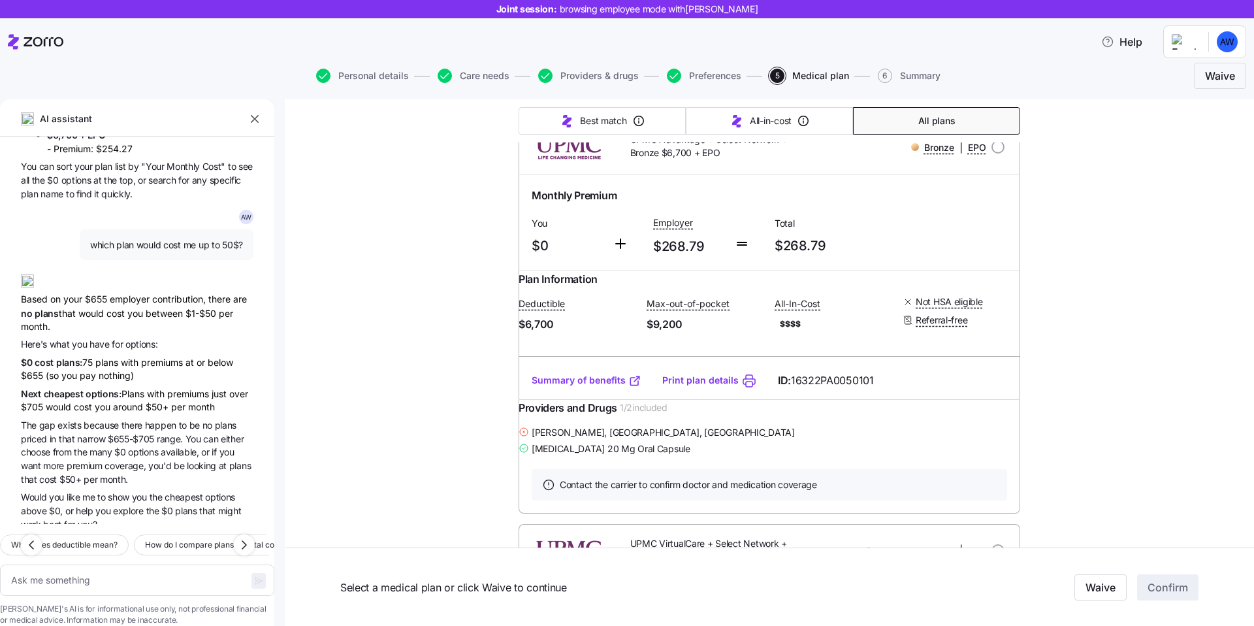
click at [164, 433] on span "range." at bounding box center [171, 438] width 29 height 11
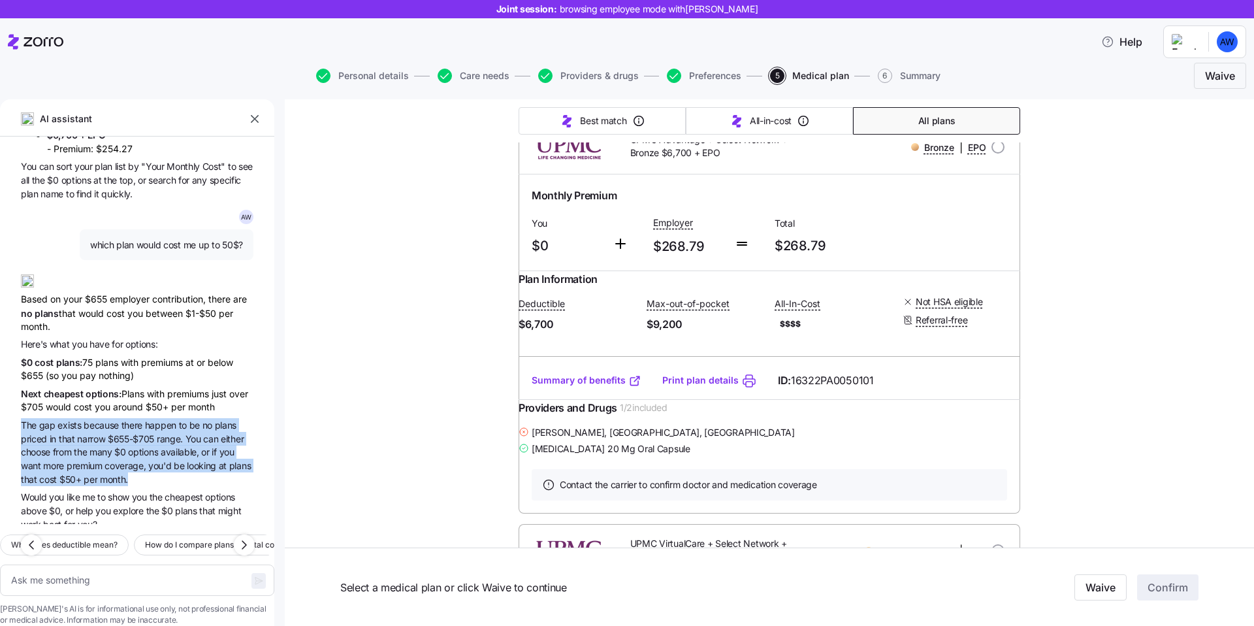
click at [118, 433] on span "$655-$705" at bounding box center [132, 438] width 49 height 11
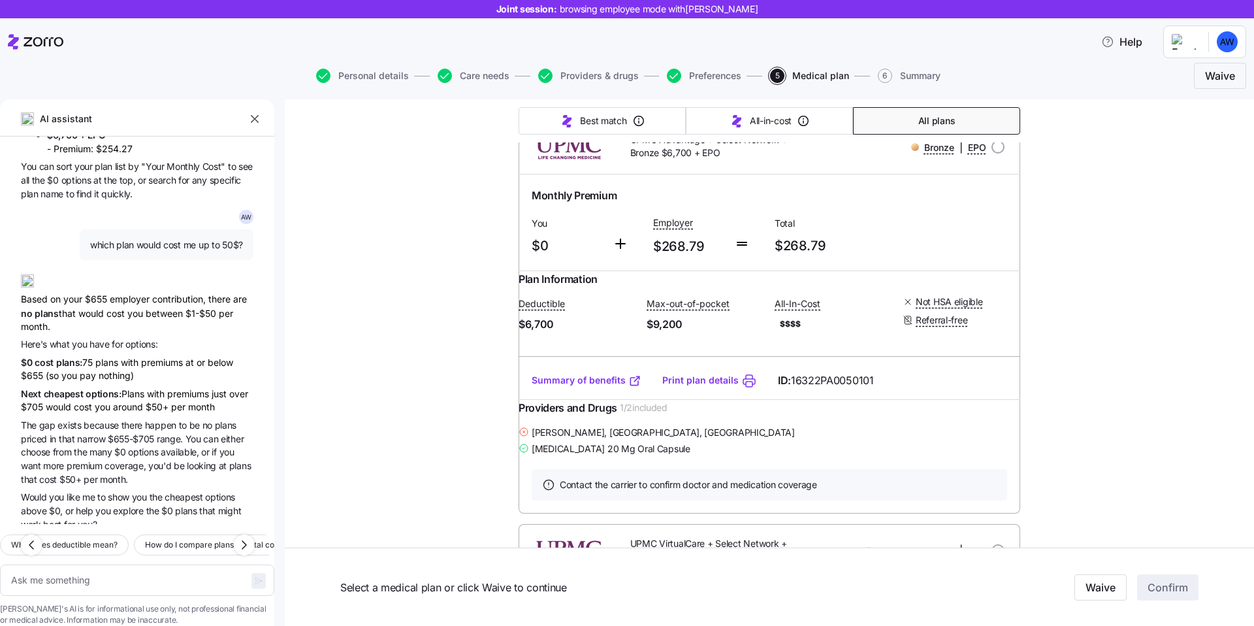
click at [118, 433] on span "$655-$705" at bounding box center [132, 438] width 49 height 11
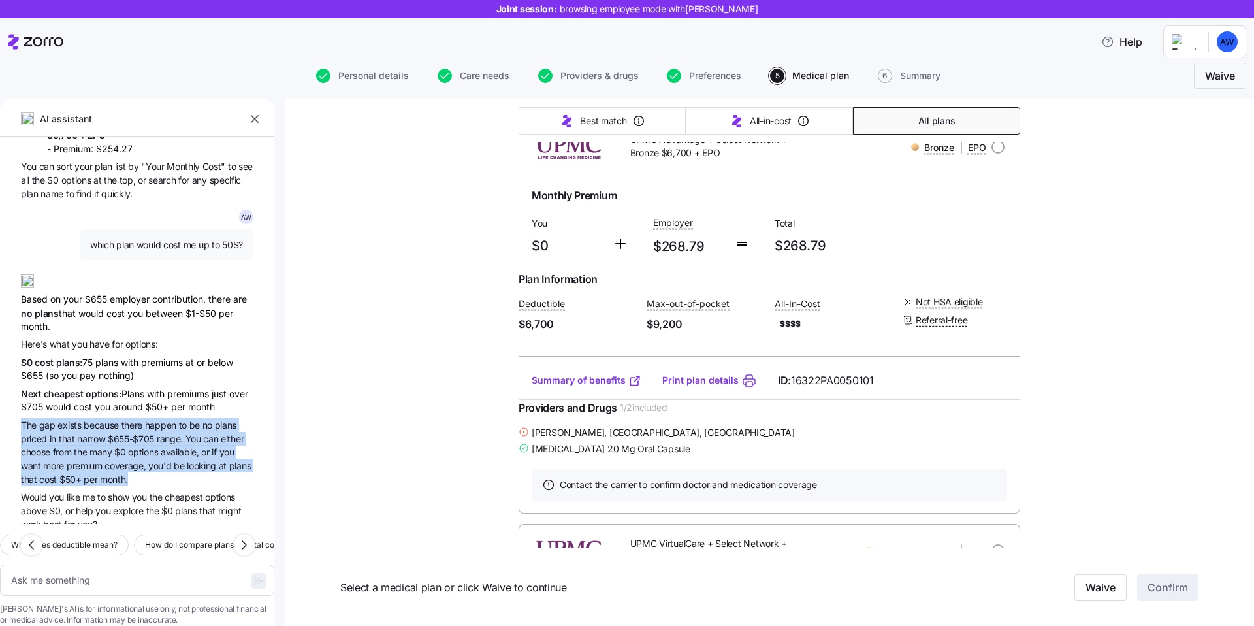
click at [82, 433] on span "narrow" at bounding box center [92, 438] width 31 height 11
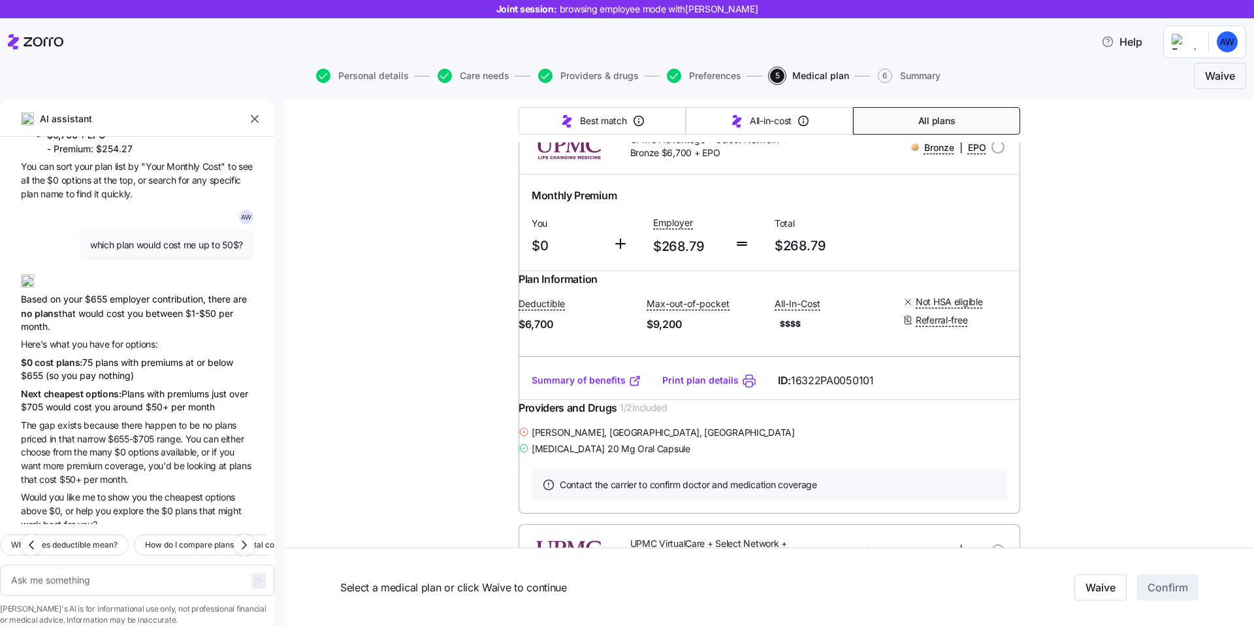
click at [108, 446] on span "many" at bounding box center [101, 451] width 25 height 11
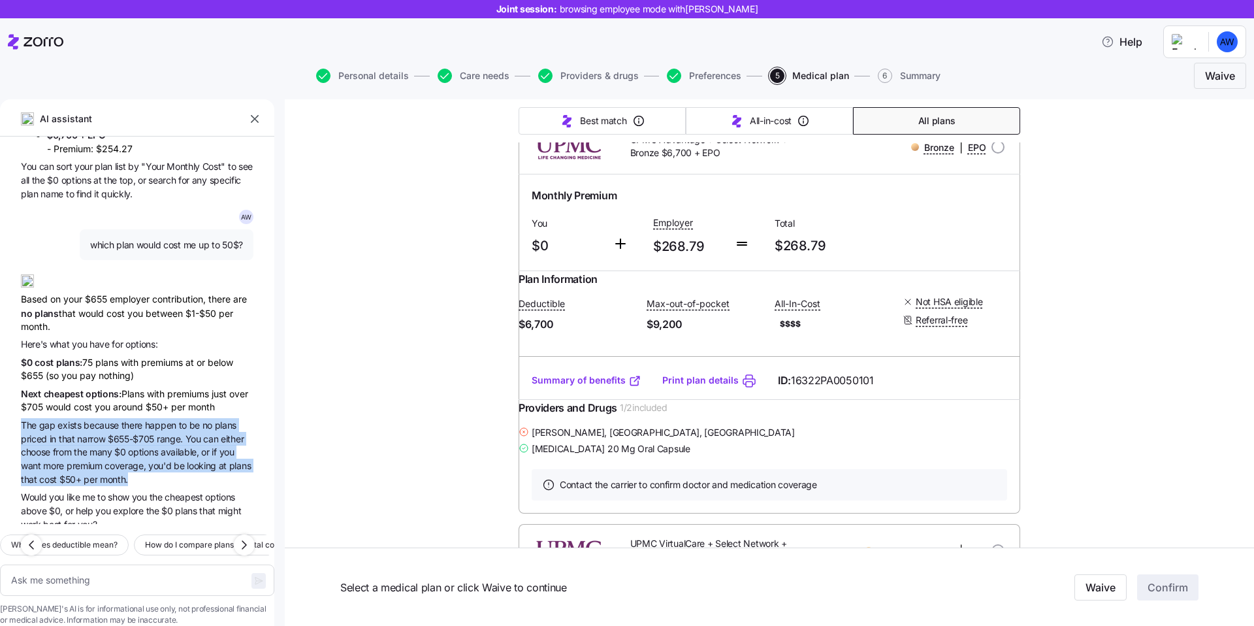
click at [167, 446] on span "available," at bounding box center [181, 451] width 41 height 11
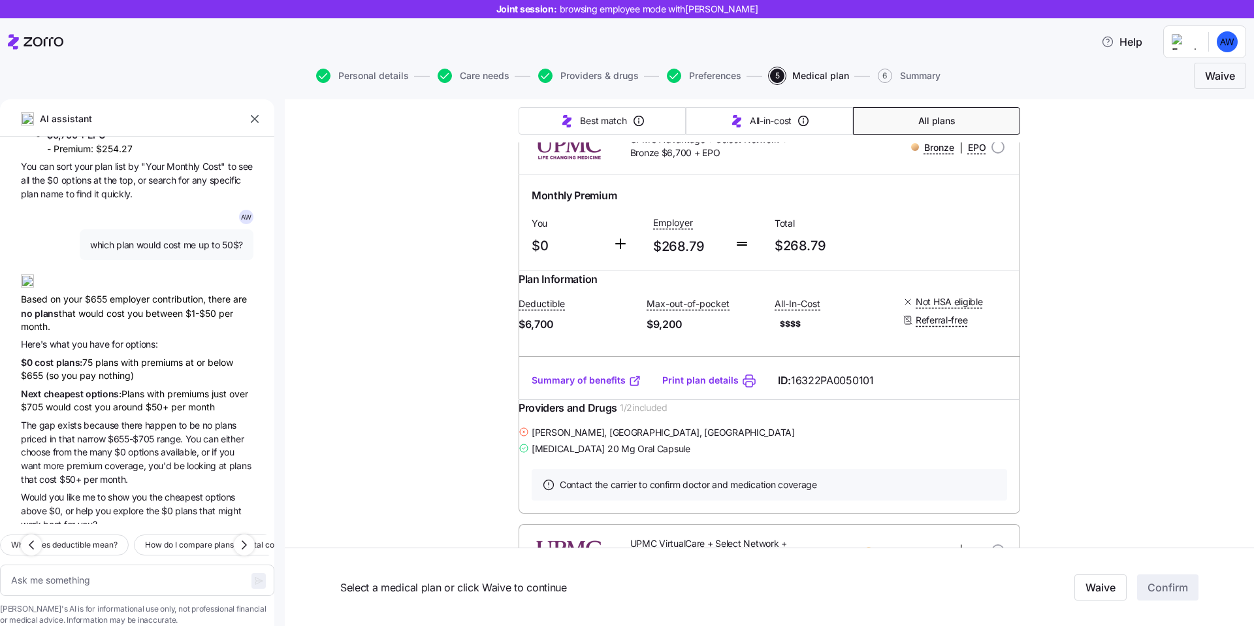
scroll to position [1819, 0]
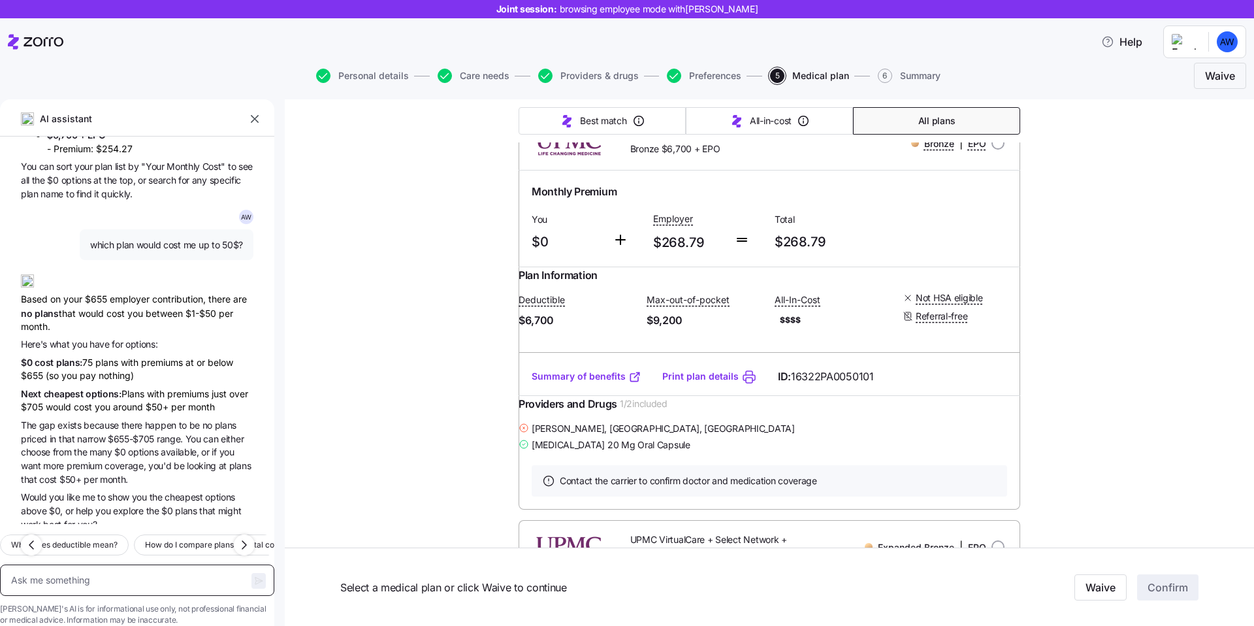
click at [125, 564] on textarea at bounding box center [137, 579] width 274 height 31
click at [239, 537] on icon "button" at bounding box center [244, 545] width 16 height 16
click at [150, 538] on span "How do I compare plans by total cost?" at bounding box center [80, 544] width 140 height 13
click at [251, 565] on div at bounding box center [262, 580] width 22 height 30
click at [253, 575] on icon "button" at bounding box center [258, 580] width 10 height 10
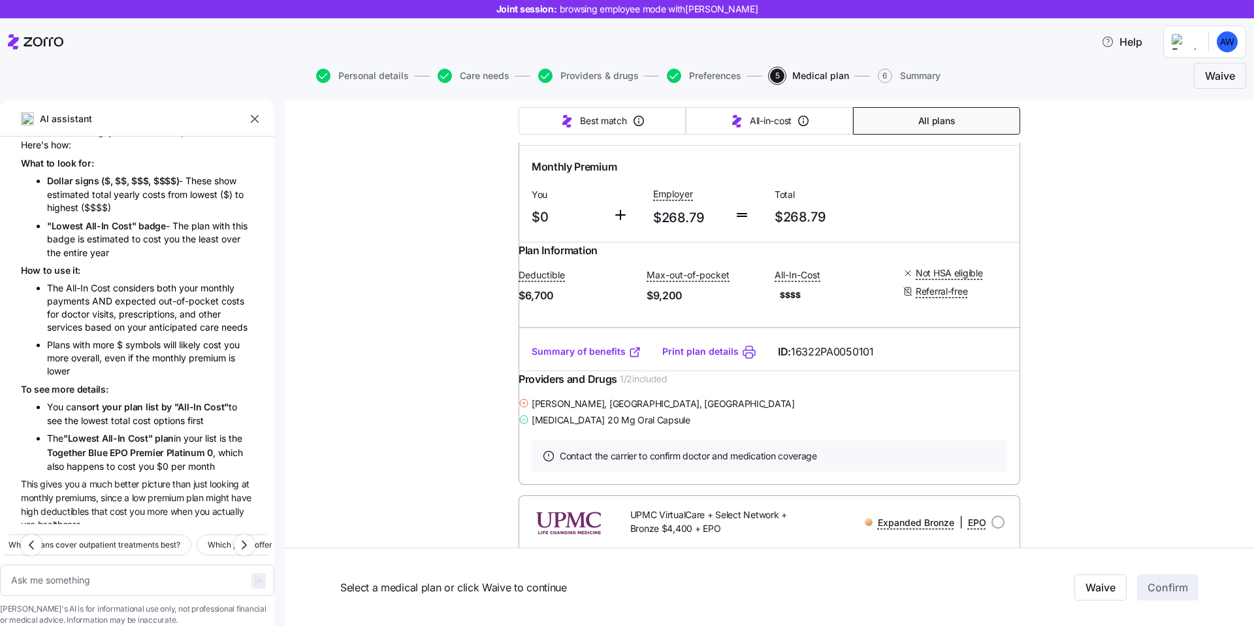
scroll to position [1845, 0]
click at [102, 564] on textarea at bounding box center [137, 579] width 274 height 31
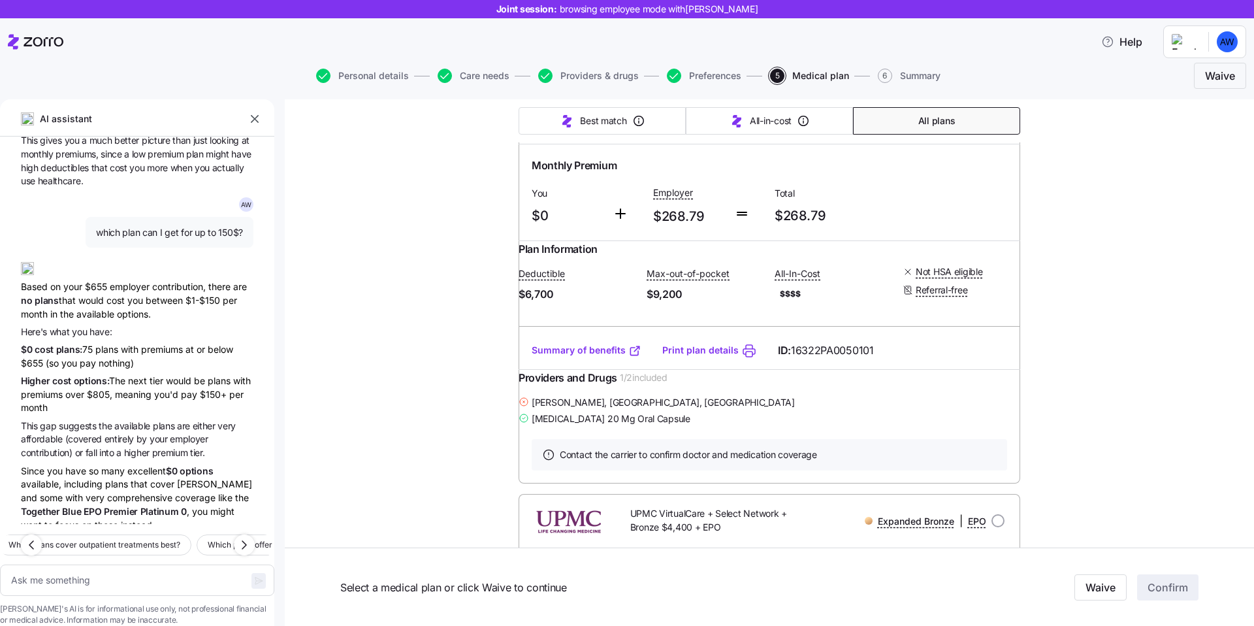
scroll to position [2517, 0]
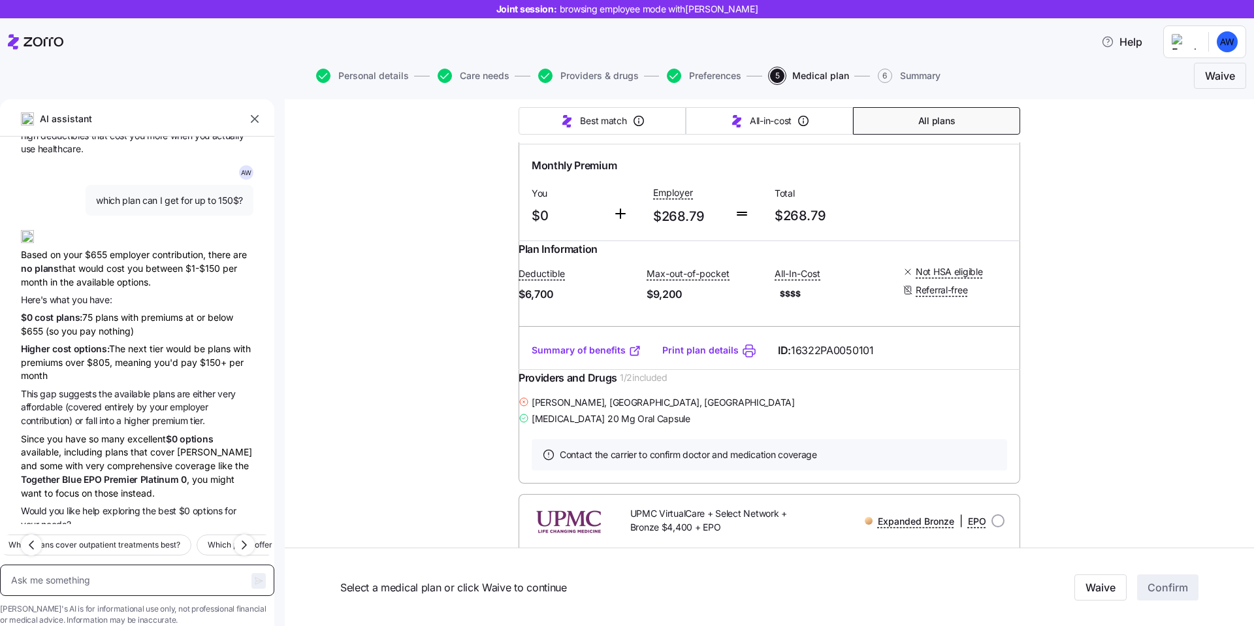
click at [122, 564] on textarea at bounding box center [137, 579] width 274 height 31
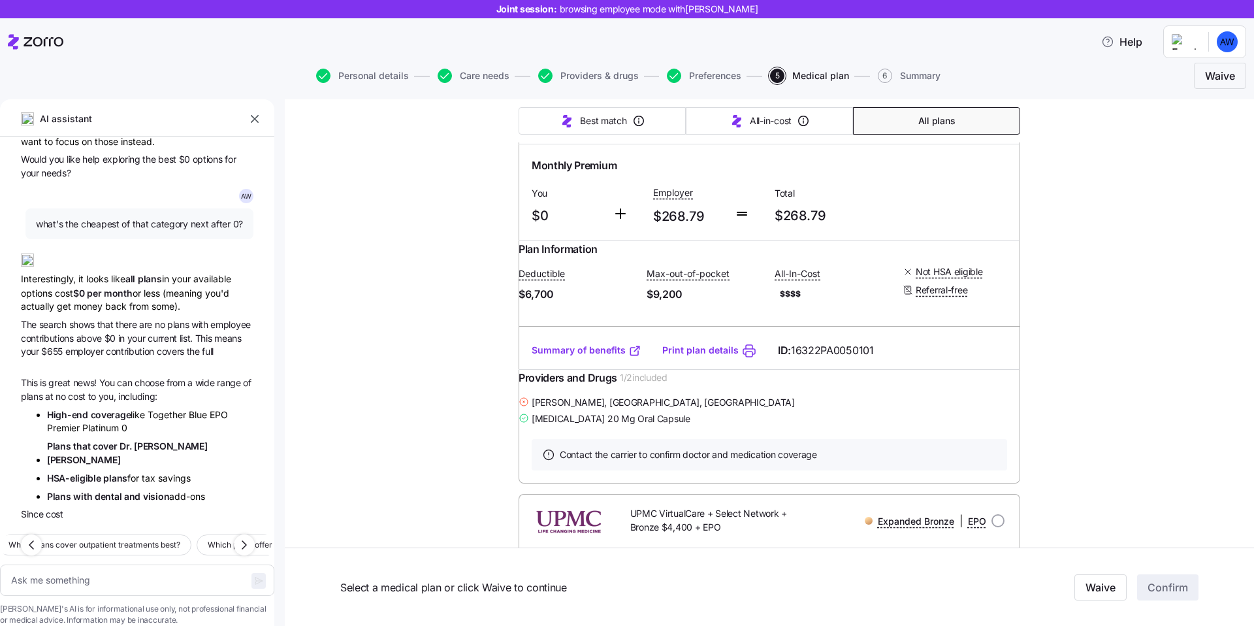
scroll to position [2885, 0]
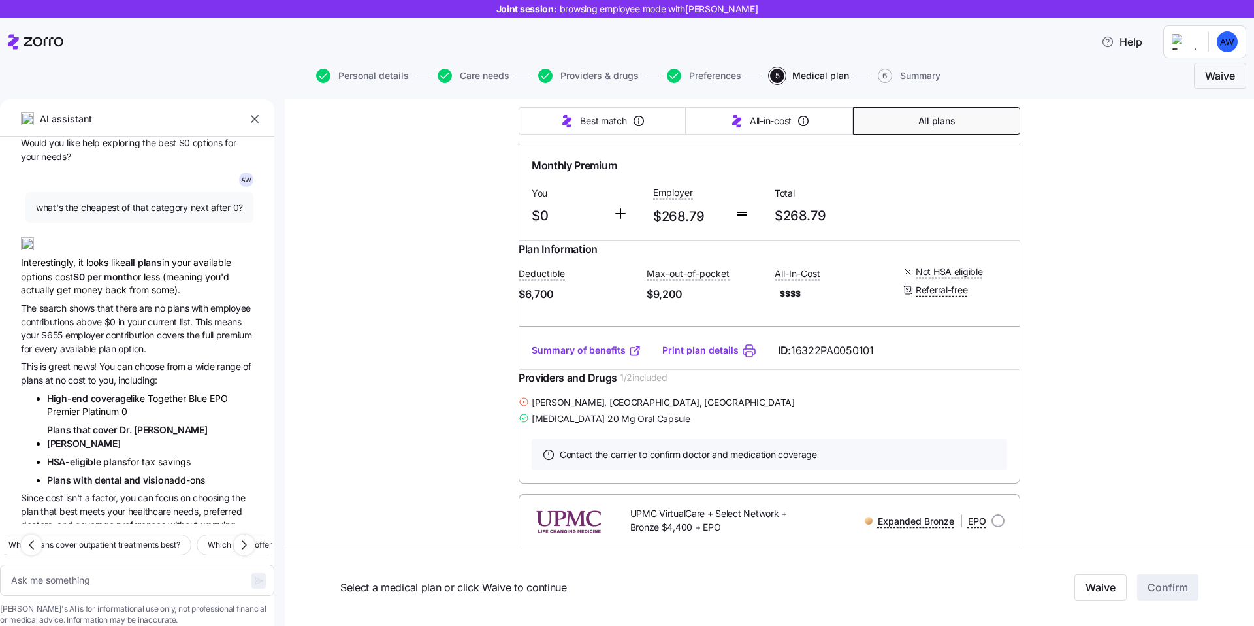
click at [105, 316] on span "above" at bounding box center [90, 321] width 28 height 11
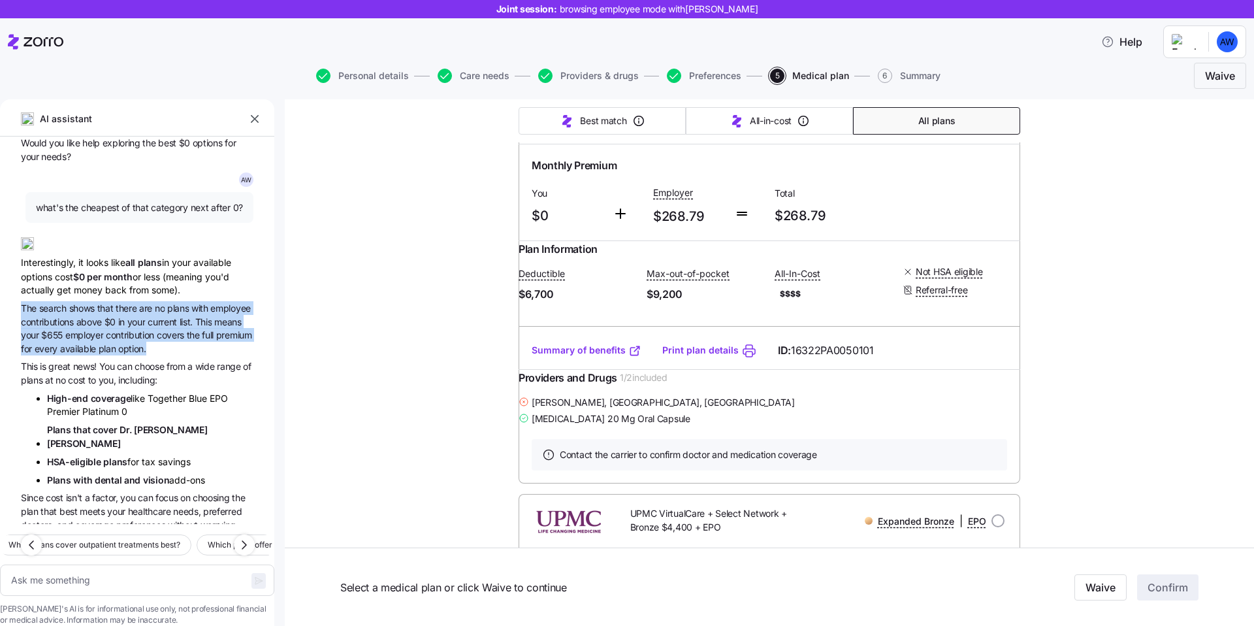
click at [105, 316] on span "above" at bounding box center [90, 321] width 28 height 11
click at [157, 329] on span "contribution" at bounding box center [131, 334] width 51 height 11
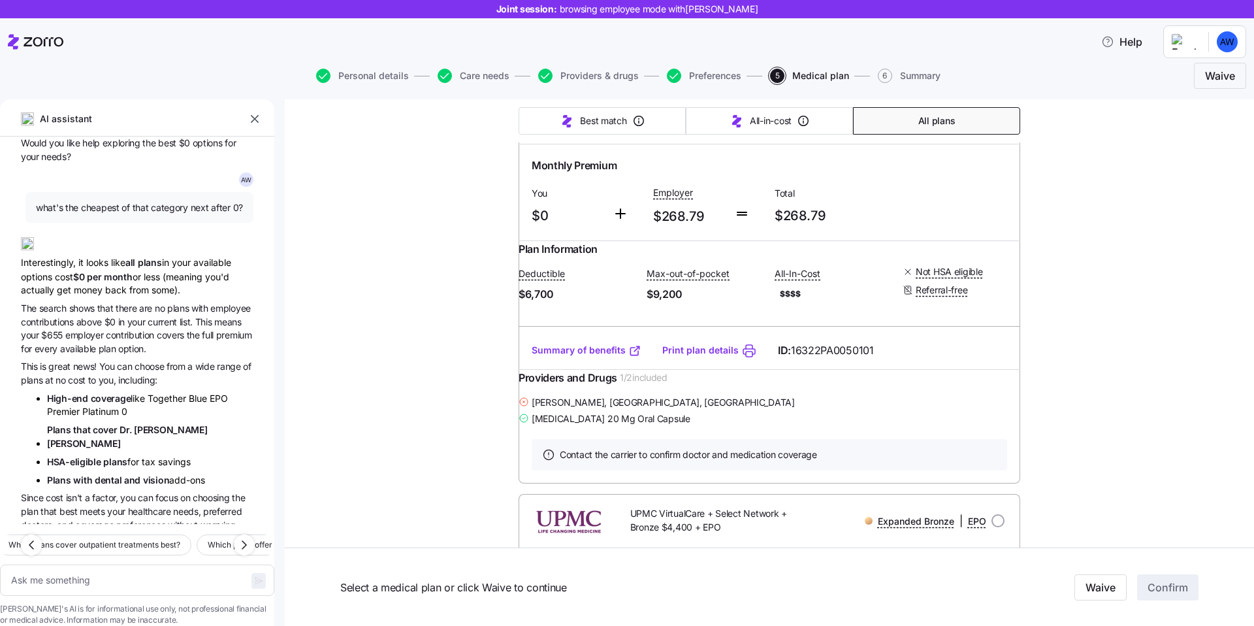
click at [111, 227] on div "Interestingly, it looks like all plans in your available options cost $0 per mo…" at bounding box center [137, 262] width 233 height 71
click at [112, 271] on span "$0 per month" at bounding box center [102, 276] width 59 height 11
click at [130, 270] on div "A W Which plans include my doctor, [PERSON_NAME], and have the lowest deductibl…" at bounding box center [137, 330] width 274 height 387
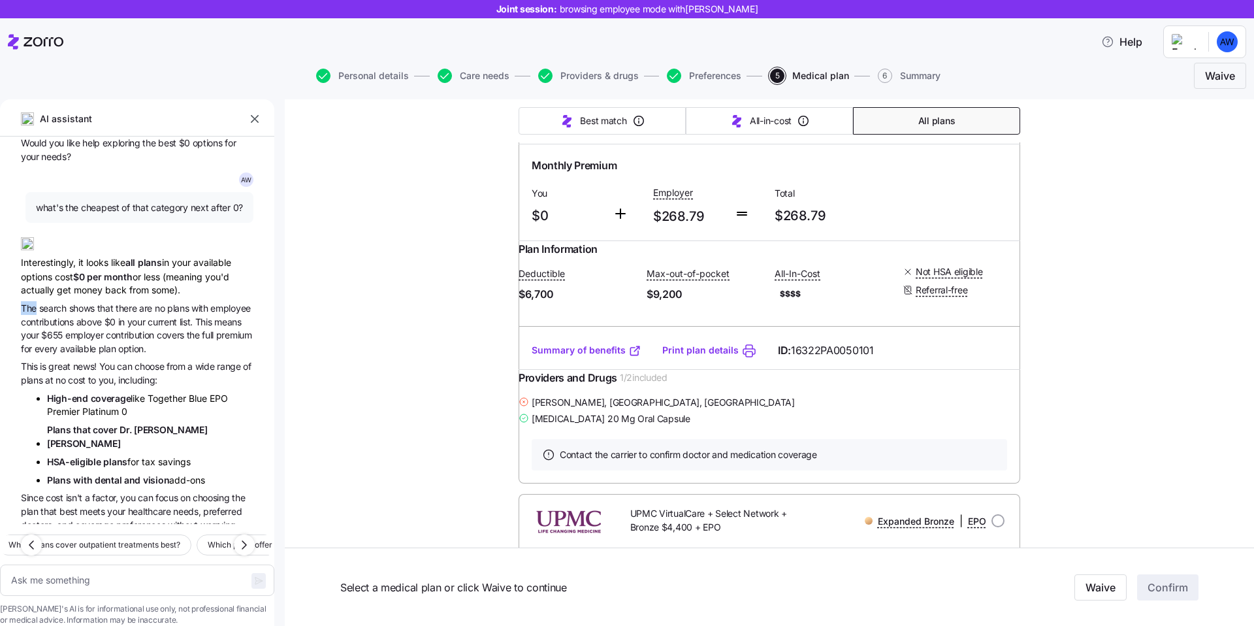
click at [130, 270] on div "A W Which plans include my doctor, [PERSON_NAME], and have the lowest deductibl…" at bounding box center [137, 330] width 274 height 387
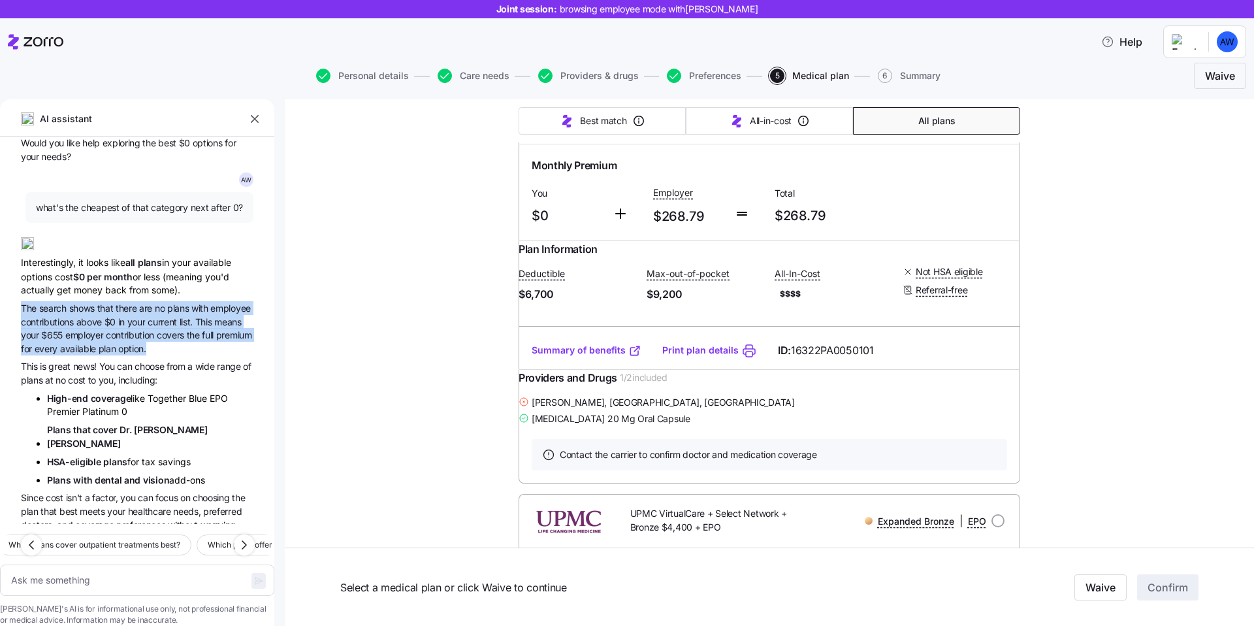
click at [169, 244] on div "Interestingly, it looks like all plans in your available options cost $0 per mo…" at bounding box center [137, 262] width 233 height 71
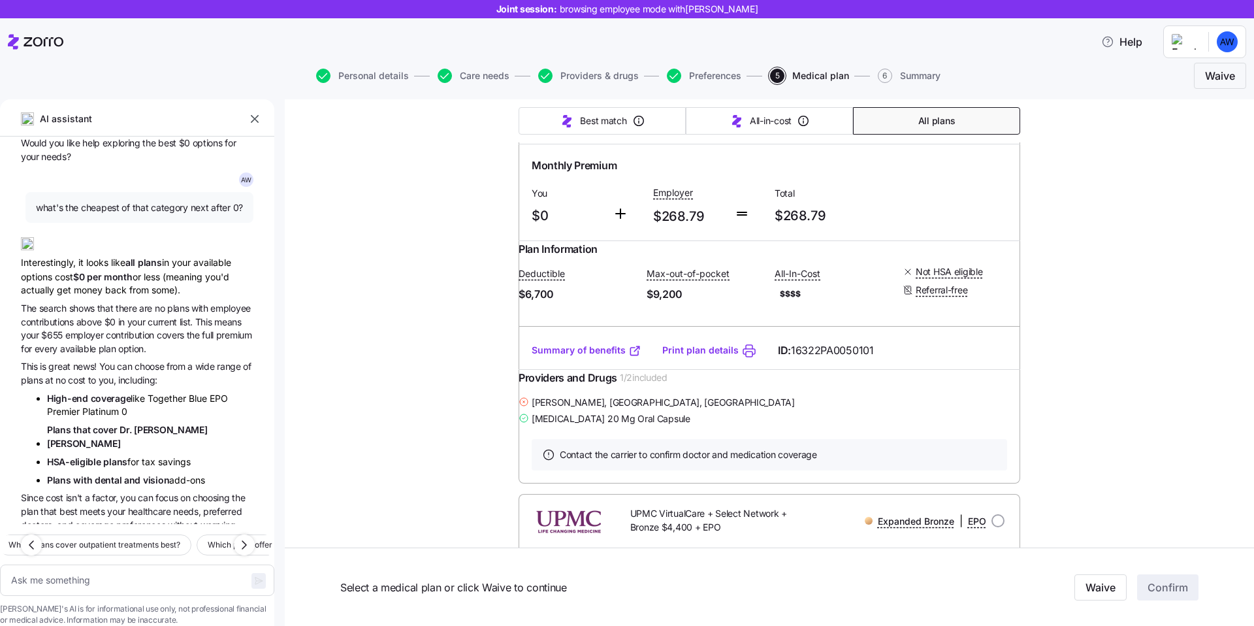
click at [169, 244] on div "Interestingly, it looks like all plans in your available options cost $0 per mo…" at bounding box center [137, 262] width 233 height 71
click at [131, 271] on span "$0 per month" at bounding box center [102, 276] width 59 height 11
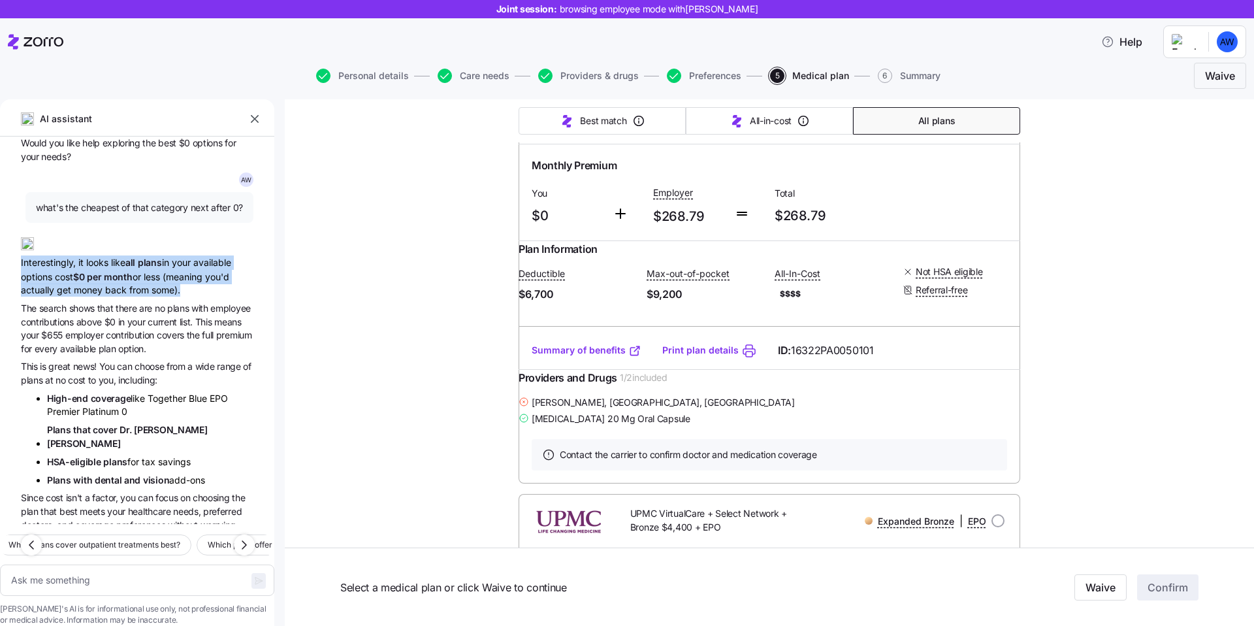
click at [157, 265] on div "Interestingly, it looks like all plans in your available options cost $0 per mo…" at bounding box center [137, 262] width 233 height 71
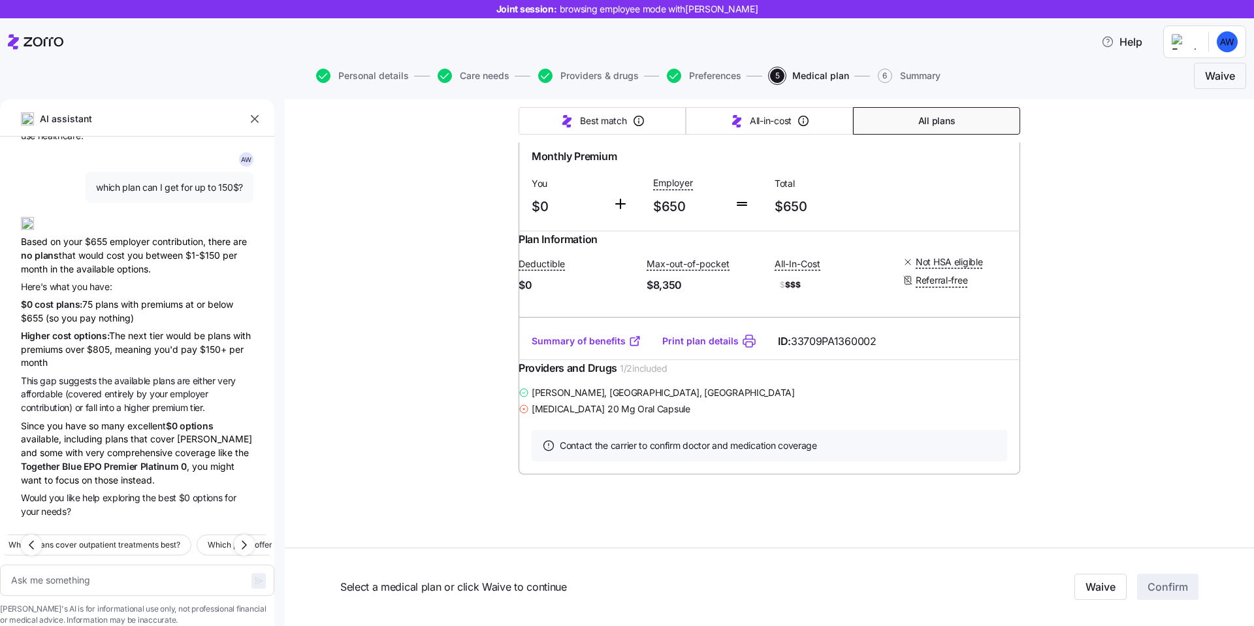
scroll to position [2518, 0]
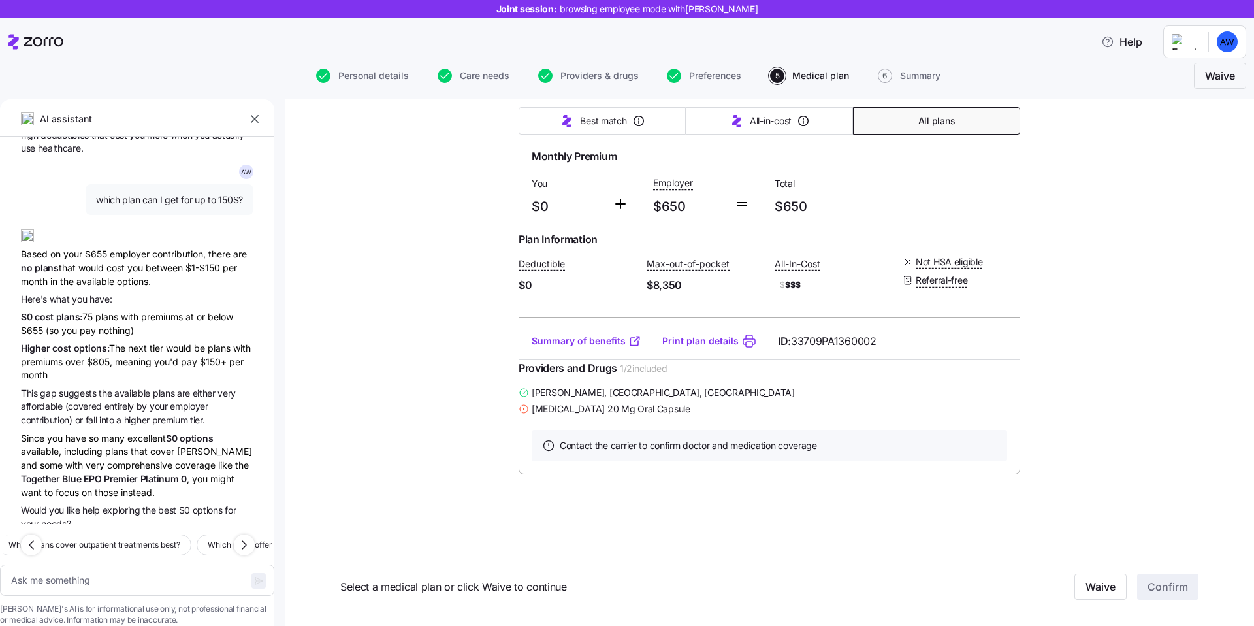
click at [194, 193] on span "which plan can I get for up to 150$?" at bounding box center [169, 199] width 147 height 13
copy span "which plan can I get for up to 150$?"
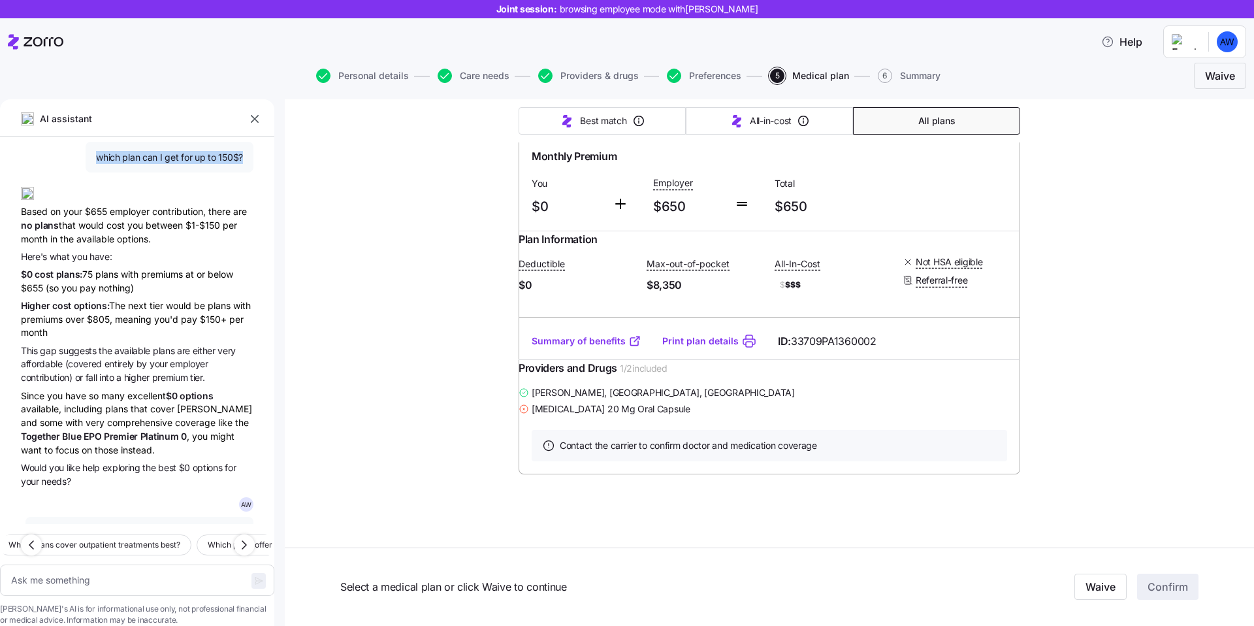
scroll to position [2560, 0]
click at [143, 389] on div "Since you have so many excellent $0 options available, including plans that cov…" at bounding box center [137, 423] width 233 height 68
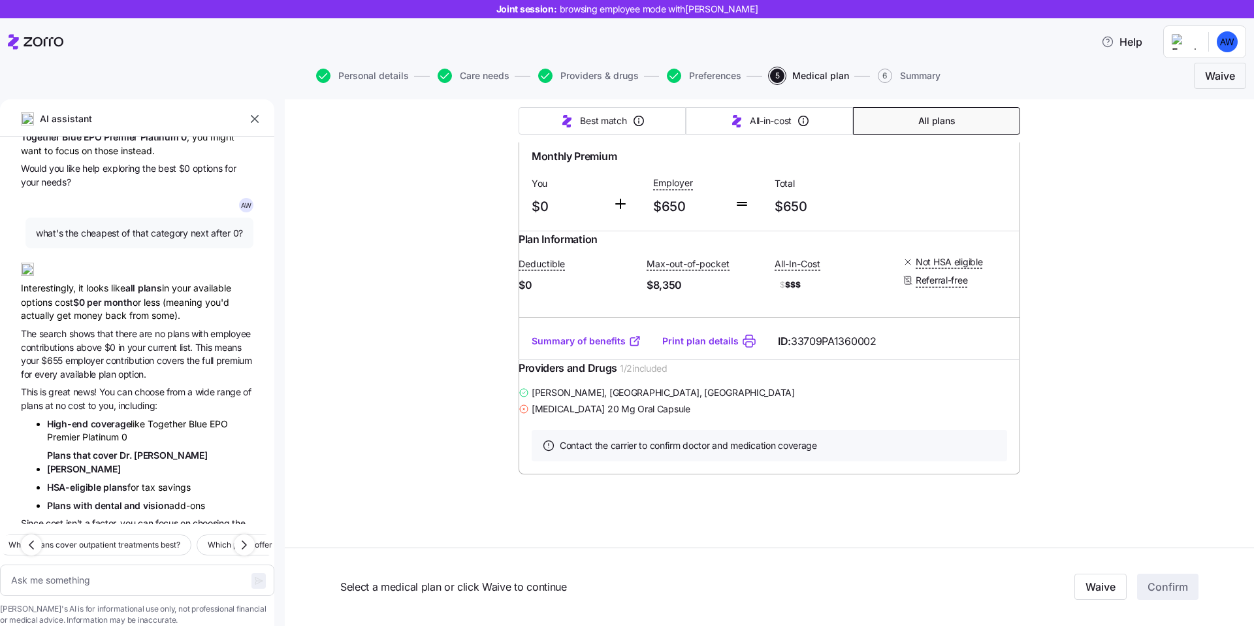
scroll to position [2850, 0]
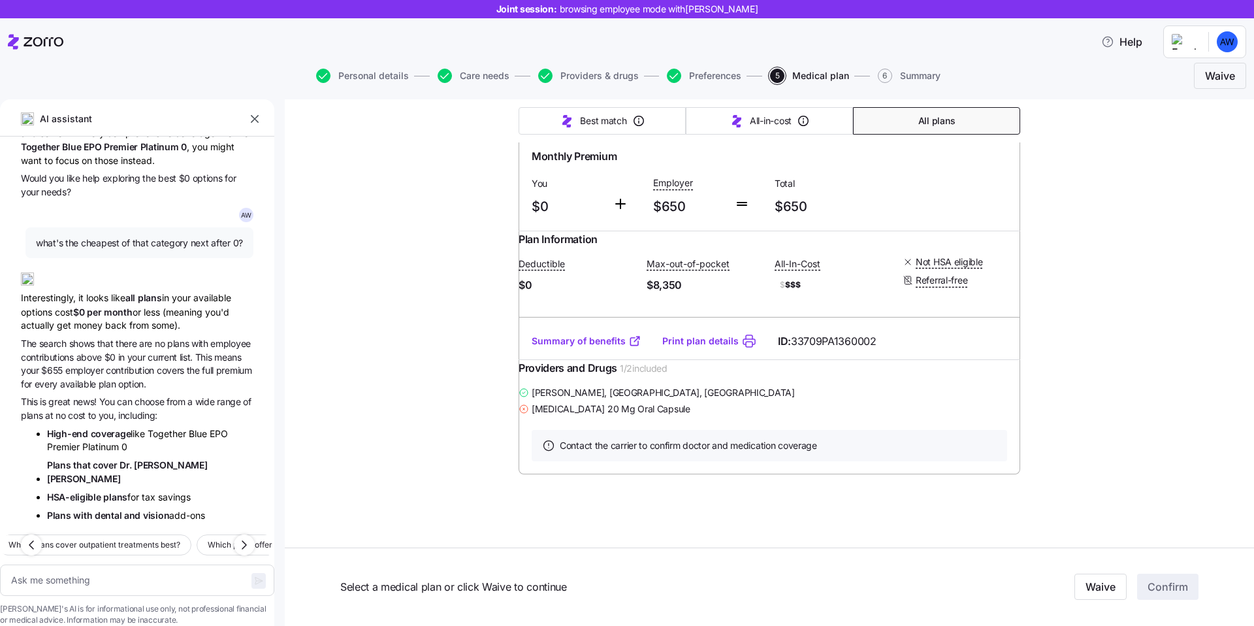
click at [125, 236] on span "what's the cheapest of that category next after 0?" at bounding box center [139, 242] width 207 height 13
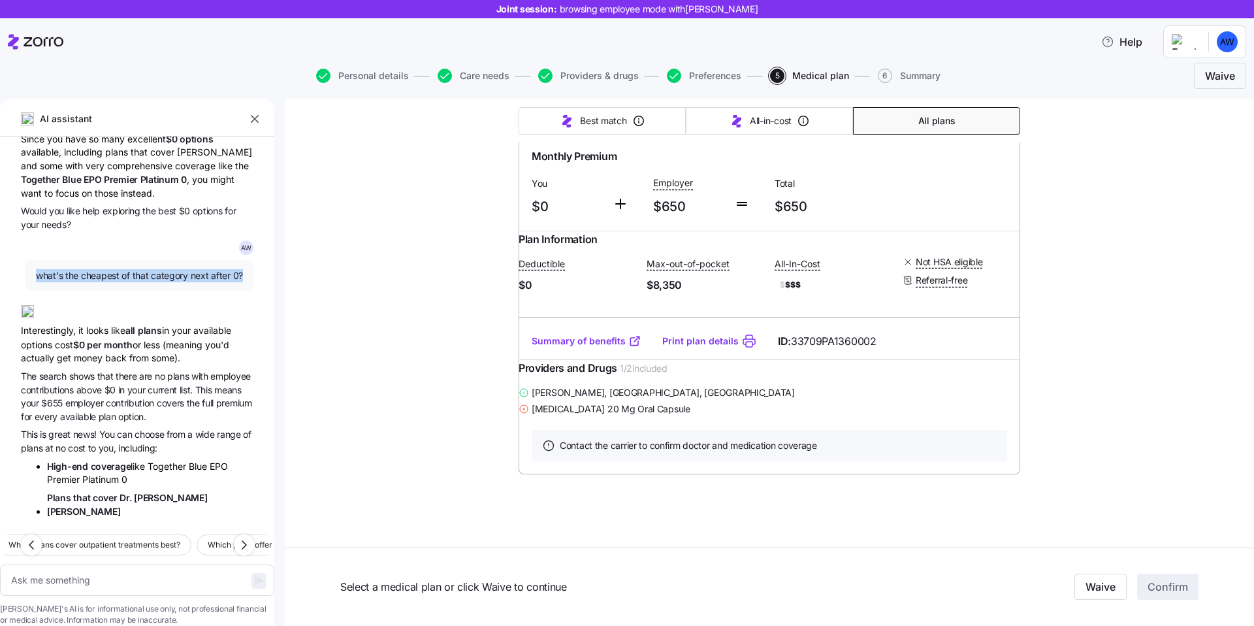
scroll to position [2862, 0]
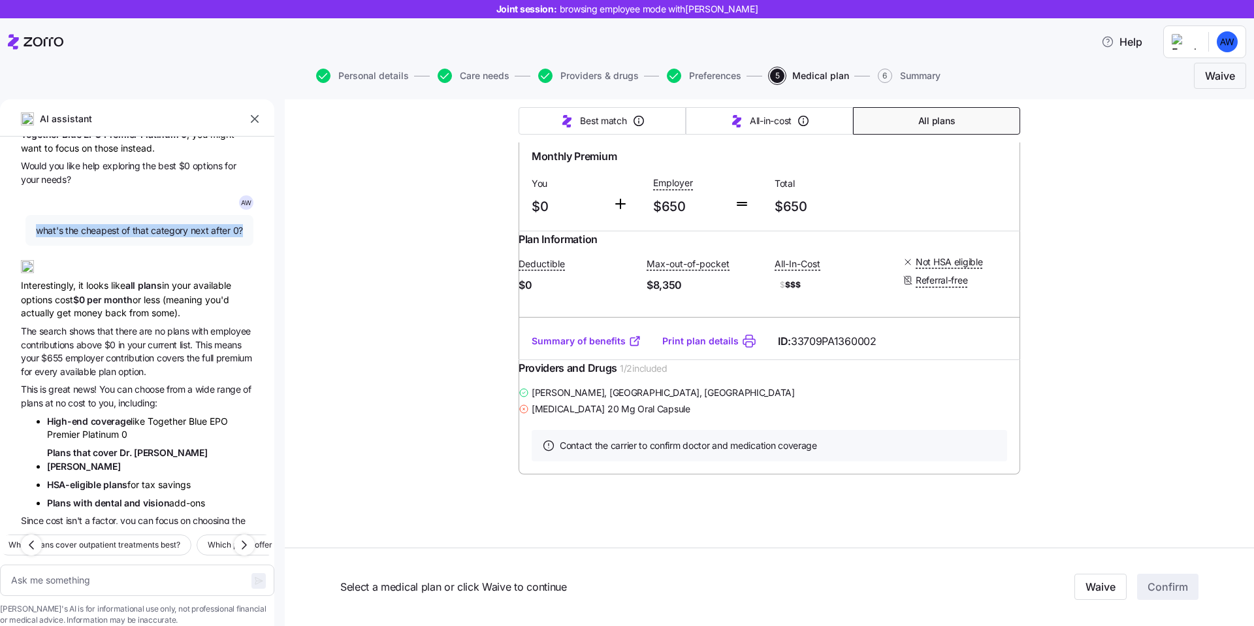
click at [140, 224] on span "what's the cheapest of that category next after 0?" at bounding box center [139, 230] width 207 height 13
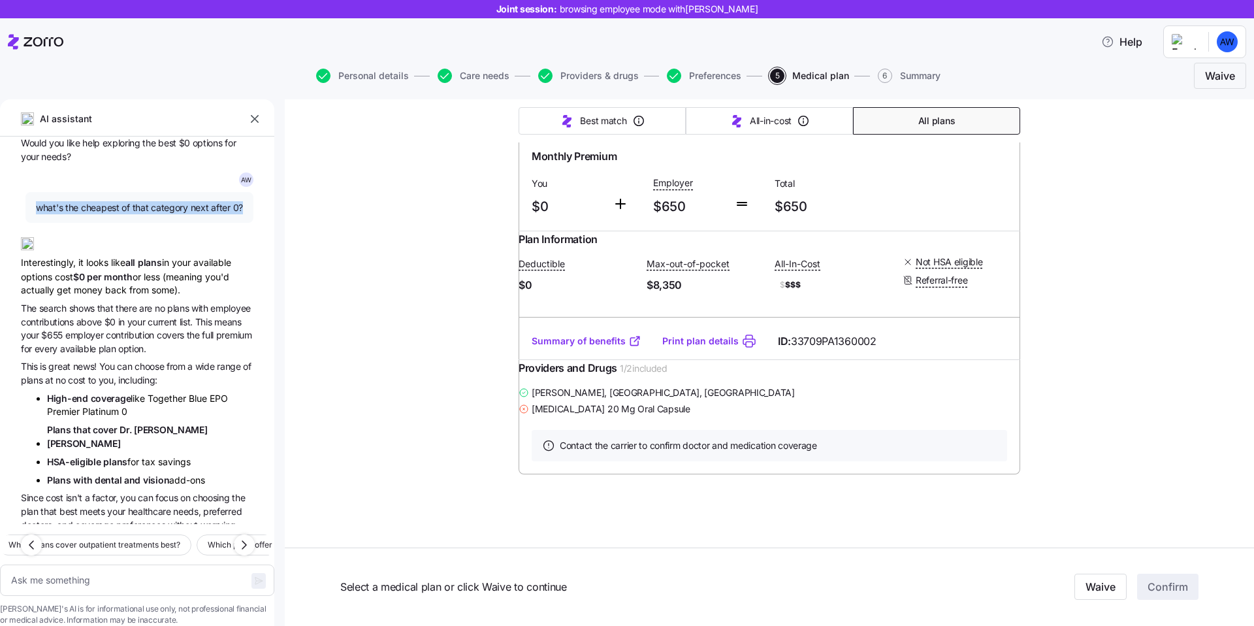
scroll to position [32758, 0]
click at [247, 537] on icon "button" at bounding box center [244, 545] width 16 height 16
click at [124, 538] on span "Which plans offer the best coverage for chronic conditions?" at bounding box center [117, 544] width 219 height 13
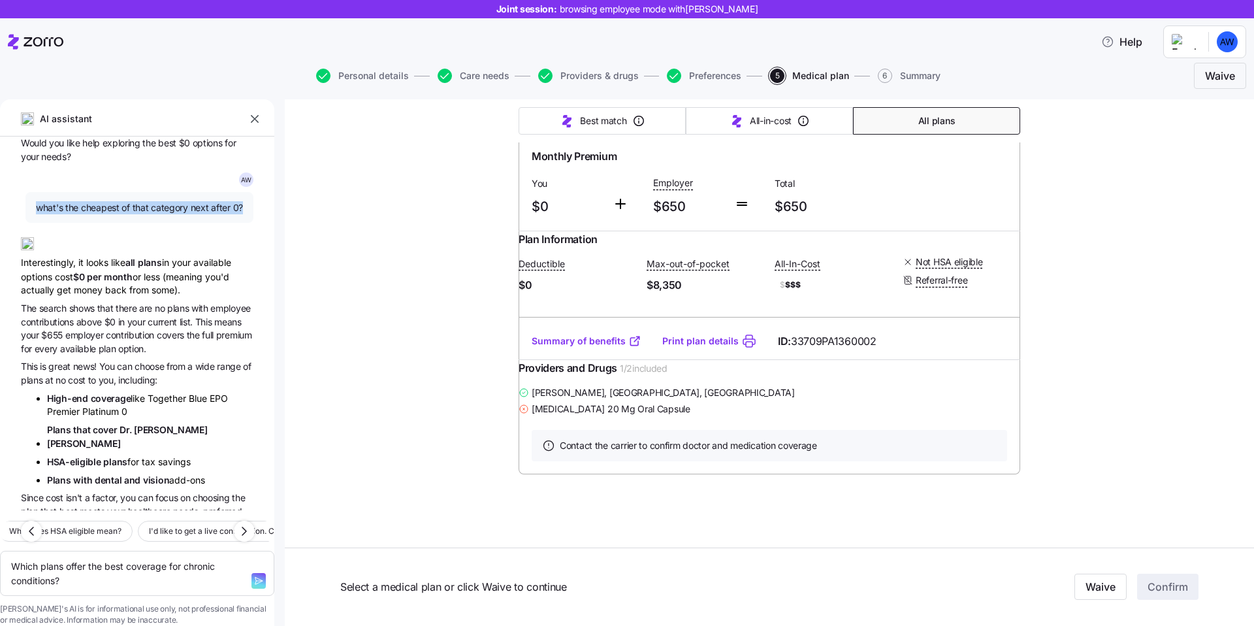
click at [253, 575] on icon "button" at bounding box center [258, 580] width 10 height 10
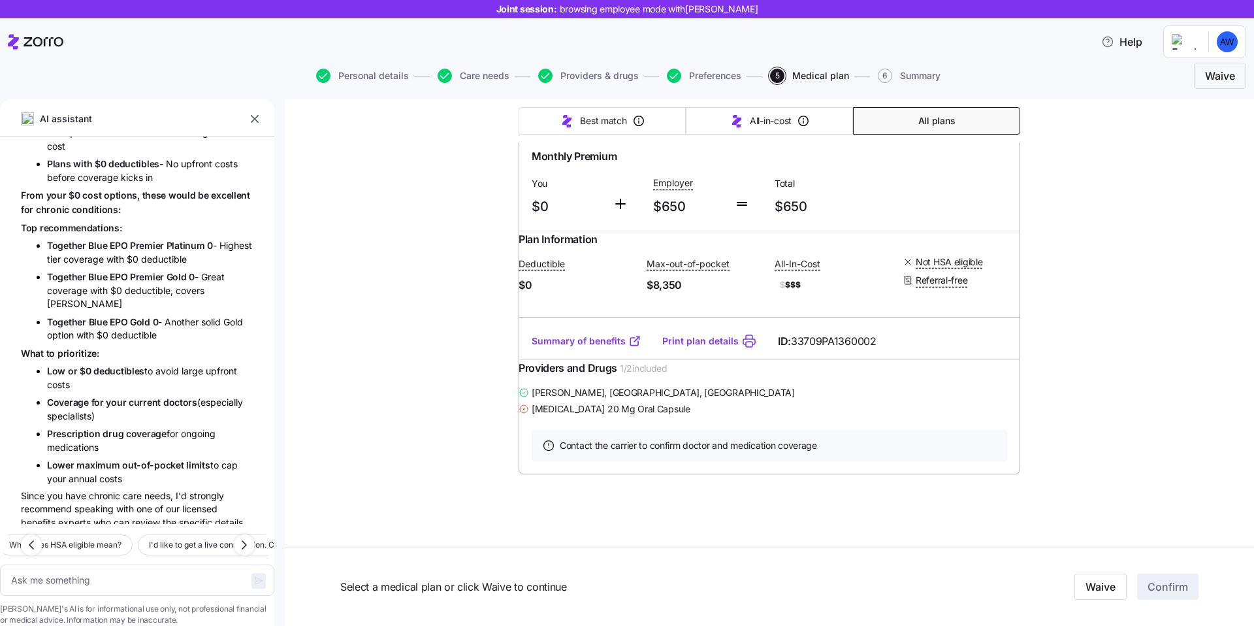
scroll to position [3503, 0]
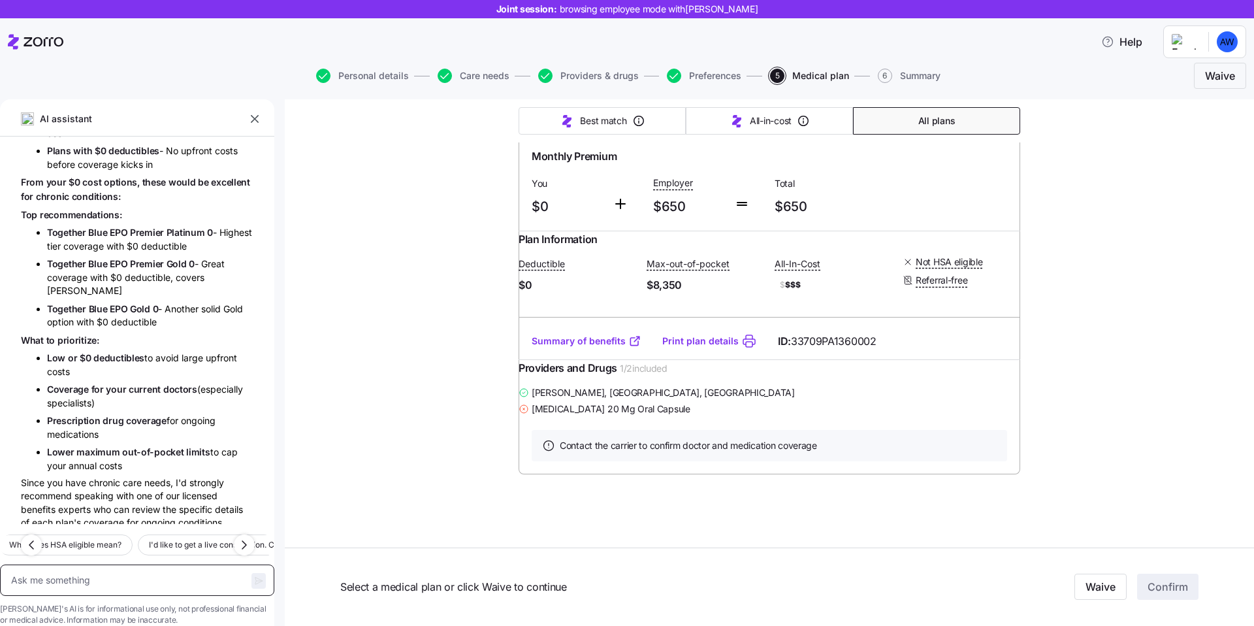
click at [135, 564] on textarea at bounding box center [137, 579] width 274 height 31
click at [253, 575] on icon "button" at bounding box center [258, 580] width 10 height 10
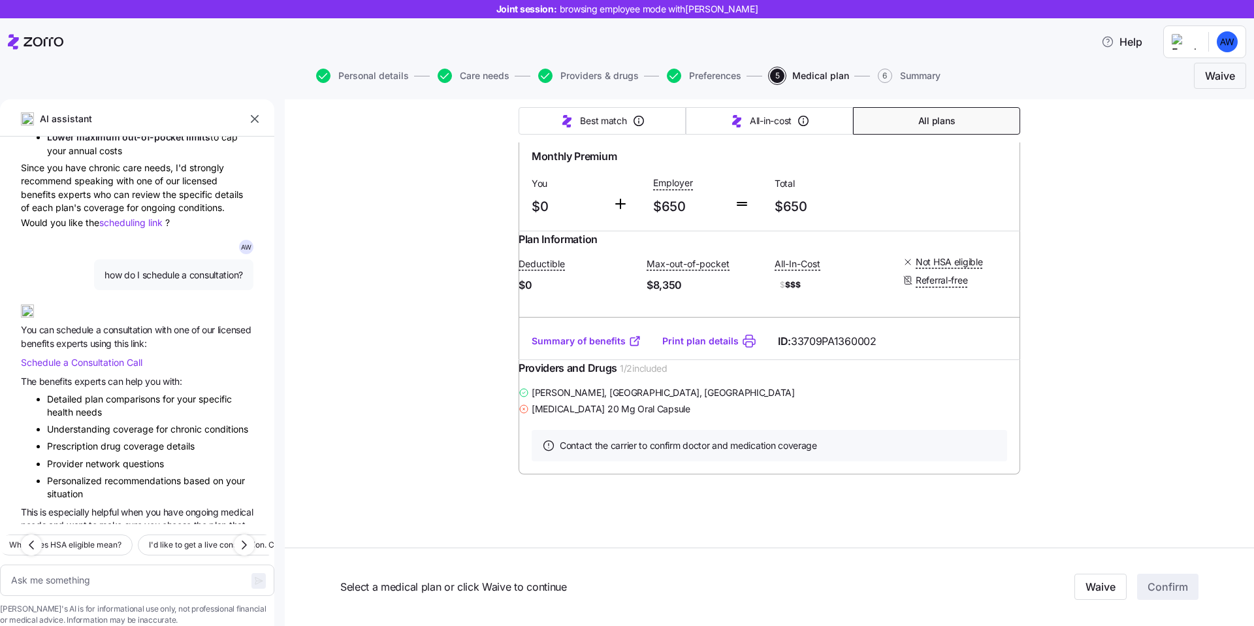
scroll to position [32054, 0]
click at [112, 564] on textarea at bounding box center [137, 579] width 274 height 31
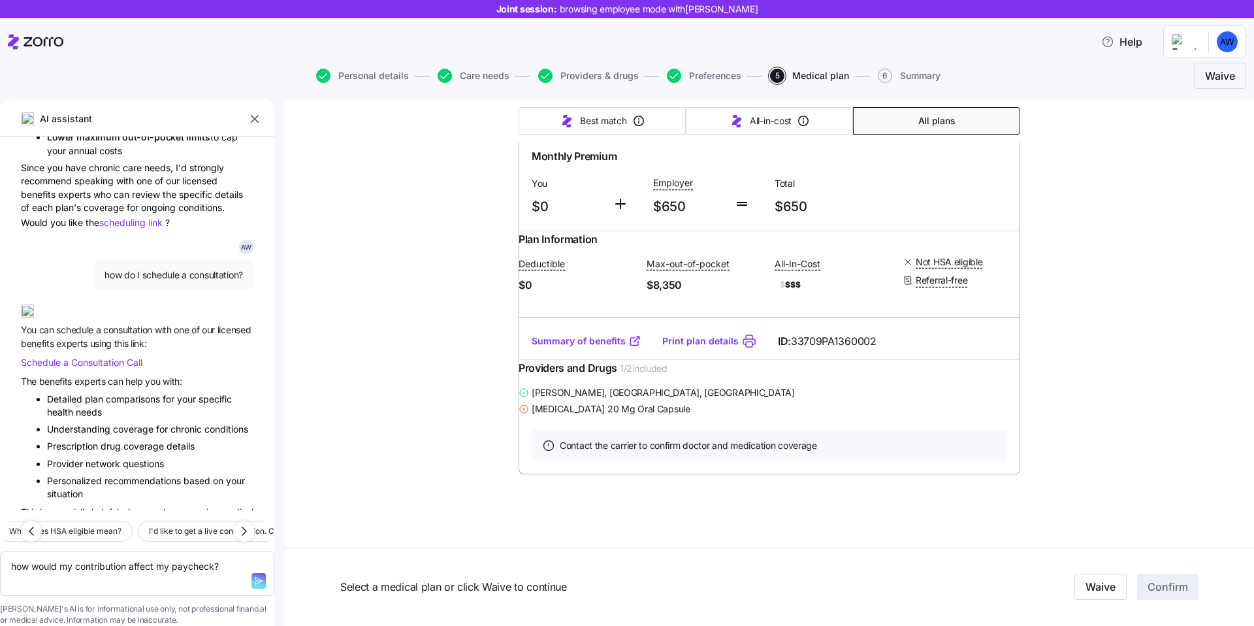
click at [253, 575] on icon "button" at bounding box center [258, 580] width 10 height 10
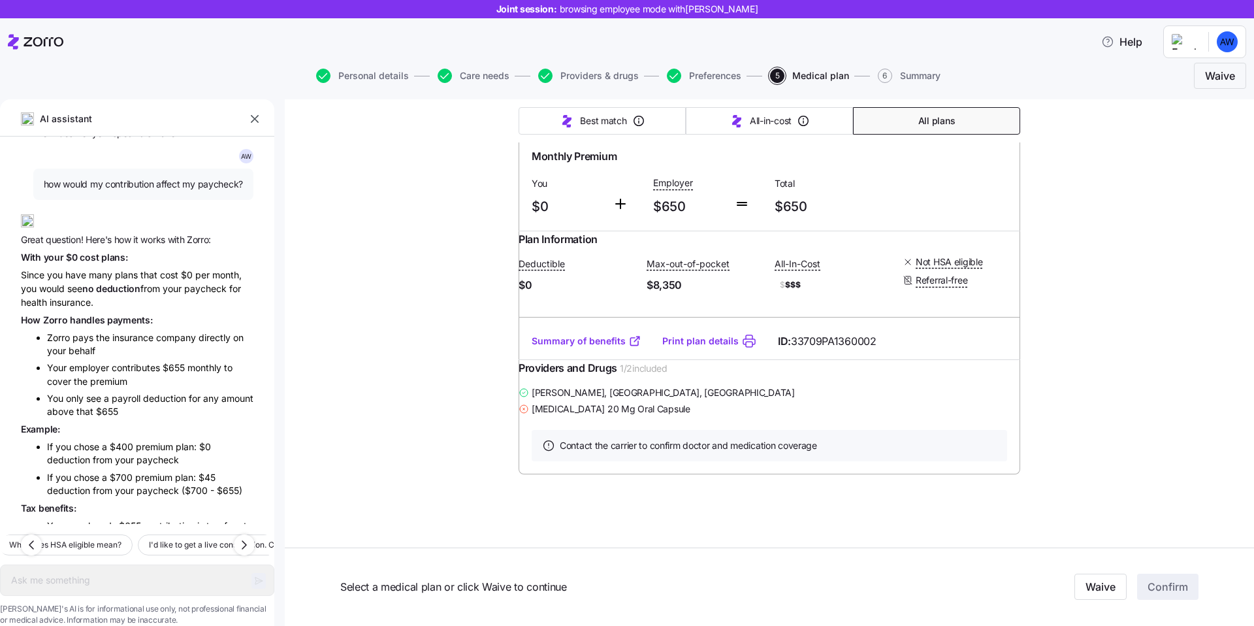
scroll to position [4254, 0]
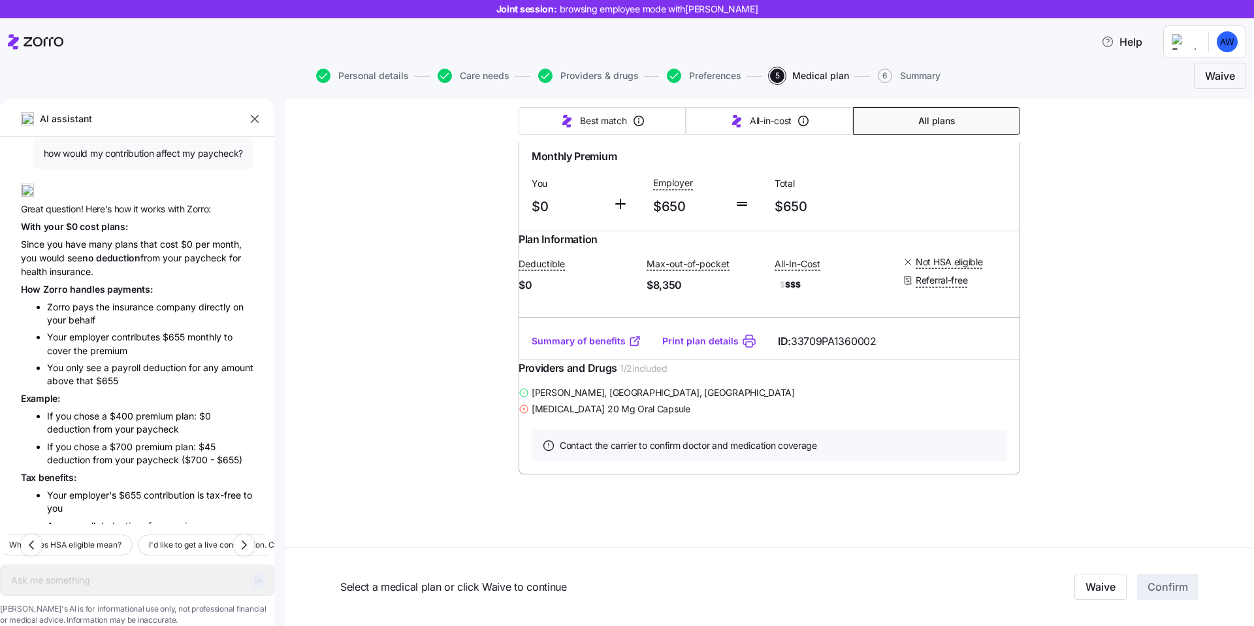
click at [112, 237] on div "Since you have many plans that cost $0 per month, you would see no deduction fr…" at bounding box center [137, 257] width 233 height 40
click at [195, 237] on div "Since you have many plans that cost $0 per month, you would see no deduction fr…" at bounding box center [137, 257] width 233 height 40
click at [179, 282] on div "How Zorro handles payments:" at bounding box center [137, 289] width 233 height 14
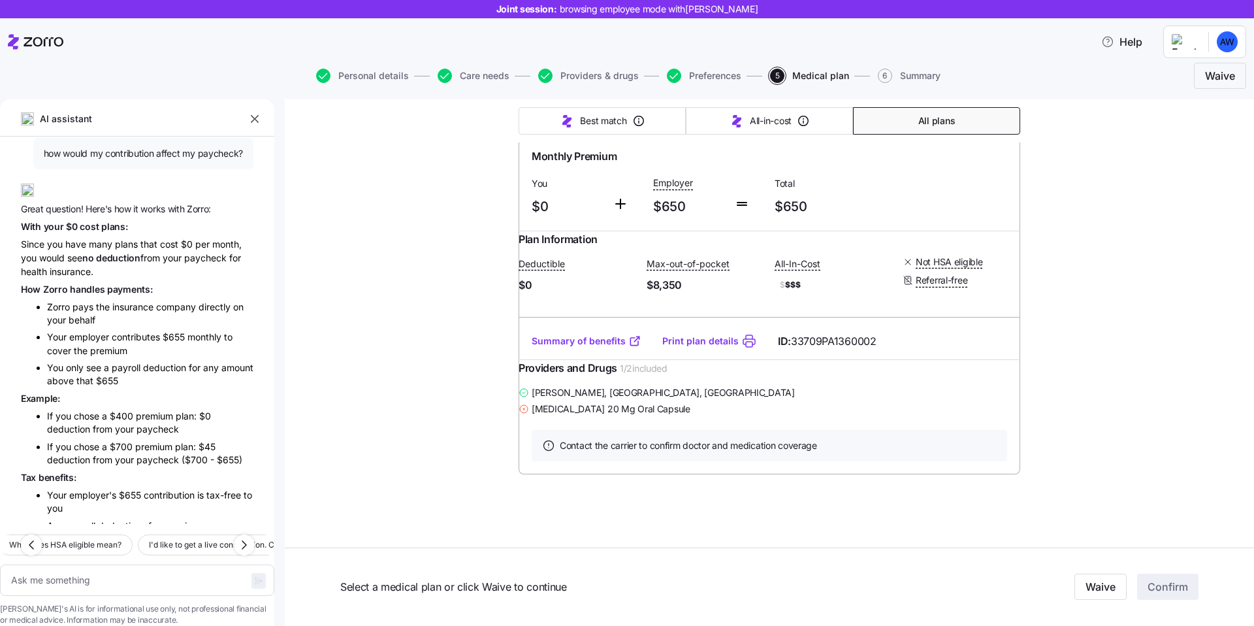
scroll to position [4340, 0]
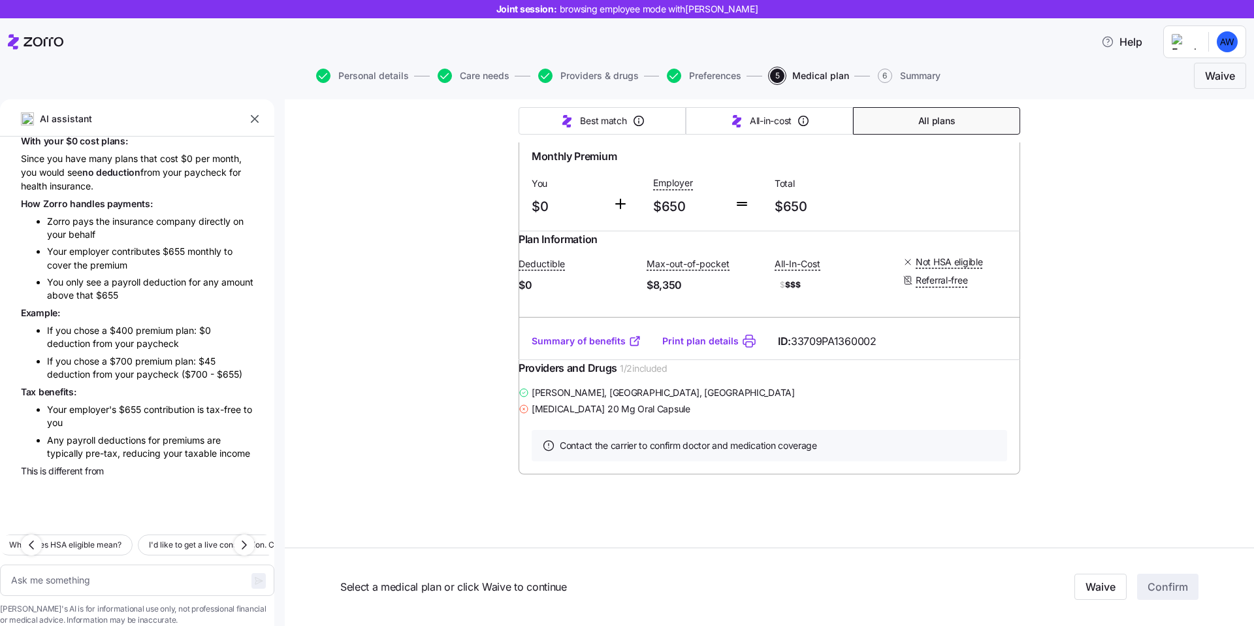
click at [179, 214] on li "Zorro pays the insurance company directly on your behalf" at bounding box center [150, 227] width 206 height 27
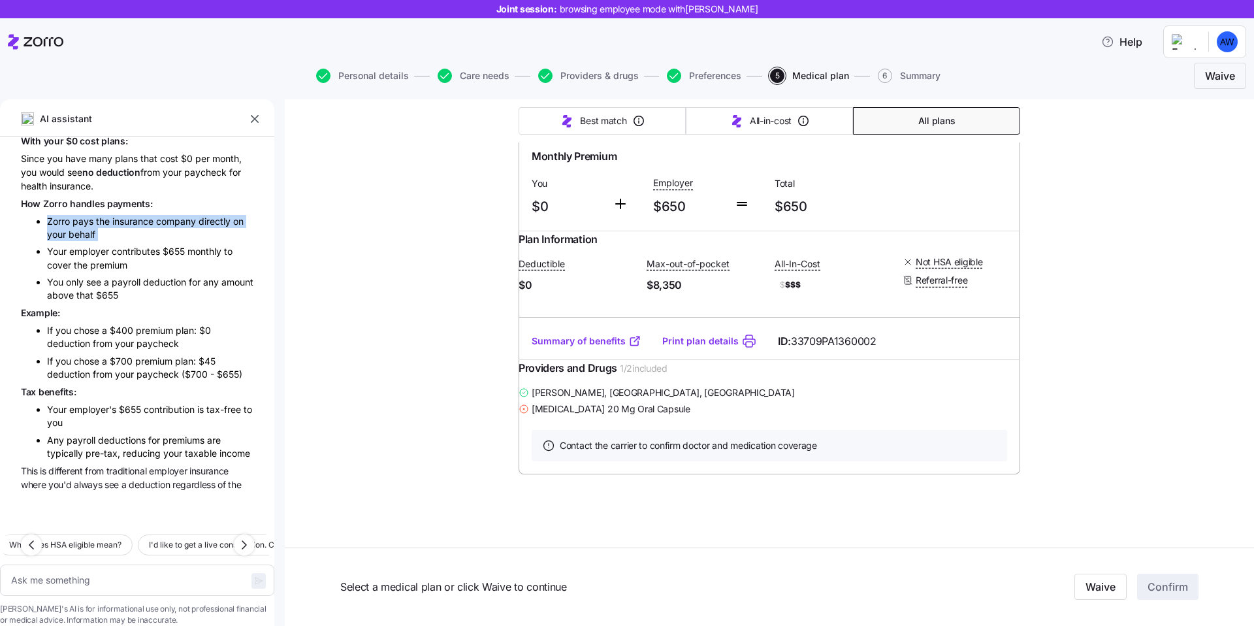
scroll to position [4234, 0]
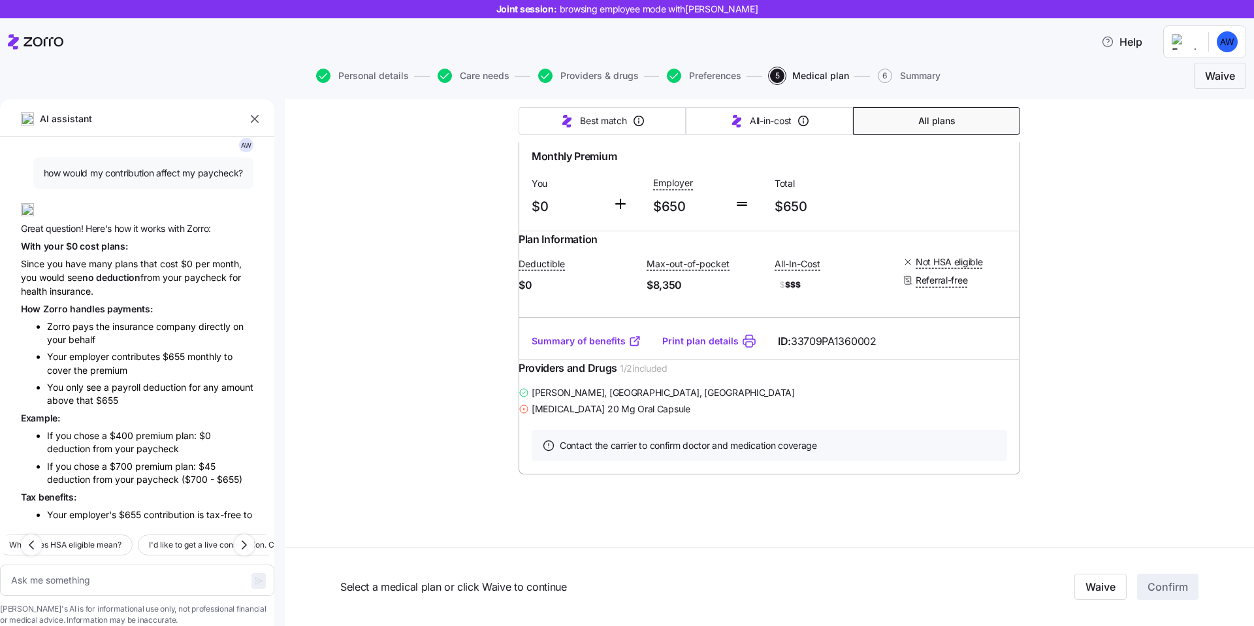
click at [147, 257] on div "Since you have many plans that cost $0 per month, you would see no deduction fr…" at bounding box center [137, 277] width 233 height 40
click at [117, 270] on span "no deduction" at bounding box center [111, 277] width 58 height 14
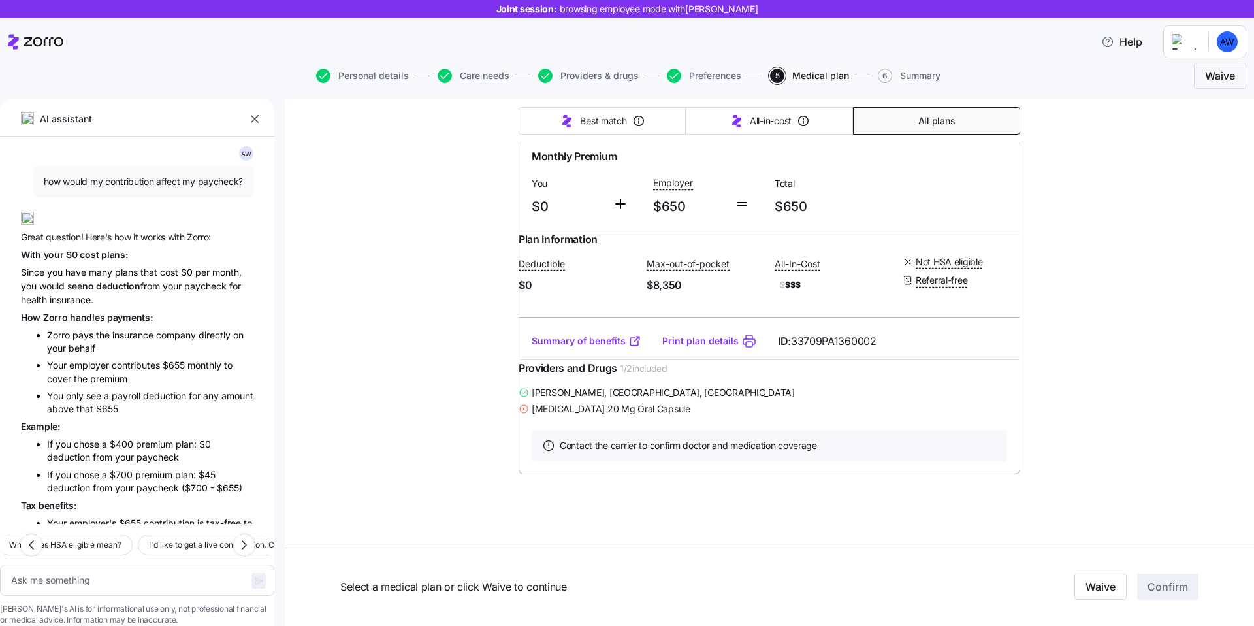
click at [91, 265] on div "Since you have many plans that cost $0 per month, you would see no deduction fr…" at bounding box center [137, 285] width 233 height 40
click at [146, 265] on div "Since you have many plans that cost $0 per month, you would see no deduction fr…" at bounding box center [137, 285] width 233 height 40
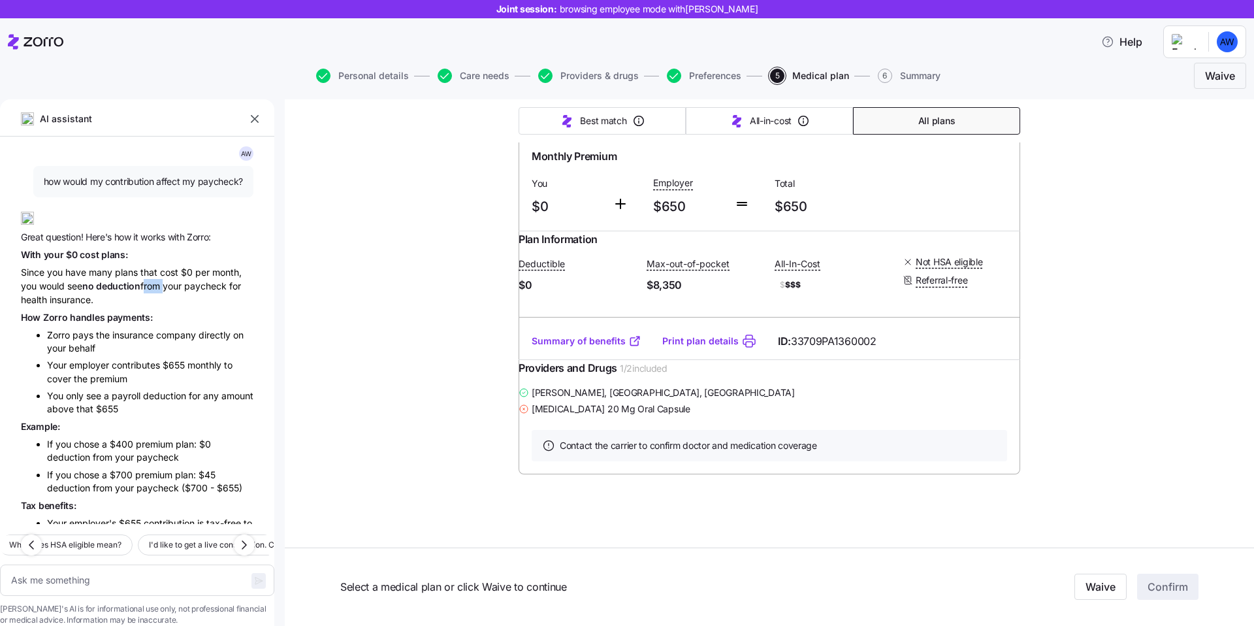
click at [146, 265] on div "Since you have many plans that cost $0 per month, you would see no deduction fr…" at bounding box center [137, 285] width 233 height 40
click at [211, 265] on div "Since you have many plans that cost $0 per month, you would see no deduction fr…" at bounding box center [137, 285] width 233 height 40
click at [185, 265] on div "Since you have many plans that cost $0 per month, you would see no deduction fr…" at bounding box center [137, 285] width 233 height 40
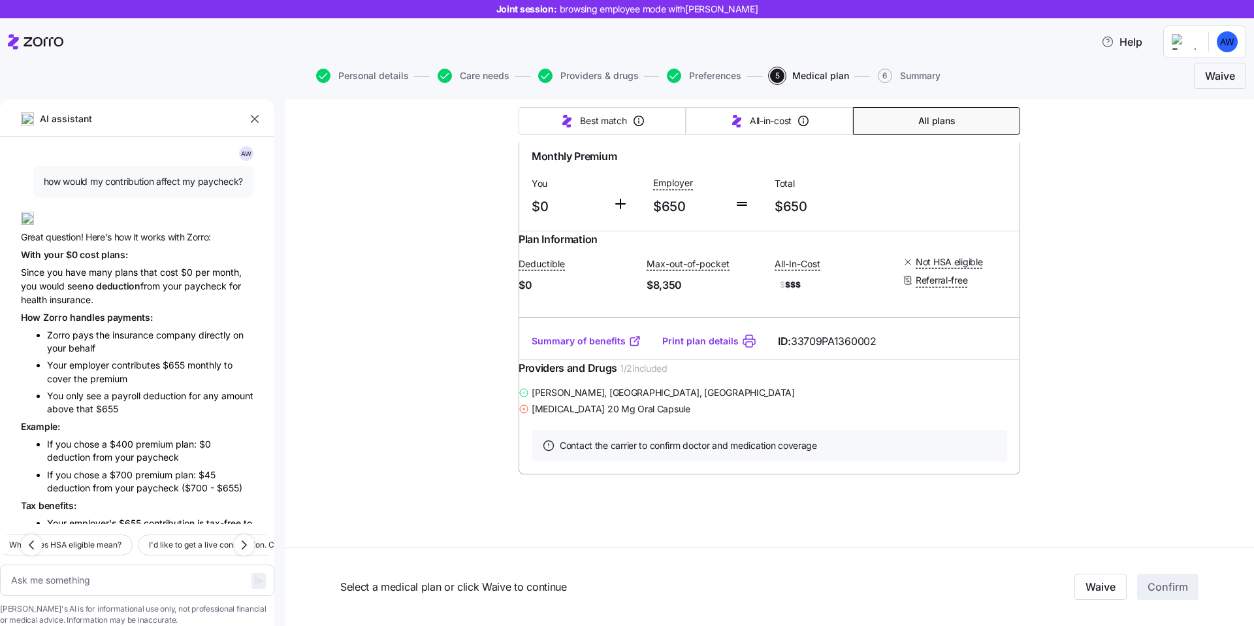
click at [185, 265] on div "Since you have many plans that cost $0 per month, you would see no deduction fr…" at bounding box center [137, 285] width 233 height 40
click at [118, 265] on div "Since you have many plans that cost $0 per month, you would see no deduction fr…" at bounding box center [137, 285] width 233 height 40
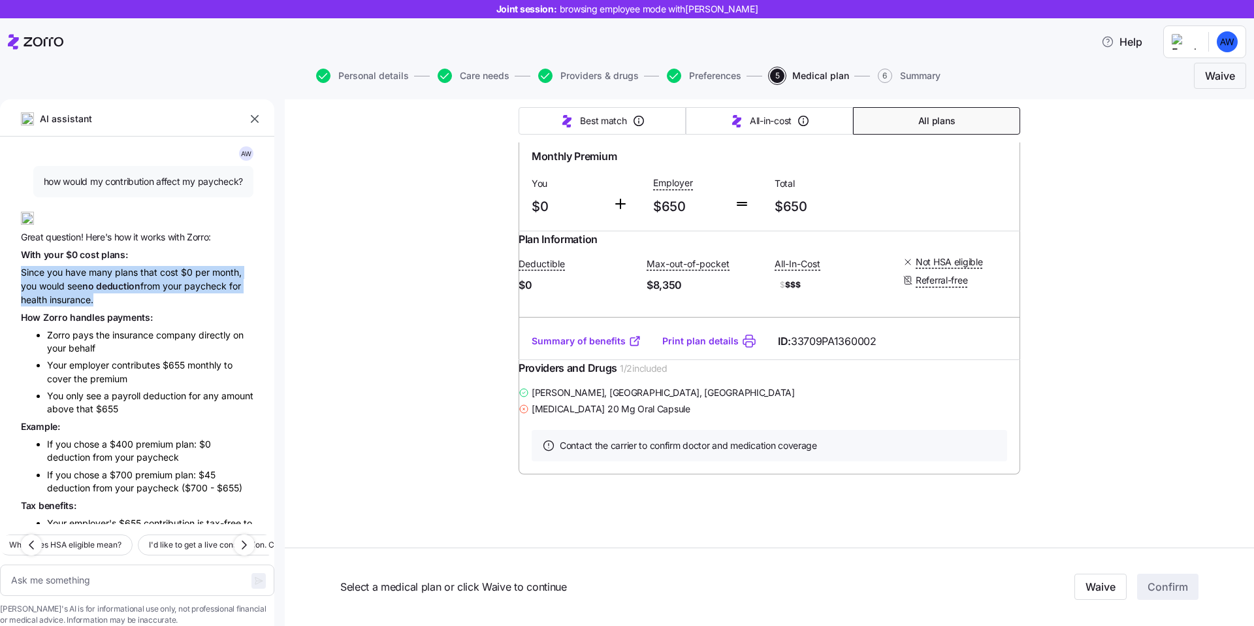
click at [107, 280] on span "deduction" at bounding box center [118, 285] width 44 height 11
click at [159, 265] on div "Since you have many plans that cost $0 per month, you would see no deduction fr…" at bounding box center [137, 285] width 233 height 40
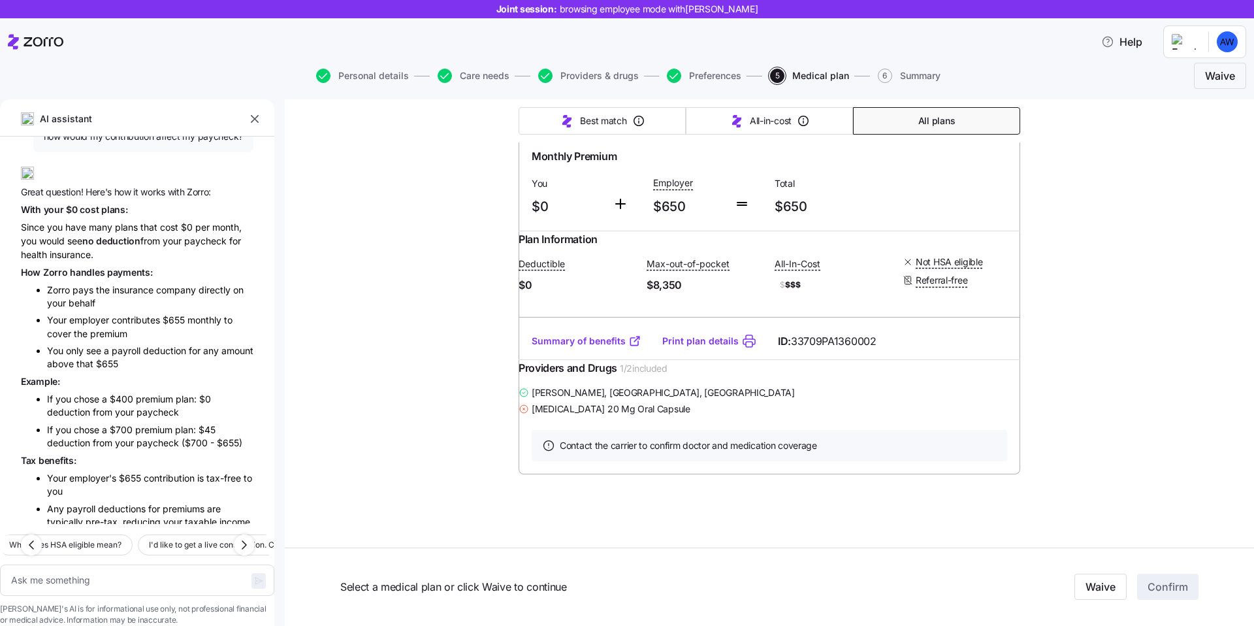
scroll to position [4275, 0]
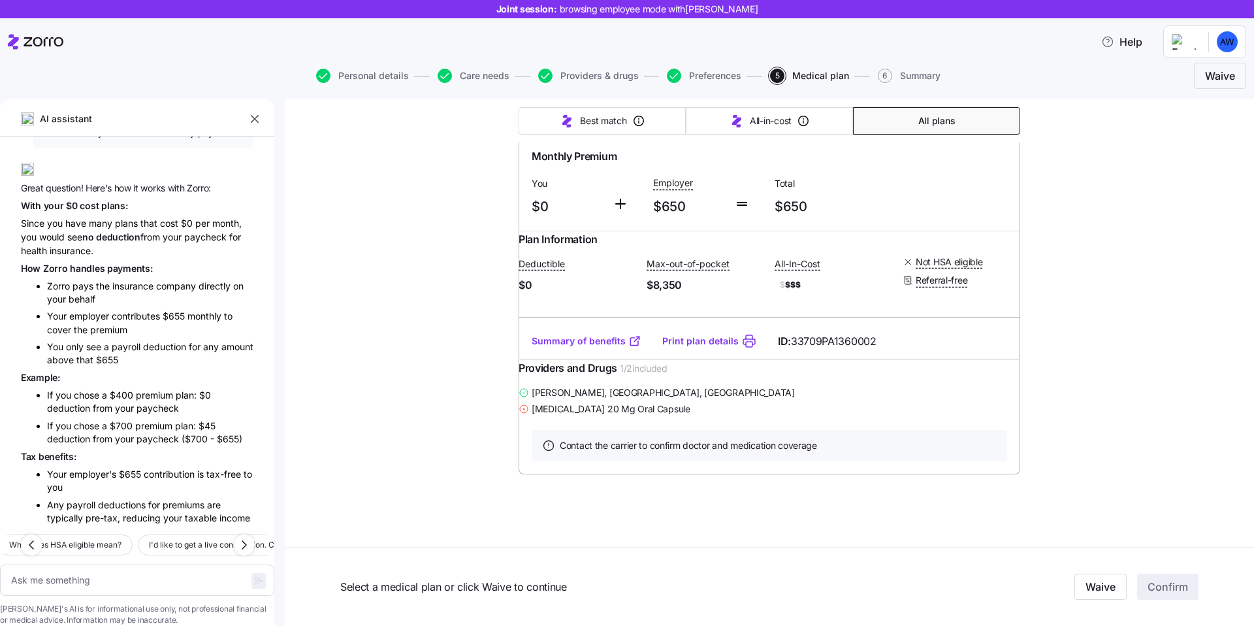
click at [111, 235] on div "A W Which plans include my doctor, [PERSON_NAME], and have the lowest deductibl…" at bounding box center [137, 330] width 274 height 387
click at [106, 310] on li "Your employer contributes $655 monthly to cover the premium" at bounding box center [150, 323] width 206 height 27
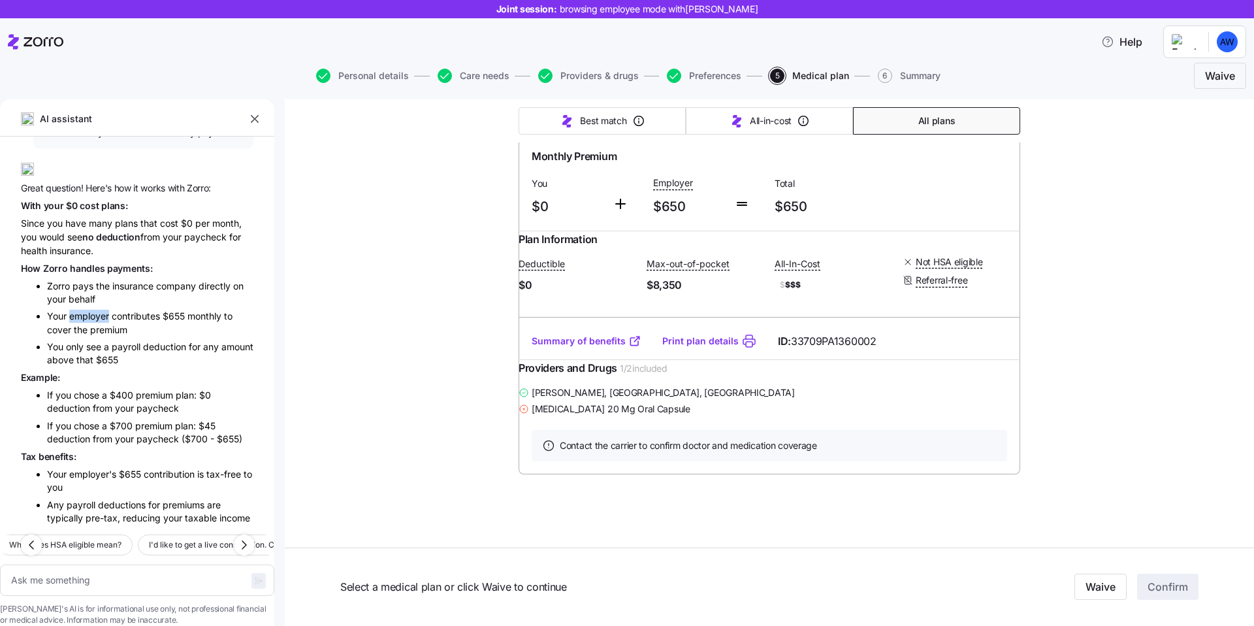
click at [106, 310] on li "Your employer contributes $655 monthly to cover the premium" at bounding box center [150, 323] width 206 height 27
click at [114, 341] on span "payroll" at bounding box center [127, 346] width 31 height 11
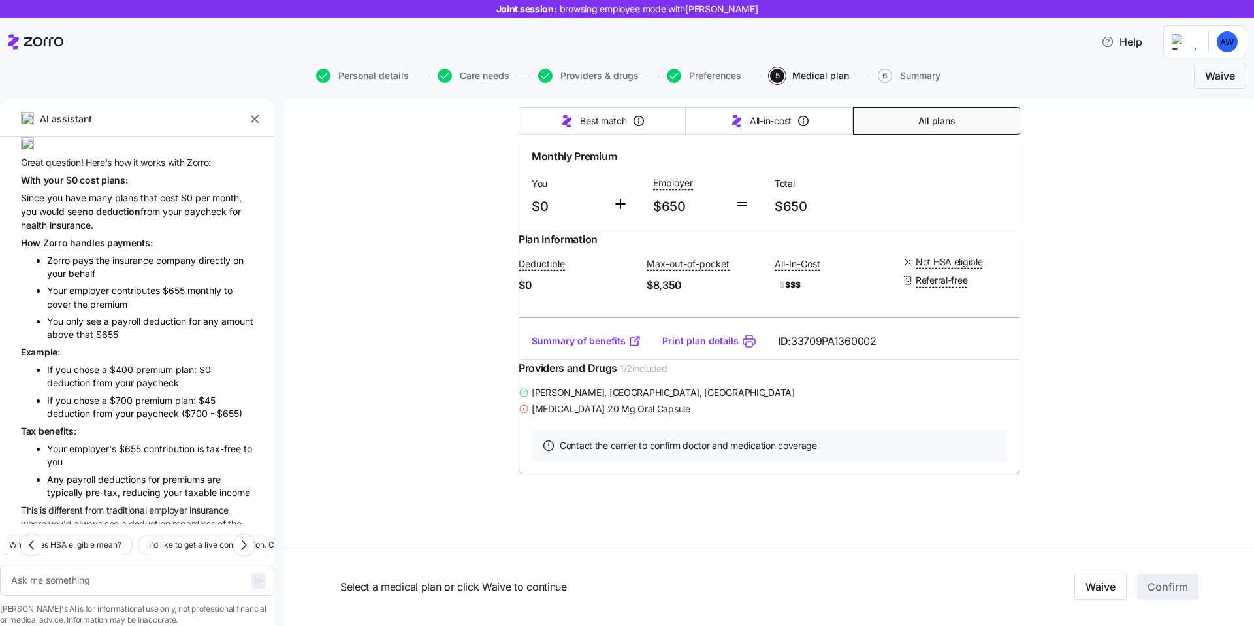
scroll to position [4311, 0]
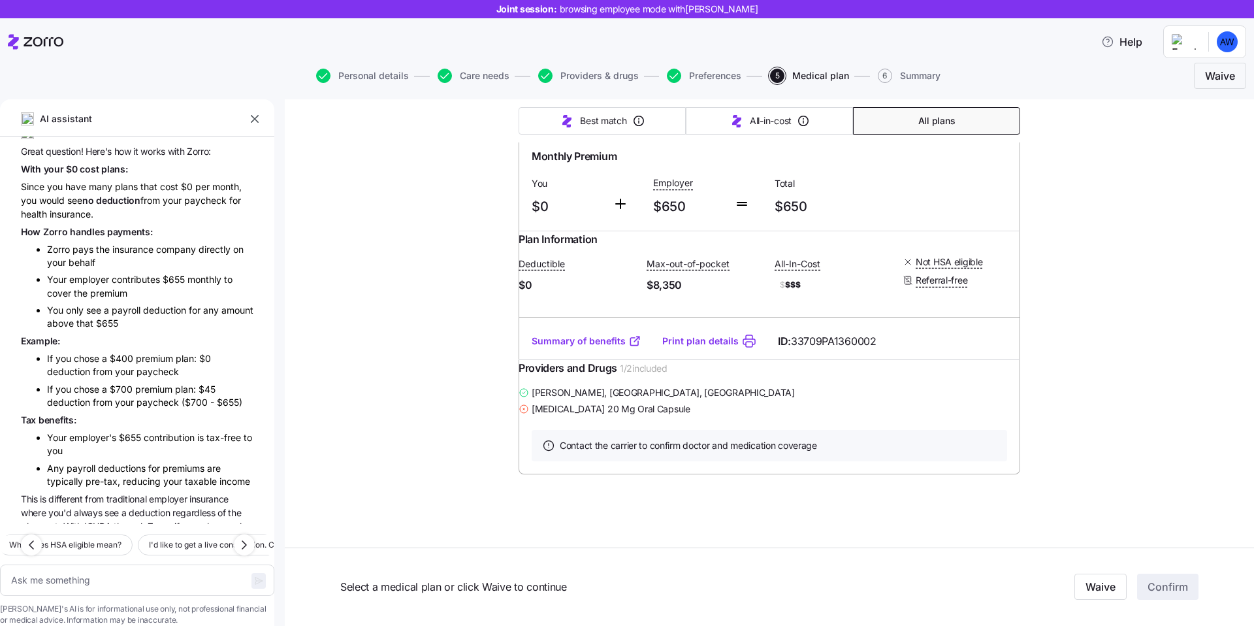
click at [123, 366] on span "your" at bounding box center [126, 371] width 22 height 11
click at [66, 353] on span "you" at bounding box center [65, 358] width 18 height 11
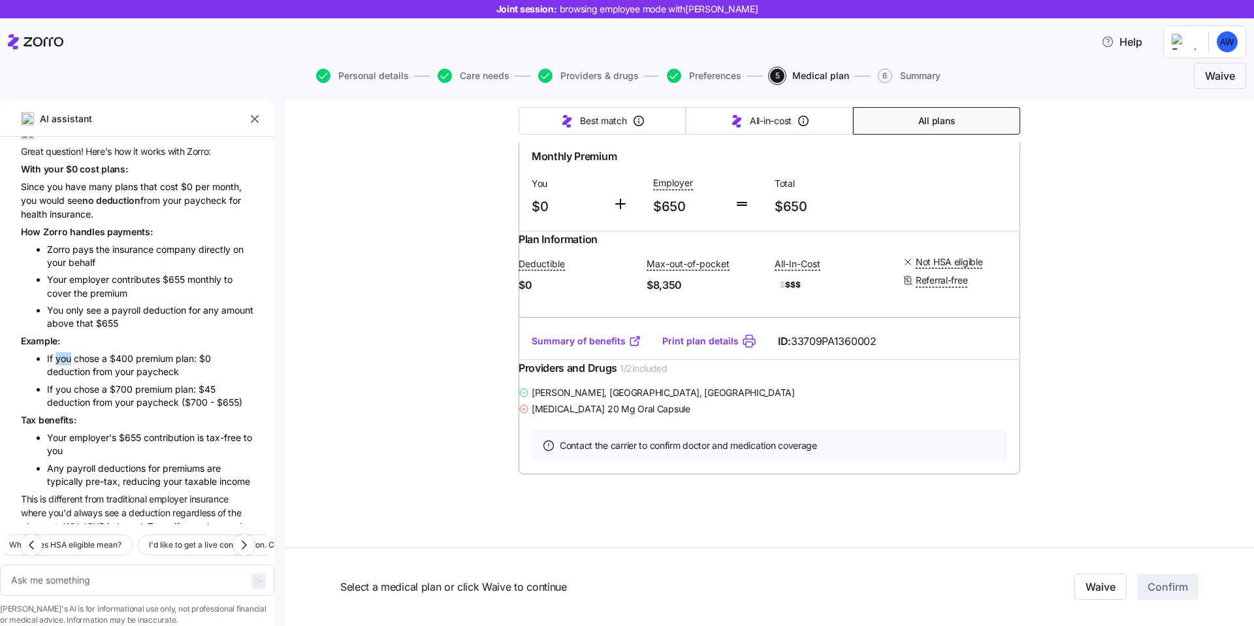
click at [66, 353] on span "you" at bounding box center [65, 358] width 18 height 11
click at [111, 382] on li "If you chose a $700 premium plan: $45 deduction from your paycheck ($700 - $655)" at bounding box center [150, 395] width 206 height 27
click at [143, 383] on span "premium" at bounding box center [155, 388] width 40 height 11
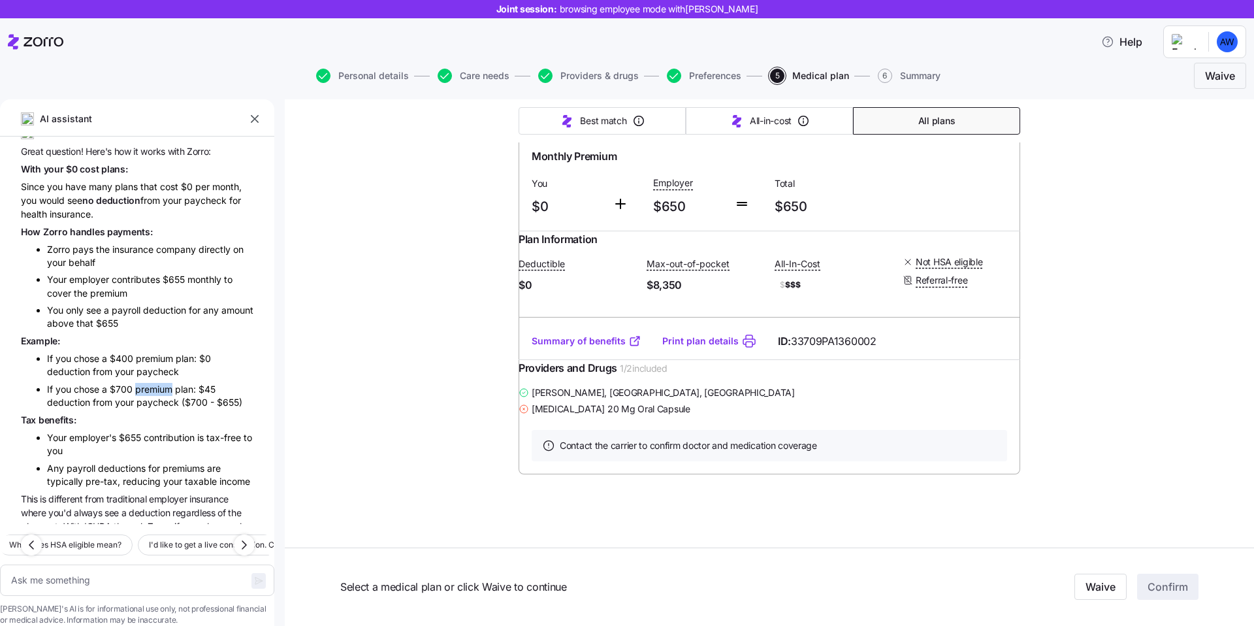
click at [143, 383] on span "premium" at bounding box center [155, 388] width 40 height 11
click at [82, 382] on li "If you chose a $700 premium plan: $45 deduction from your paycheck ($700 - $655)" at bounding box center [150, 395] width 206 height 27
click at [112, 396] on span "from" at bounding box center [104, 401] width 22 height 11
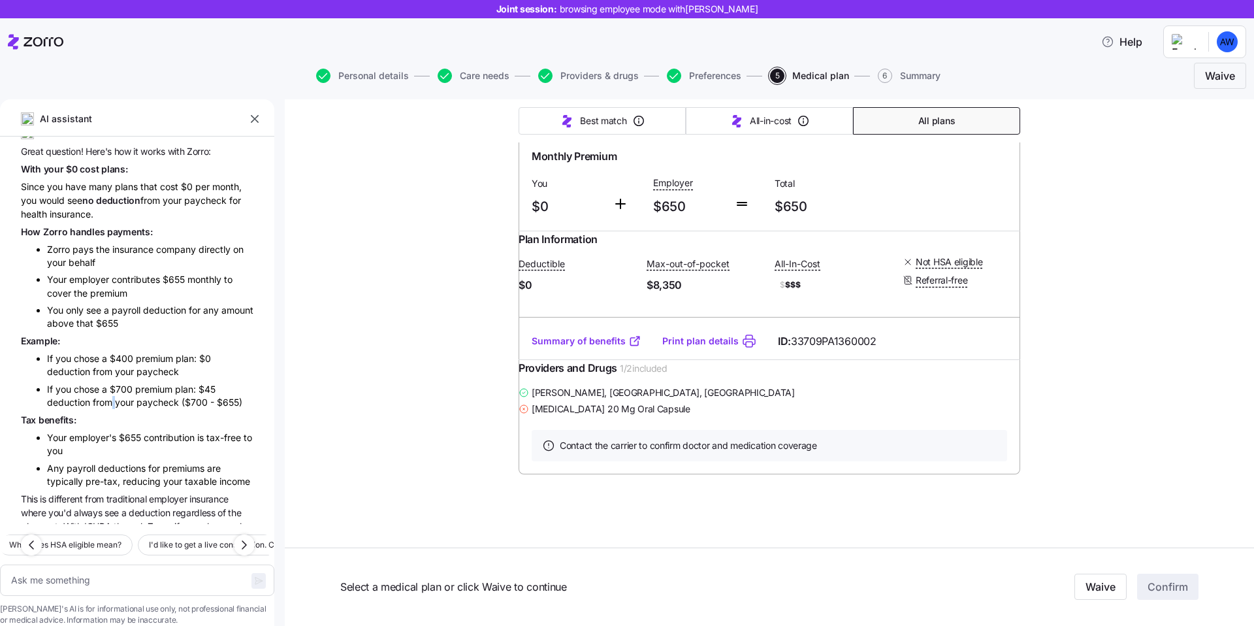
click at [112, 396] on span "from" at bounding box center [104, 401] width 22 height 11
click at [71, 396] on span "deduction" at bounding box center [70, 401] width 46 height 11
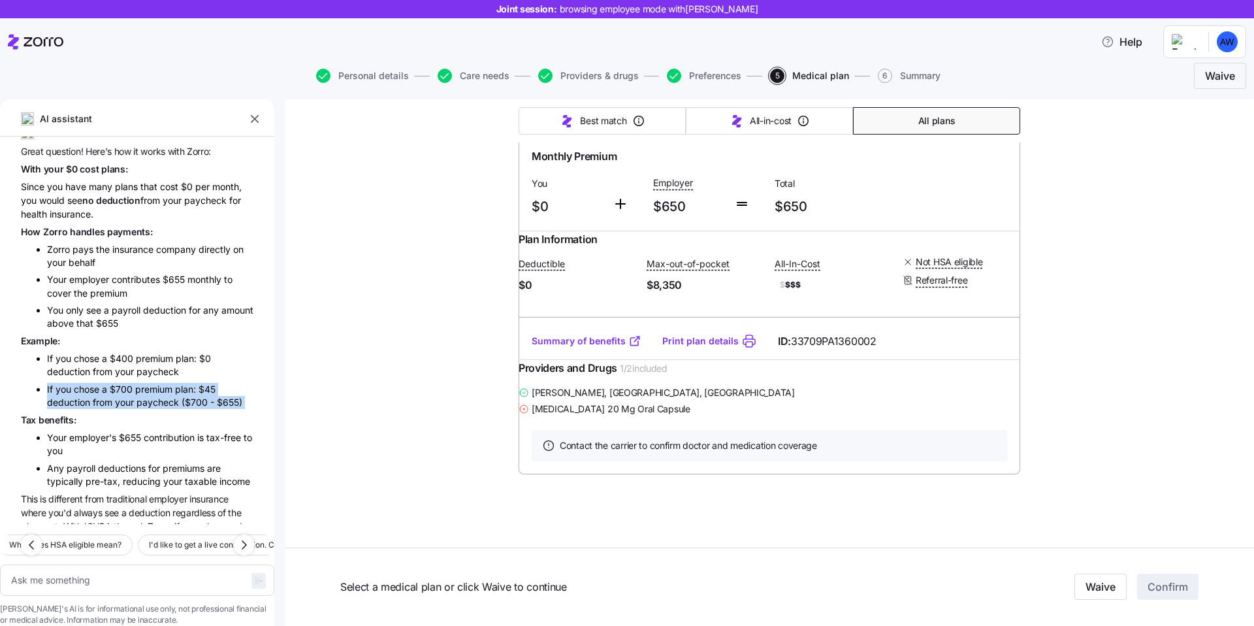
click at [103, 396] on span "from" at bounding box center [104, 401] width 22 height 11
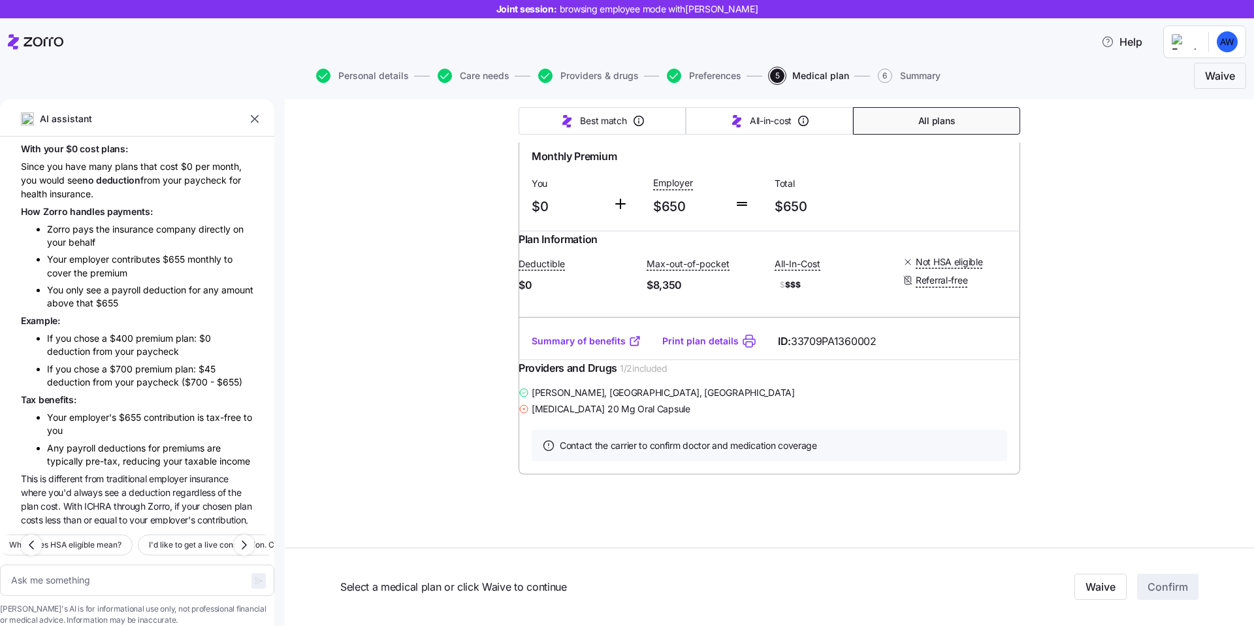
scroll to position [4340, 0]
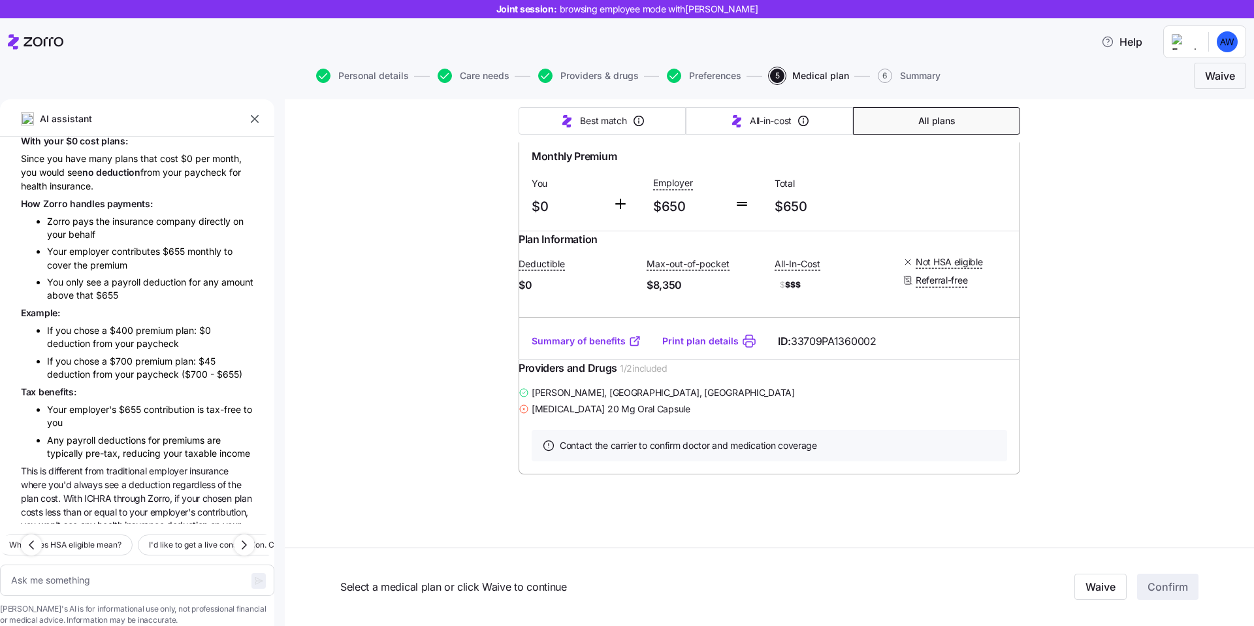
click at [182, 404] on span "contribution" at bounding box center [171, 409] width 54 height 11
click at [141, 404] on span "$655" at bounding box center [131, 409] width 25 height 11
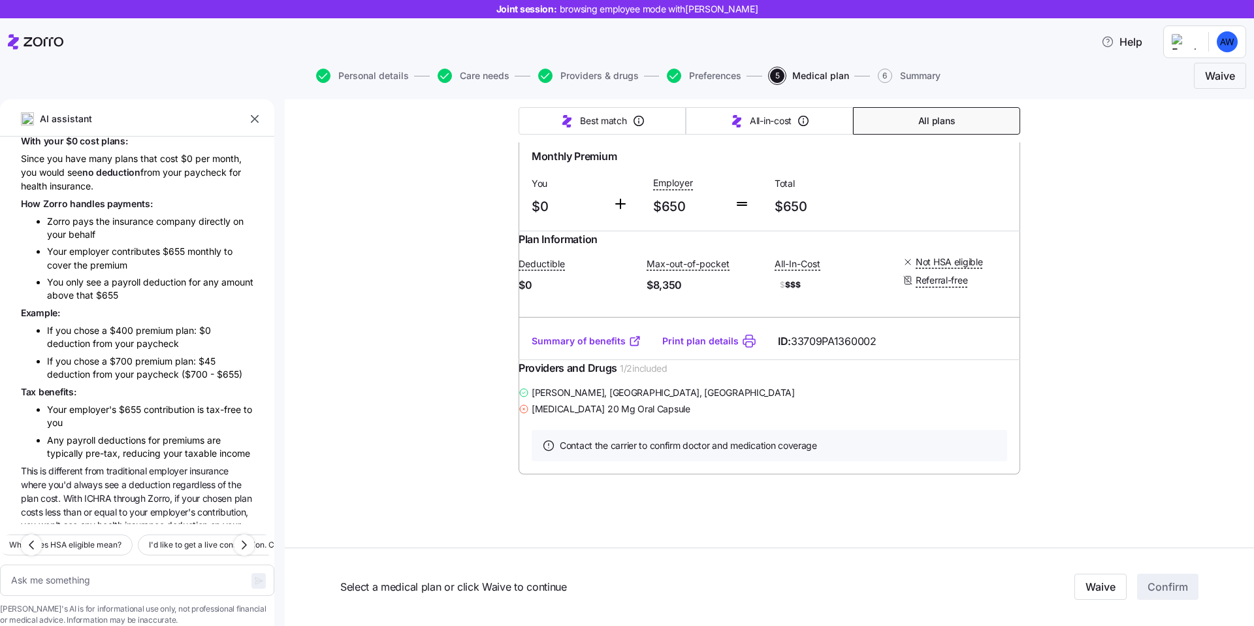
click at [141, 404] on span "$655" at bounding box center [131, 409] width 25 height 11
click at [205, 404] on span "is" at bounding box center [201, 409] width 9 height 11
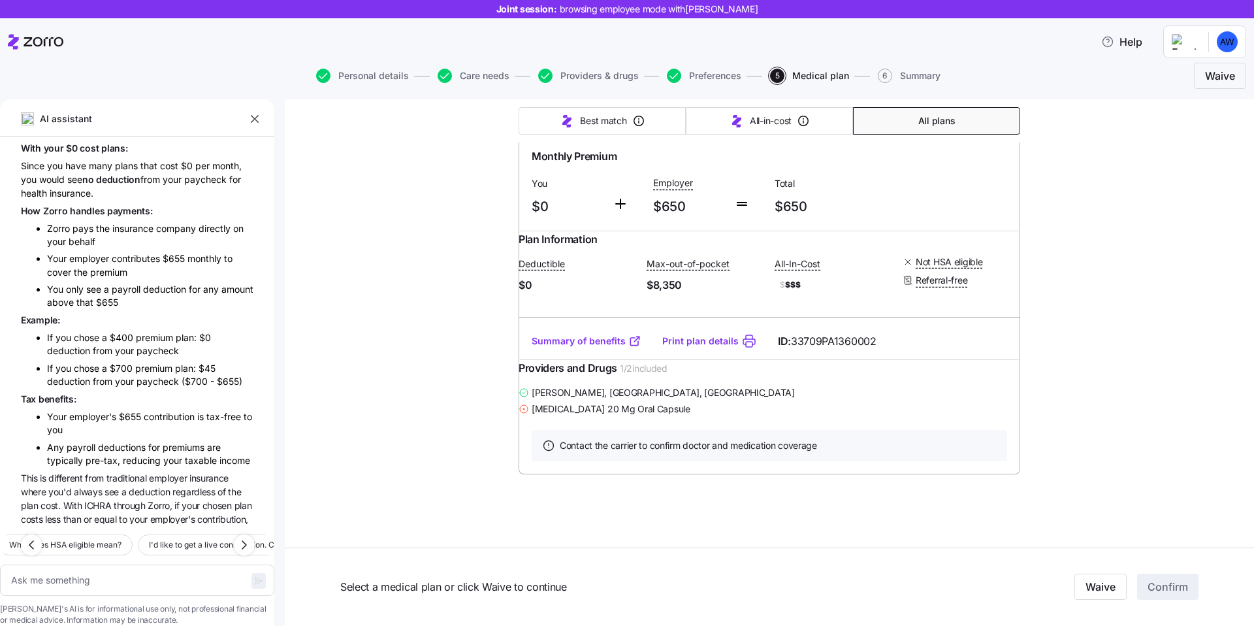
scroll to position [4340, 0]
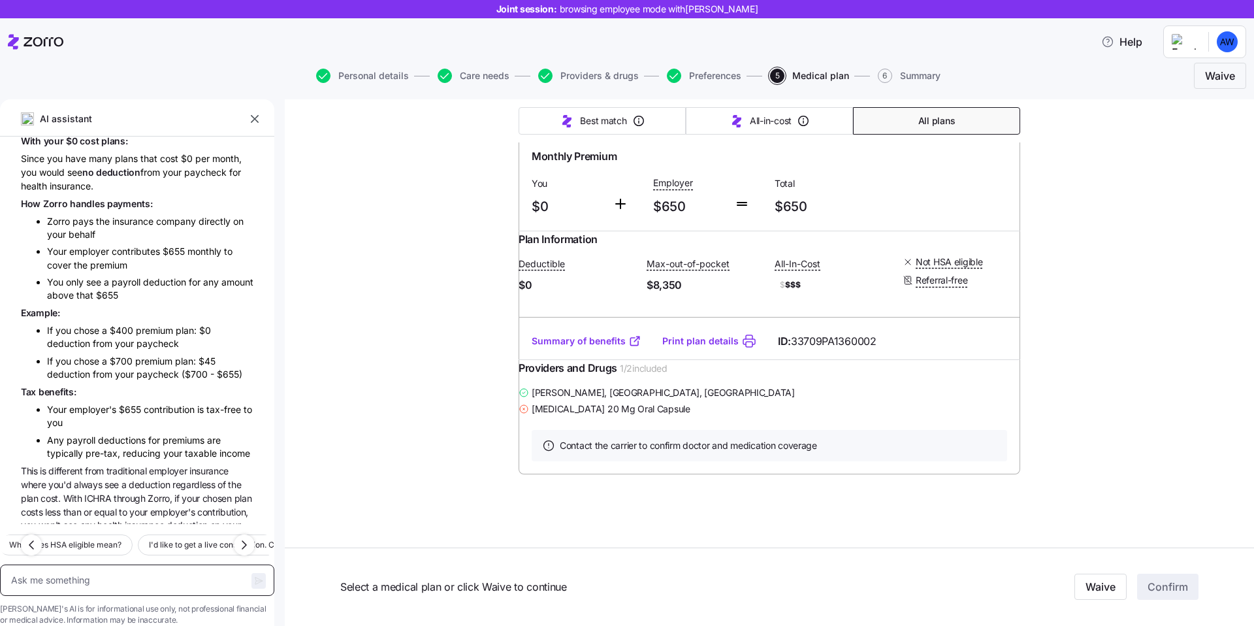
click at [141, 564] on textarea at bounding box center [137, 579] width 274 height 31
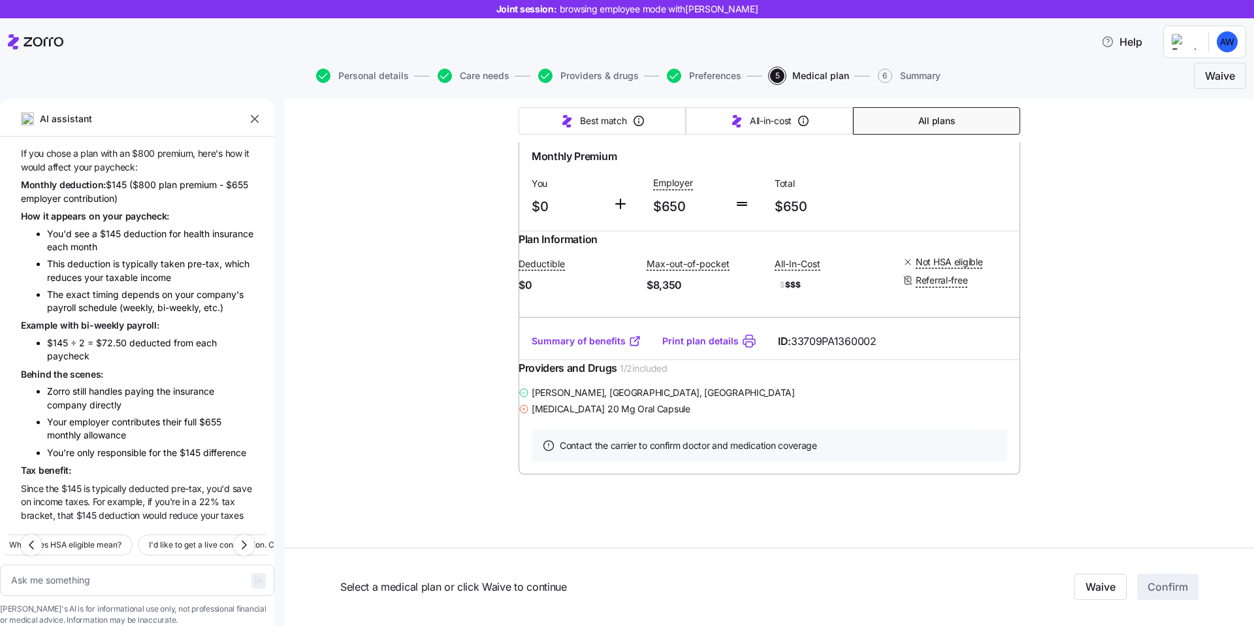
scroll to position [4842, 0]
click at [71, 242] on span "each" at bounding box center [59, 247] width 24 height 11
click at [88, 272] on span "your" at bounding box center [95, 277] width 22 height 11
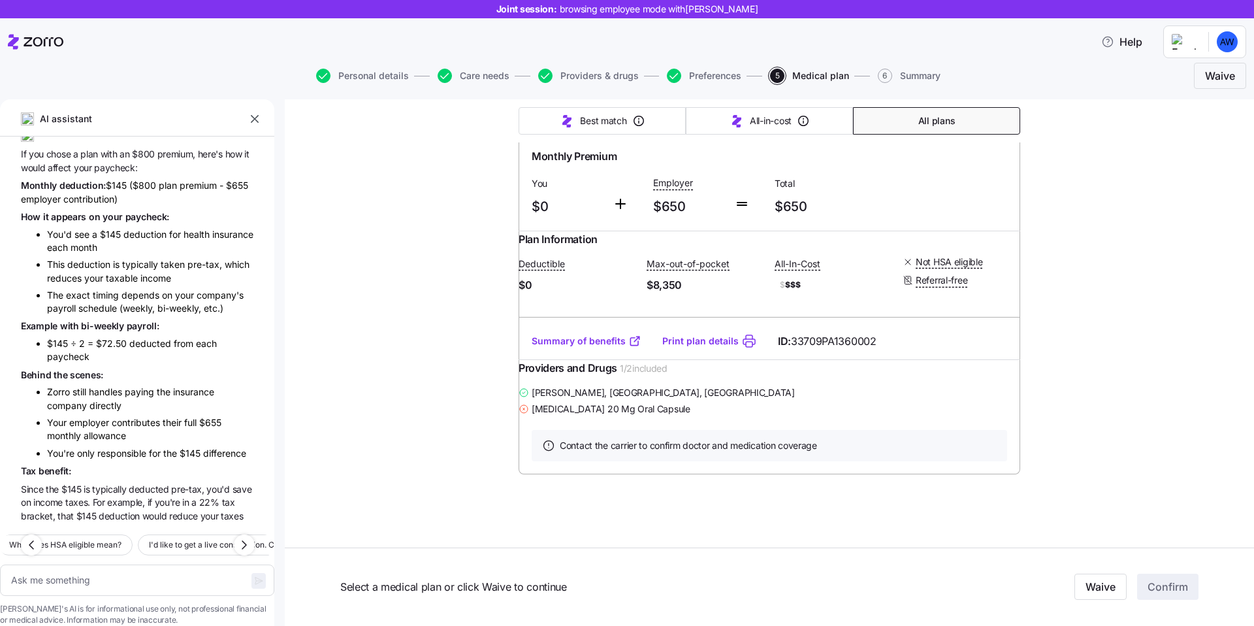
click at [88, 302] on span "schedule" at bounding box center [98, 307] width 41 height 11
click at [107, 337] on li "$145 ÷ 2 = $72.50 deducted from each paycheck" at bounding box center [150, 350] width 206 height 27
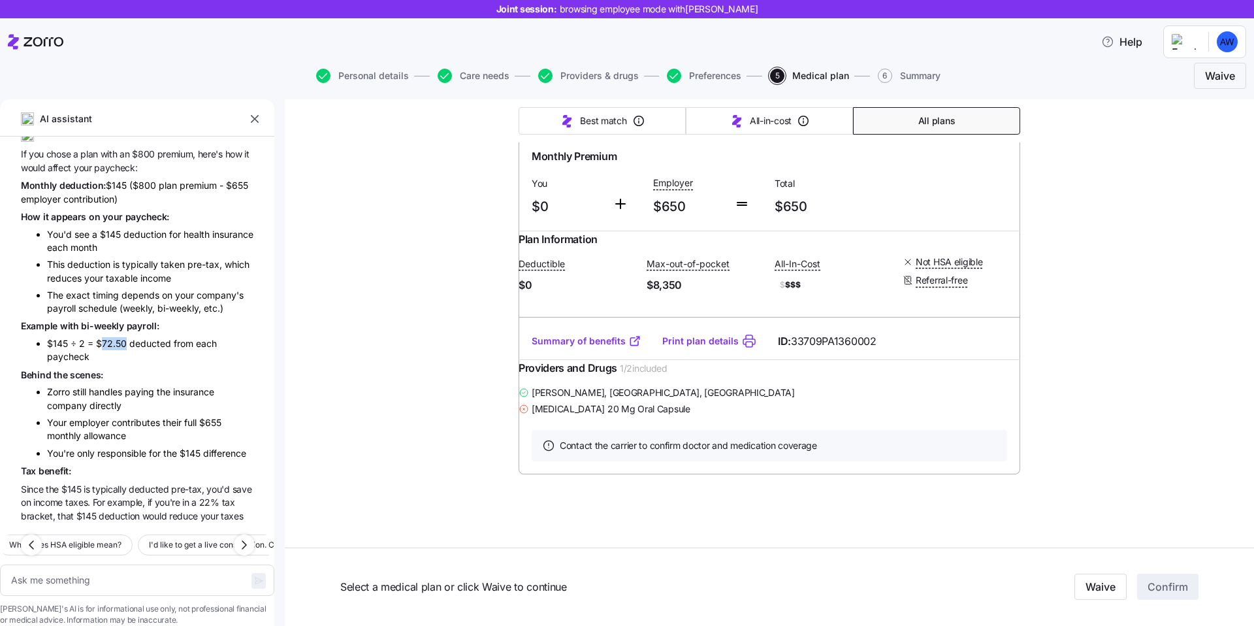
click at [107, 337] on li "$145 ÷ 2 = $72.50 deducted from each paycheck" at bounding box center [150, 350] width 206 height 27
click at [96, 338] on span "$72.50" at bounding box center [112, 343] width 33 height 11
click at [138, 337] on li "$145 ÷ 2 = $72.50 deducted from each paycheck" at bounding box center [150, 350] width 206 height 27
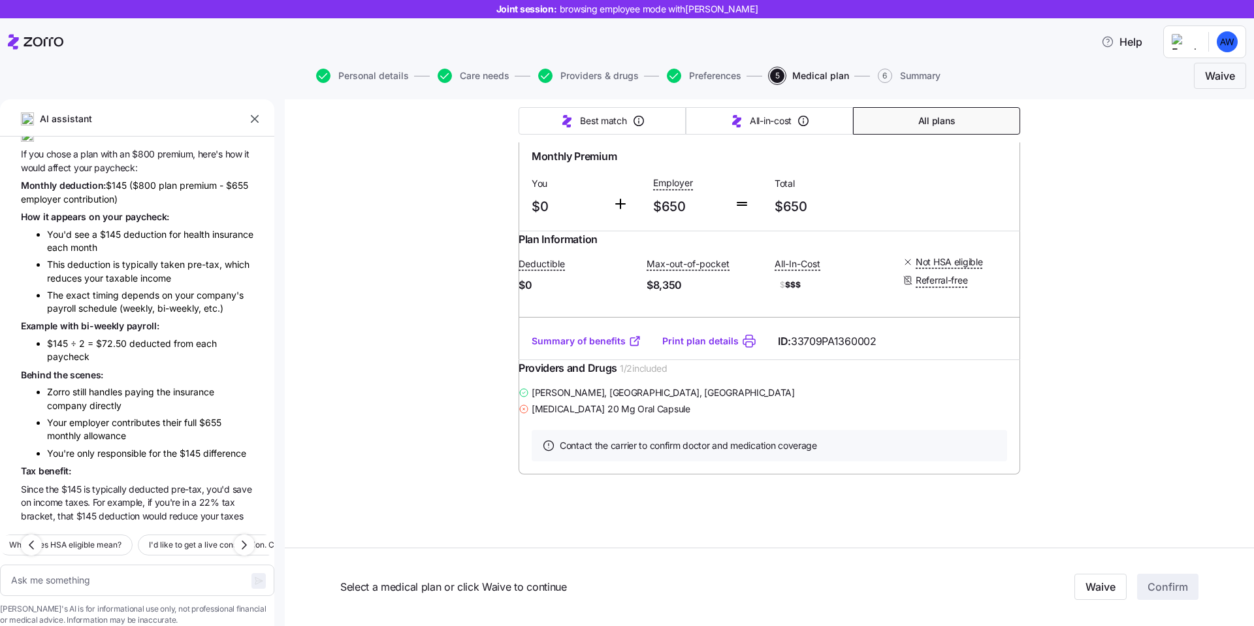
click at [116, 338] on span "$72.50" at bounding box center [112, 343] width 33 height 11
click at [158, 338] on span "deducted" at bounding box center [151, 343] width 44 height 11
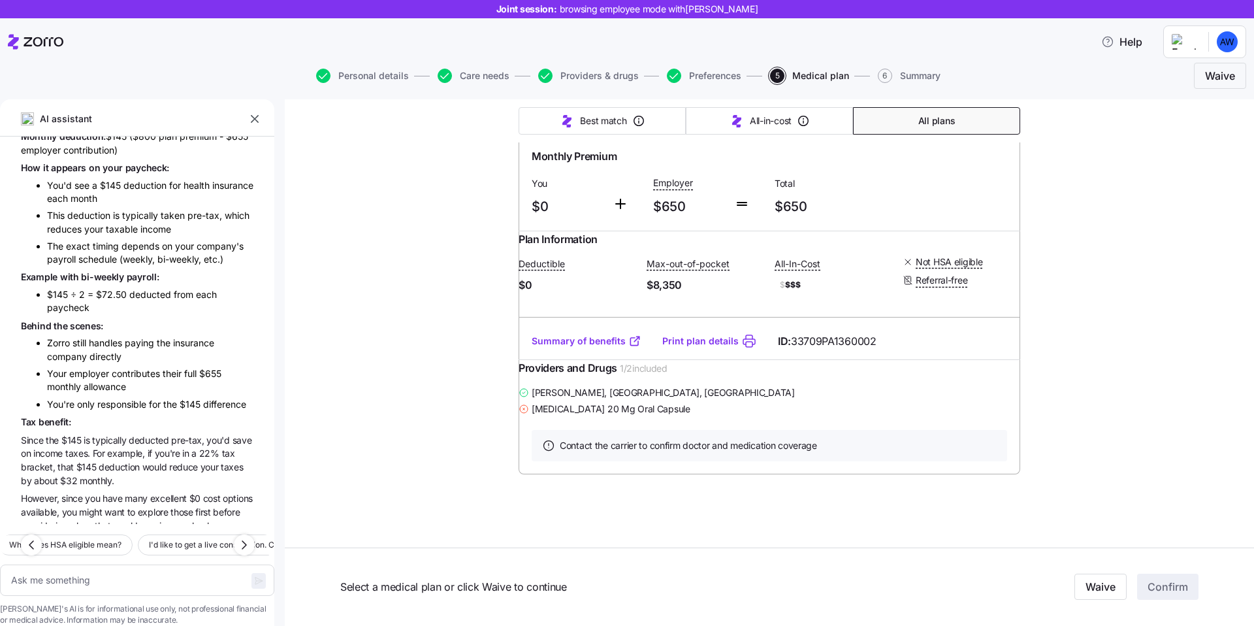
scroll to position [4892, 0]
click at [116, 336] on span "handles" at bounding box center [107, 341] width 36 height 11
click at [146, 336] on li "Zorro still handles paying the insurance company directly" at bounding box center [150, 349] width 206 height 27
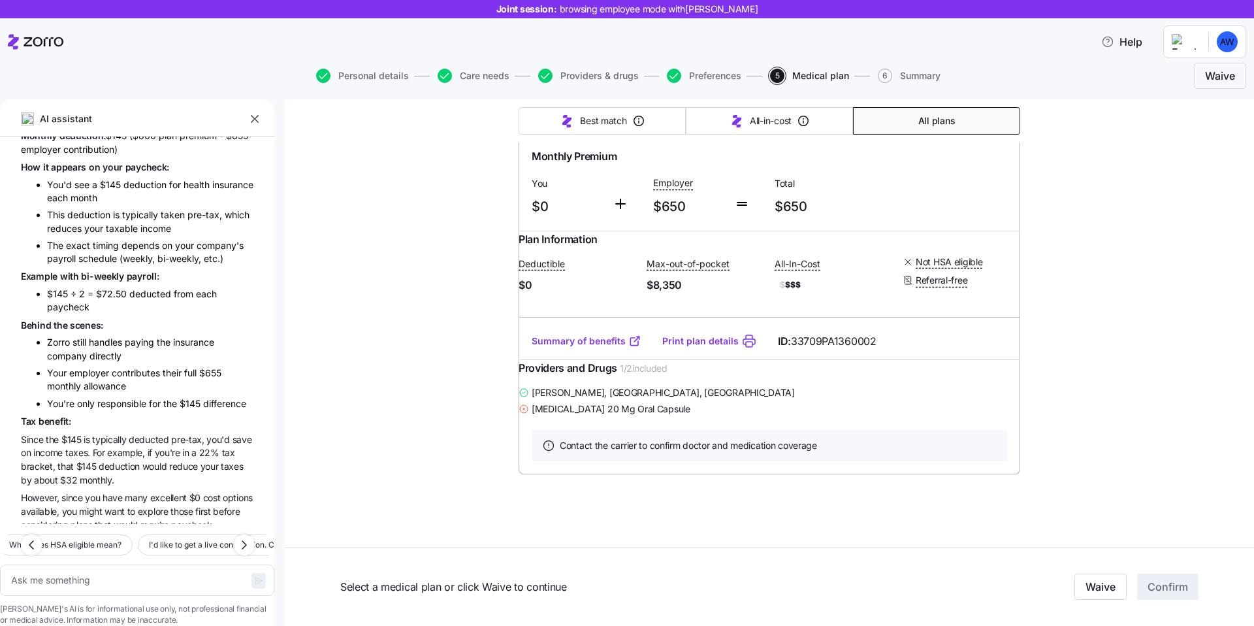
click at [83, 447] on span "taxes." at bounding box center [78, 452] width 27 height 11
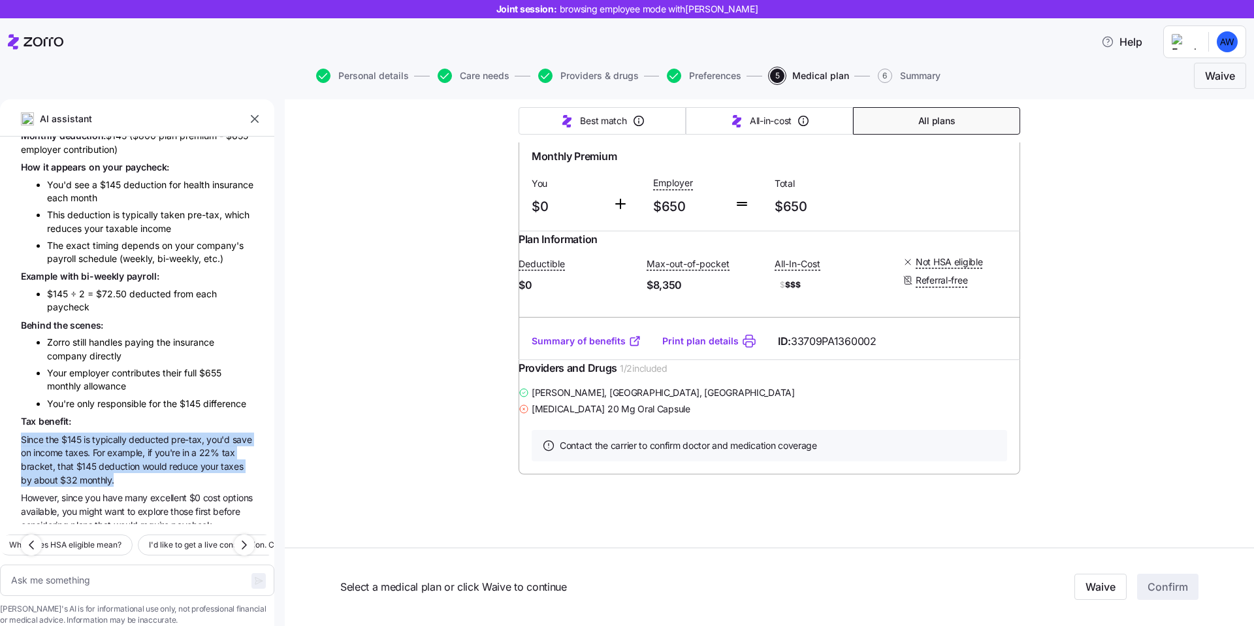
click at [143, 447] on span "example," at bounding box center [127, 452] width 40 height 11
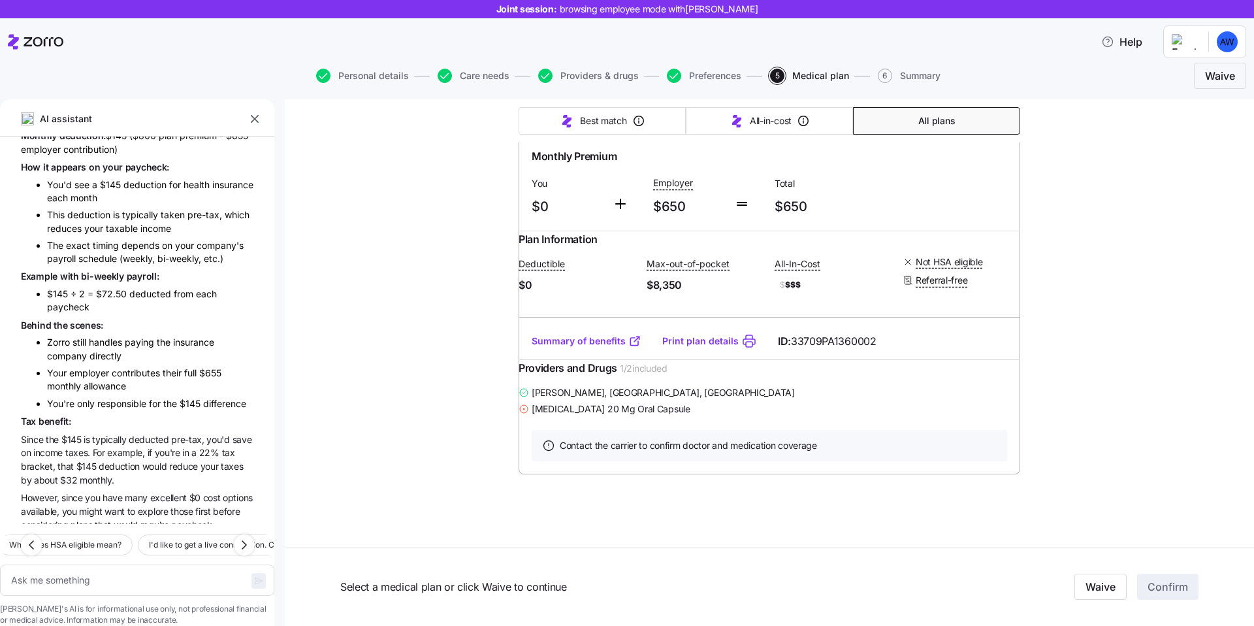
click at [143, 447] on span "example," at bounding box center [127, 452] width 40 height 11
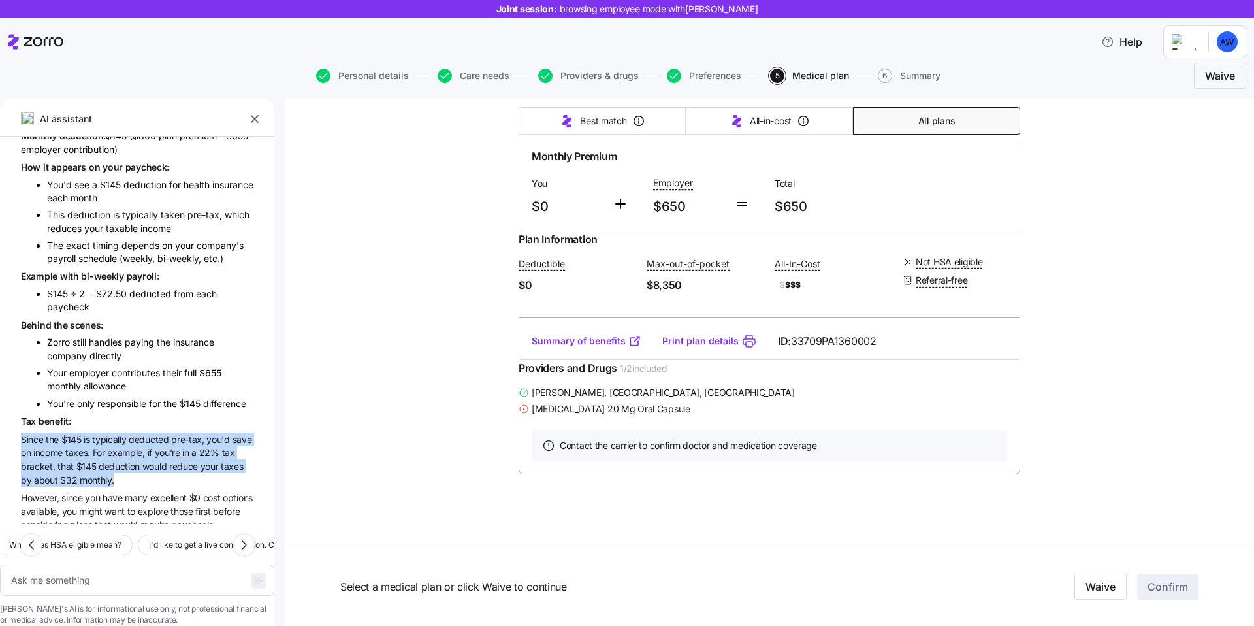
click at [214, 447] on span "22%" at bounding box center [210, 452] width 23 height 11
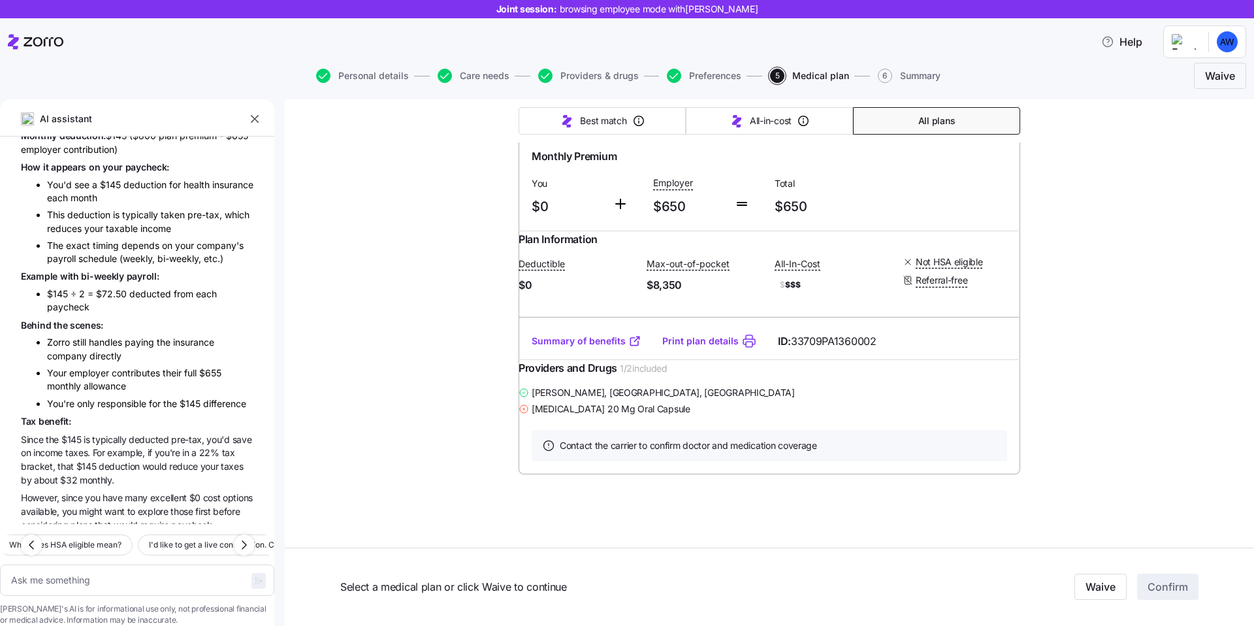
click at [214, 447] on span "22%" at bounding box center [210, 452] width 23 height 11
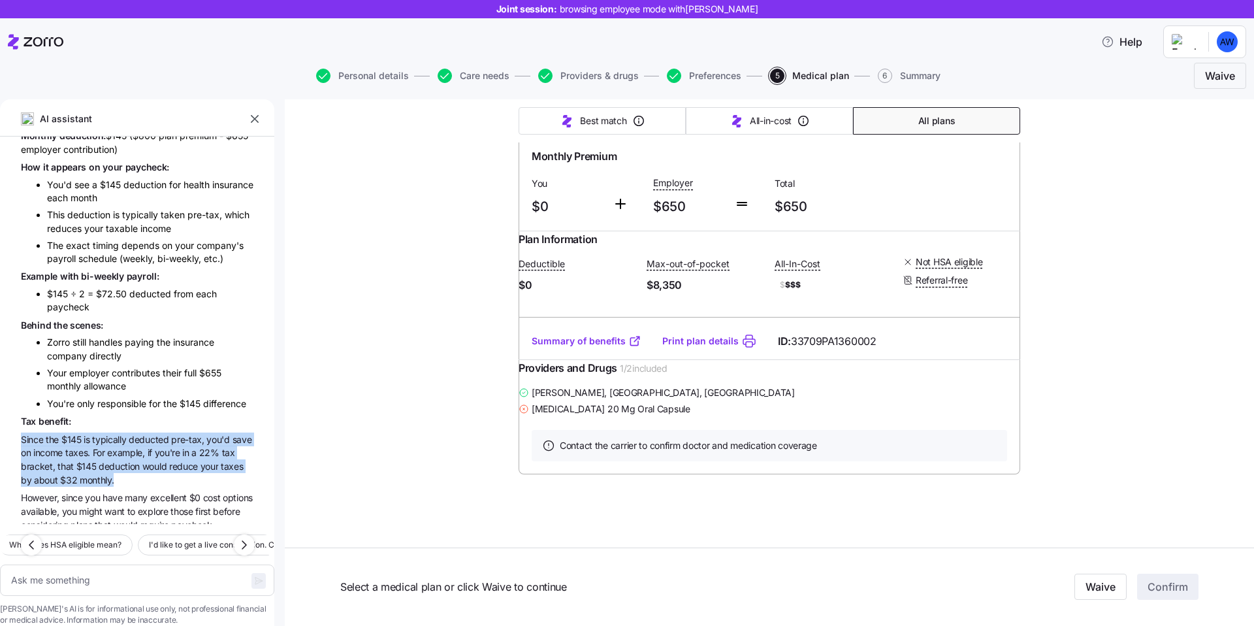
click at [176, 447] on span "you're" at bounding box center [169, 452] width 28 height 11
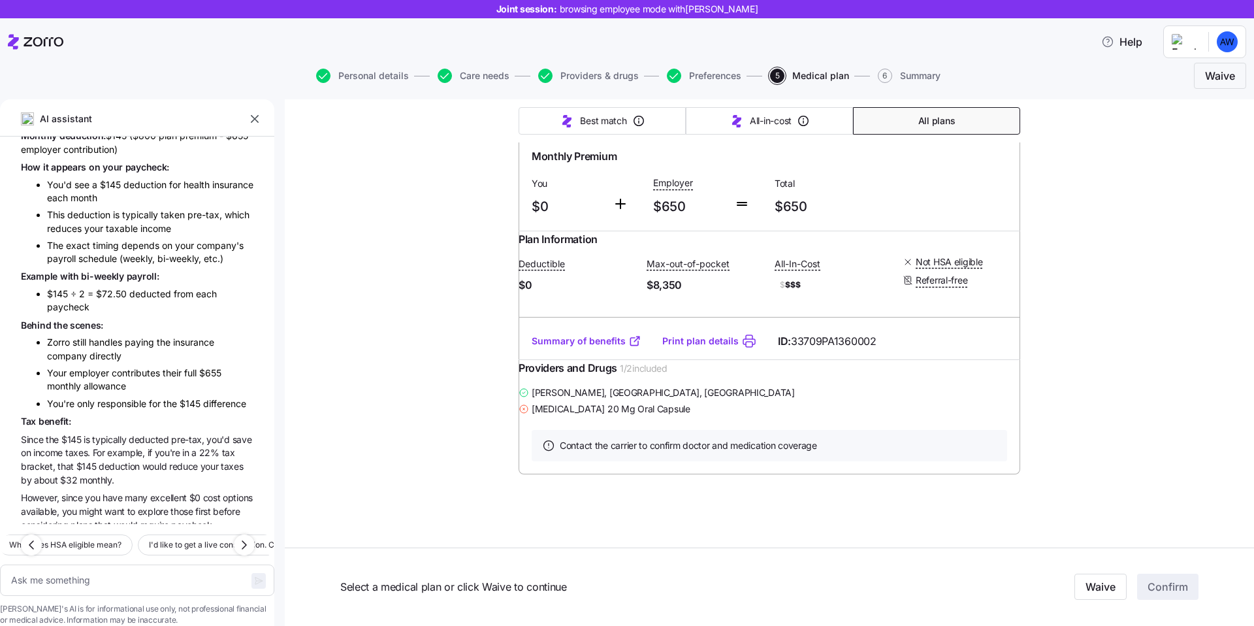
click at [176, 447] on span "you're" at bounding box center [169, 452] width 28 height 11
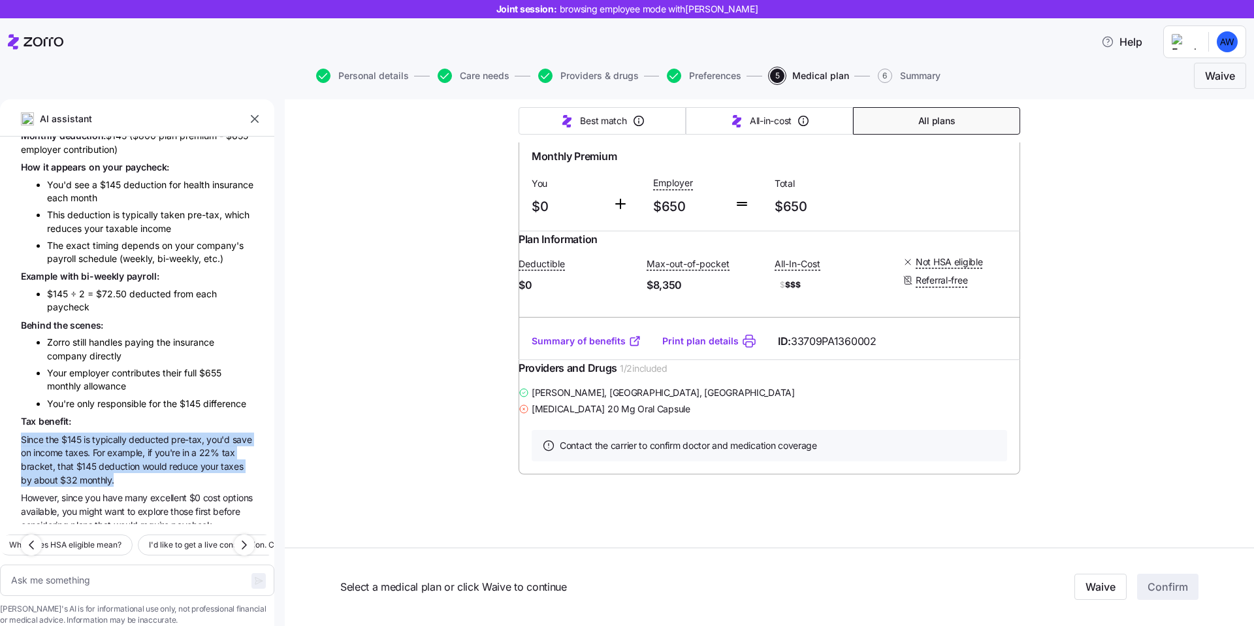
click at [123, 447] on span "example," at bounding box center [127, 452] width 40 height 11
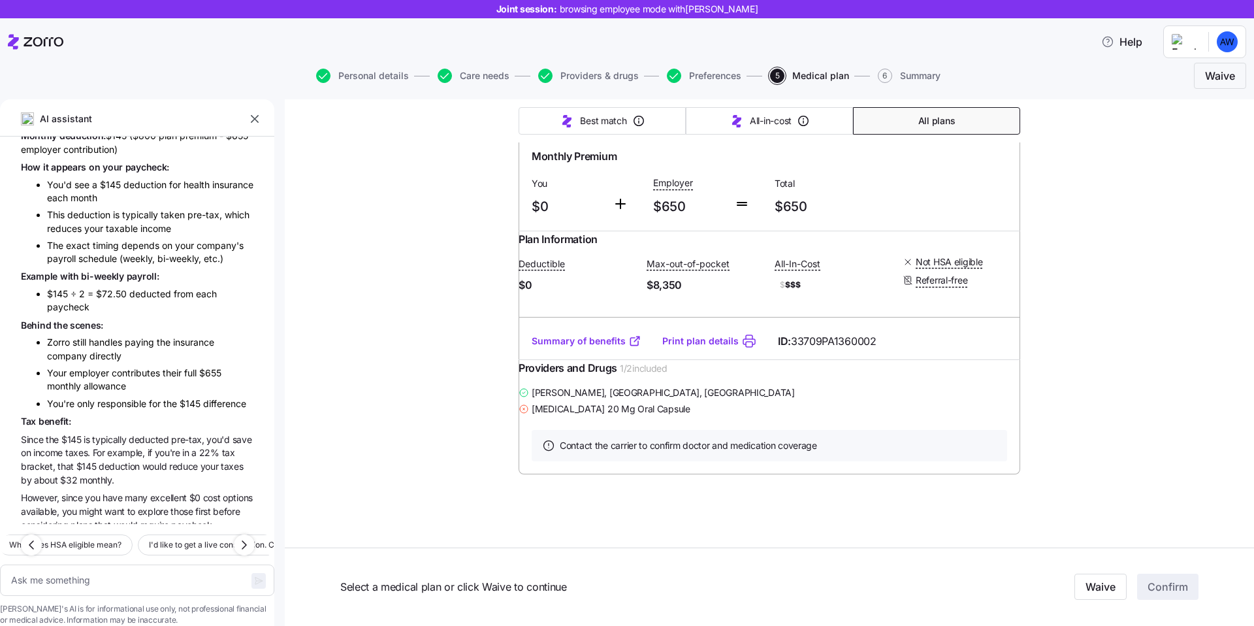
click at [123, 447] on span "example," at bounding box center [127, 452] width 40 height 11
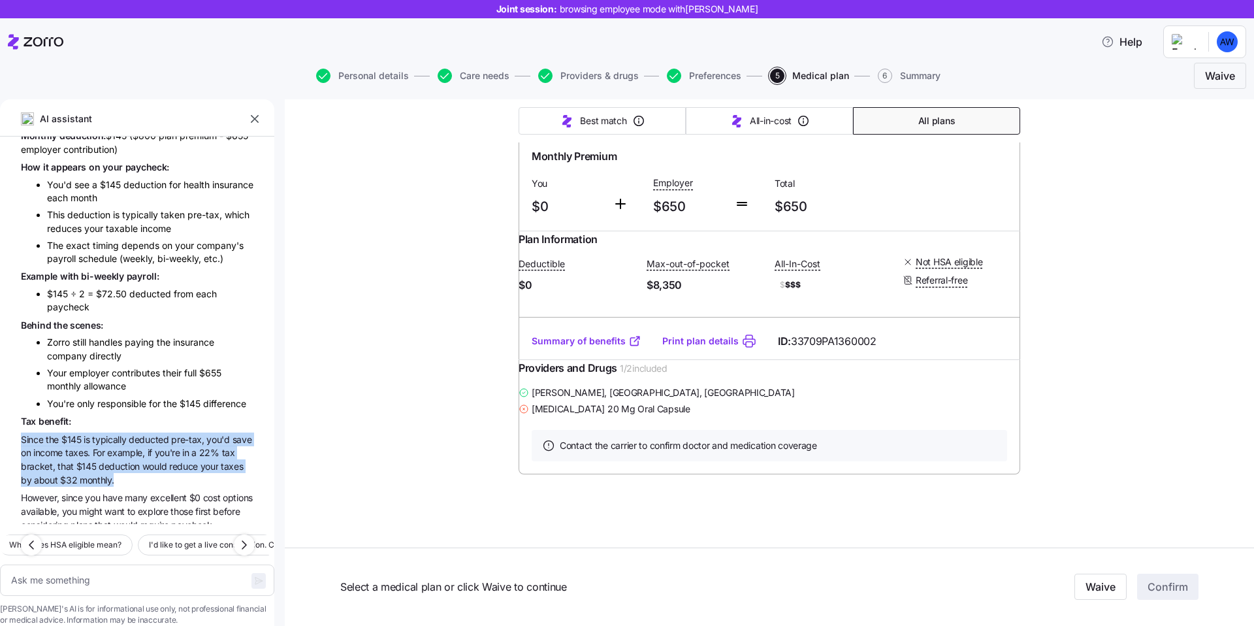
click at [176, 460] on span "reduce" at bounding box center [184, 465] width 31 height 11
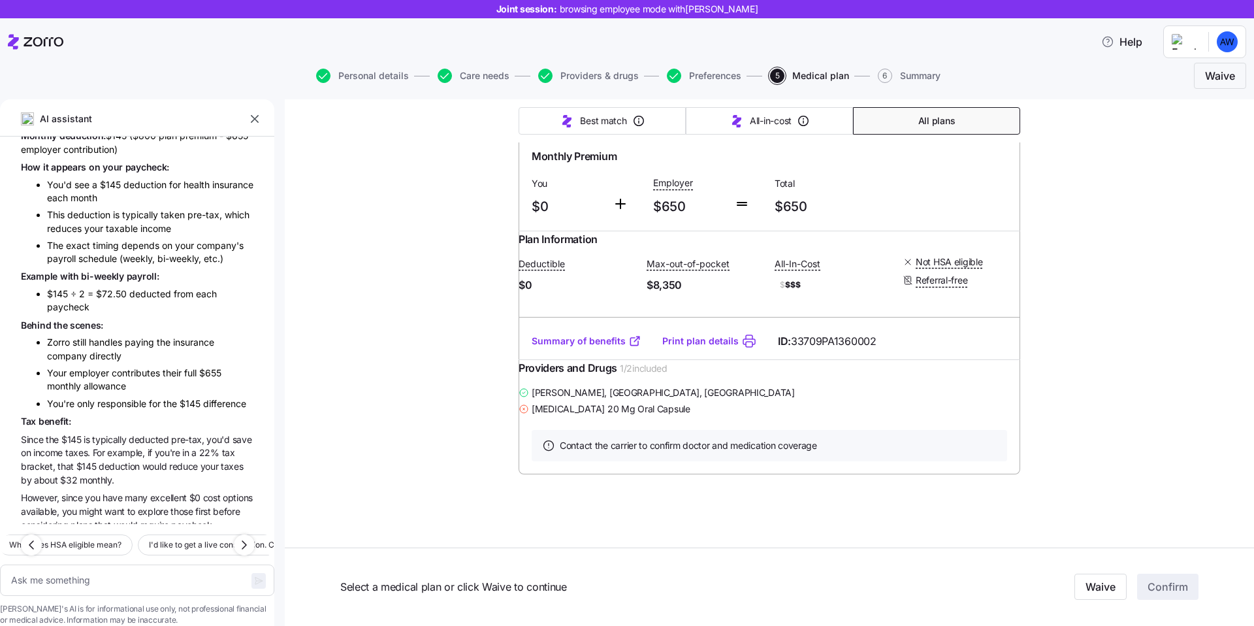
click at [176, 460] on span "reduce" at bounding box center [184, 465] width 31 height 11
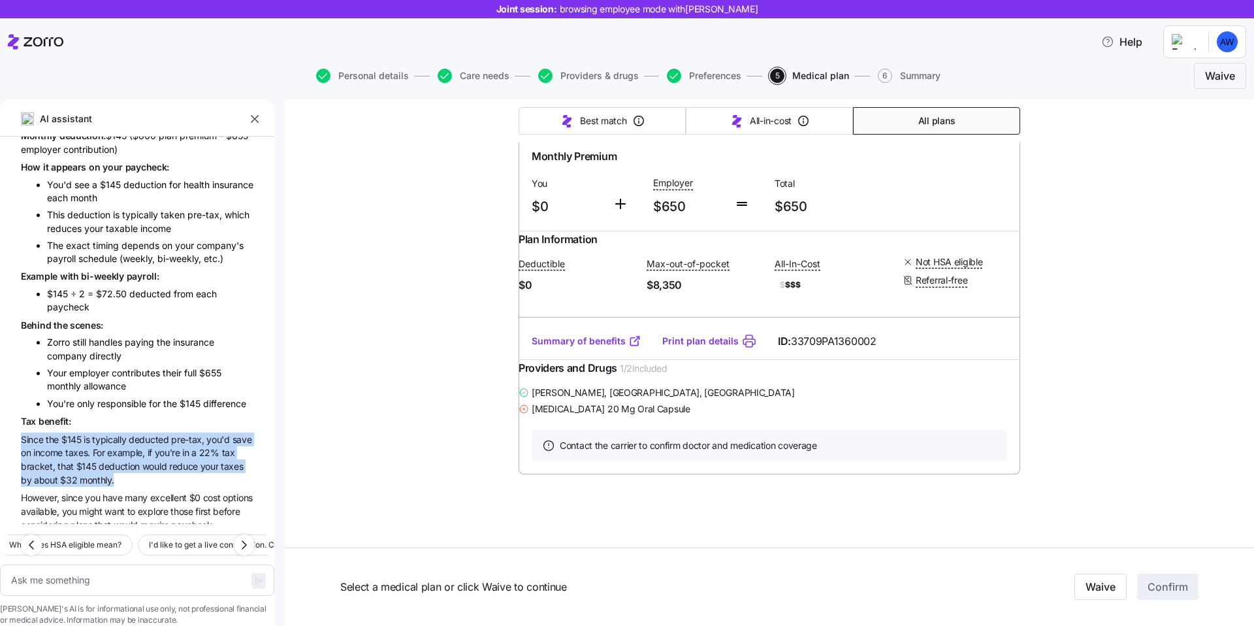
click at [99, 460] on span "deduction" at bounding box center [121, 465] width 44 height 11
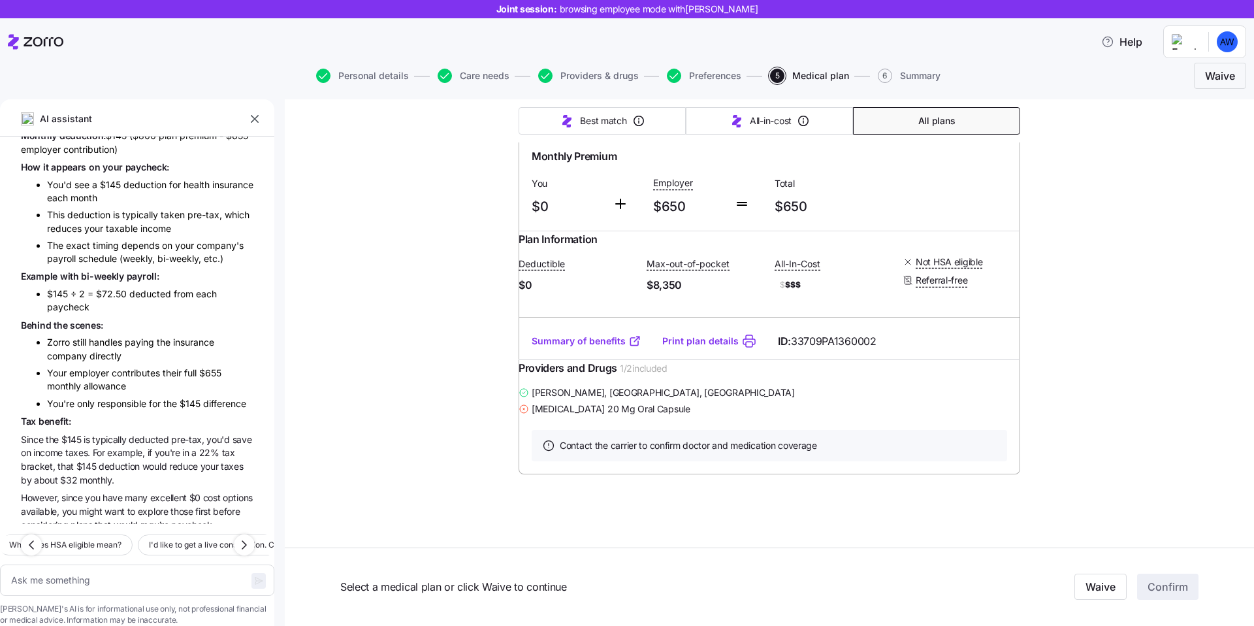
click at [99, 460] on span "deduction" at bounding box center [121, 465] width 44 height 11
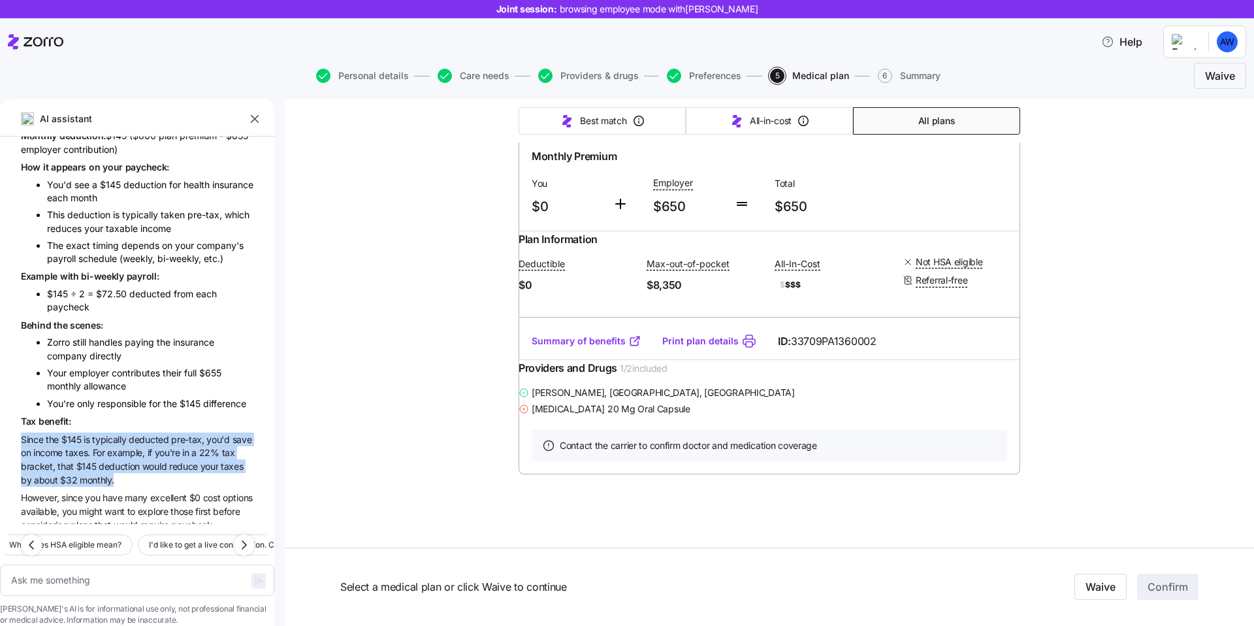
click at [107, 492] on span "have" at bounding box center [114, 497] width 22 height 11
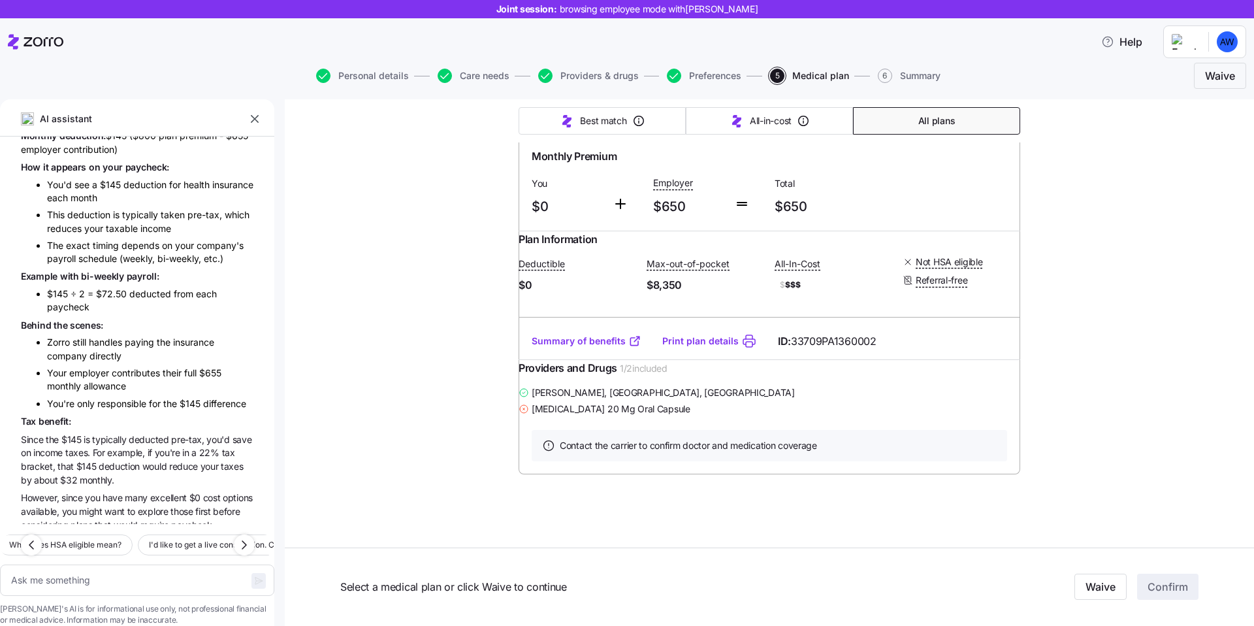
click at [107, 492] on span "have" at bounding box center [114, 497] width 22 height 11
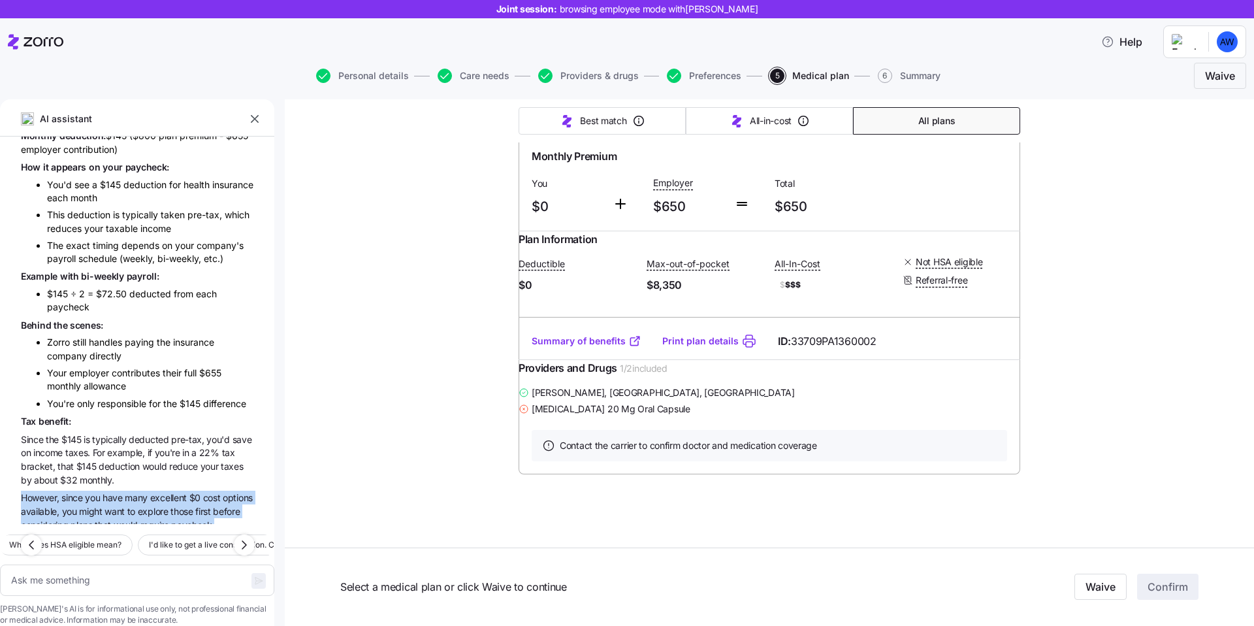
click at [105, 506] on span "might" at bounding box center [91, 511] width 25 height 11
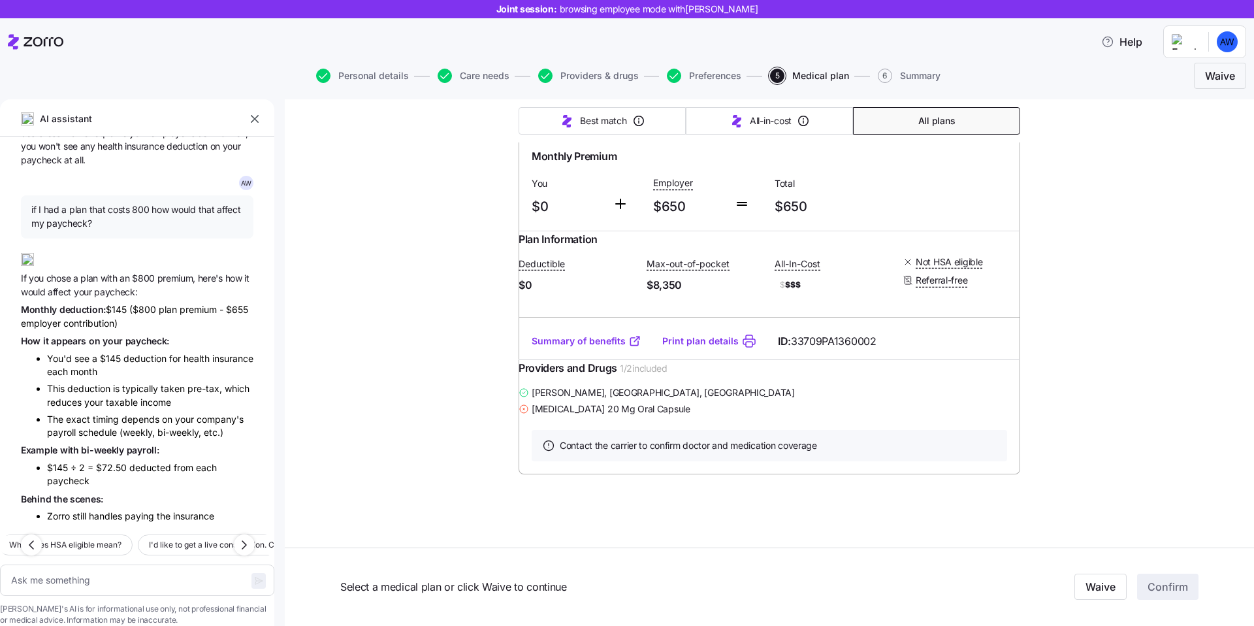
scroll to position [4671, 0]
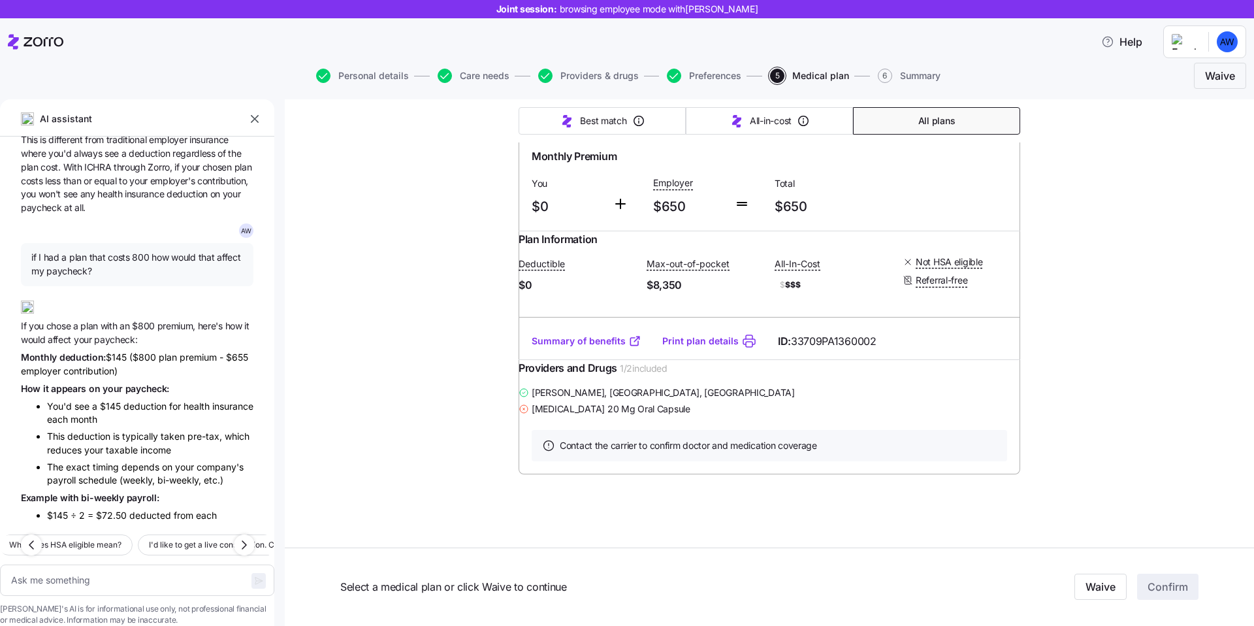
click at [82, 251] on span "if I had a plan that costs 800 how would that affect my paycheck?" at bounding box center [137, 264] width 212 height 27
copy span "if I had a plan that costs 800 how would that affect my paycheck?"
click at [159, 381] on span "How it appears on your paycheck:" at bounding box center [95, 388] width 148 height 14
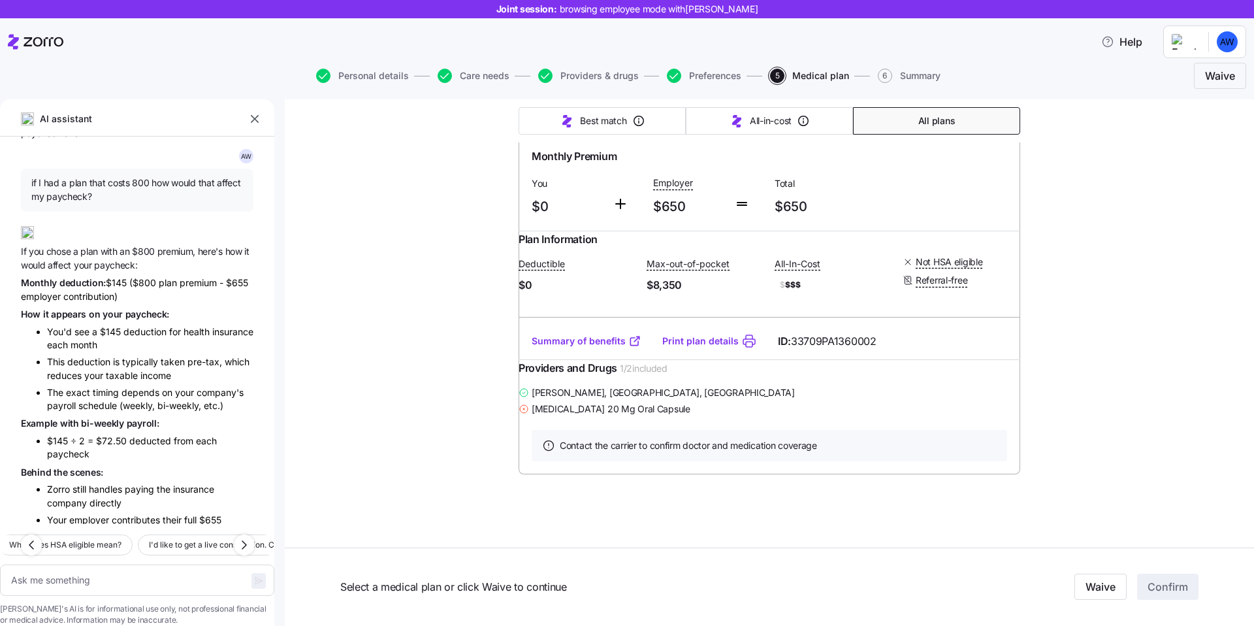
scroll to position [4747, 0]
click at [174, 538] on span "Can I use my current doctors with these plans?" at bounding box center [90, 544] width 172 height 13
click at [171, 558] on textarea "Can I use my current doctors with these plans?" at bounding box center [137, 573] width 274 height 45
click at [253, 575] on icon "button" at bounding box center [258, 580] width 10 height 10
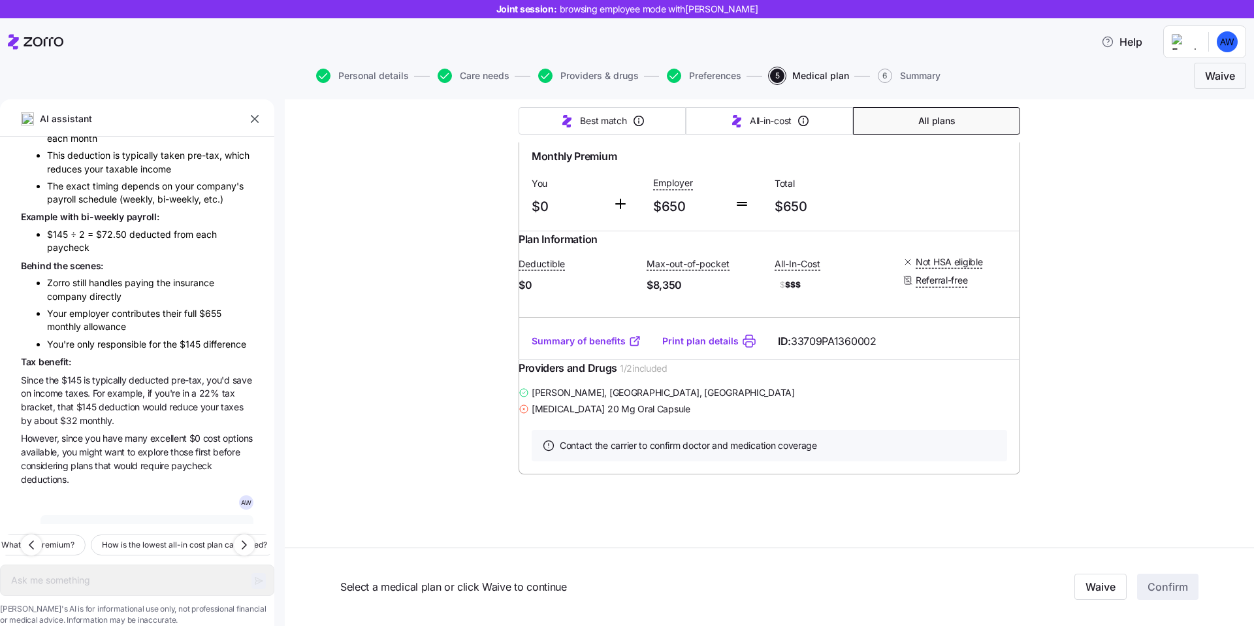
scroll to position [31854, 0]
click at [197, 495] on div "A W Can I use my current doctors with these plans?" at bounding box center [137, 520] width 233 height 50
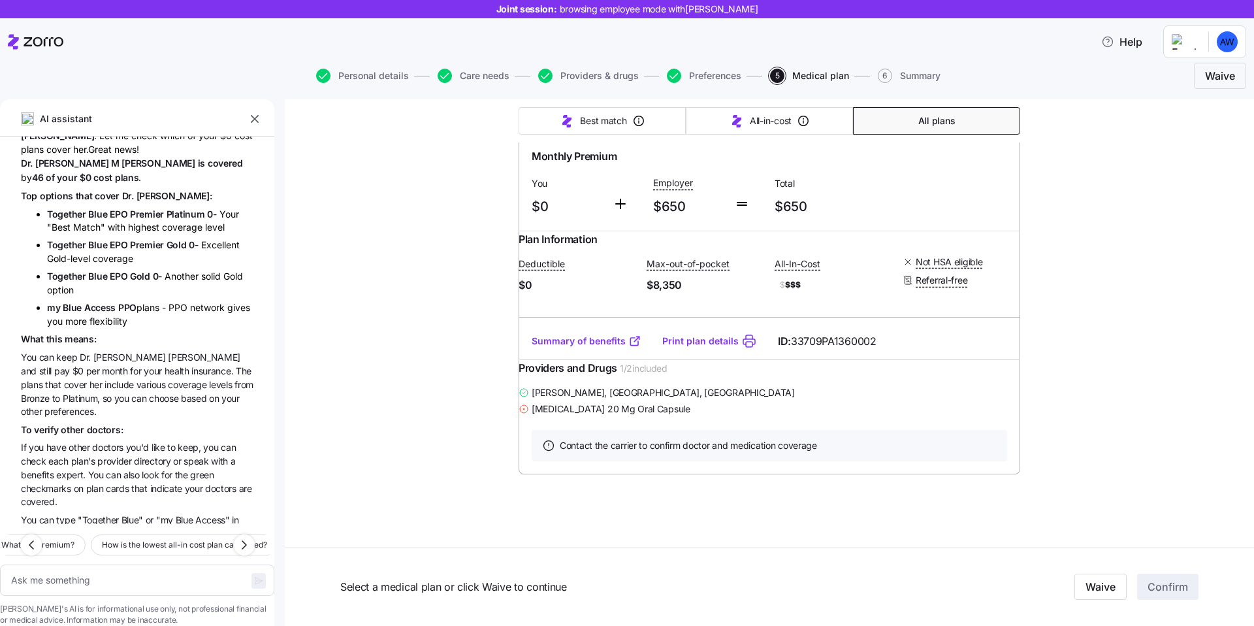
scroll to position [5422, 0]
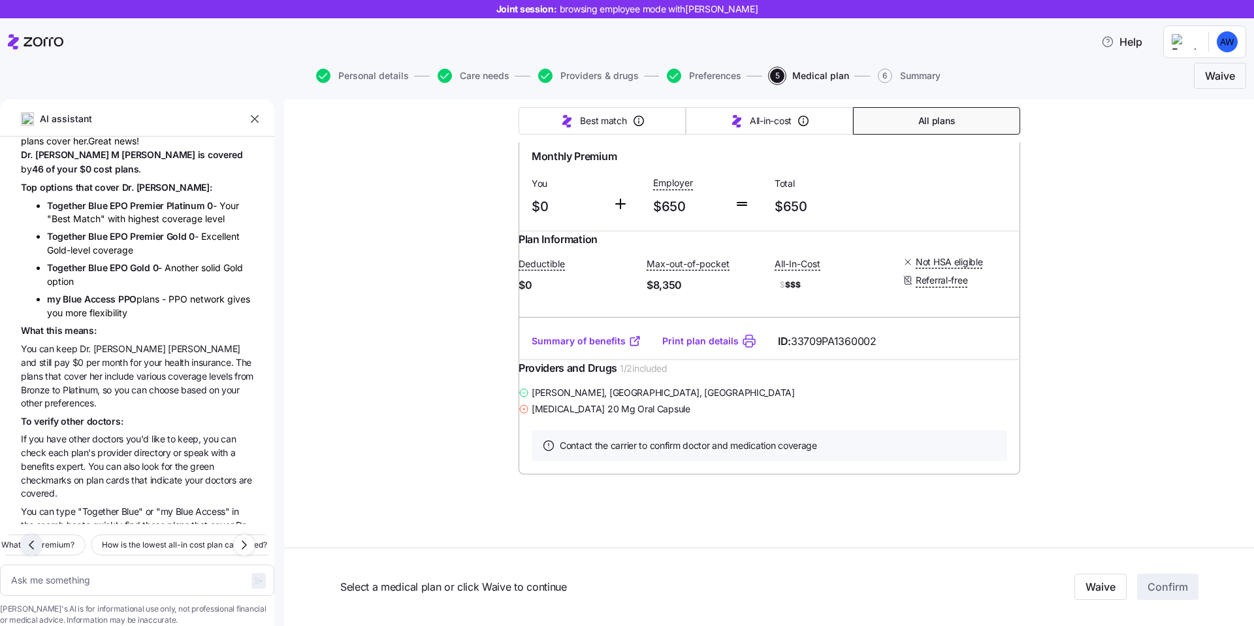
click at [27, 537] on icon "button" at bounding box center [32, 545] width 16 height 16
click at [71, 538] on span "What does deductible mean?" at bounding box center [56, 544] width 106 height 13
click at [253, 575] on icon "button" at bounding box center [258, 580] width 10 height 10
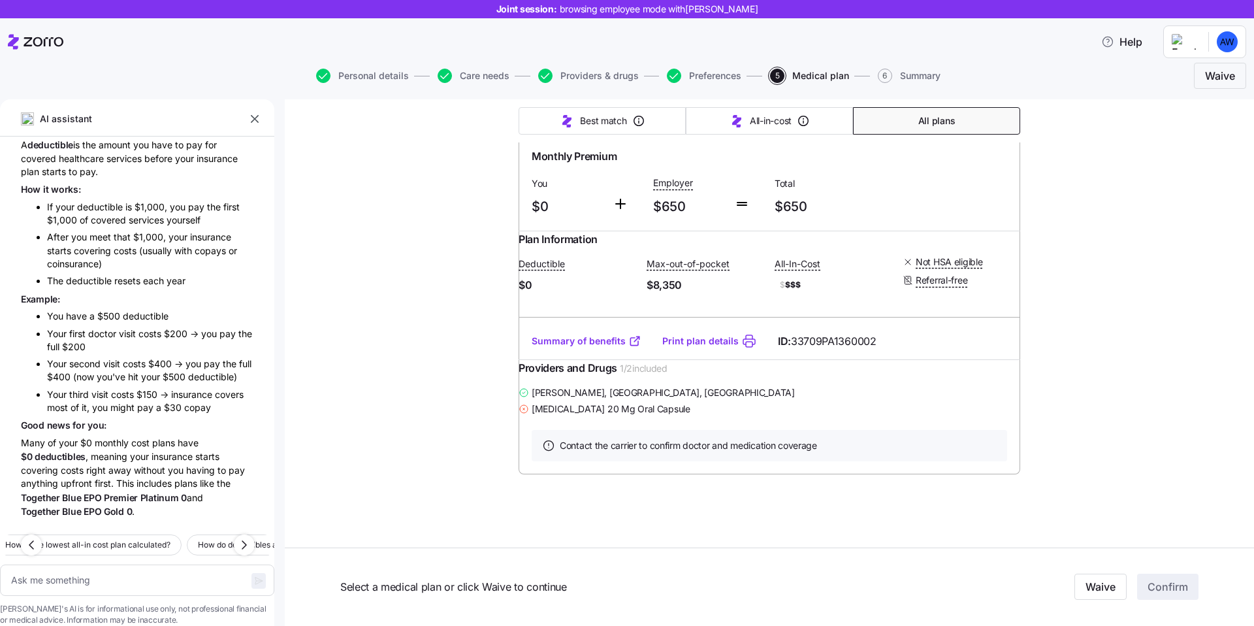
scroll to position [5940, 0]
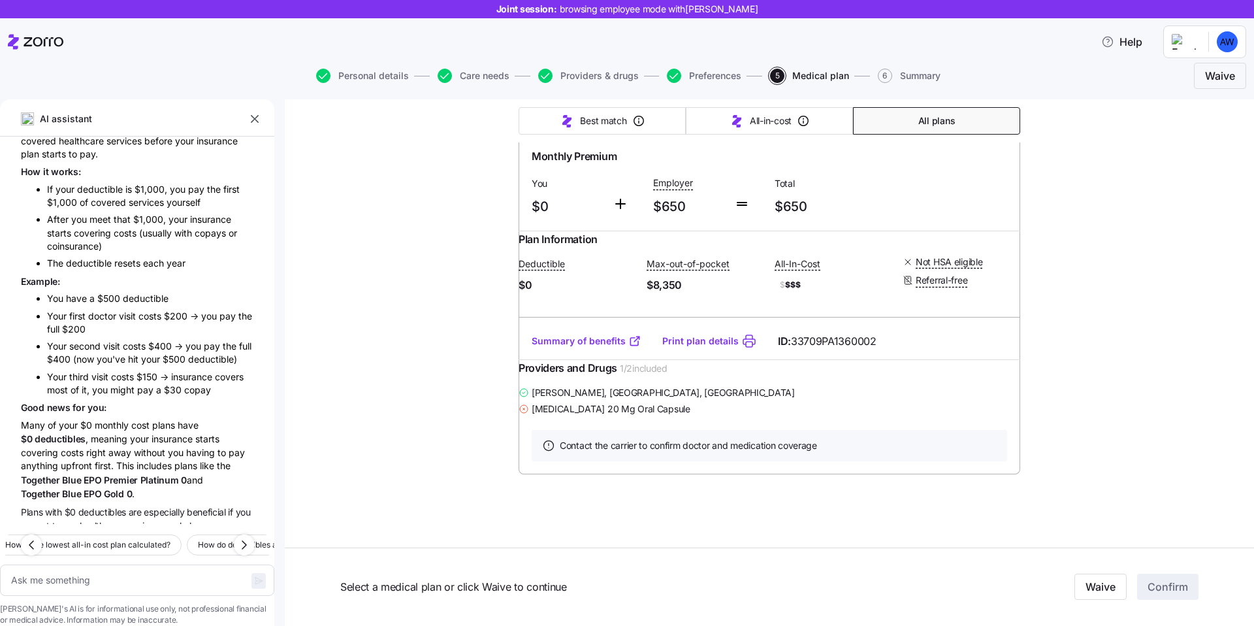
click at [169, 340] on li "Your second visit costs $400 → you pay the full $400 (now you've hit your $500 …" at bounding box center [150, 353] width 206 height 27
click at [137, 340] on span "costs" at bounding box center [135, 345] width 25 height 11
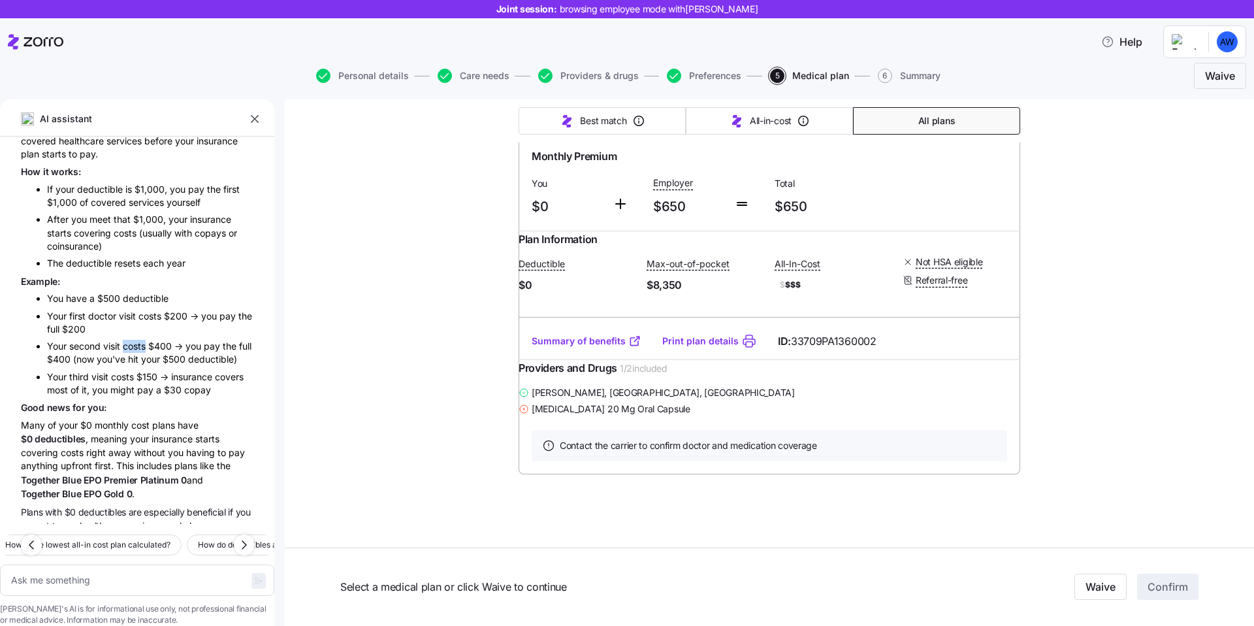
click at [137, 340] on span "costs" at bounding box center [135, 345] width 25 height 11
click at [159, 419] on div "Many of your $0 monthly cost plans have $0 deductibles , meaning your insurance…" at bounding box center [137, 460] width 233 height 82
click at [148, 564] on textarea at bounding box center [137, 579] width 274 height 31
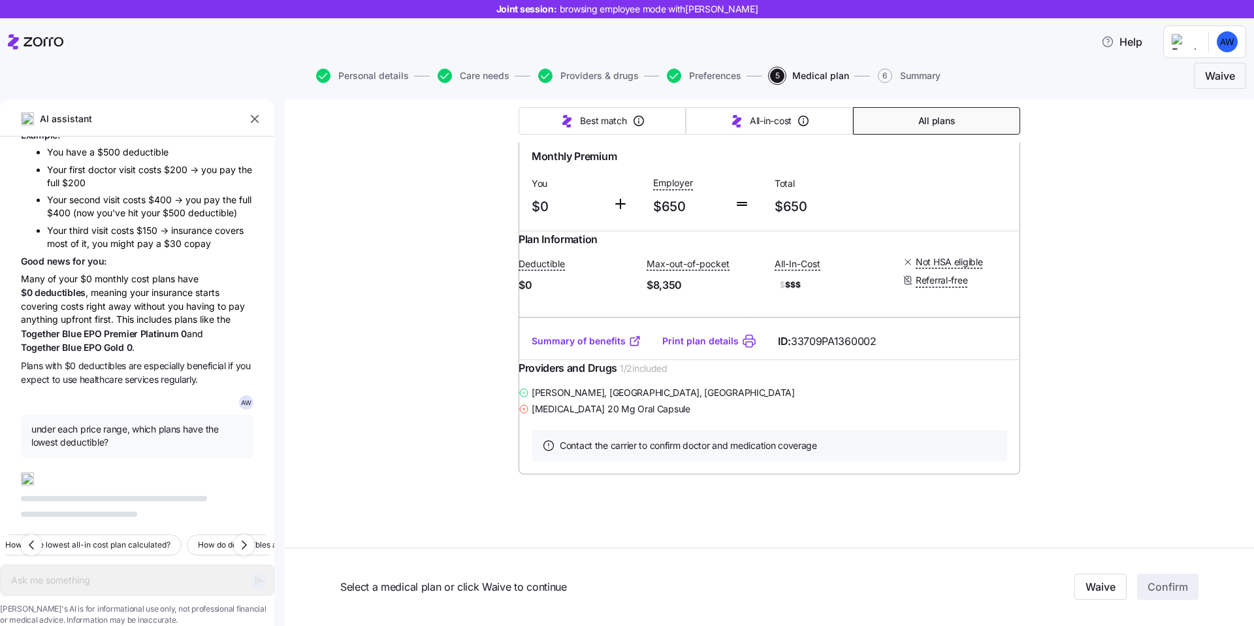
click at [95, 478] on div at bounding box center [137, 502] width 233 height 60
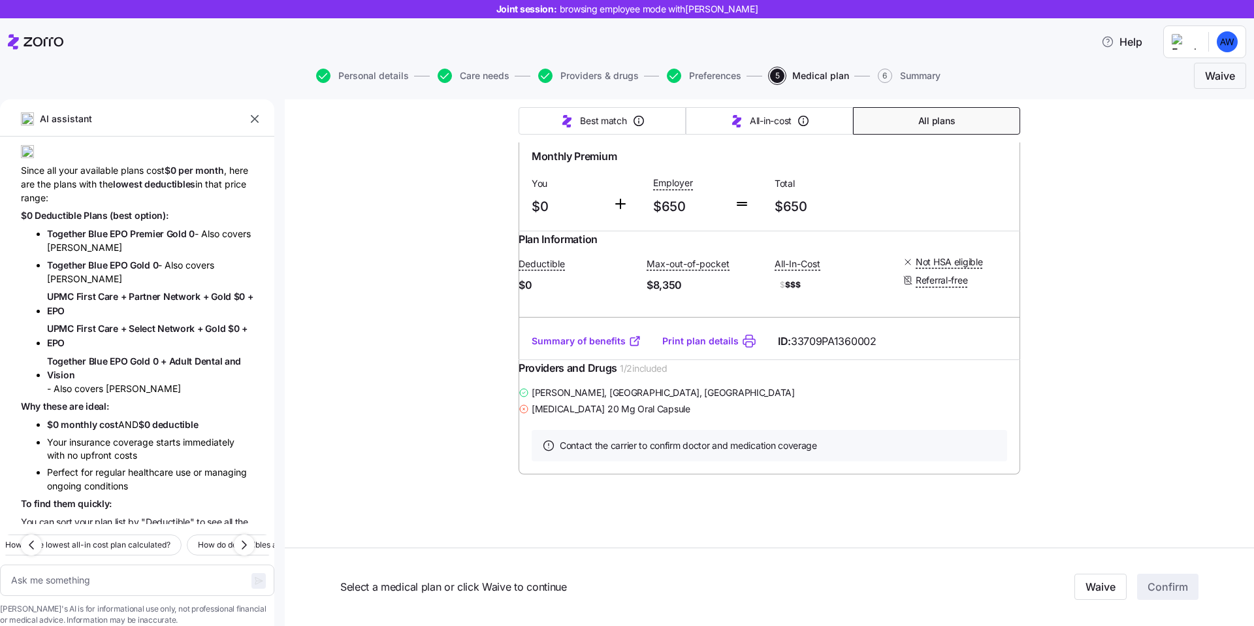
scroll to position [6362, 0]
